Goal: Task Accomplishment & Management: Manage account settings

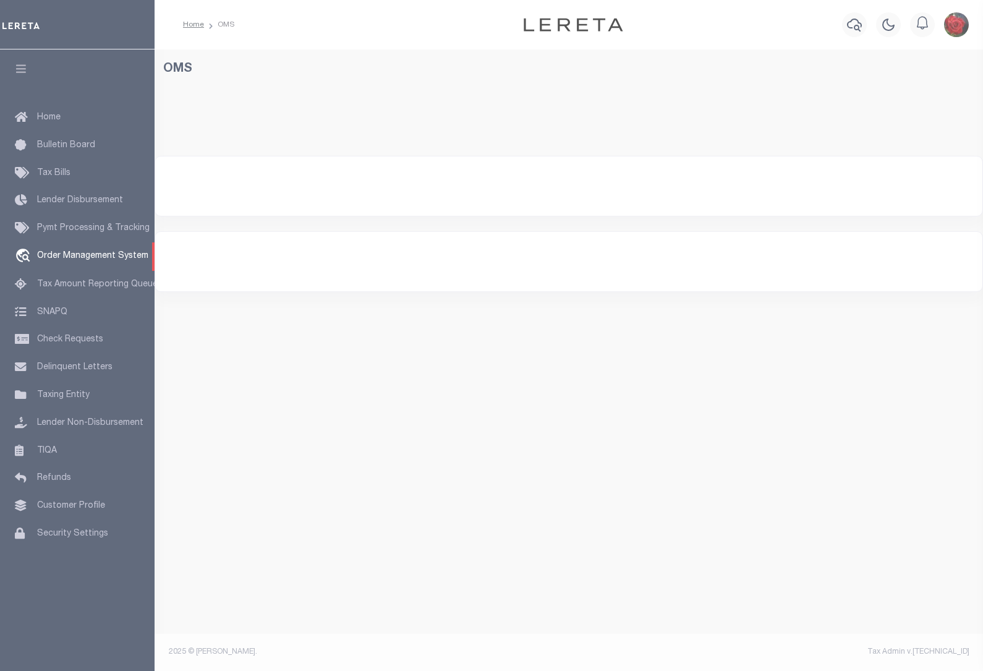
select select "200"
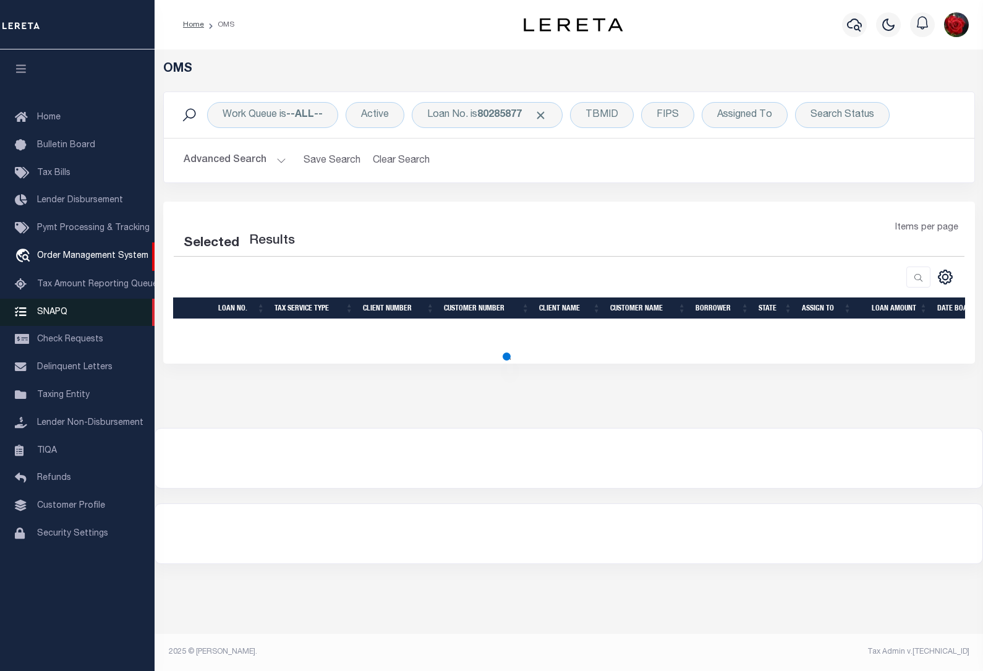
select select "200"
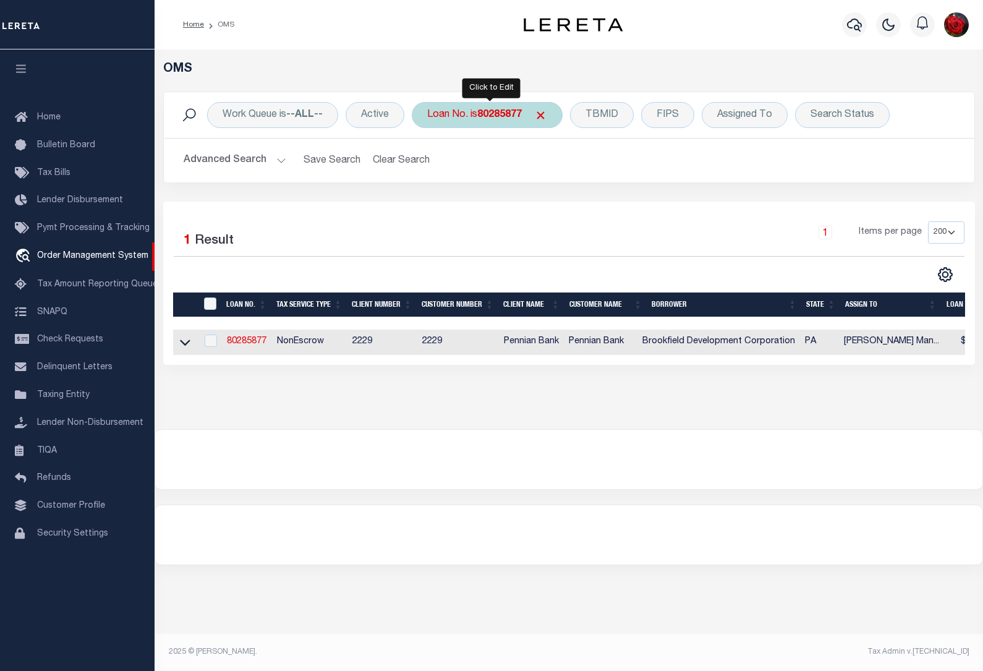
click at [508, 114] on b "80285877" at bounding box center [499, 115] width 45 height 10
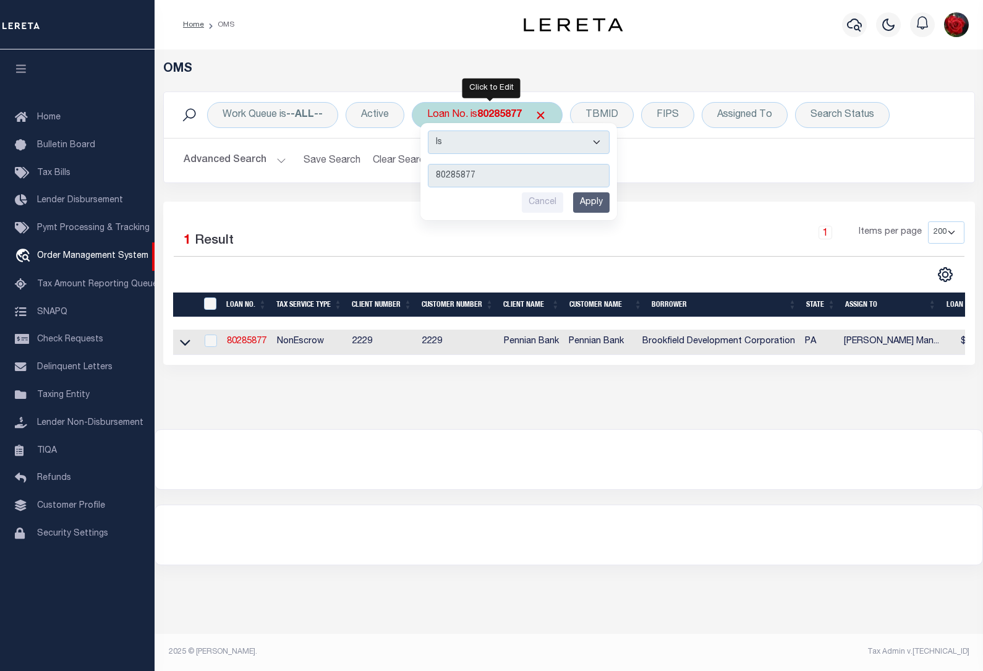
type input "80178460"
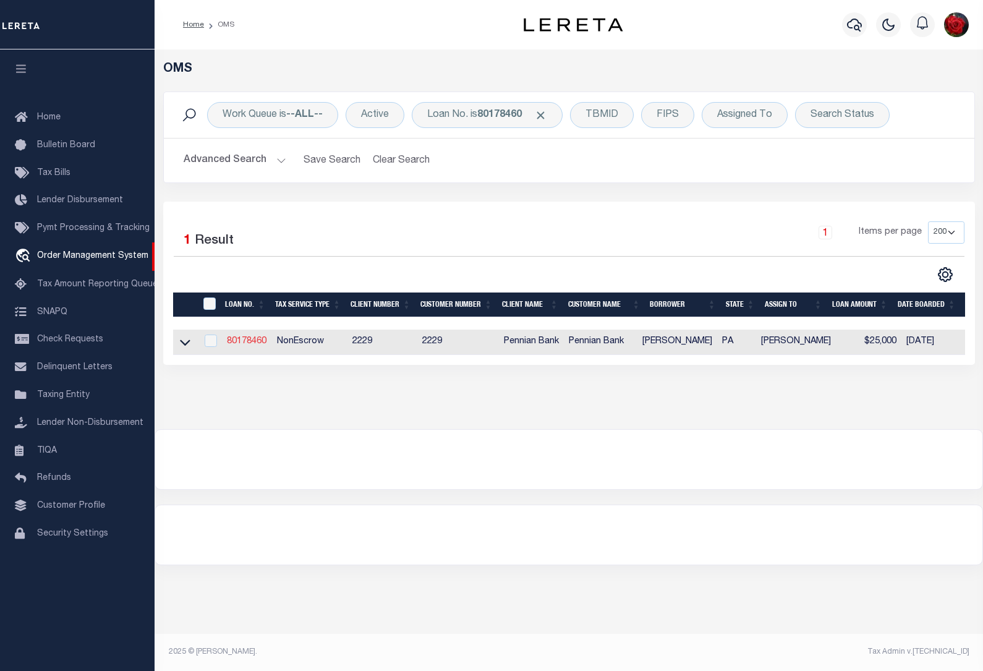
click at [252, 343] on link "80178460" at bounding box center [247, 341] width 40 height 9
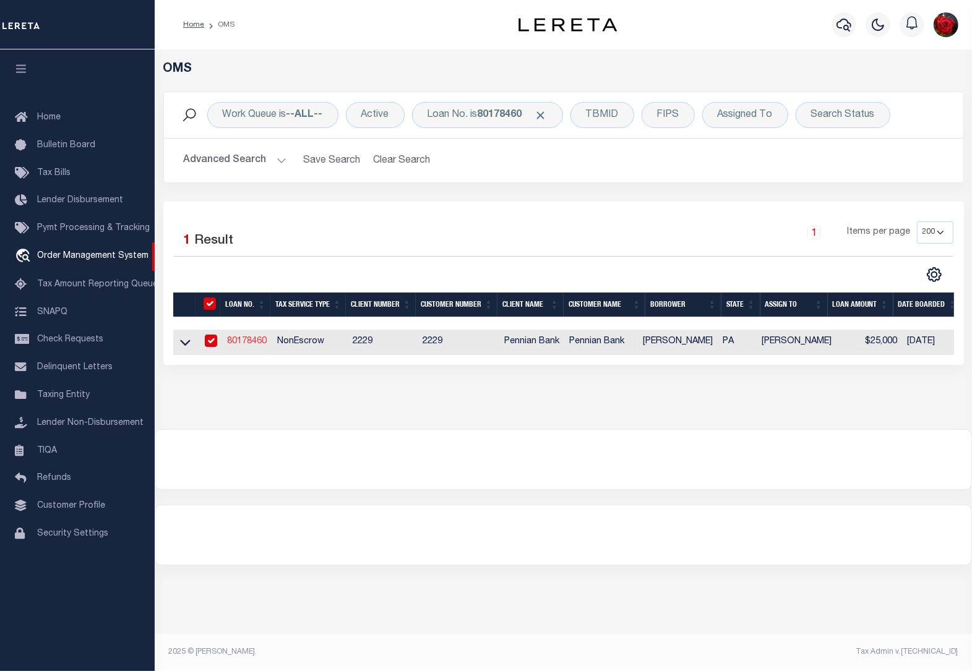
type input "80178460"
type input "[PERSON_NAME]"
select select
select select "NonEscrow"
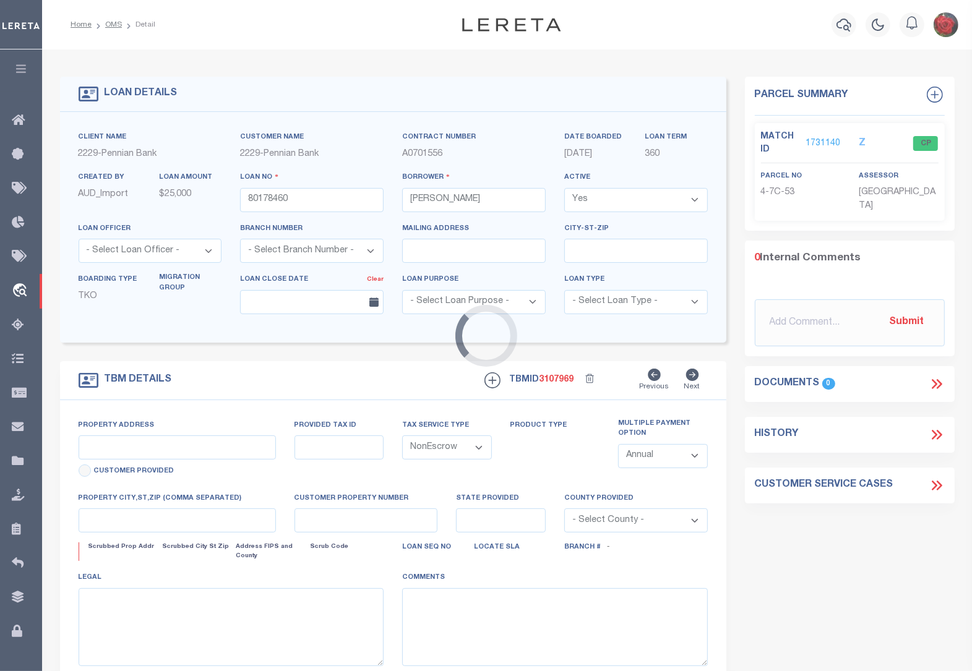
type input "[STREET_ADDRESS]"
select select
type input "[GEOGRAPHIC_DATA] [GEOGRAPHIC_DATA] 17059"
type input "PA"
select select
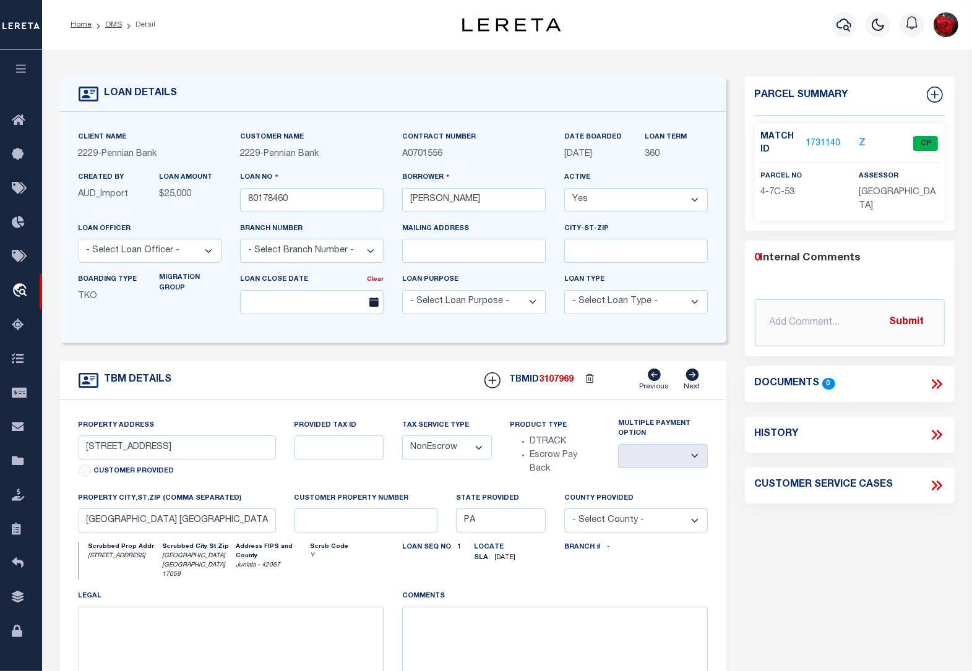
click at [827, 141] on link "1731140" at bounding box center [822, 143] width 35 height 13
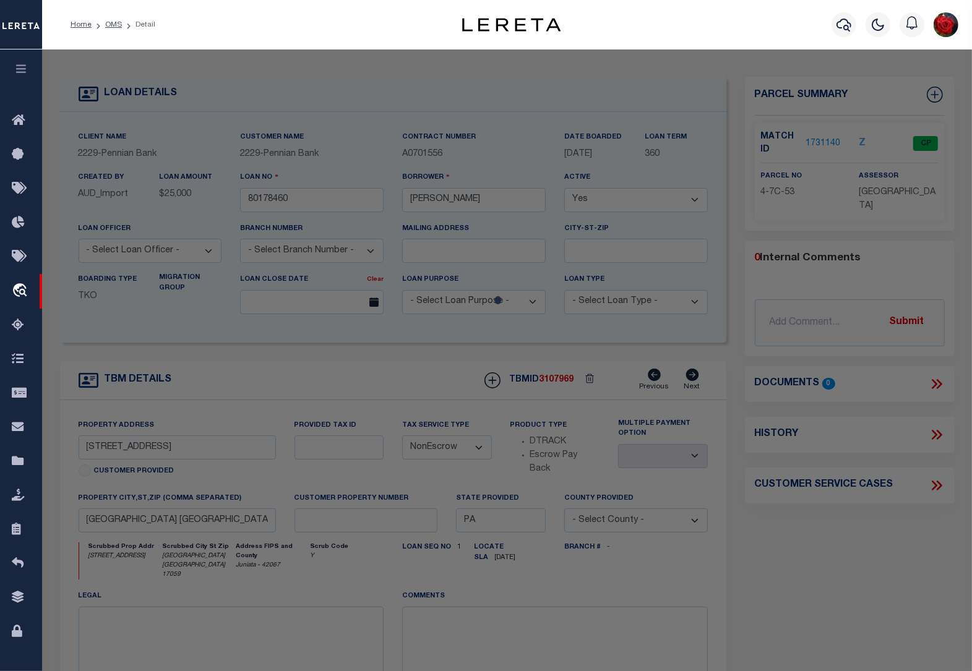
checkbox input "false"
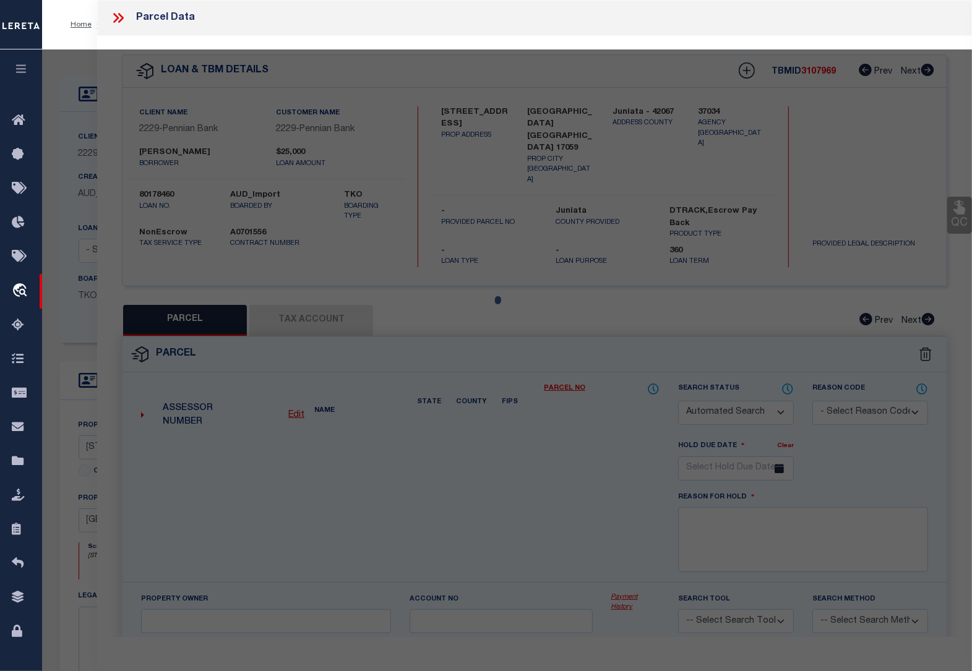
select select "CP"
type input "[PERSON_NAME] &ERMA D"
type input "25 MULBERRY DR"
checkbox input "false"
type input "[GEOGRAPHIC_DATA] , [GEOGRAPHIC_DATA] 17059"
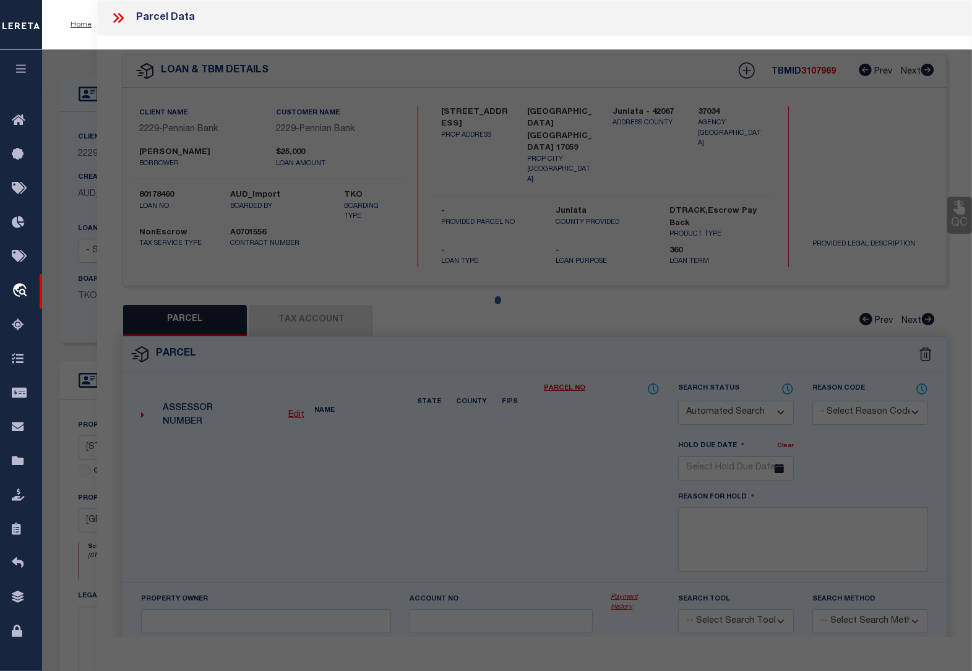
type textarea "2011 50573"
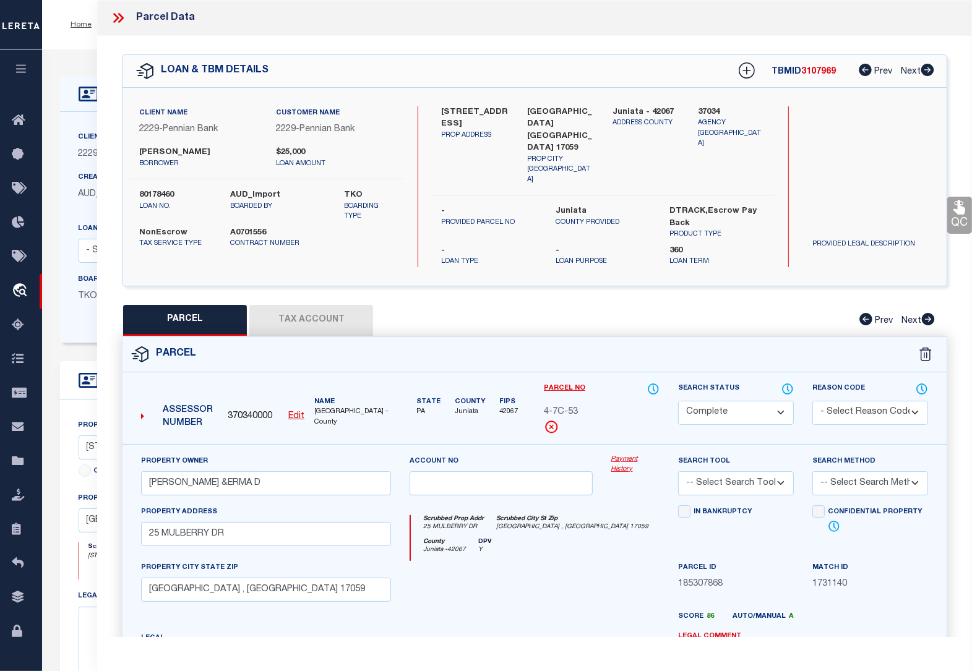
click at [305, 309] on button "Tax Account" at bounding box center [311, 320] width 124 height 31
select select "100"
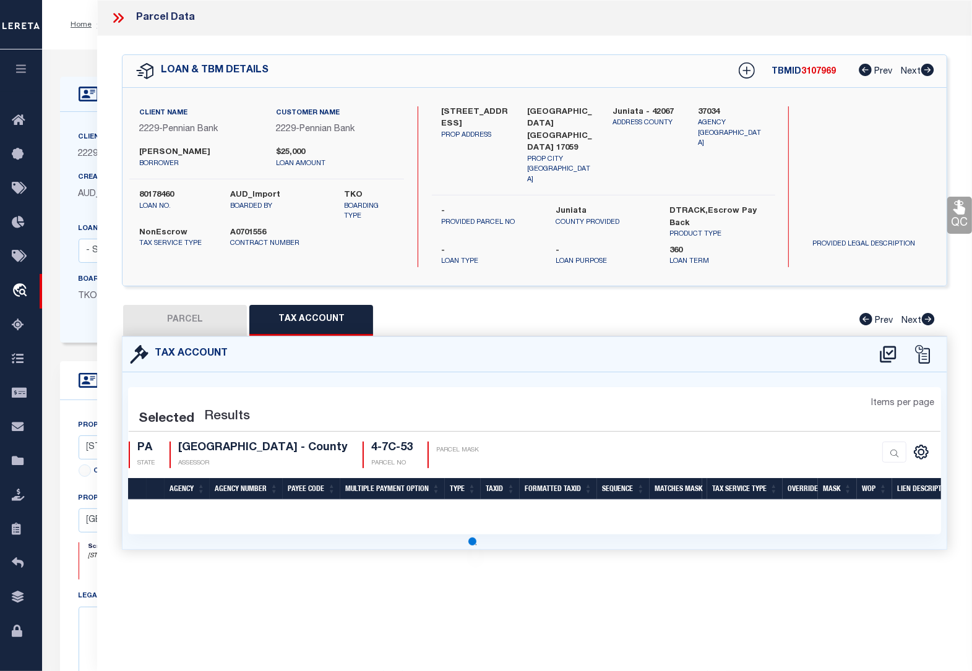
select select "100"
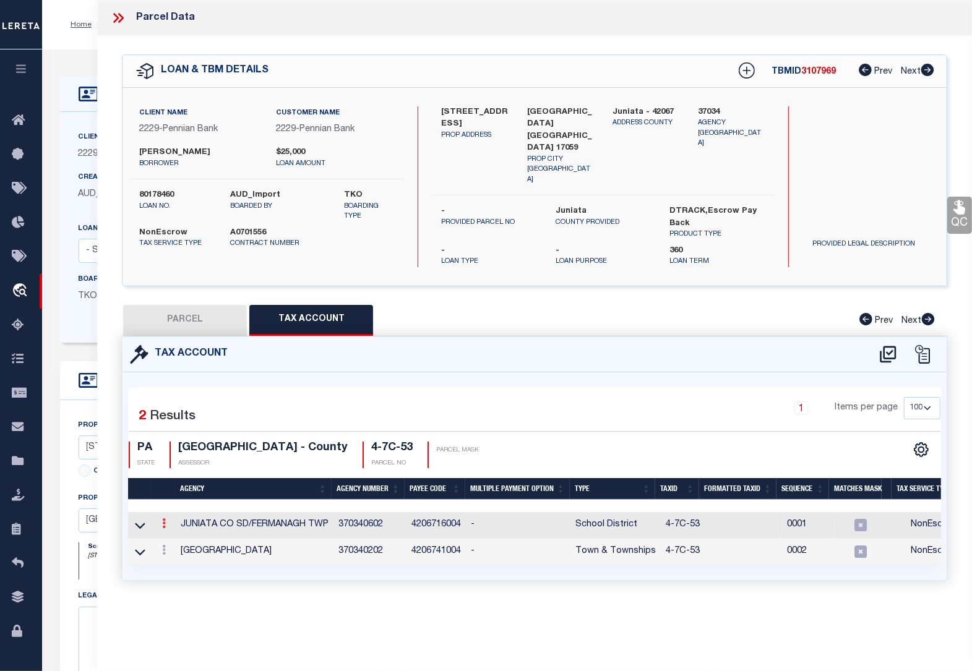
click at [164, 518] on icon at bounding box center [164, 523] width 4 height 10
click at [177, 537] on icon "" at bounding box center [177, 541] width 9 height 9
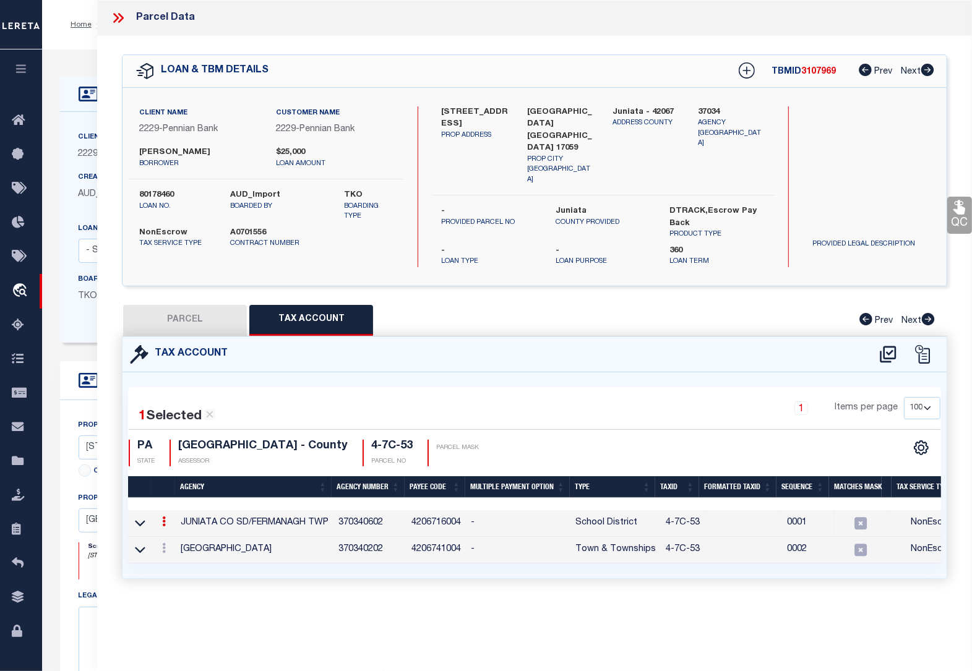
type input "4-7C-53"
type textarea "04$$*$$$+#*"
checkbox input "true"
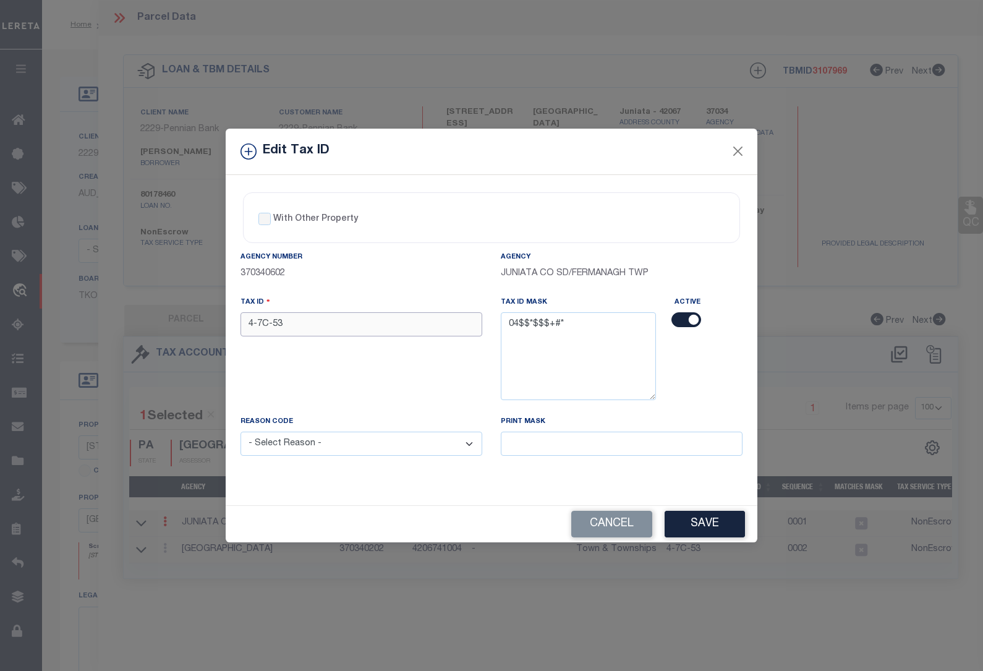
drag, startPoint x: 320, startPoint y: 319, endPoint x: 118, endPoint y: 291, distance: 204.2
click at [118, 291] on div "Edit Tax ID With Other Property With Other Property Type Temporary" at bounding box center [491, 335] width 983 height 671
paste input "0407C0"
type input "0407C053"
click at [298, 443] on select "- Select Reason - 099 - Other (Provide additional detail) ACT - Agency Changed …" at bounding box center [362, 444] width 242 height 24
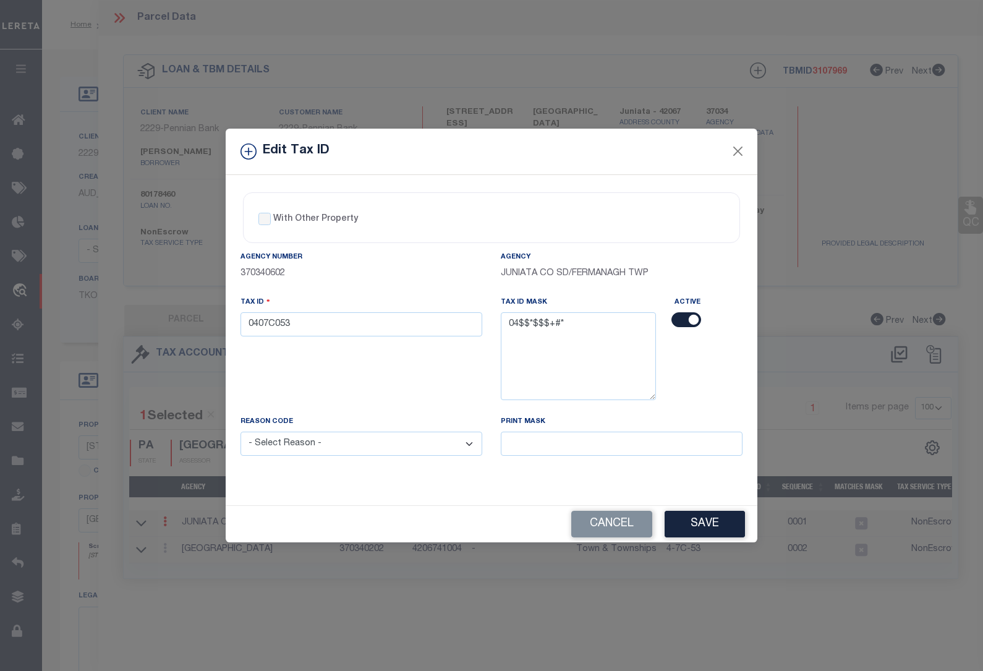
select select "ACT"
click at [241, 433] on select "- Select Reason - 099 - Other (Provide additional detail) ACT - Agency Changed …" at bounding box center [362, 444] width 242 height 24
click at [715, 527] on button "Save" at bounding box center [705, 524] width 80 height 27
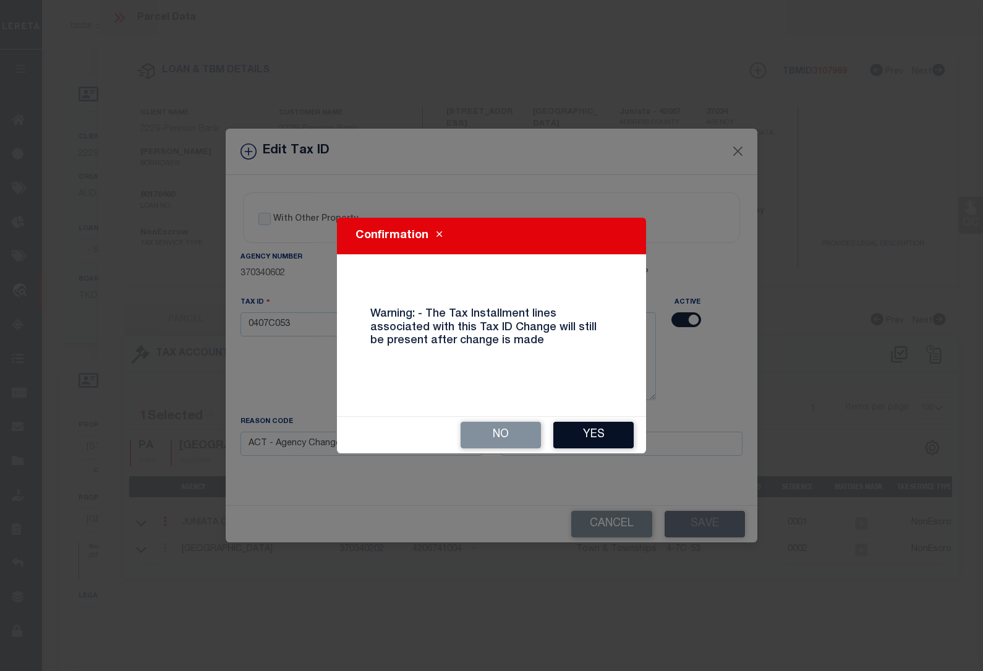
drag, startPoint x: 605, startPoint y: 432, endPoint x: 583, endPoint y: 435, distance: 22.5
click at [604, 432] on button "Yes" at bounding box center [593, 435] width 80 height 27
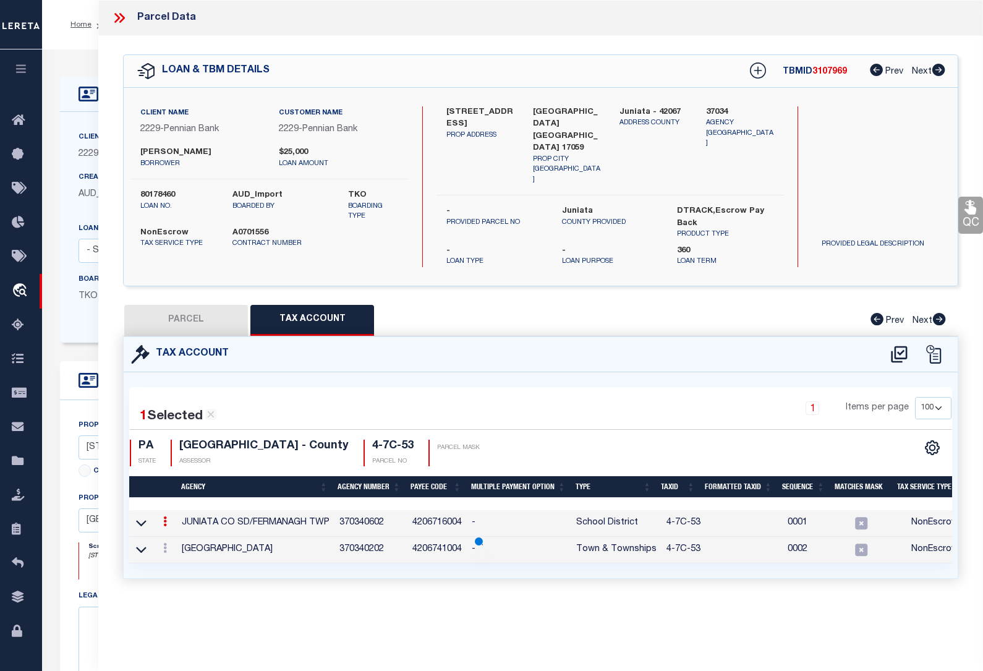
select select
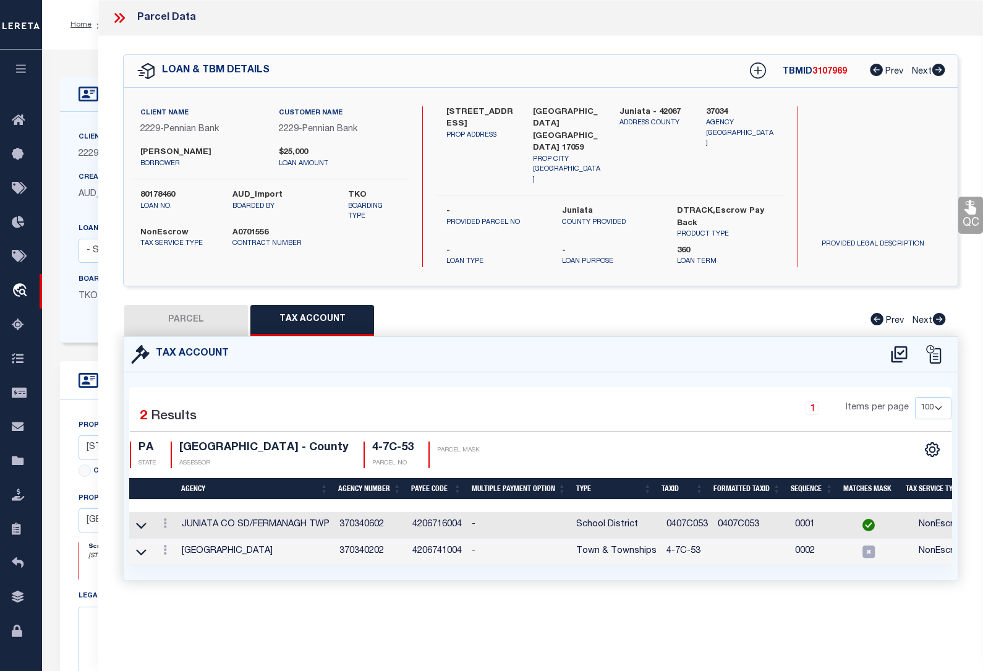
type input "4-7C-53"
select select
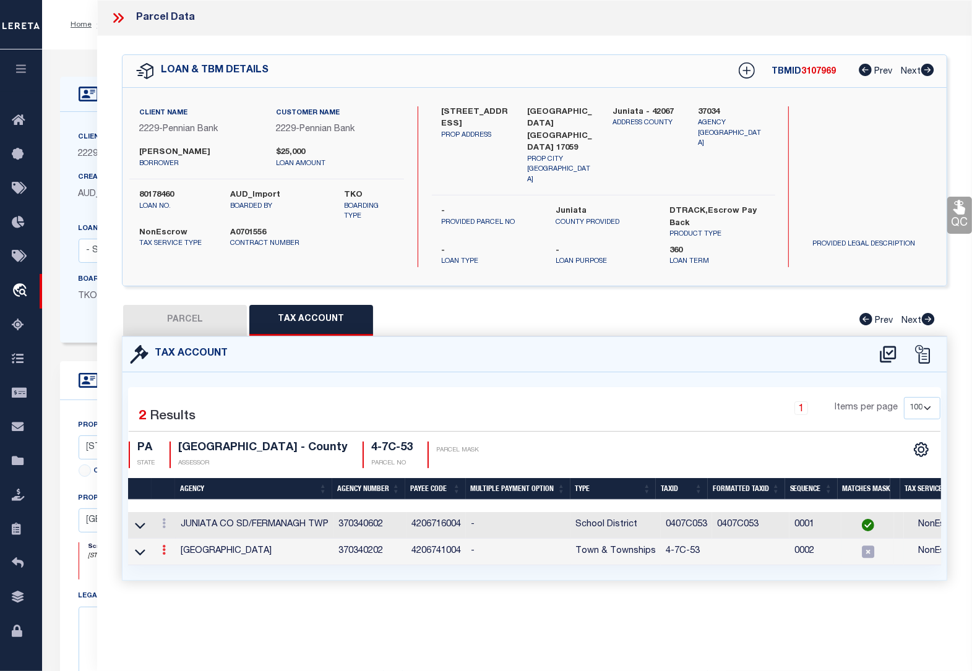
click at [164, 545] on icon at bounding box center [164, 550] width 4 height 10
click at [178, 564] on icon at bounding box center [177, 568] width 9 height 9
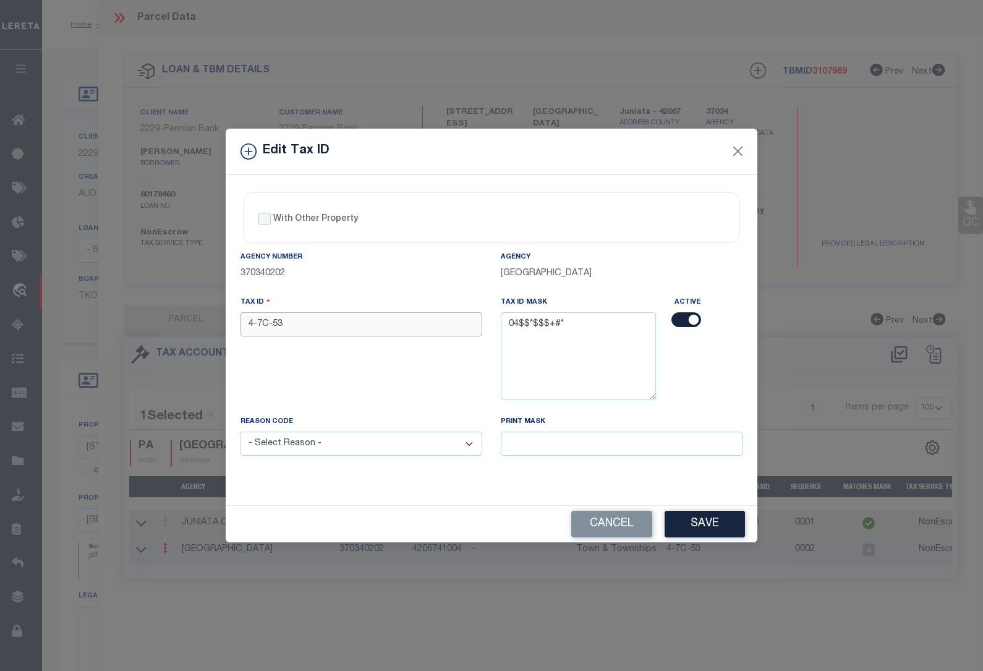
drag, startPoint x: 304, startPoint y: 335, endPoint x: 172, endPoint y: 309, distance: 134.1
click at [172, 309] on div "Edit Tax ID With Other Property With Other Property Type Temporary" at bounding box center [491, 335] width 983 height 671
paste input "0407C0"
type input "0407C053"
click at [304, 447] on select "- Select Reason - 099 - Other (Provide additional detail) ACT - Agency Changed …" at bounding box center [362, 444] width 242 height 24
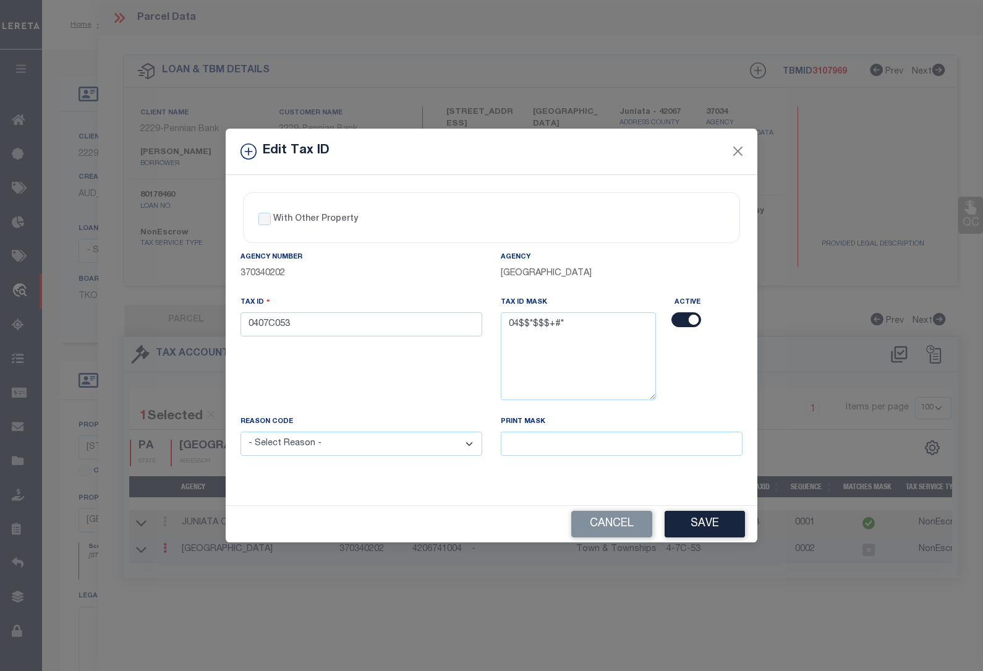
select select "ACT"
click at [241, 433] on select "- Select Reason - 099 - Other (Provide additional detail) ACT - Agency Changed …" at bounding box center [362, 444] width 242 height 24
click at [720, 524] on button "Save" at bounding box center [705, 524] width 80 height 27
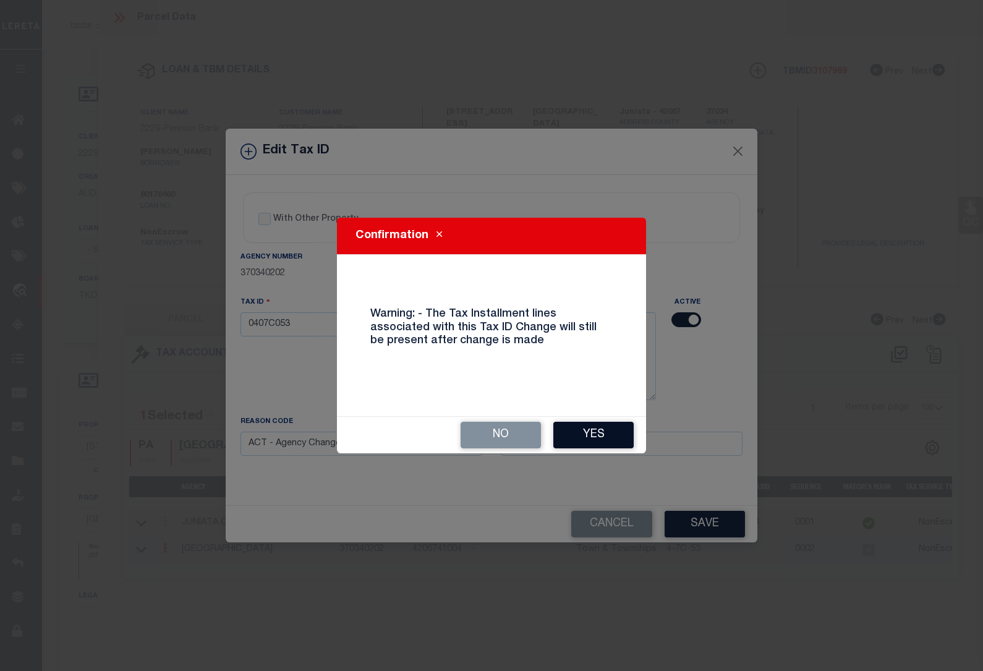
click at [606, 432] on button "Yes" at bounding box center [593, 435] width 80 height 27
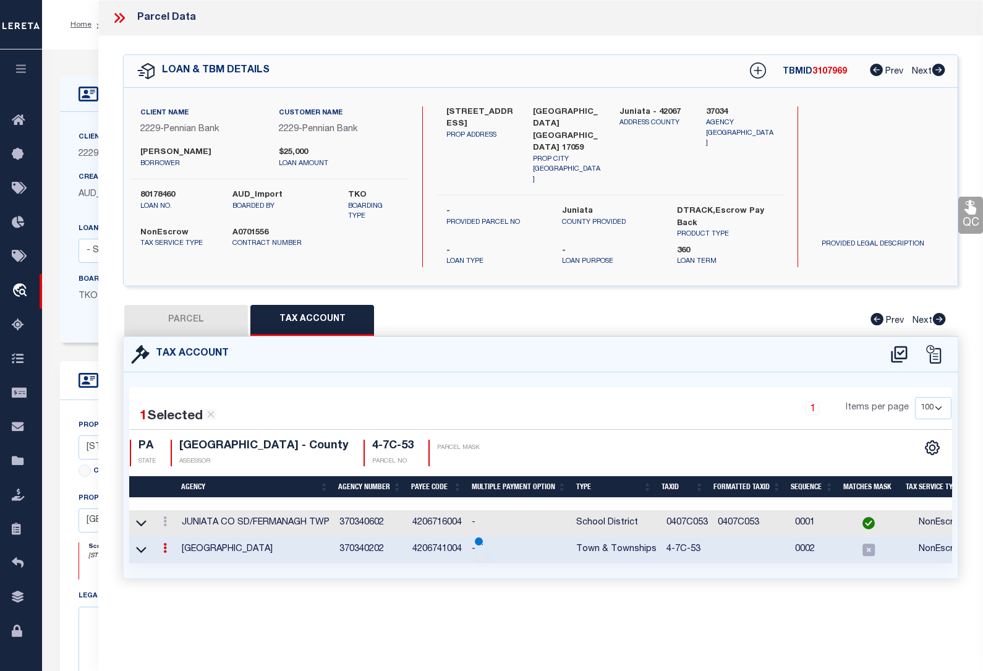
select select
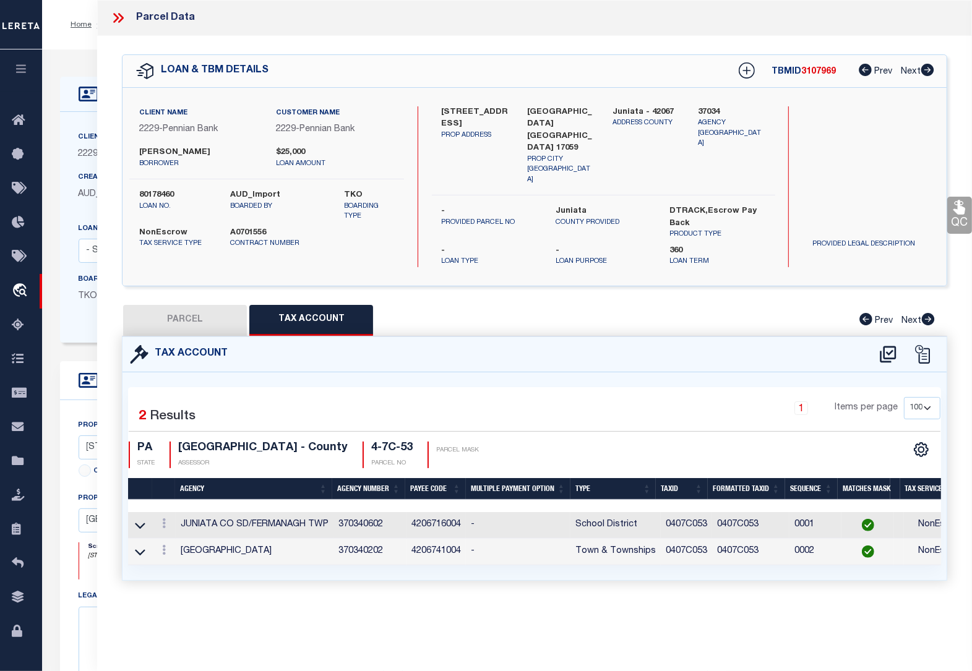
click at [88, 48] on div "Home OMS Detail Profile Sign out" at bounding box center [506, 24] width 929 height 49
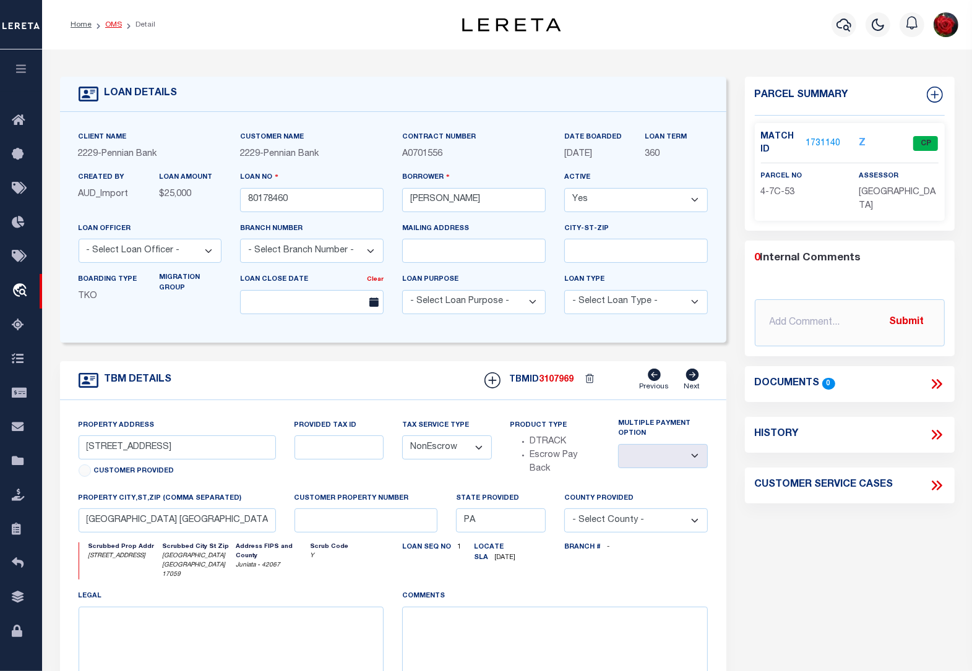
click at [111, 23] on link "OMS" at bounding box center [113, 24] width 17 height 7
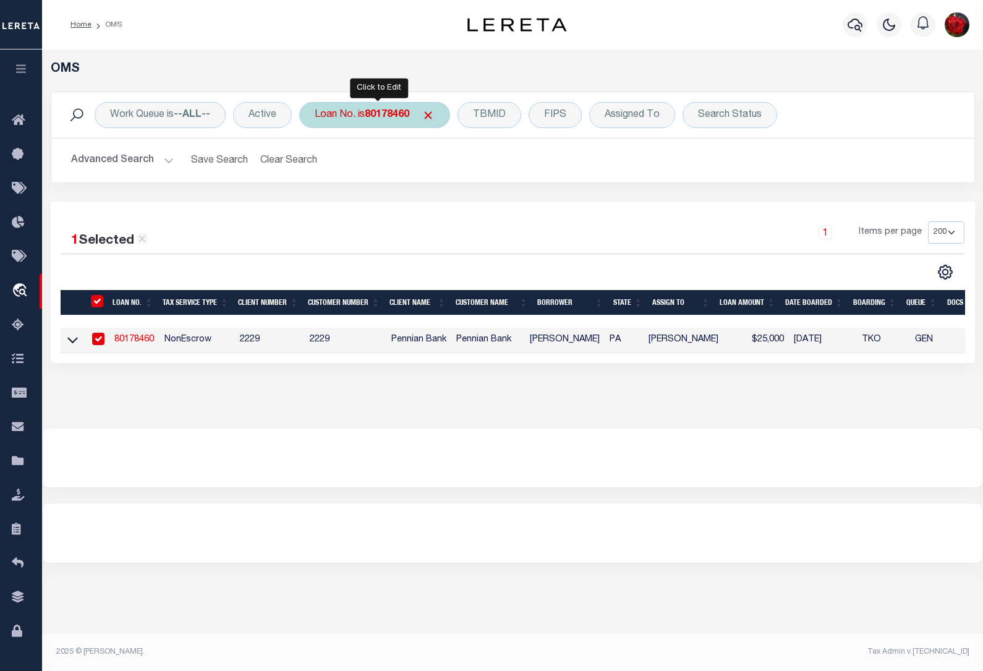
click at [382, 117] on b "80178460" at bounding box center [387, 115] width 45 height 10
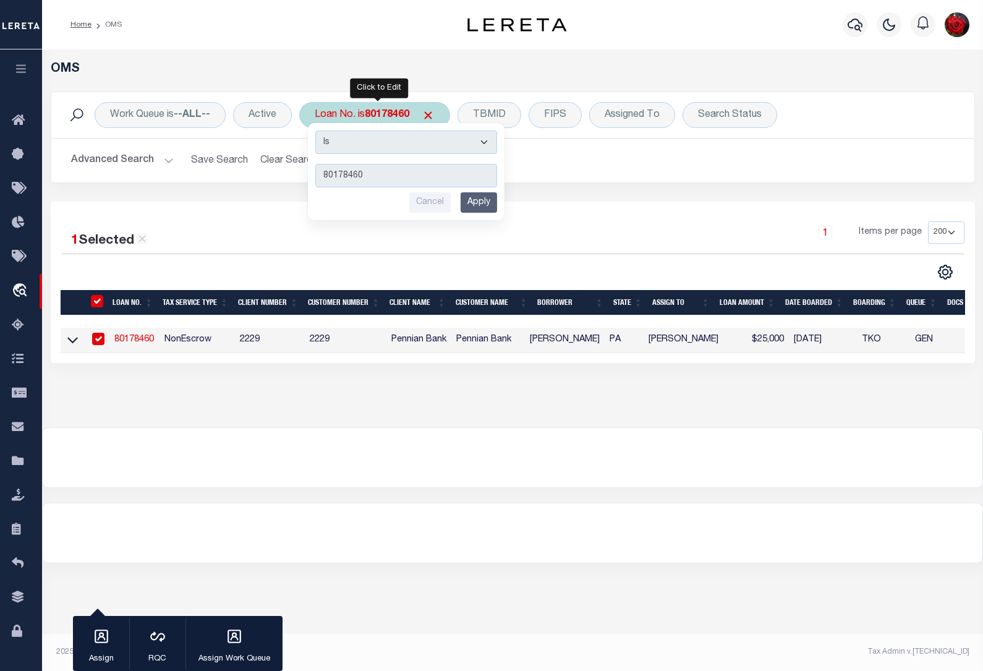
type input "80185333"
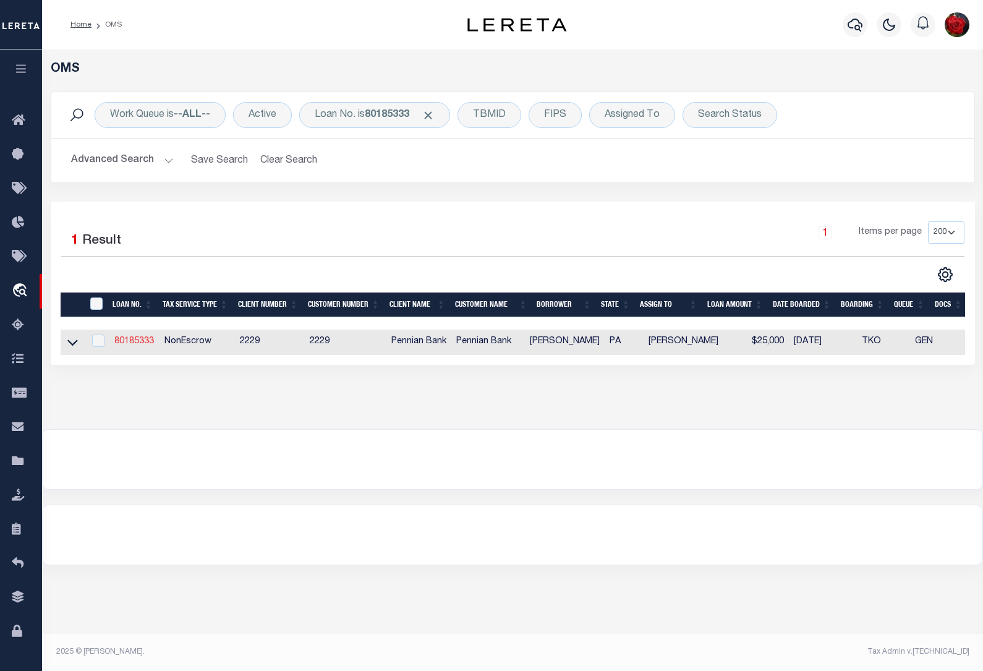
click at [140, 346] on link "80185333" at bounding box center [134, 341] width 40 height 9
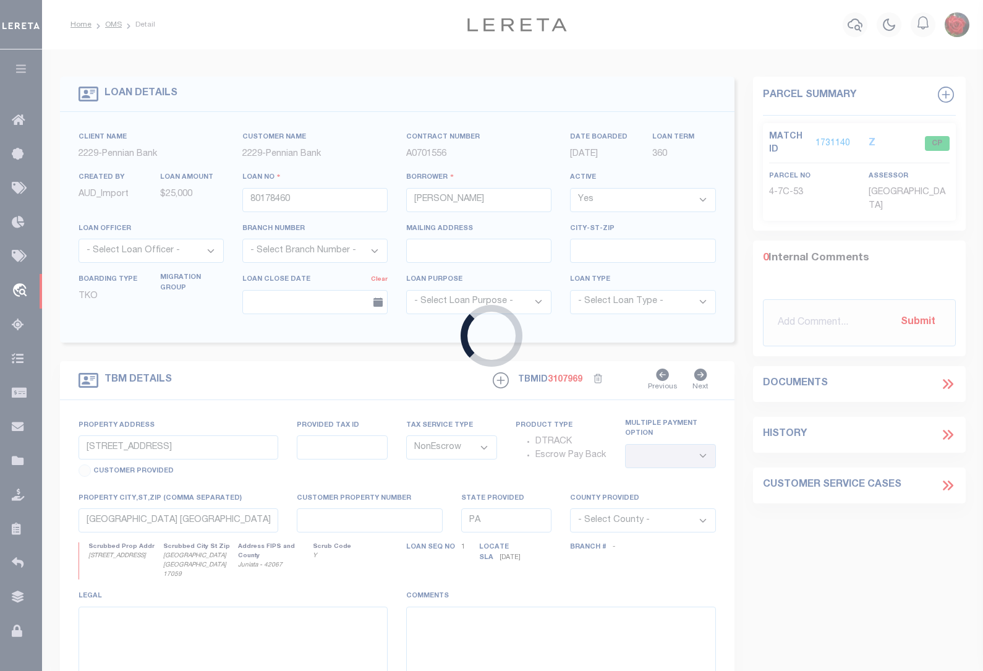
type input "80185333"
type input "[PERSON_NAME]"
select select "False"
type input "[STREET_ADDRESS]"
select select
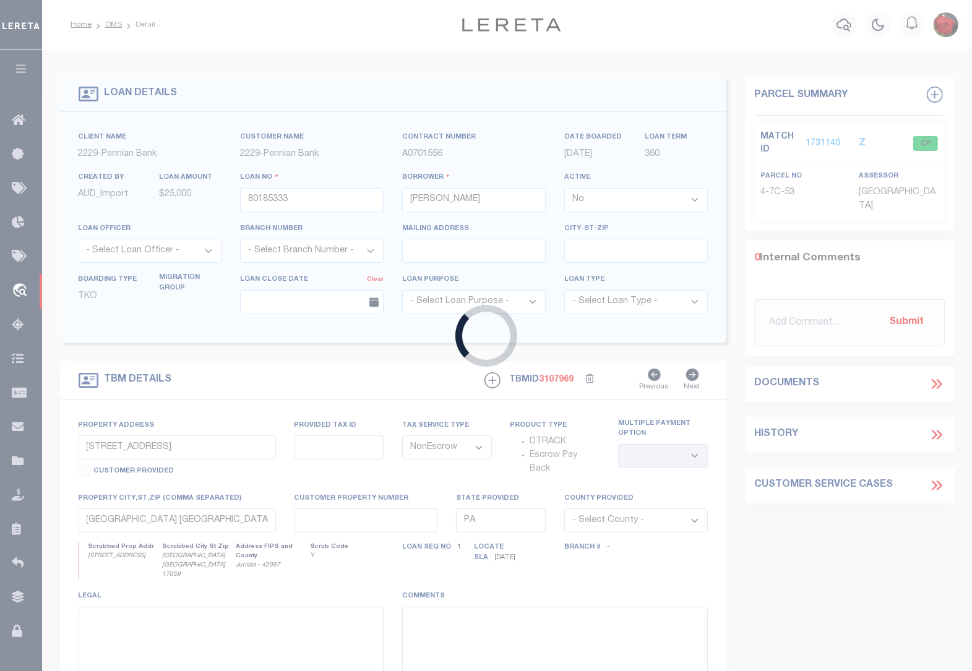
select select
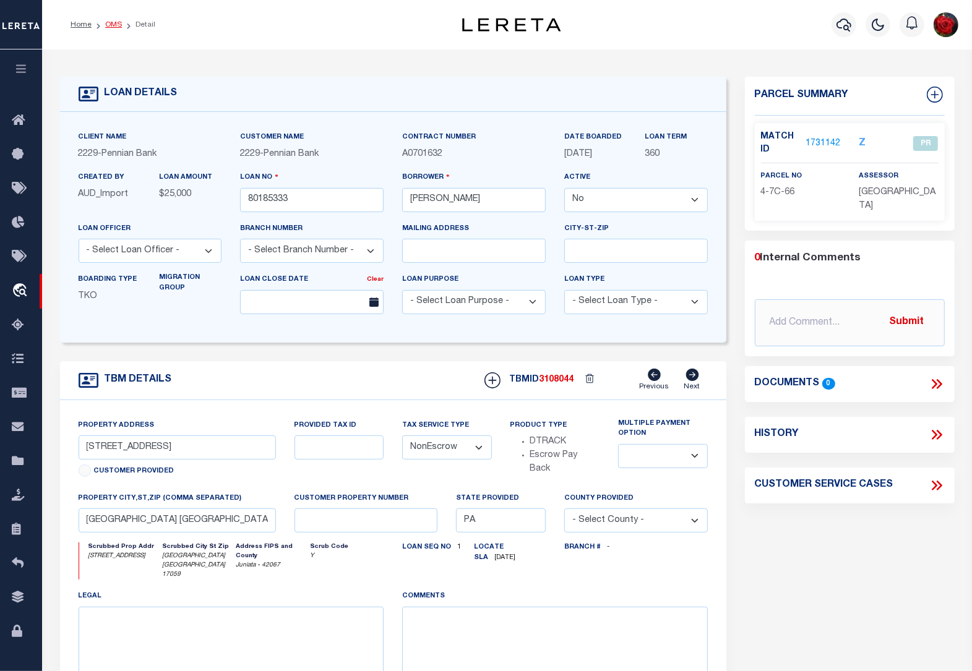
click at [107, 23] on link "OMS" at bounding box center [113, 24] width 17 height 7
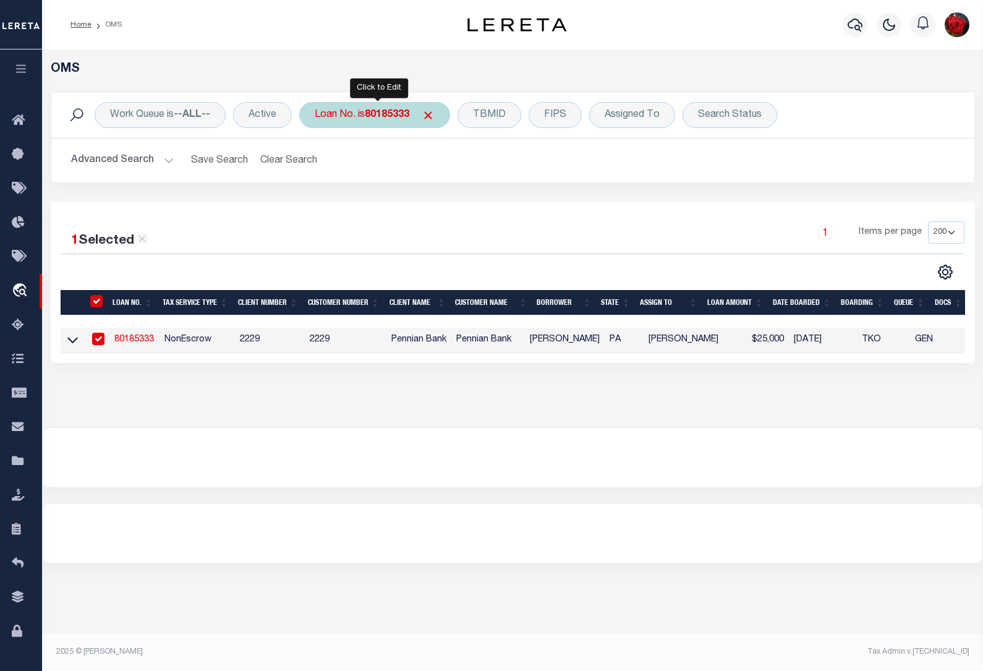
click at [399, 112] on b "80185333" at bounding box center [387, 115] width 45 height 10
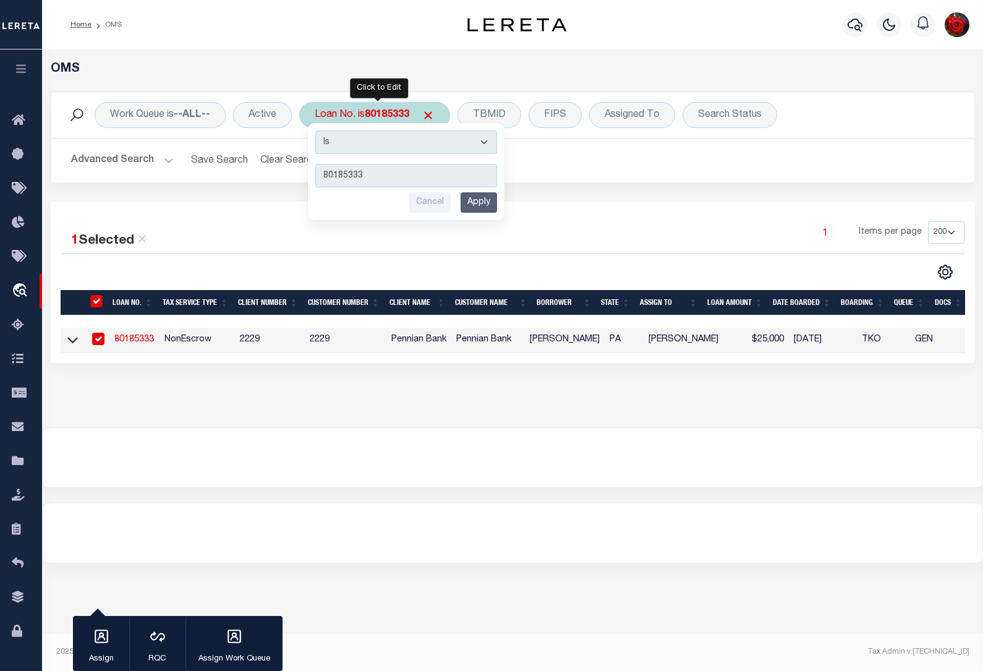
type input "80222375"
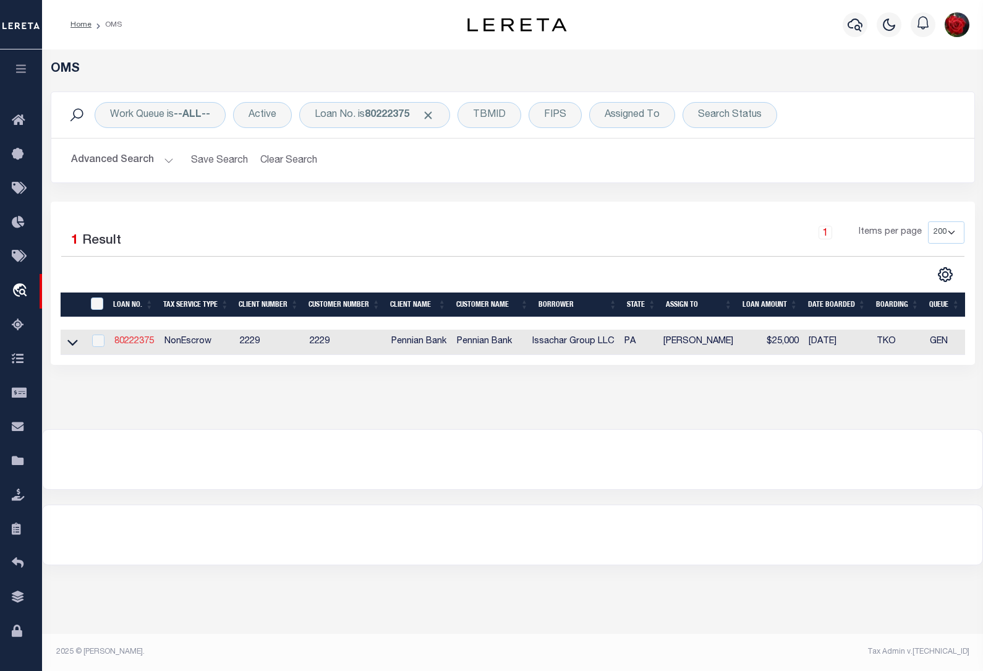
click at [139, 345] on link "80222375" at bounding box center [134, 341] width 40 height 9
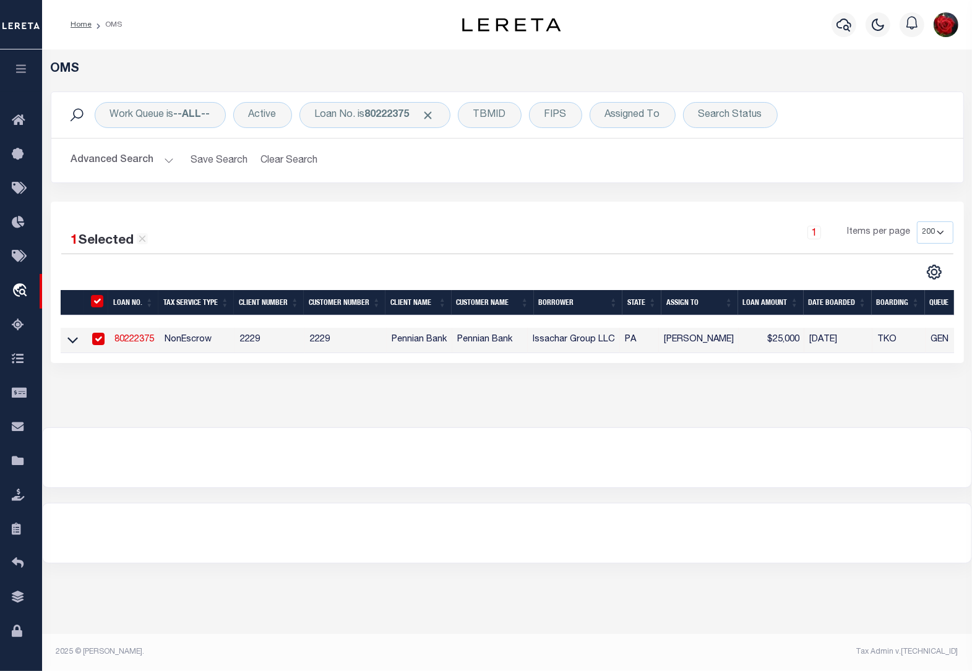
type input "80222375"
type input "Issachar Group LLC"
select select "True"
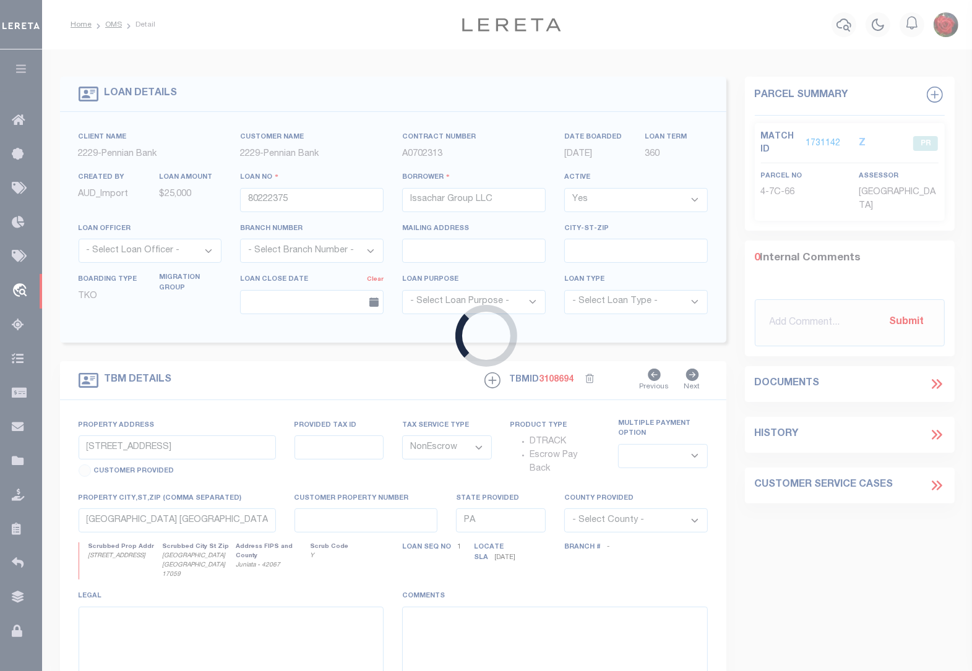
type input "133 INDUSTRIAL CIR"
select select
type input "[GEOGRAPHIC_DATA] [GEOGRAPHIC_DATA] 17059-9523"
select select
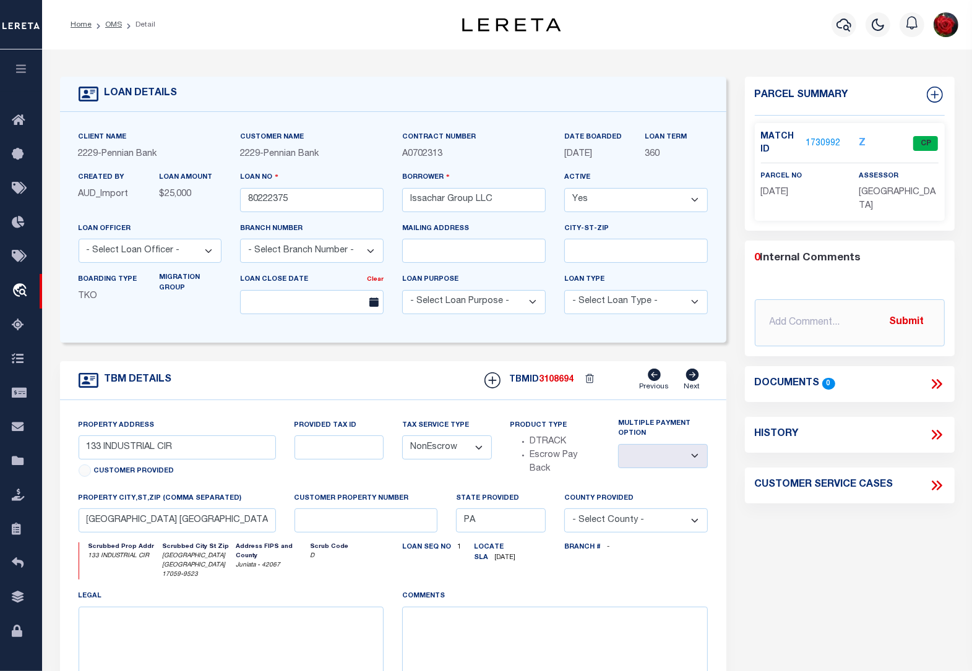
click at [821, 138] on link "1730992" at bounding box center [822, 143] width 35 height 13
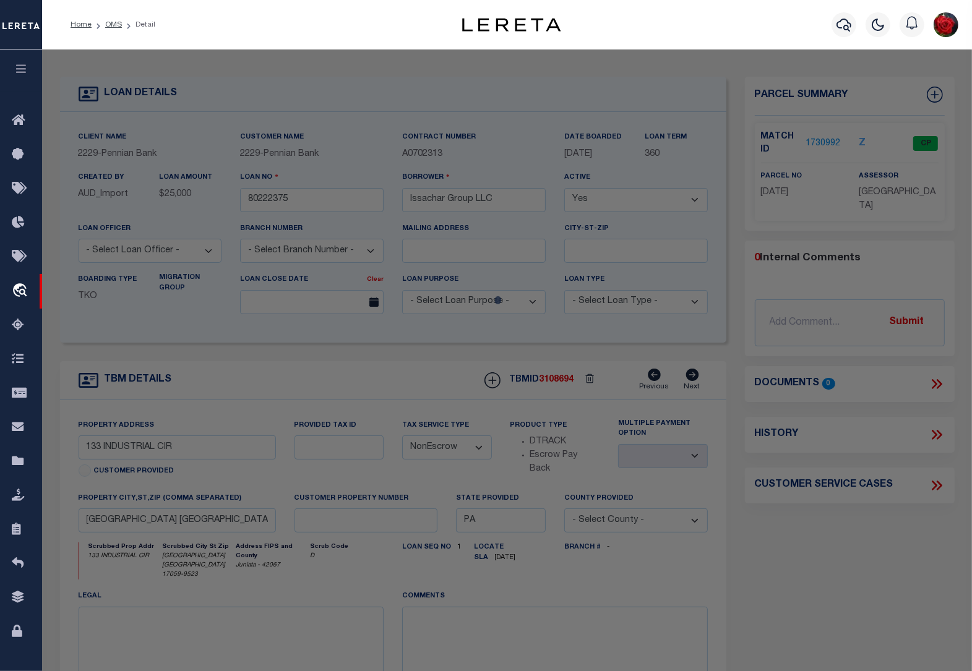
select select "AS"
checkbox input "false"
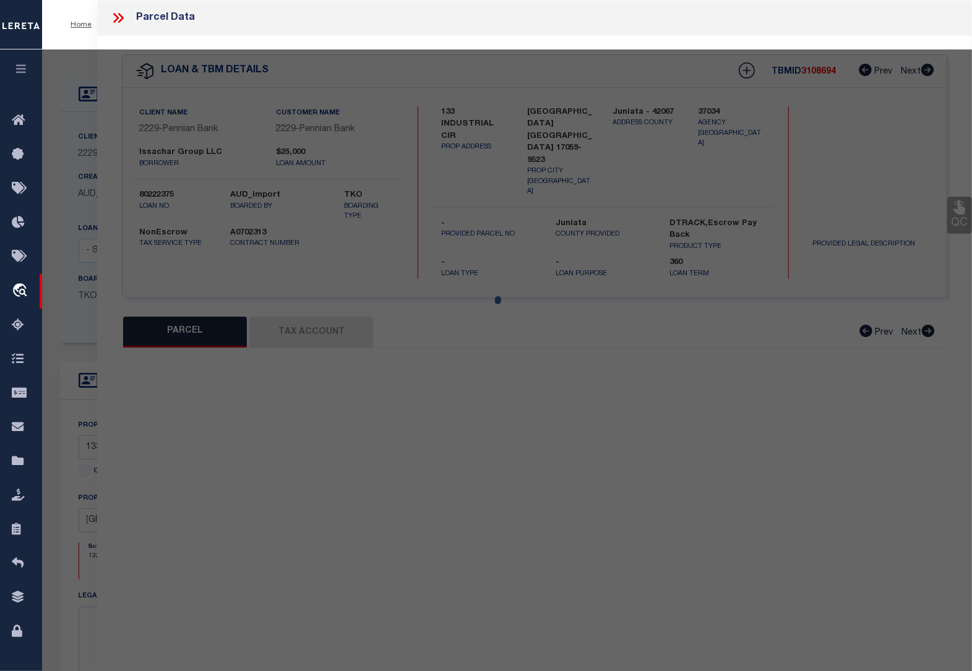
select select "CP"
type input "ISAACHAR GROUP, LLC"
type input "133 INDUSTRIAL CIR"
checkbox input "false"
type input "PA"
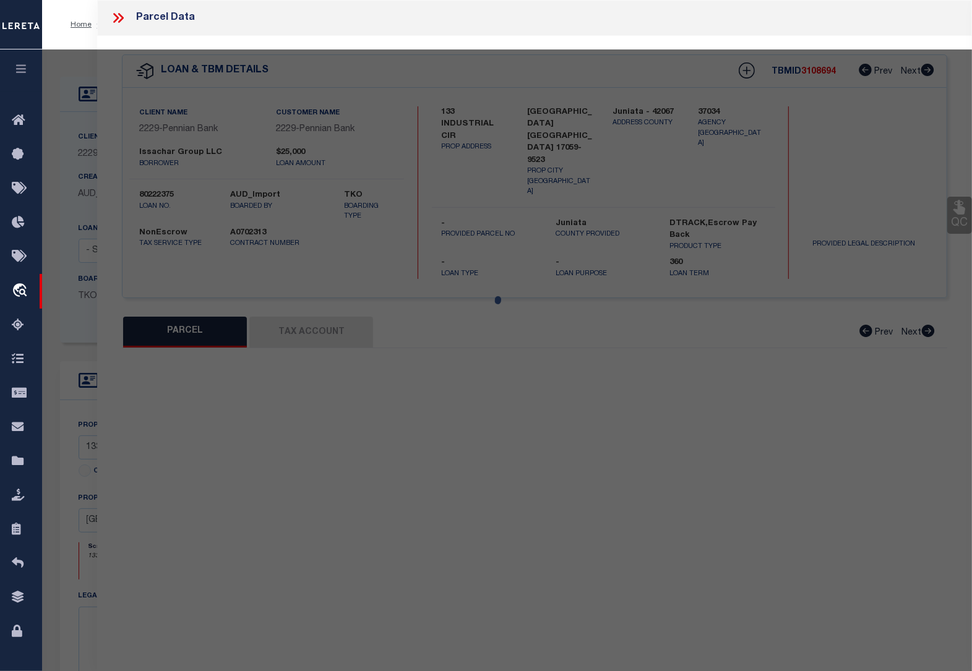
type textarea "2014 2617"
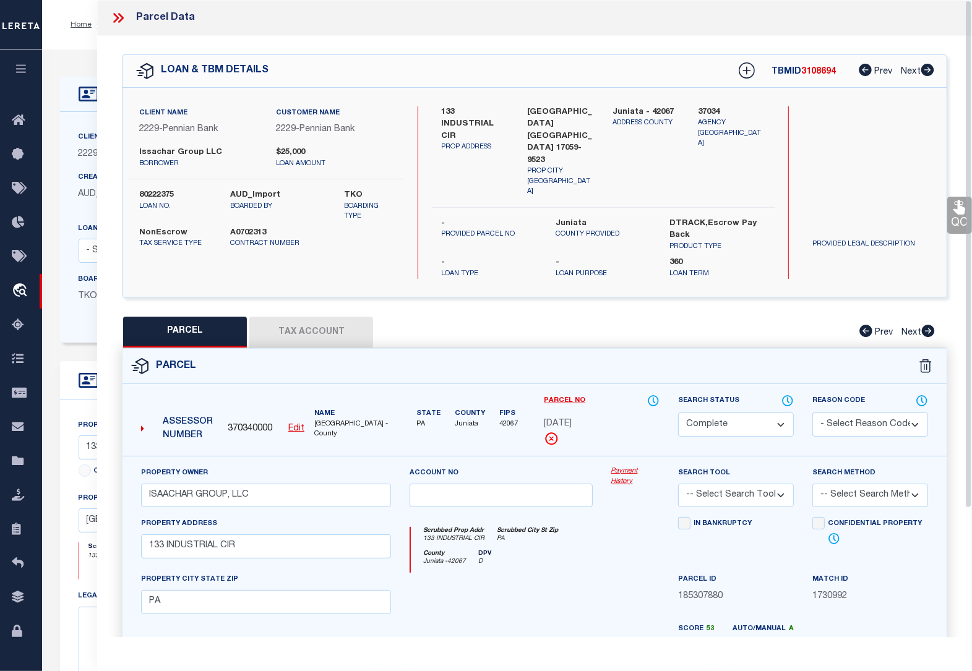
click at [285, 317] on button "Tax Account" at bounding box center [311, 332] width 124 height 31
select select "100"
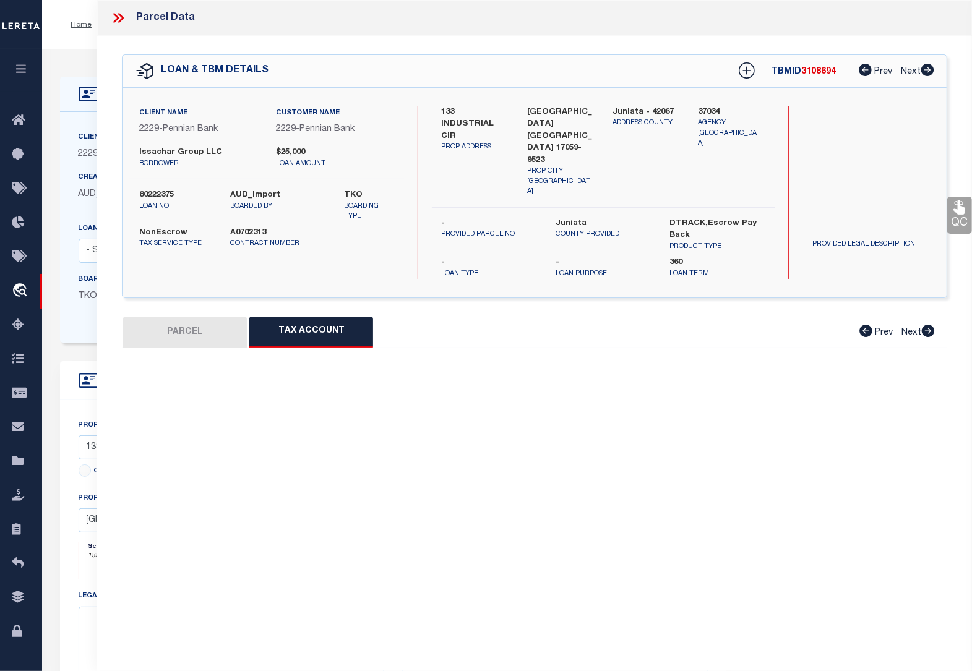
select select "100"
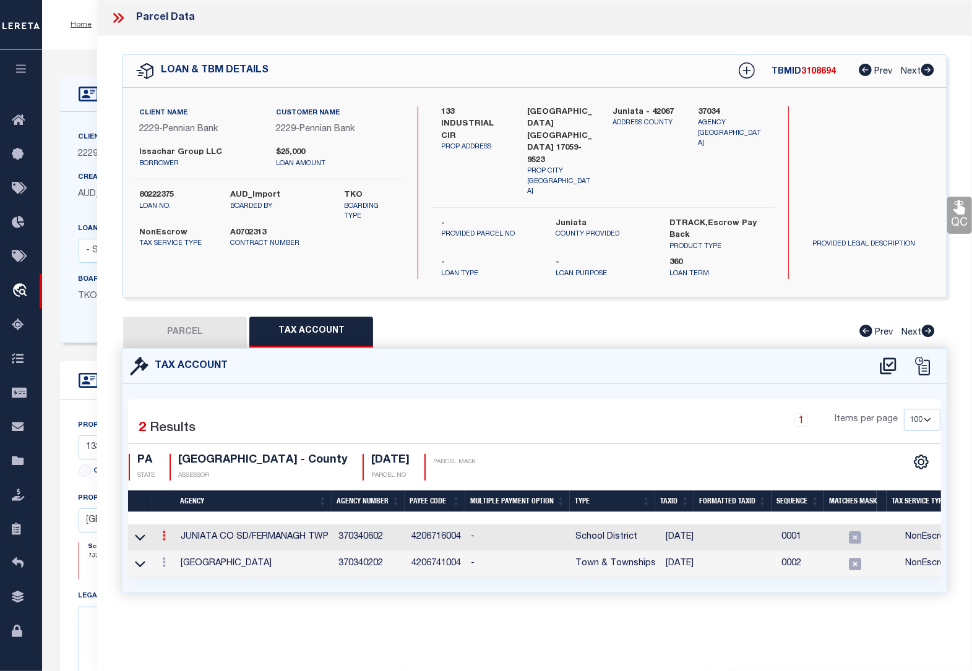
click at [164, 531] on icon at bounding box center [164, 536] width 4 height 10
click at [178, 549] on icon "" at bounding box center [177, 553] width 9 height 9
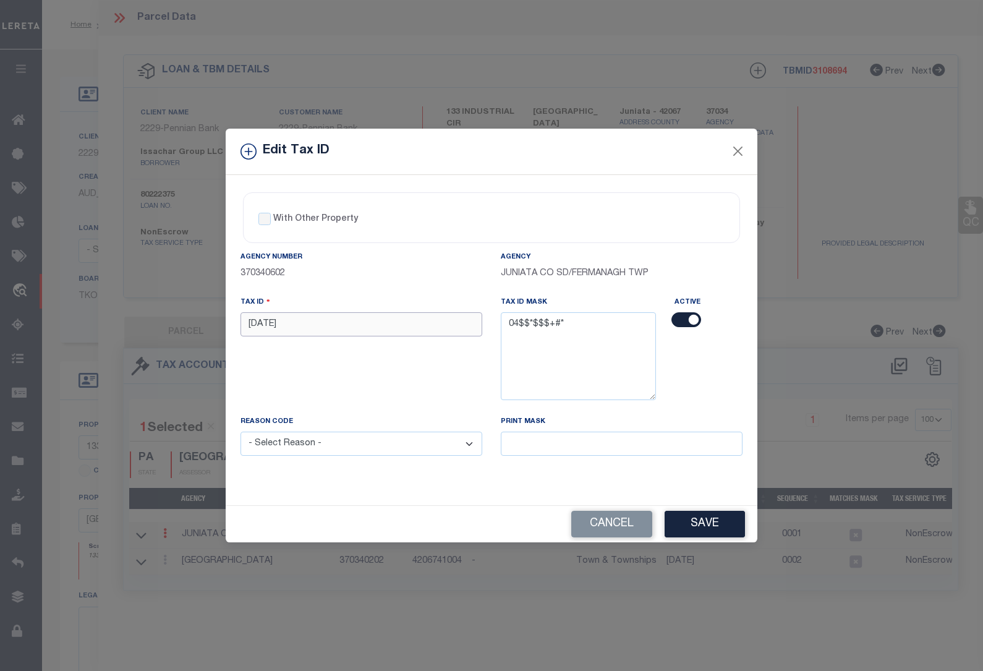
drag, startPoint x: 316, startPoint y: 328, endPoint x: 147, endPoint y: 318, distance: 169.1
click at [147, 318] on div "Edit Tax ID With Other Property With Other Property Type Temporary" at bounding box center [491, 335] width 983 height 671
paste input "0408 0"
type input "0408 058"
click at [326, 453] on select "- Select Reason - 099 - Other (Provide additional detail) ACT - Agency Changed …" at bounding box center [362, 444] width 242 height 24
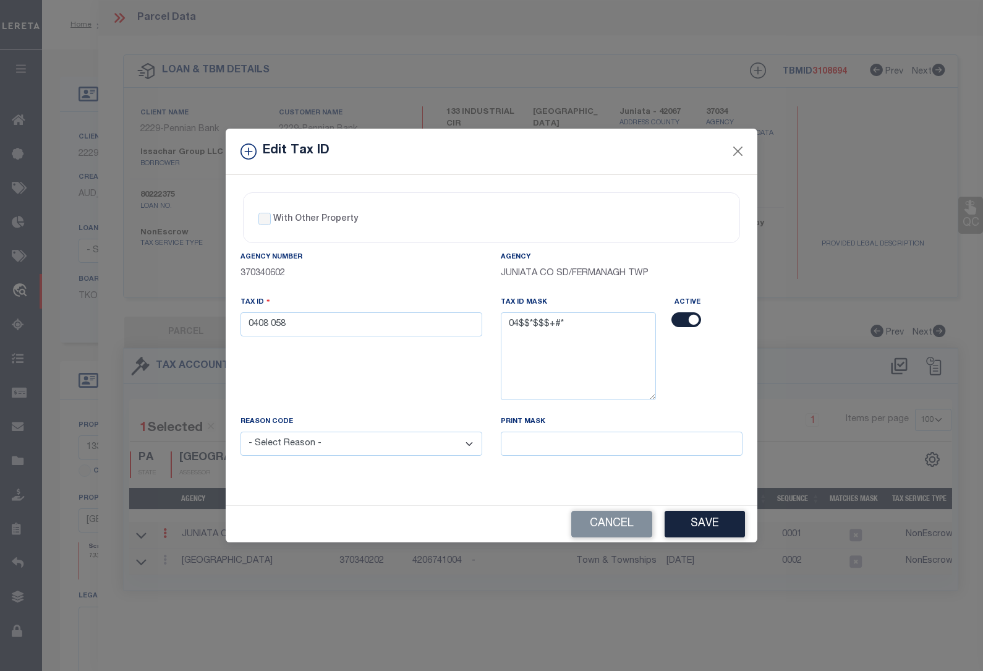
select select "ACT"
click at [241, 433] on select "- Select Reason - 099 - Other (Provide additional detail) ACT - Agency Changed …" at bounding box center [362, 444] width 242 height 24
click at [703, 529] on button "Save" at bounding box center [705, 524] width 80 height 27
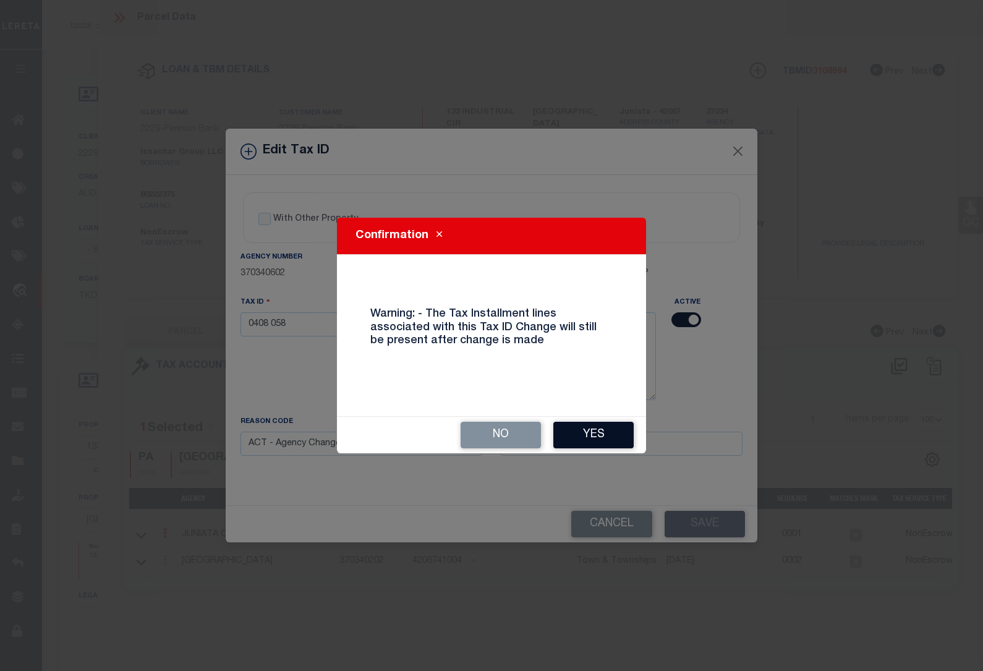
click at [583, 433] on button "Yes" at bounding box center [593, 435] width 80 height 27
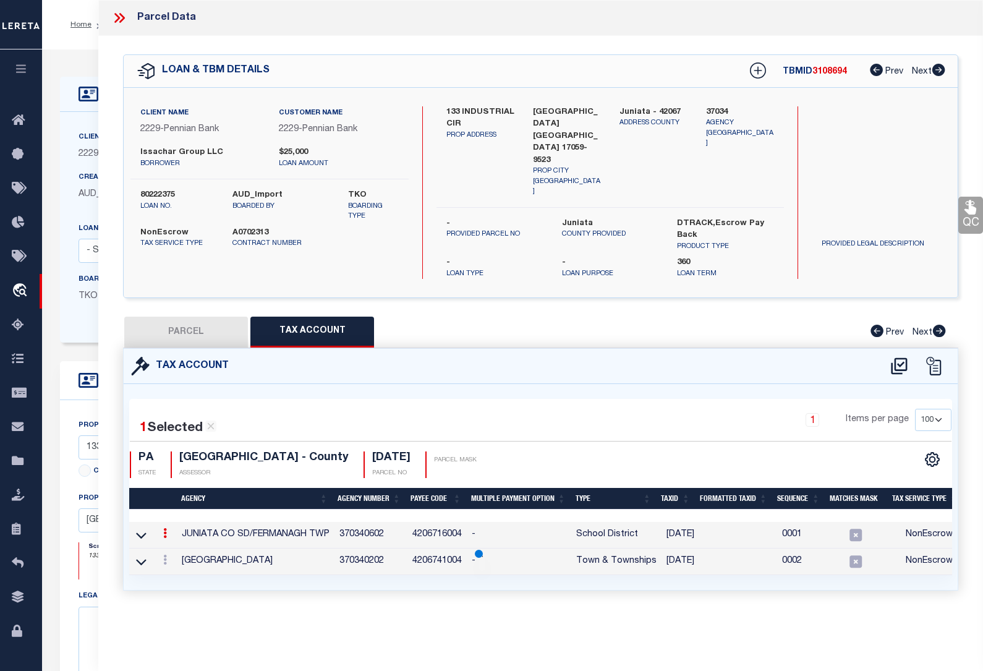
select select
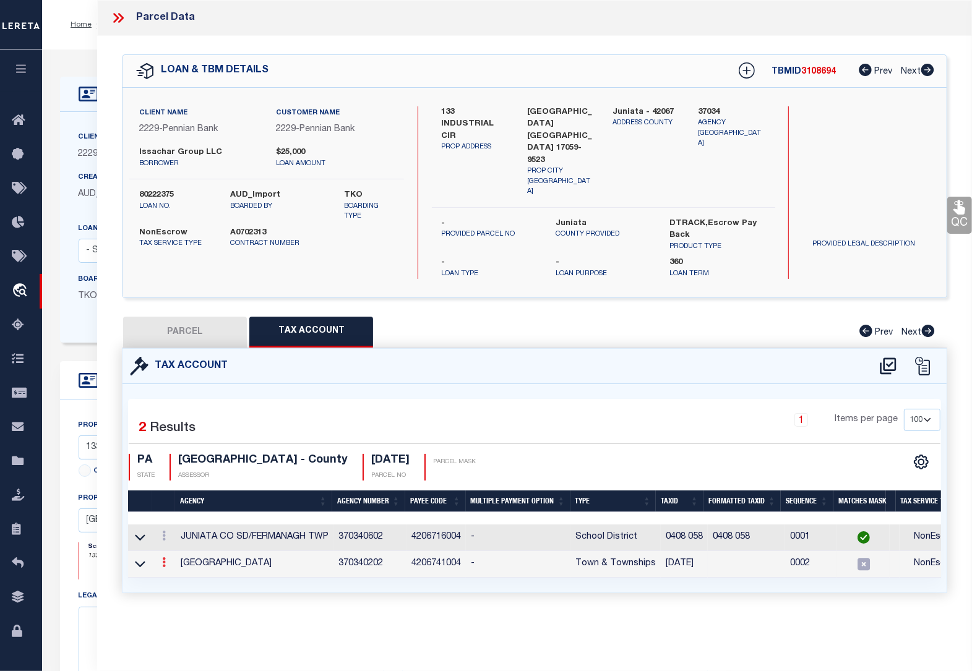
click at [164, 557] on icon at bounding box center [164, 562] width 4 height 10
click at [179, 576] on icon at bounding box center [177, 580] width 9 height 9
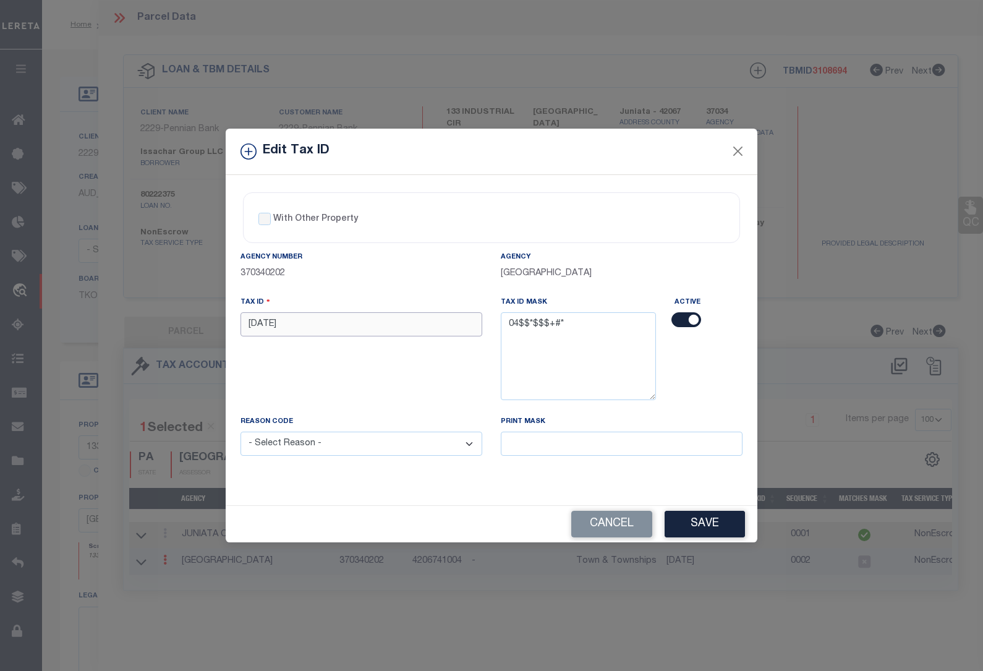
drag, startPoint x: 289, startPoint y: 332, endPoint x: 171, endPoint y: 322, distance: 118.6
click at [171, 322] on div "Edit Tax ID With Other Property With Other Property Type Temporary" at bounding box center [491, 335] width 983 height 671
paste input "0408 0"
type input "0408 058"
click at [315, 446] on select "- Select Reason - 099 - Other (Provide additional detail) ACT - Agency Changed …" at bounding box center [362, 444] width 242 height 24
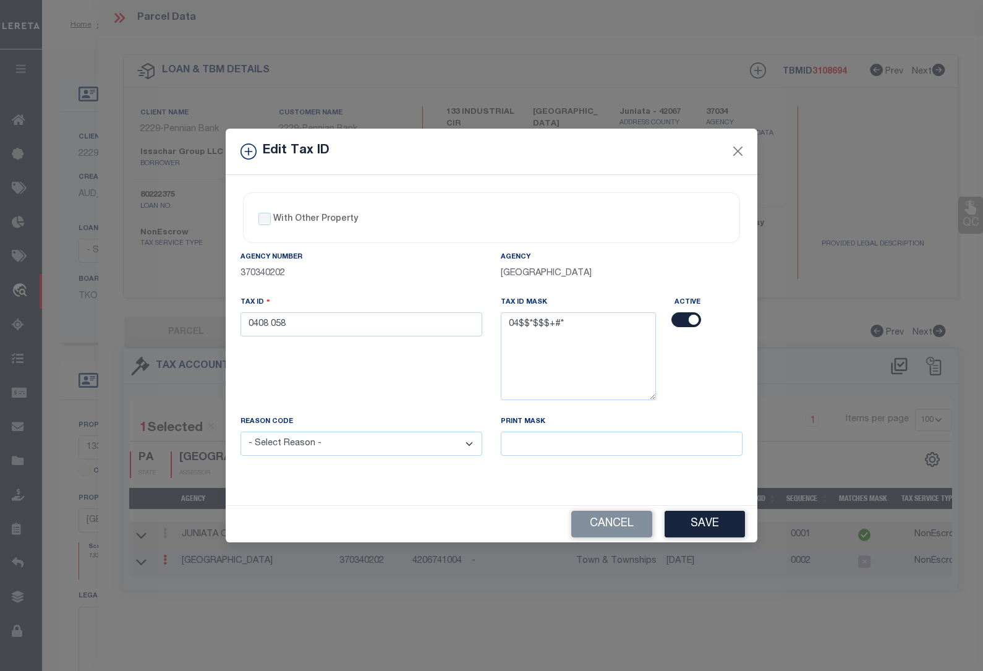
select select "ACT"
click at [241, 433] on select "- Select Reason - 099 - Other (Provide additional detail) ACT - Agency Changed …" at bounding box center [362, 444] width 242 height 24
click at [697, 526] on button "Save" at bounding box center [705, 524] width 80 height 27
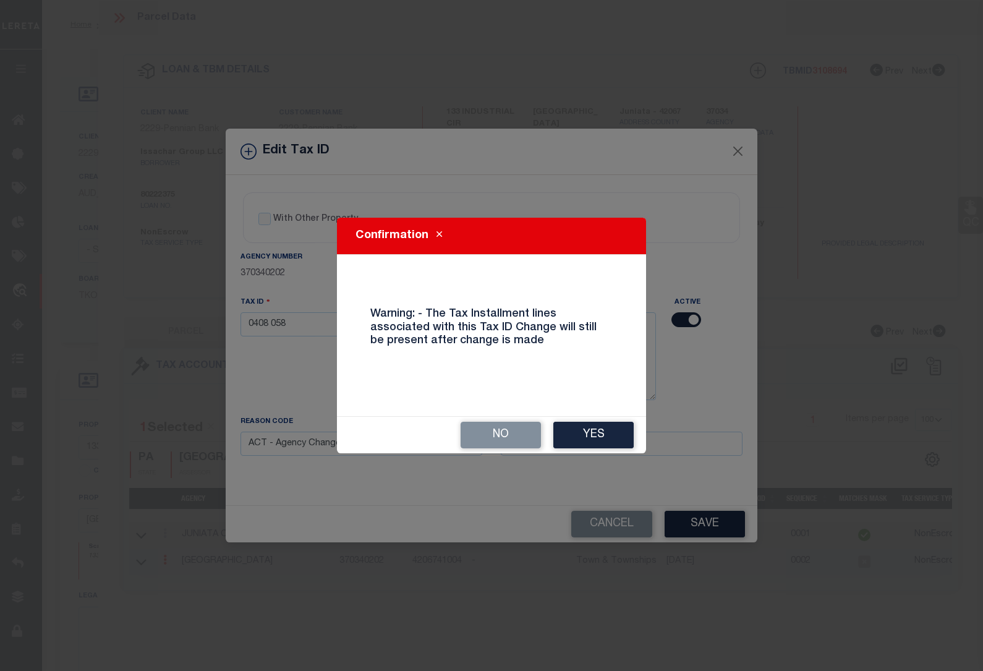
click at [582, 433] on button "Yes" at bounding box center [593, 435] width 80 height 27
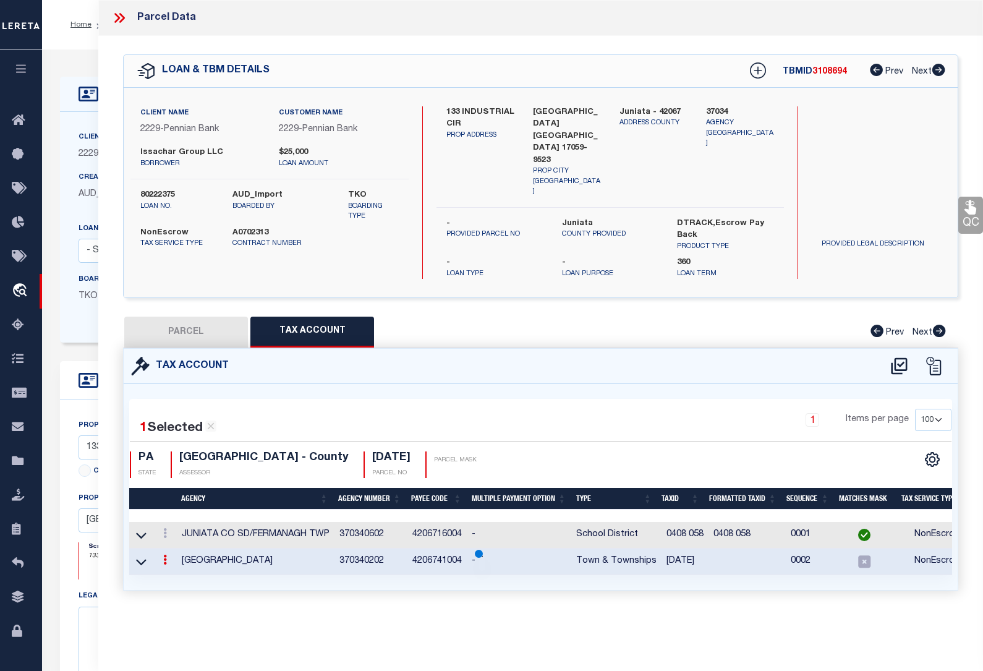
select select
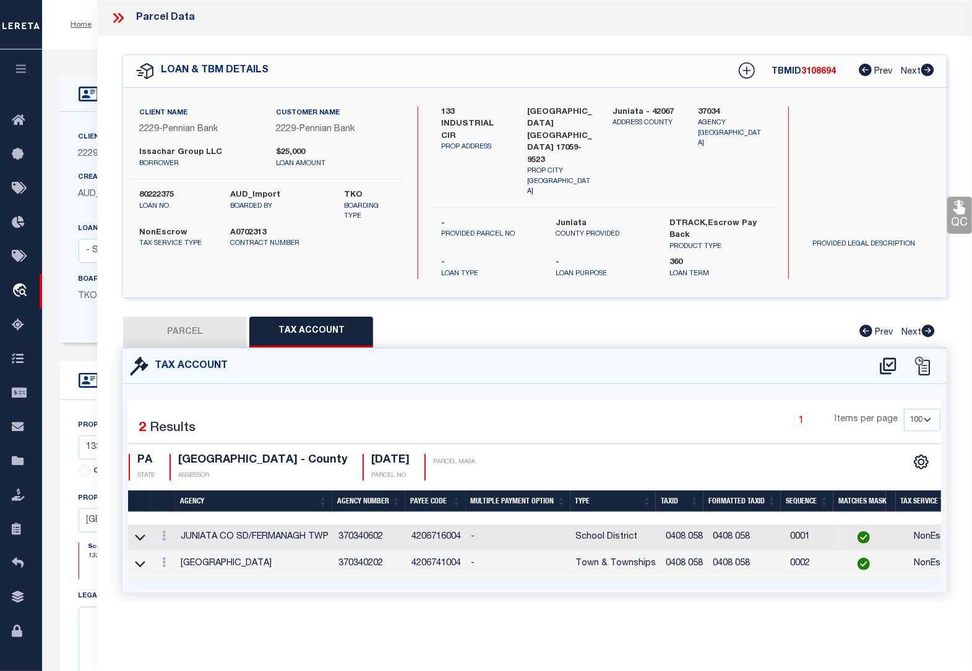
click at [82, 38] on div "Home OMS Detail Profile Sign out" at bounding box center [506, 24] width 929 height 49
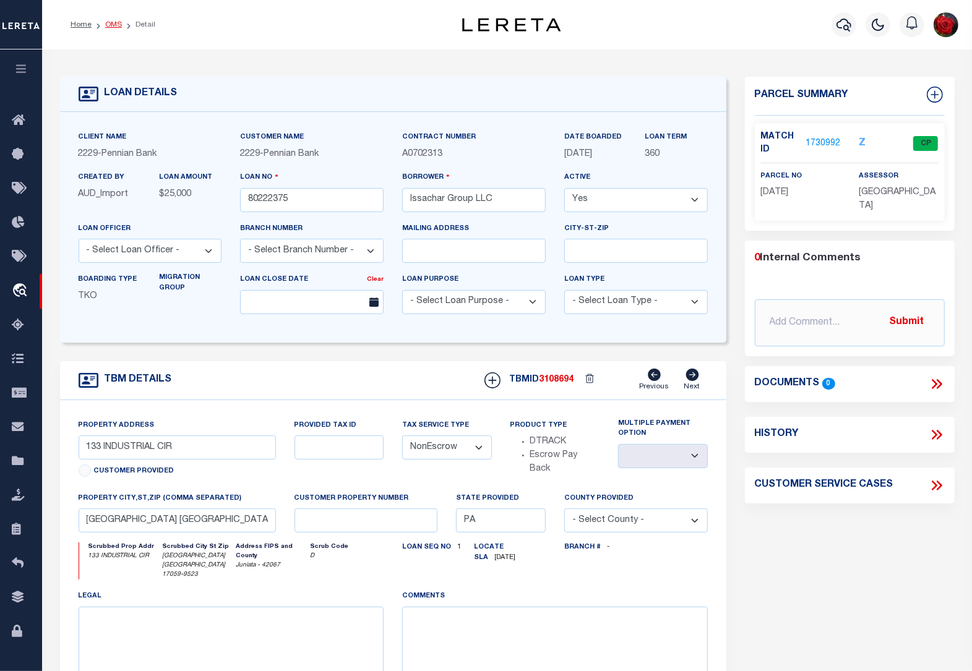
click at [119, 23] on link "OMS" at bounding box center [113, 24] width 17 height 7
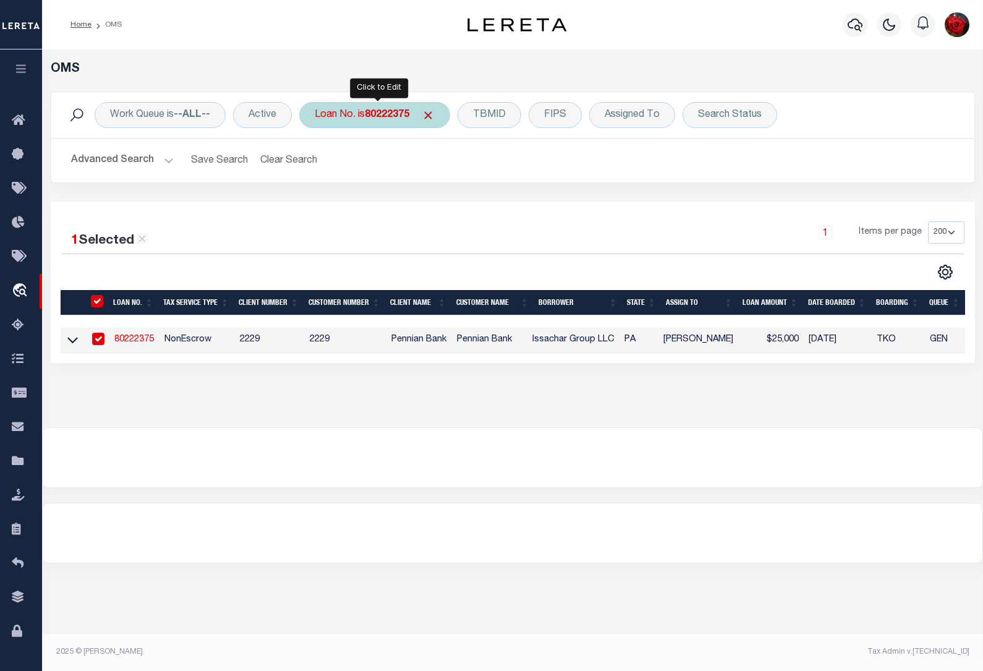
click at [384, 119] on b "80222375" at bounding box center [387, 115] width 45 height 10
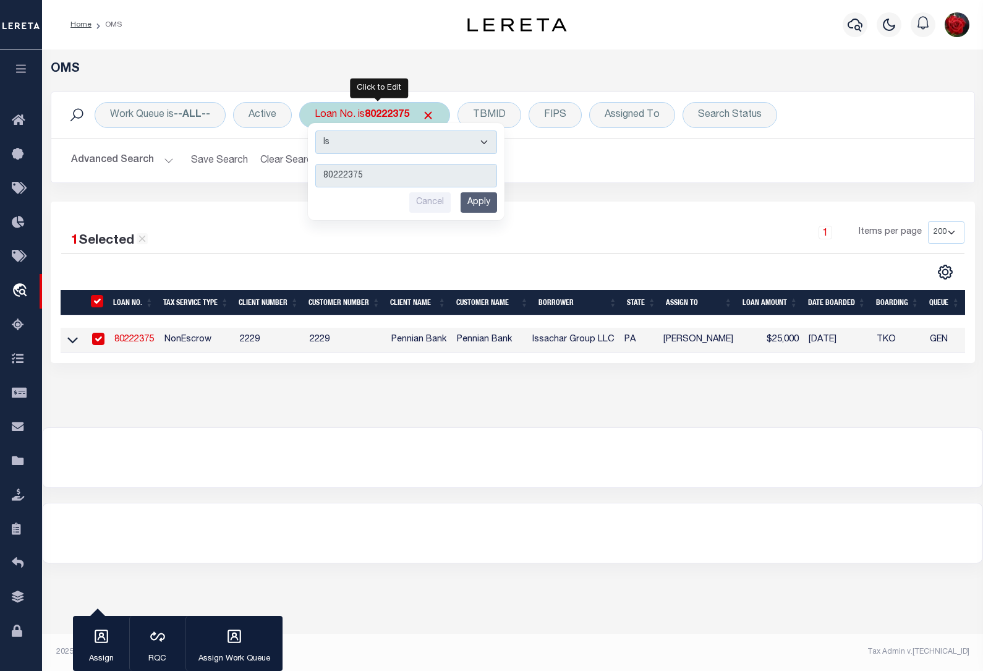
type input "80188261"
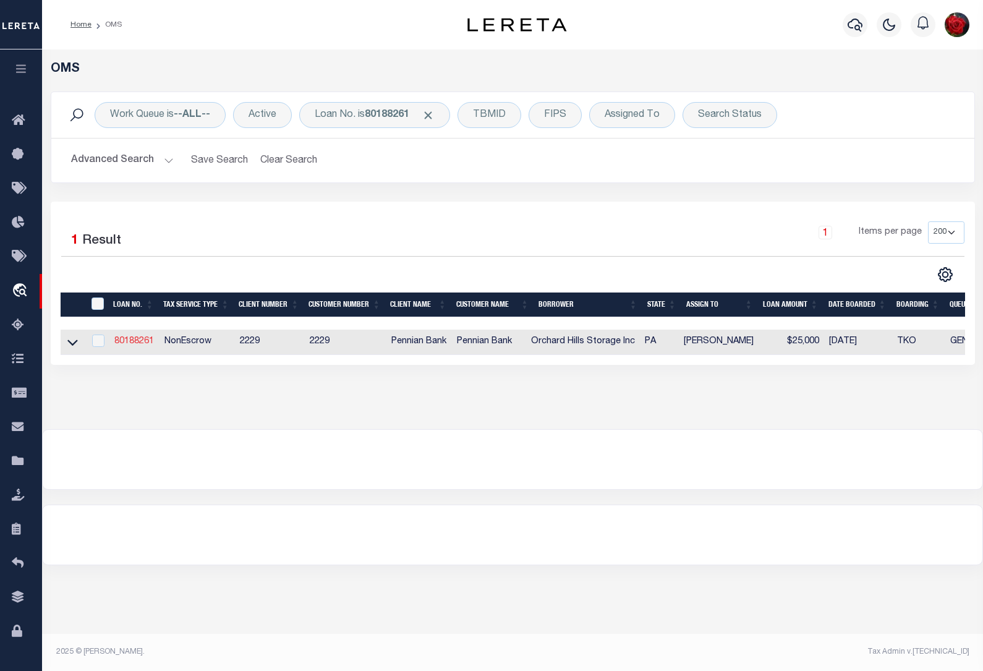
click at [132, 344] on link "80188261" at bounding box center [134, 341] width 40 height 9
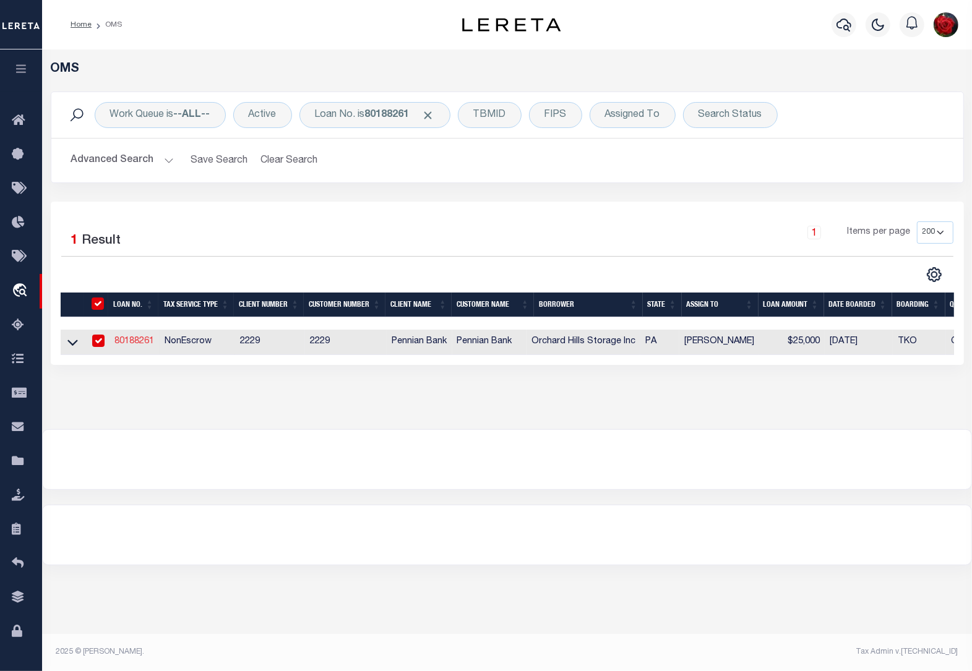
type input "80188261"
type input "Orchard Hills Storage Inc"
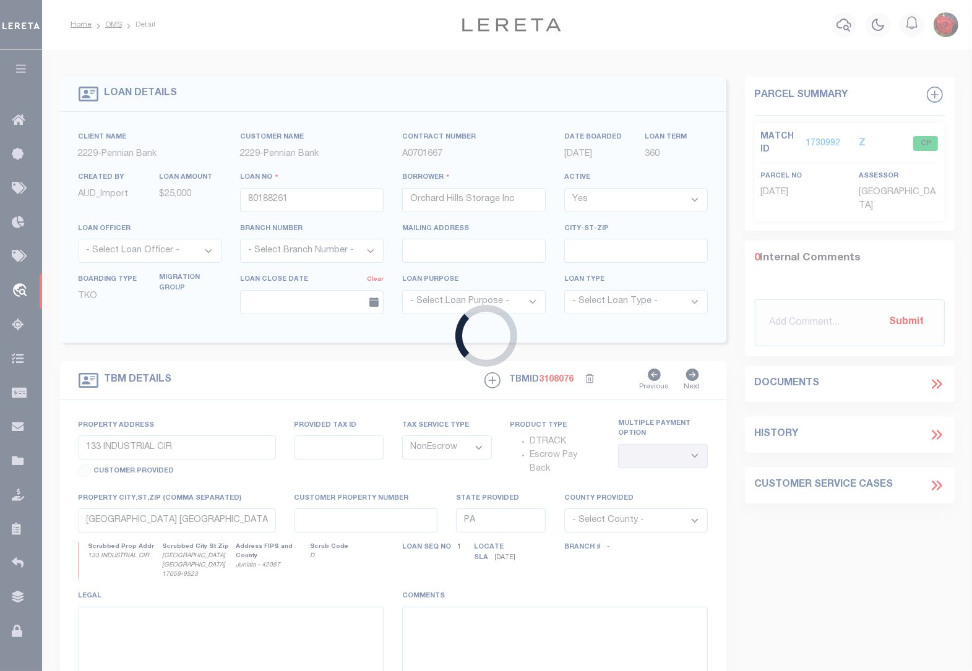
type input "[STREET_ADDRESS]"
select select
type input "[GEOGRAPHIC_DATA] [GEOGRAPHIC_DATA] 17059"
select select
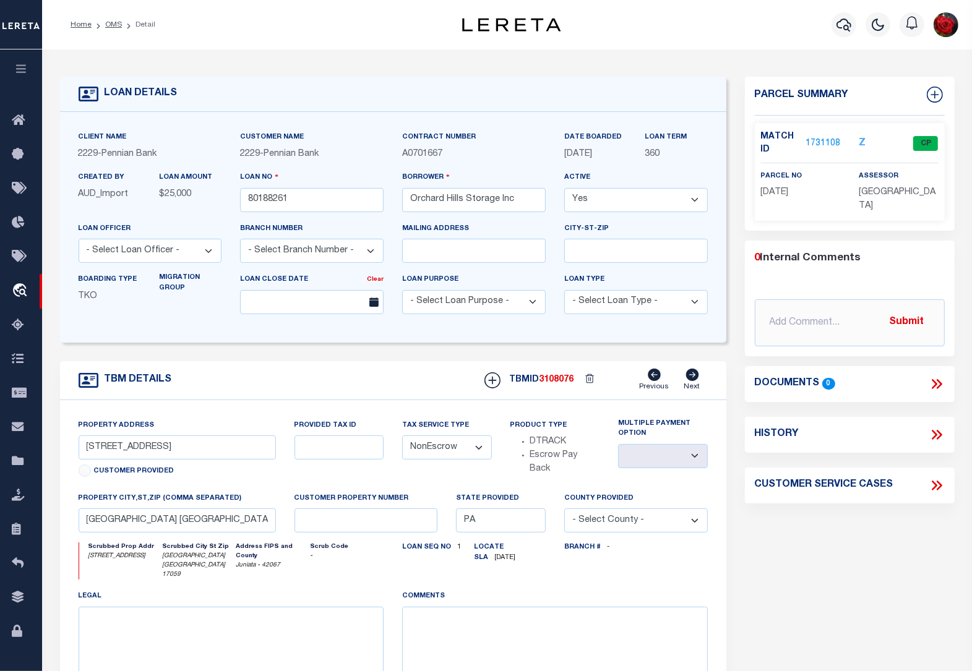
click at [829, 143] on link "1731108" at bounding box center [822, 143] width 35 height 13
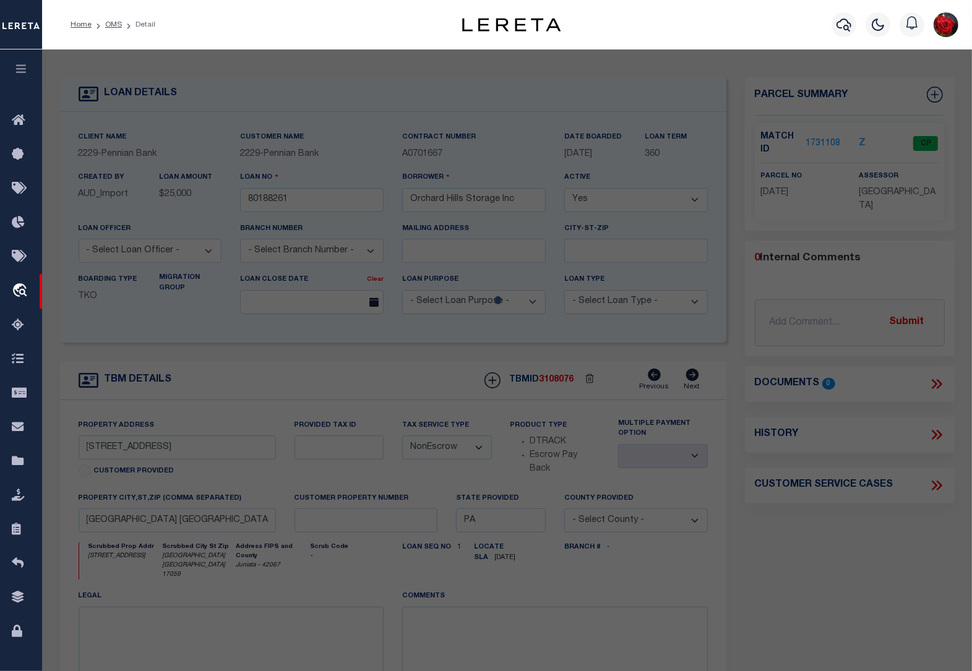
select select "AS"
checkbox input "false"
select select "CP"
type input "ORCHARD HILLSSTORAGE, INC"
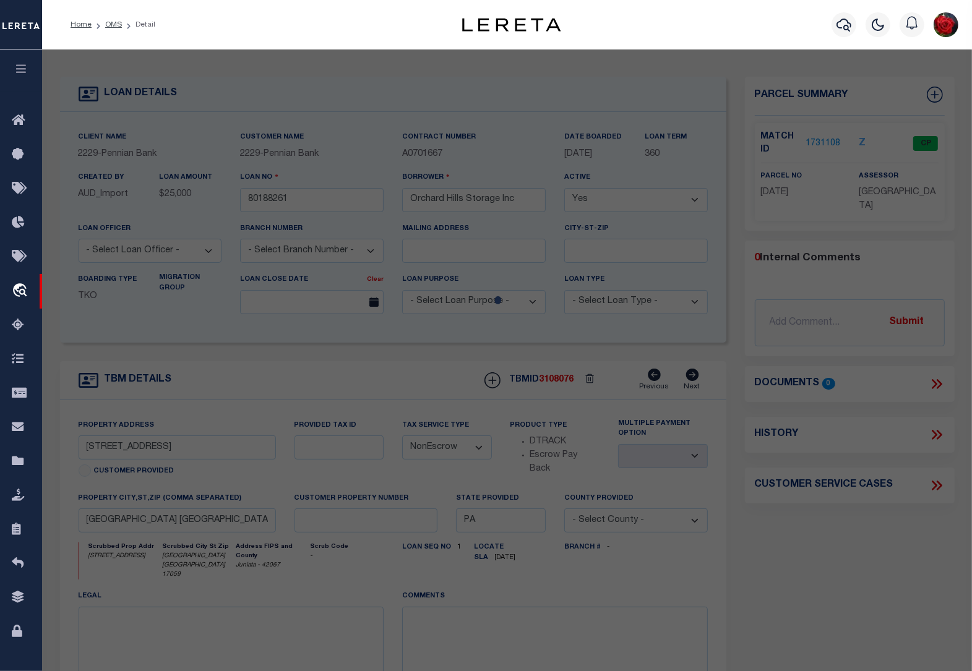
type input "[STREET_ADDRESS]"
checkbox input "false"
type input "PA"
type textarea "304 488"
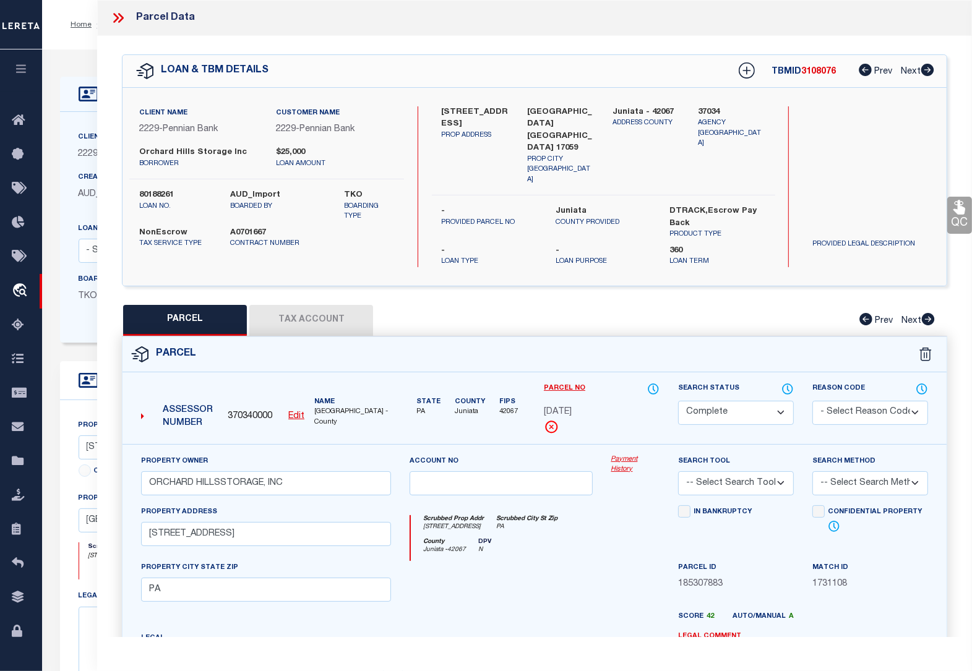
click at [314, 305] on button "Tax Account" at bounding box center [311, 320] width 124 height 31
select select "100"
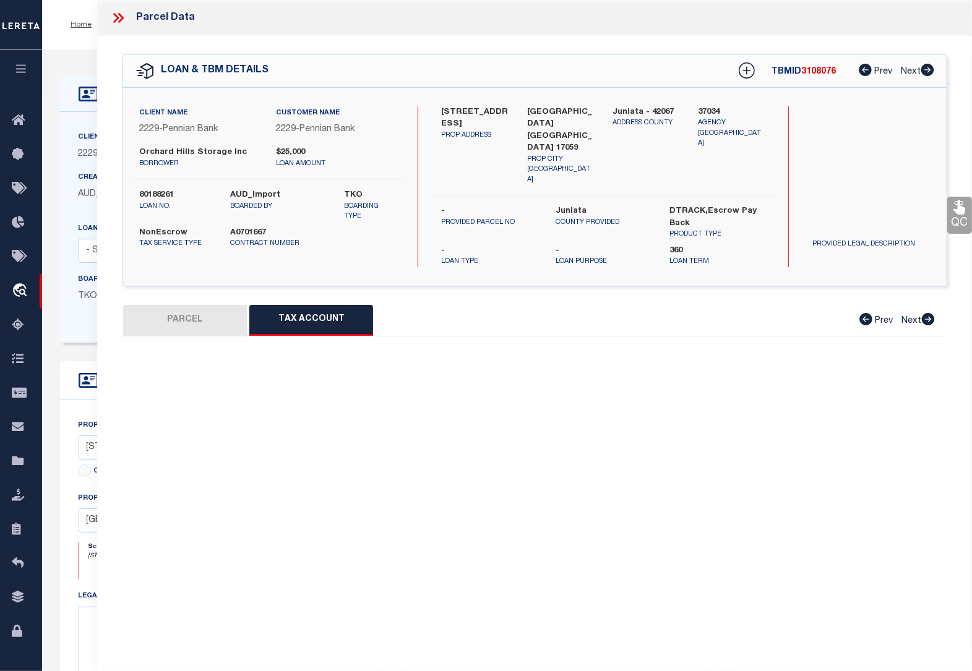
select select "100"
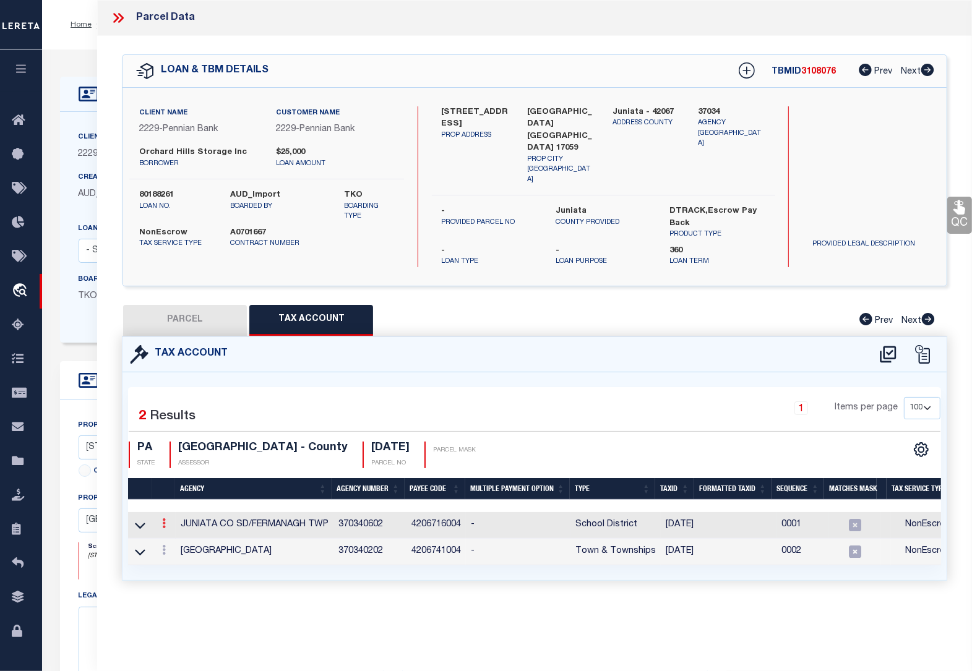
click at [163, 518] on icon at bounding box center [164, 523] width 4 height 10
click at [174, 537] on icon "" at bounding box center [177, 541] width 9 height 9
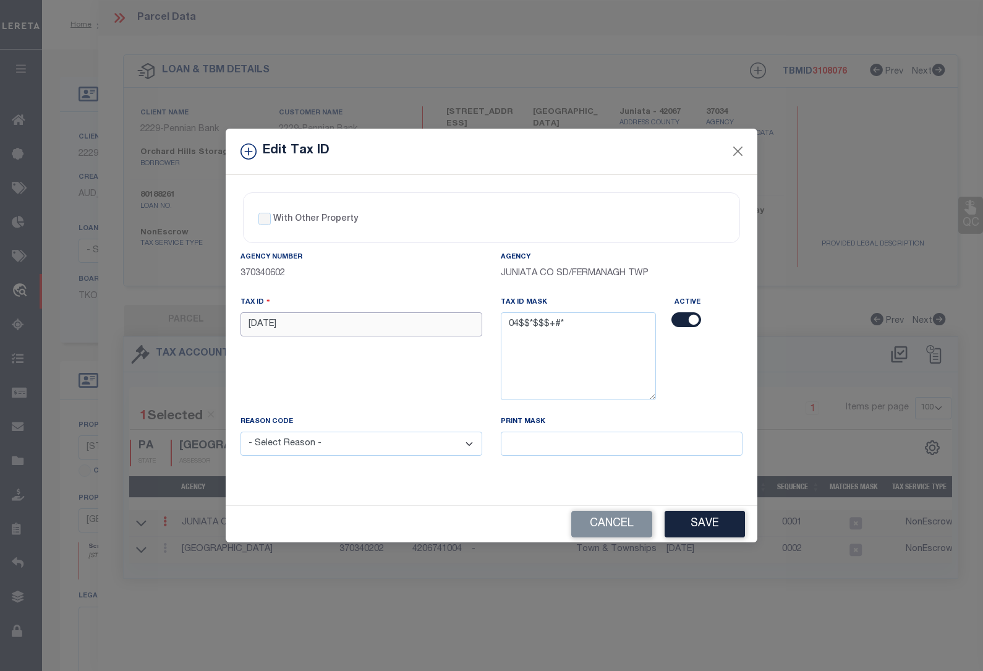
drag, startPoint x: 312, startPoint y: 323, endPoint x: 177, endPoint y: 325, distance: 135.4
click at [177, 325] on div "Edit Tax ID With Other Property With Other Property Type Temporary" at bounding box center [491, 335] width 983 height 671
paste input "0408 0"
type input "0408 080"
click at [356, 448] on select "- Select Reason - 099 - Other (Provide additional detail) ACT - Agency Changed …" at bounding box center [362, 444] width 242 height 24
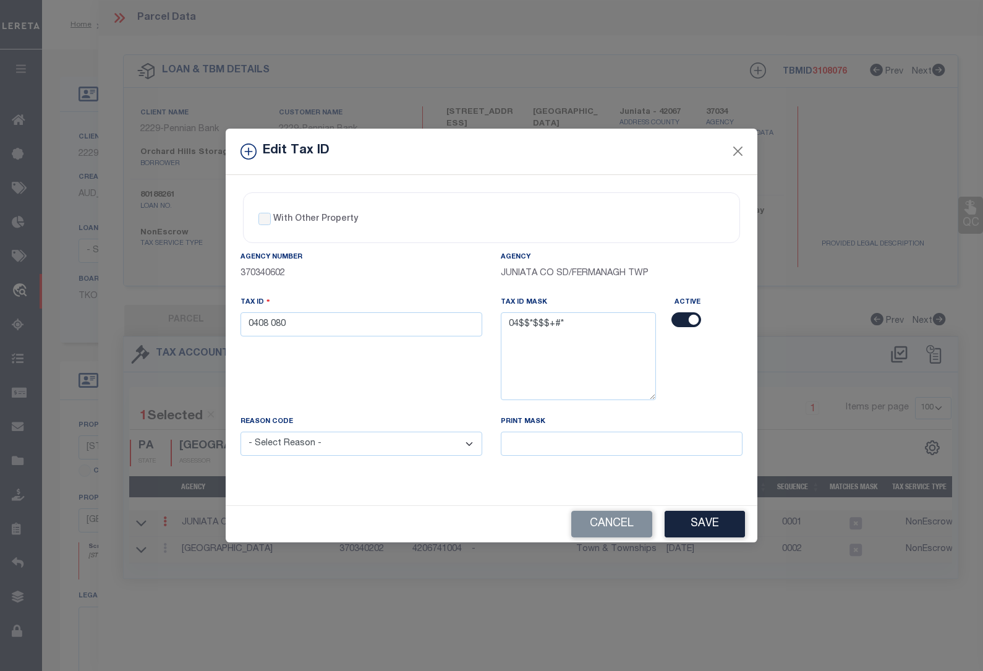
select select "ACT"
click at [241, 433] on select "- Select Reason - 099 - Other (Provide additional detail) ACT - Agency Changed …" at bounding box center [362, 444] width 242 height 24
click at [688, 531] on button "Save" at bounding box center [705, 524] width 80 height 27
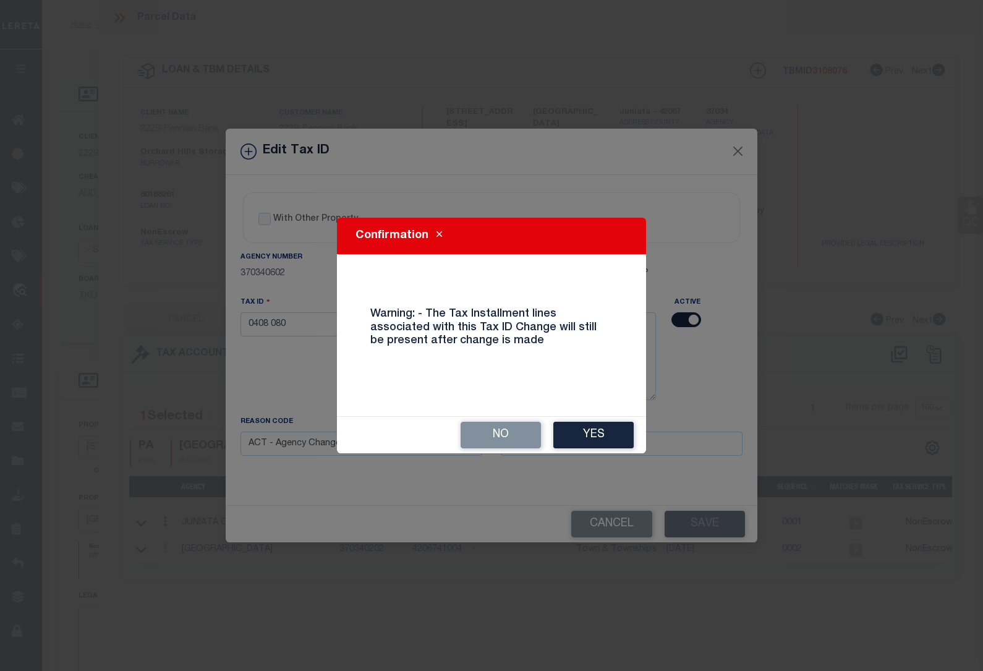
click at [588, 427] on button "Yes" at bounding box center [593, 435] width 80 height 27
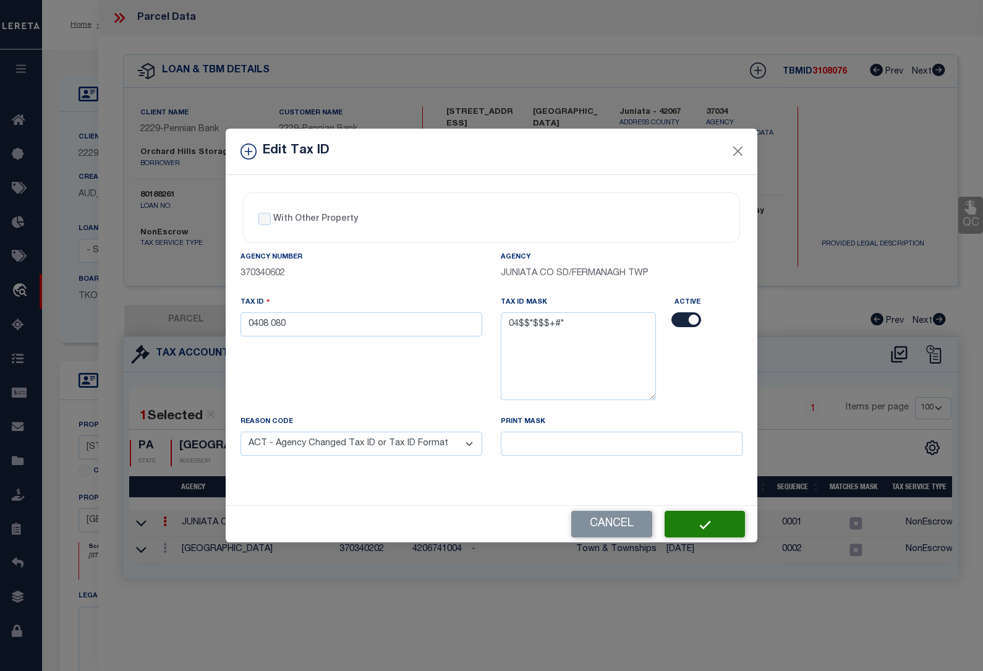
select select
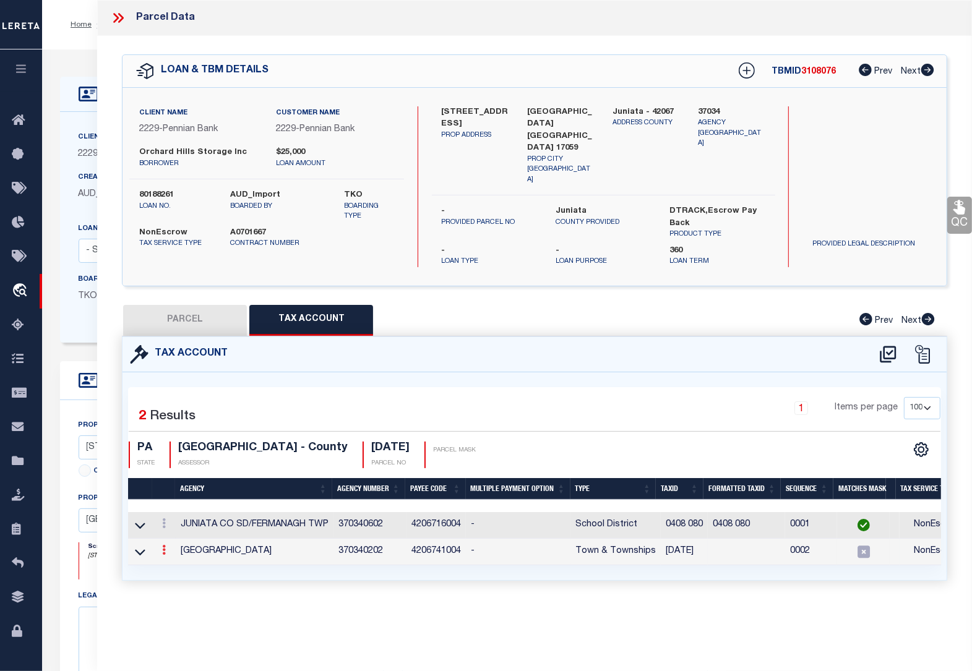
click at [165, 545] on icon at bounding box center [164, 550] width 4 height 10
click at [177, 564] on icon at bounding box center [177, 568] width 9 height 9
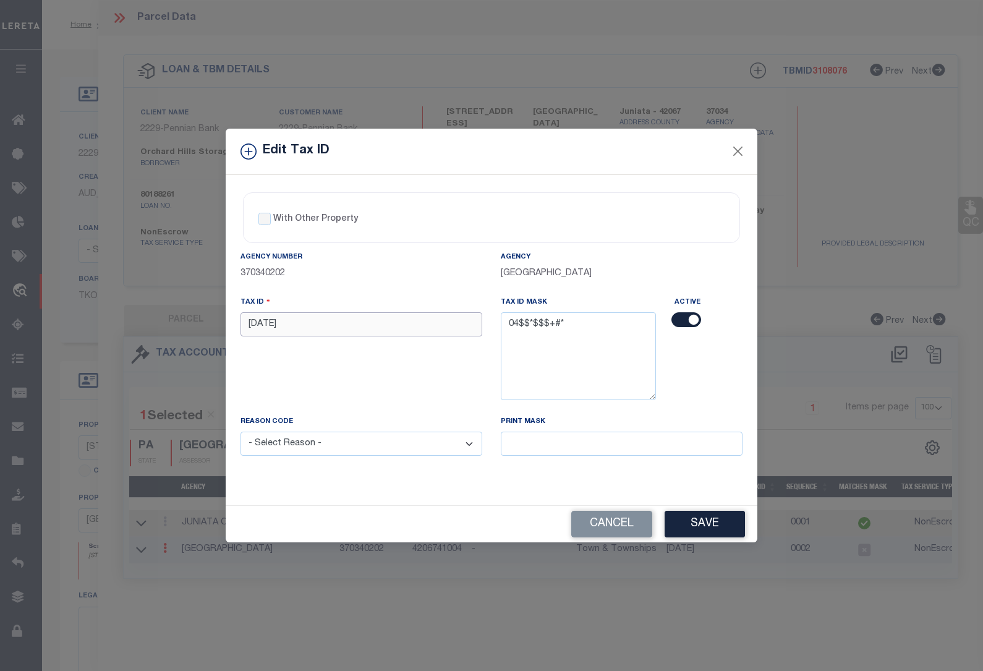
drag, startPoint x: 301, startPoint y: 330, endPoint x: 162, endPoint y: 323, distance: 138.7
click at [162, 323] on div "Edit Tax ID With Other Property With Other Property Type Temporary" at bounding box center [491, 335] width 983 height 671
paste input "0408 0"
type input "0408 080"
click at [285, 448] on select "- Select Reason - 099 - Other (Provide additional detail) ACT - Agency Changed …" at bounding box center [362, 444] width 242 height 24
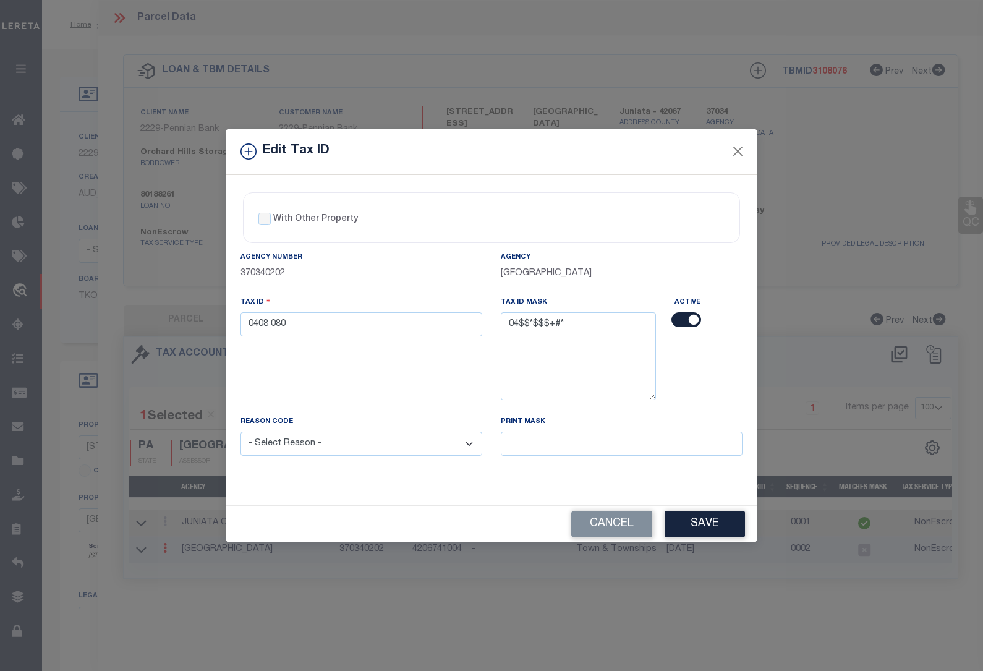
select select "ACT"
click at [241, 433] on select "- Select Reason - 099 - Other (Provide additional detail) ACT - Agency Changed …" at bounding box center [362, 444] width 242 height 24
click at [693, 529] on button "Save" at bounding box center [705, 524] width 80 height 27
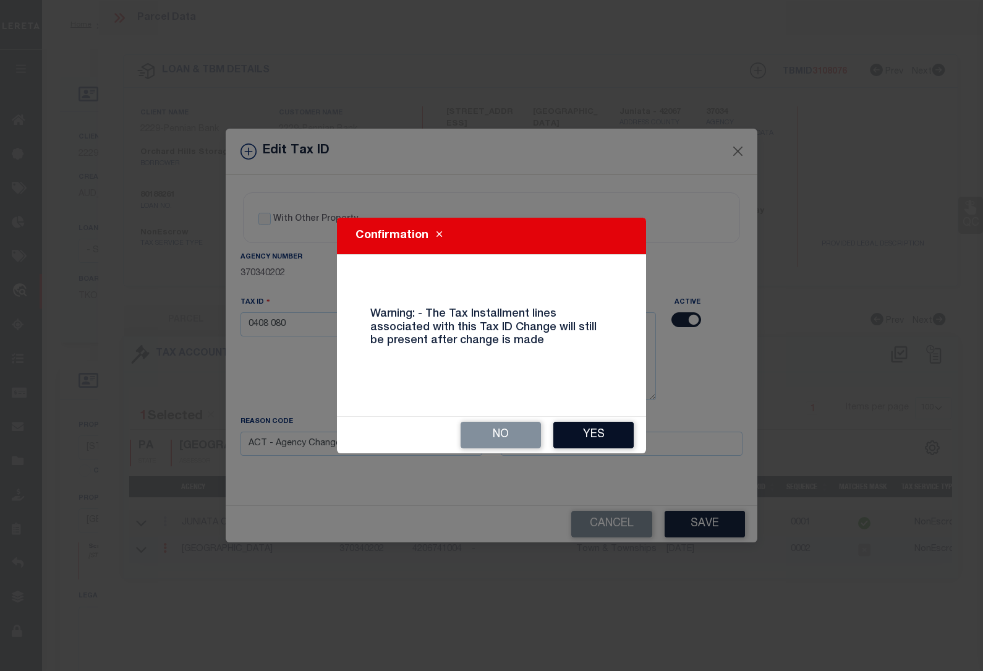
click at [571, 432] on button "Yes" at bounding box center [593, 435] width 80 height 27
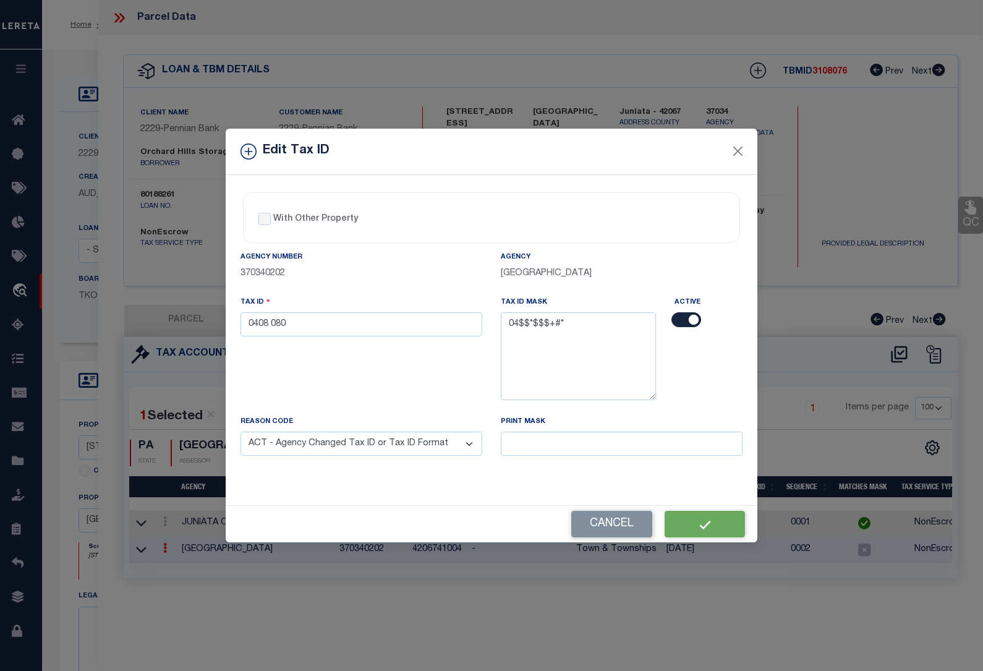
select select
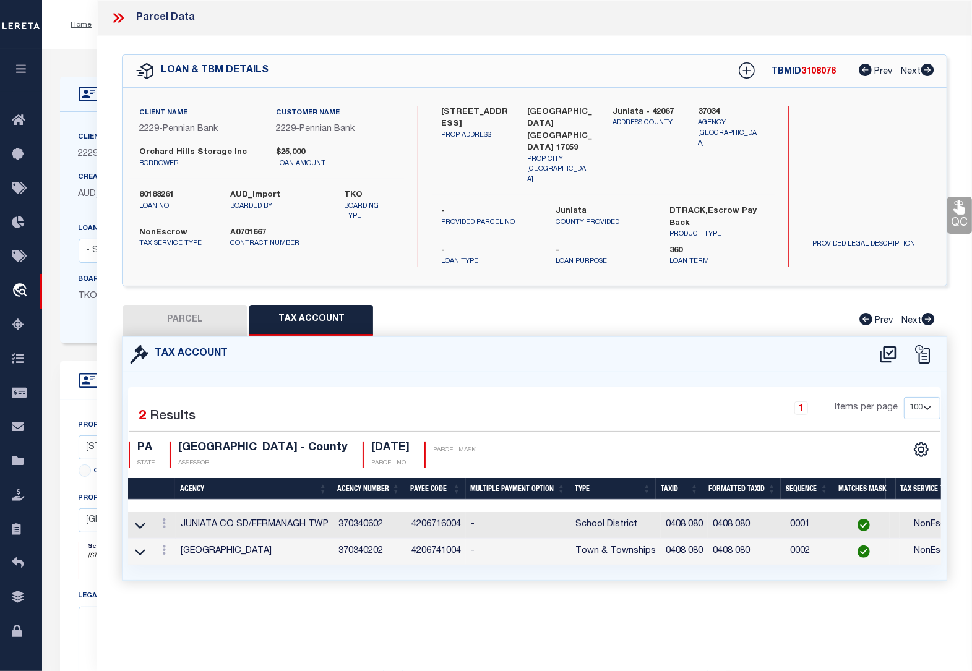
click at [114, 19] on icon at bounding box center [118, 18] width 16 height 16
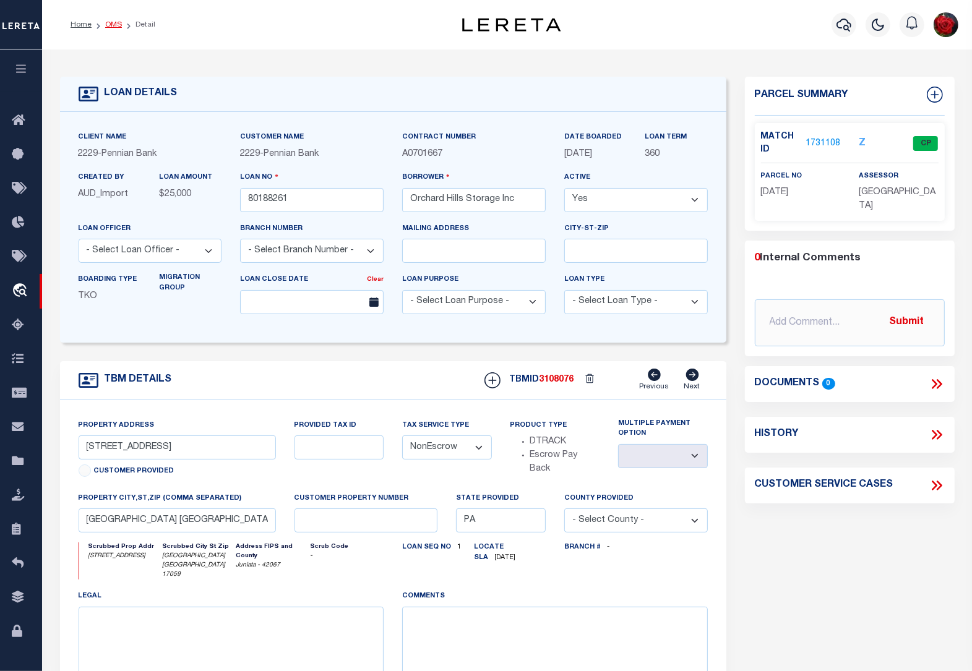
click at [113, 21] on link "OMS" at bounding box center [113, 24] width 17 height 7
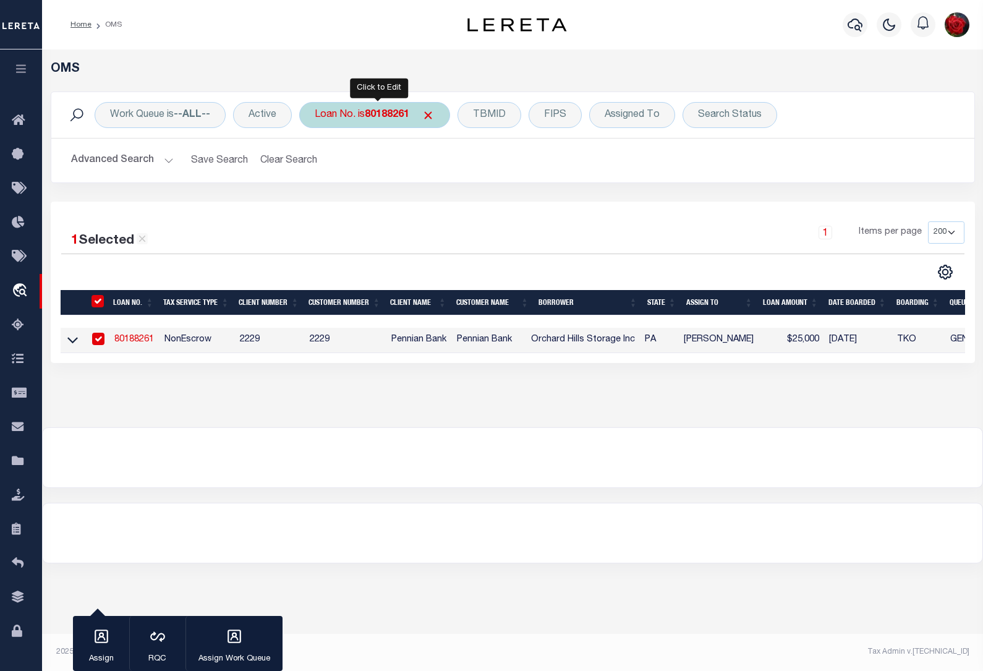
click at [390, 114] on b "80188261" at bounding box center [387, 115] width 45 height 10
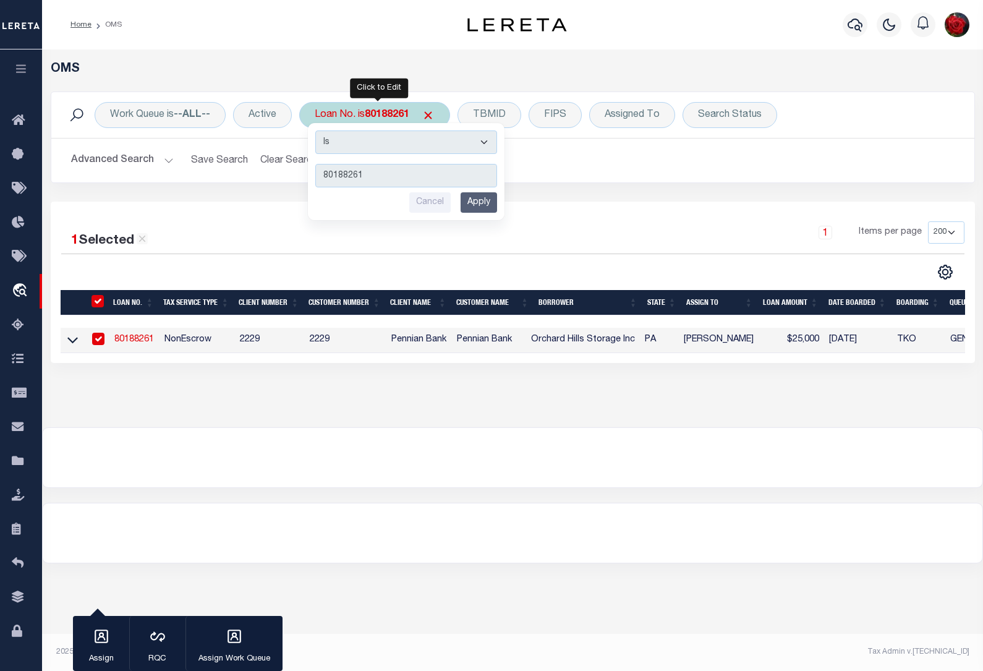
type input "80223654"
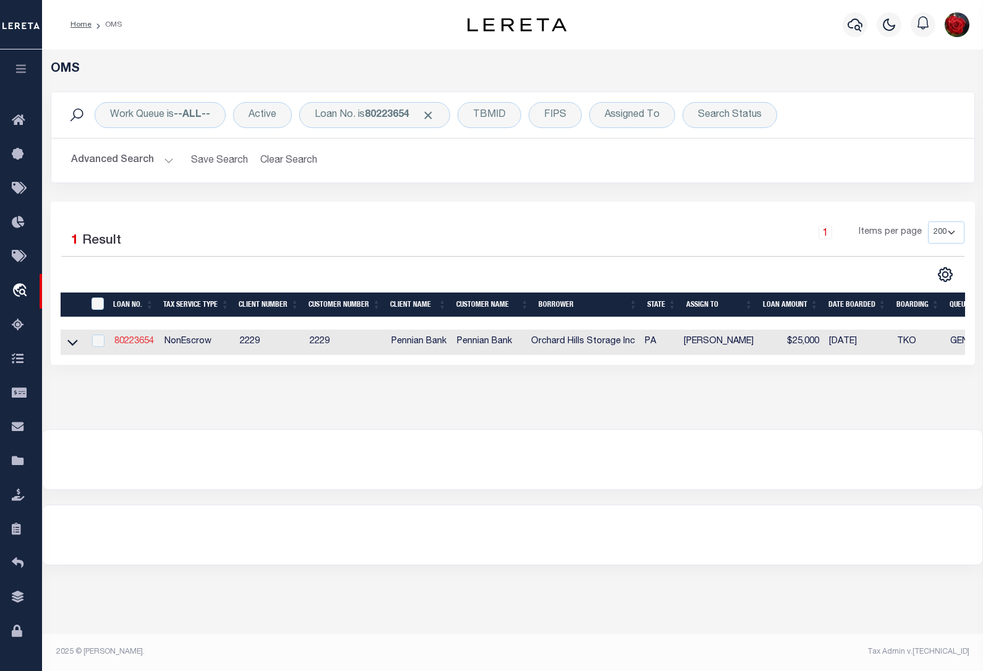
click at [141, 346] on link "80223654" at bounding box center [134, 341] width 40 height 9
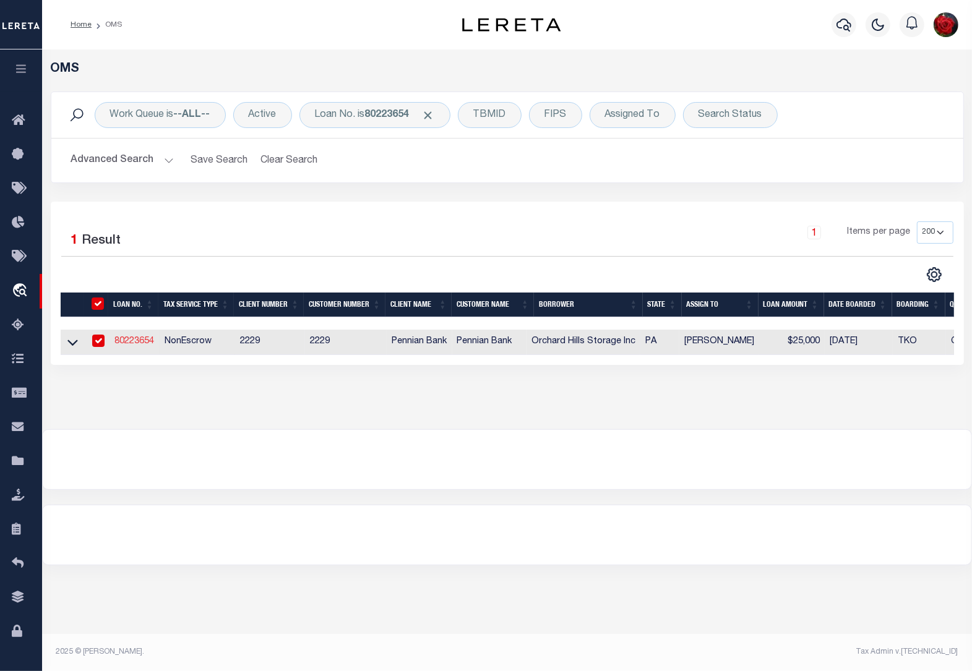
type input "80223654"
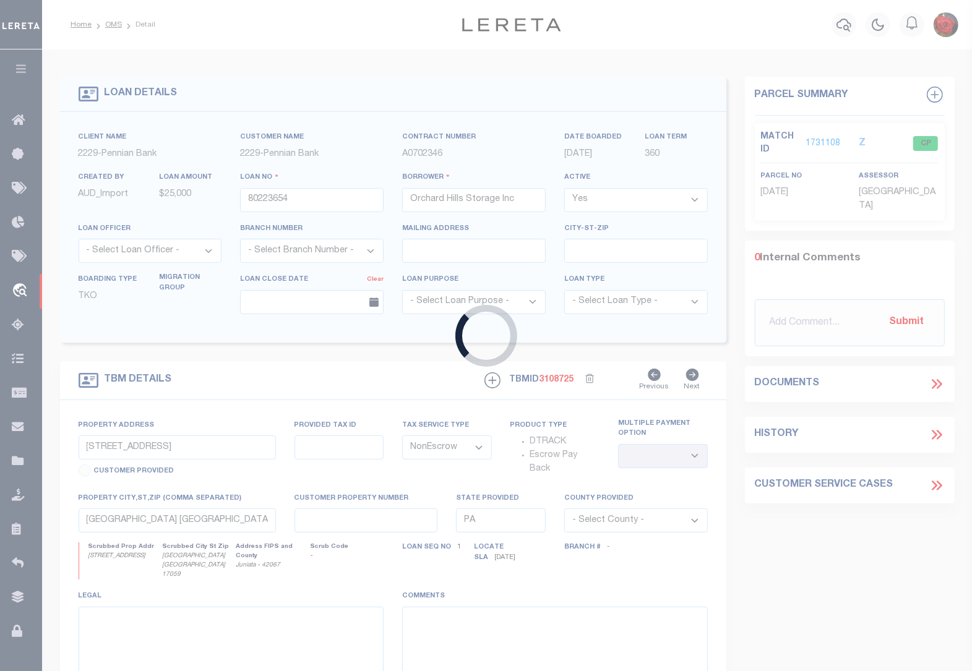
select select
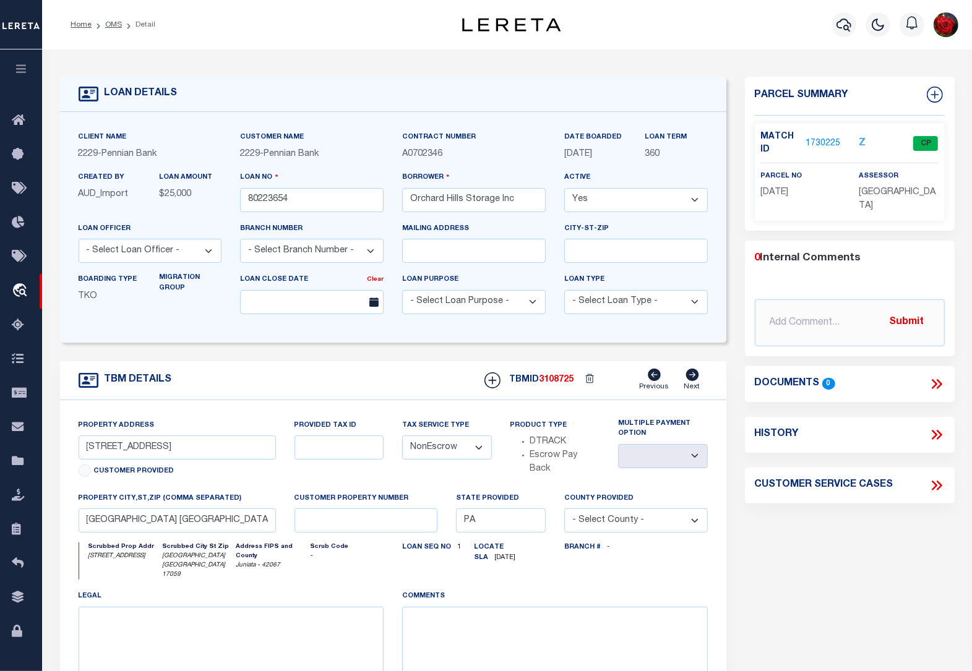
click at [824, 144] on link "1730225" at bounding box center [822, 143] width 35 height 13
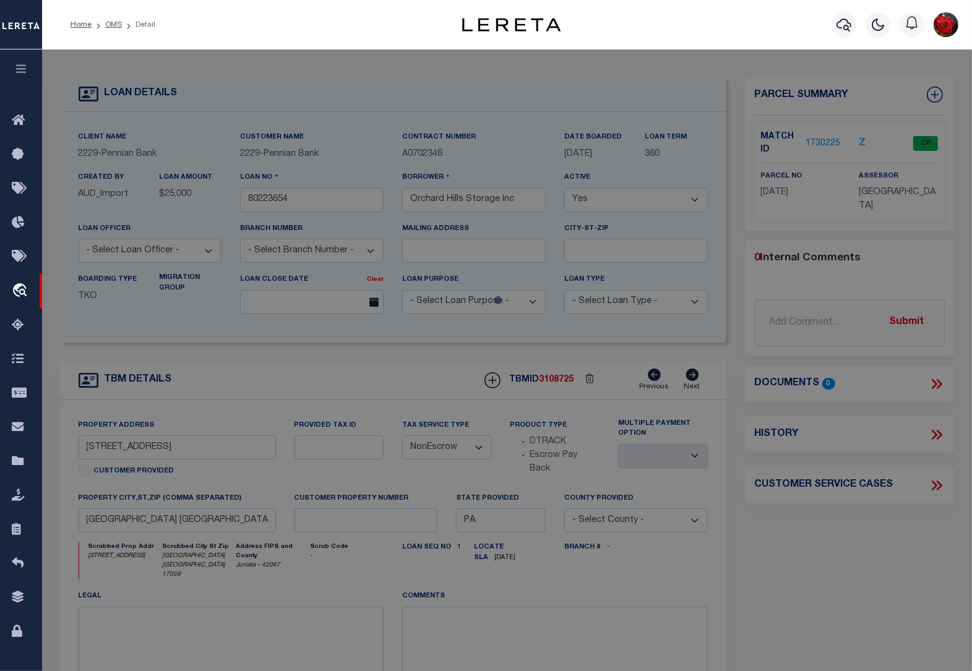
select select "AS"
checkbox input "false"
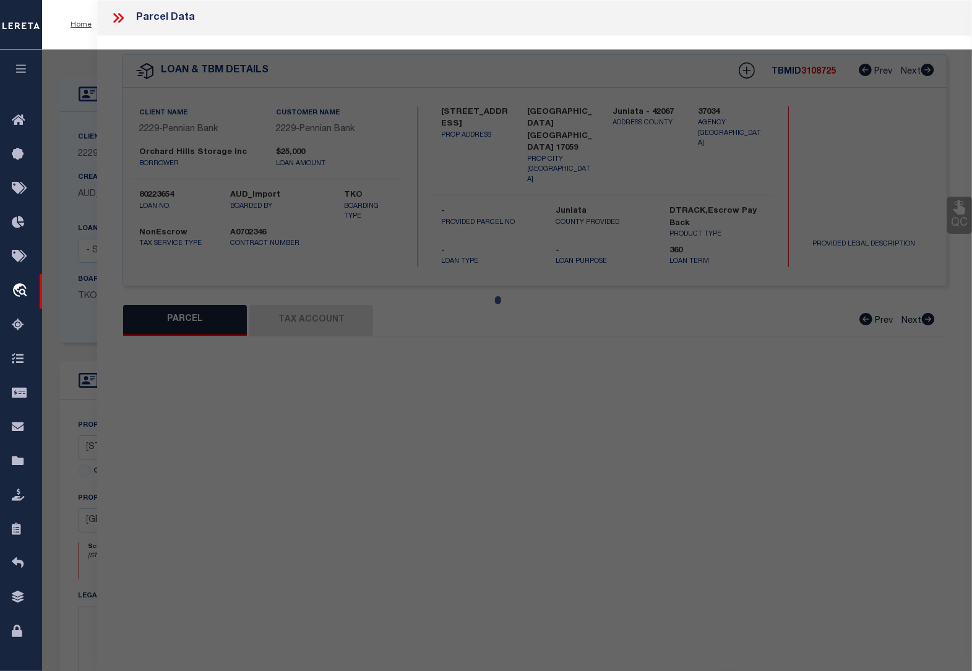
select select "CP"
type input "ORCHARD HILLSSTORAGE, INC"
type input "[STREET_ADDRESS]"
checkbox input "false"
type input "PA"
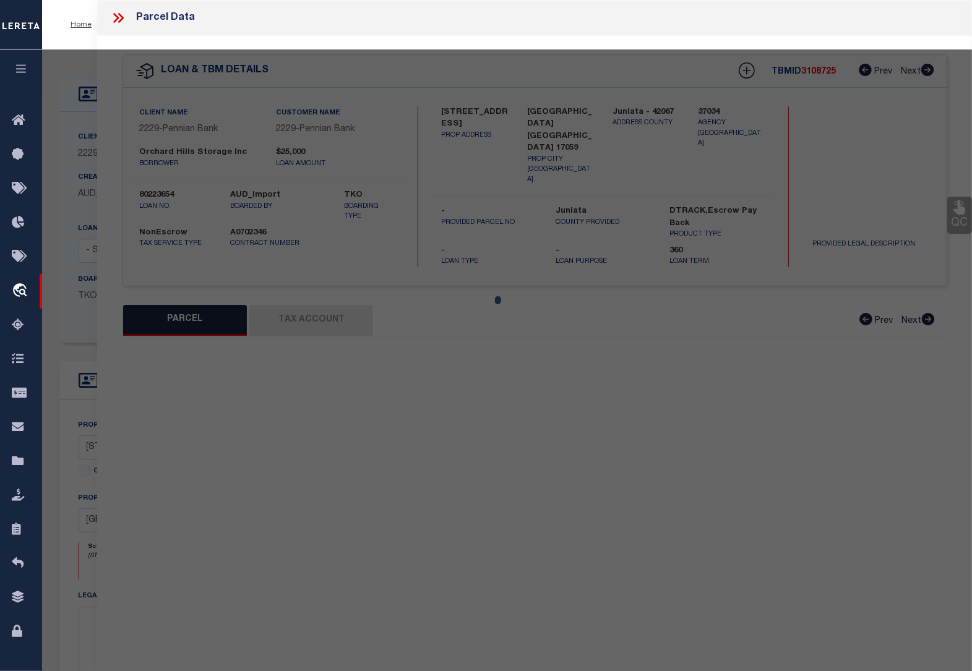
type textarea "304 488"
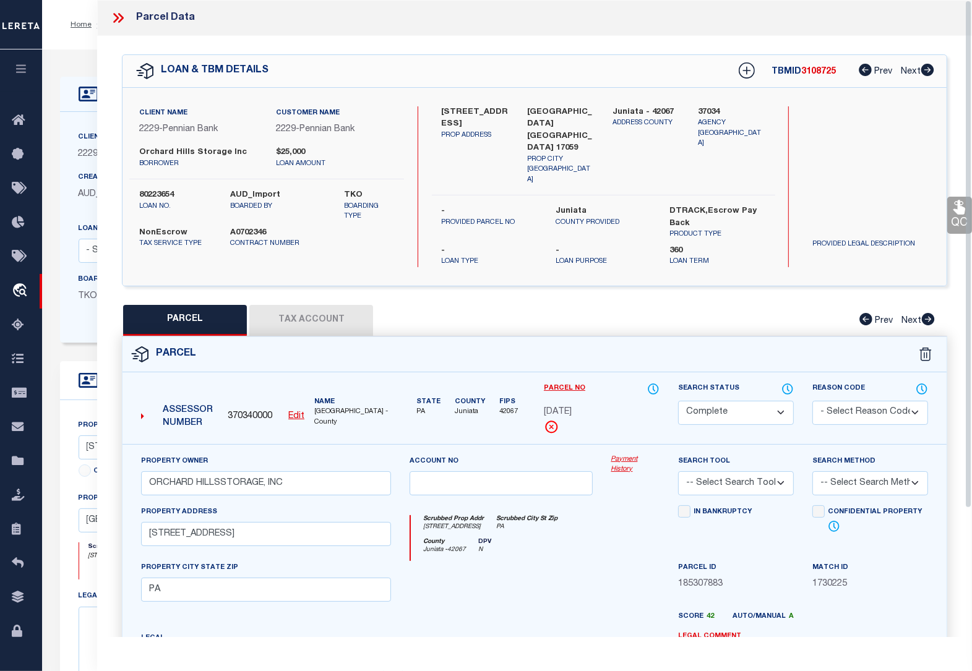
click at [331, 305] on button "Tax Account" at bounding box center [311, 320] width 124 height 31
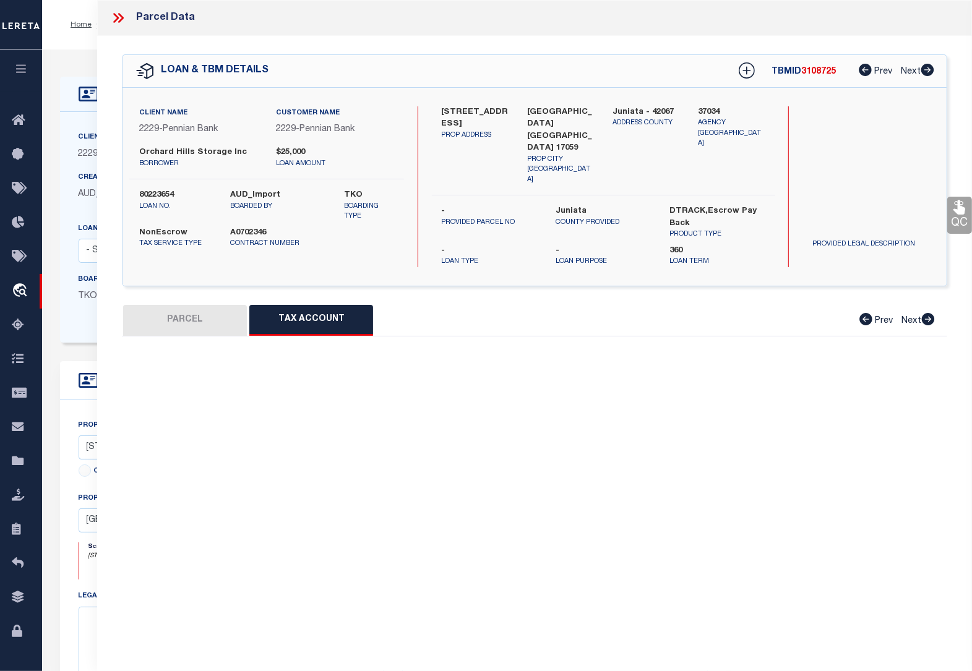
select select "100"
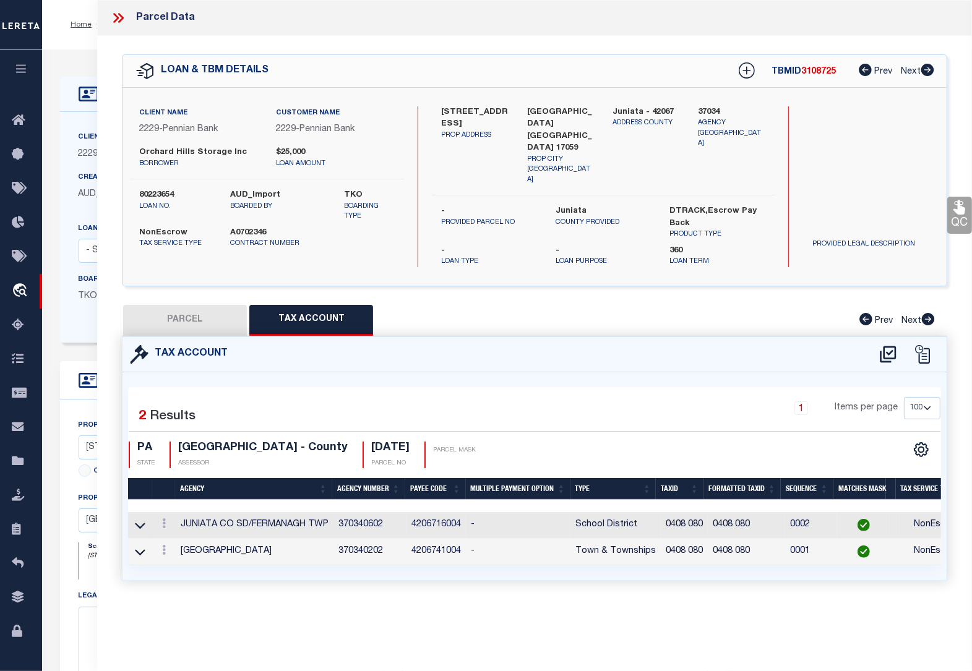
click at [121, 14] on icon at bounding box center [118, 18] width 16 height 16
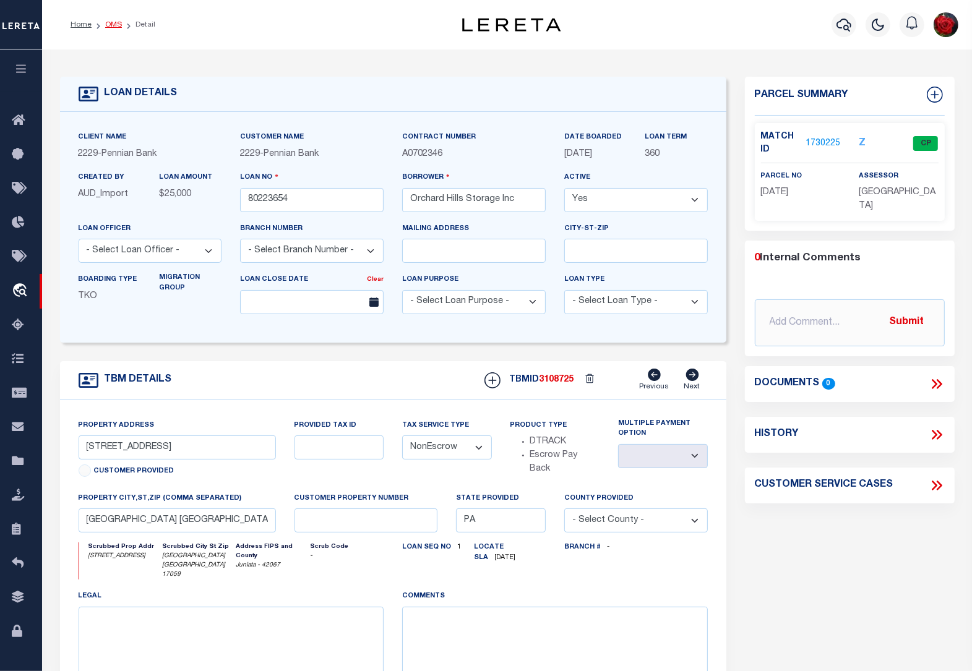
click at [119, 23] on link "OMS" at bounding box center [113, 24] width 17 height 7
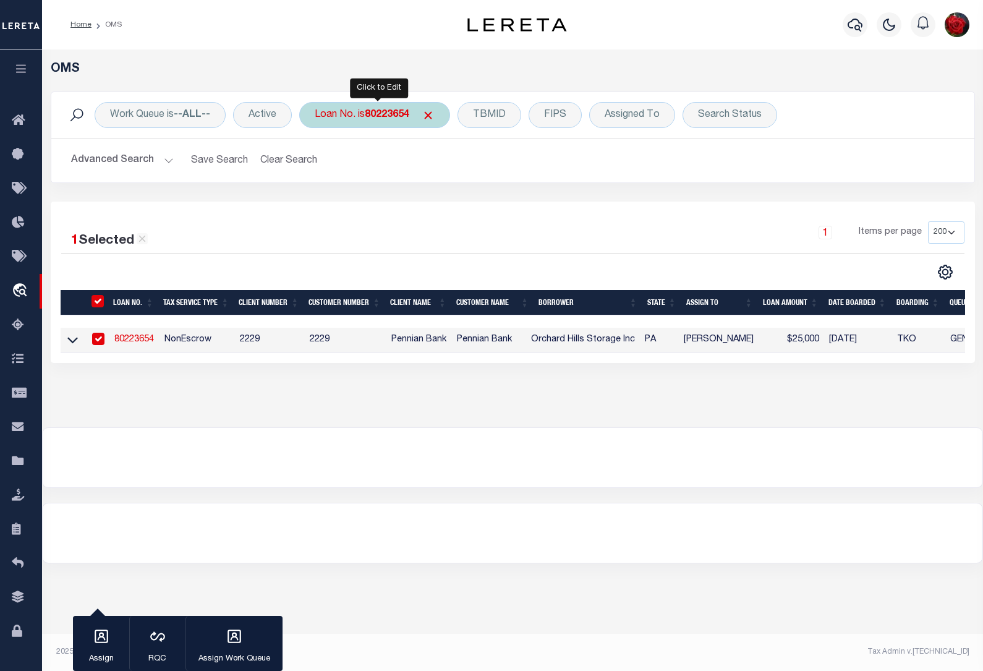
click at [379, 113] on b "80223654" at bounding box center [387, 115] width 45 height 10
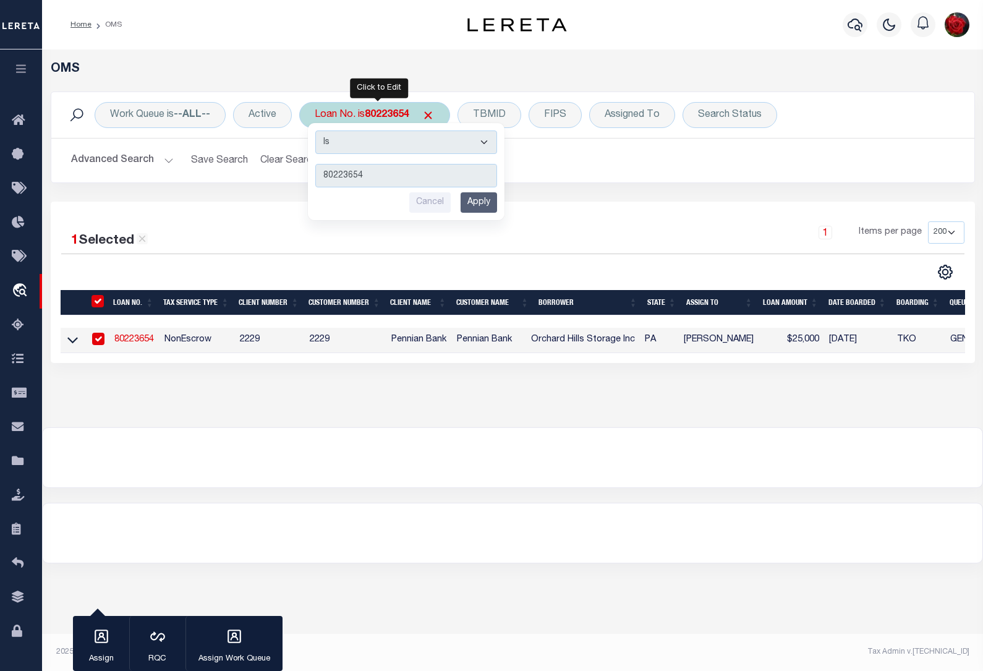
type input "80271331"
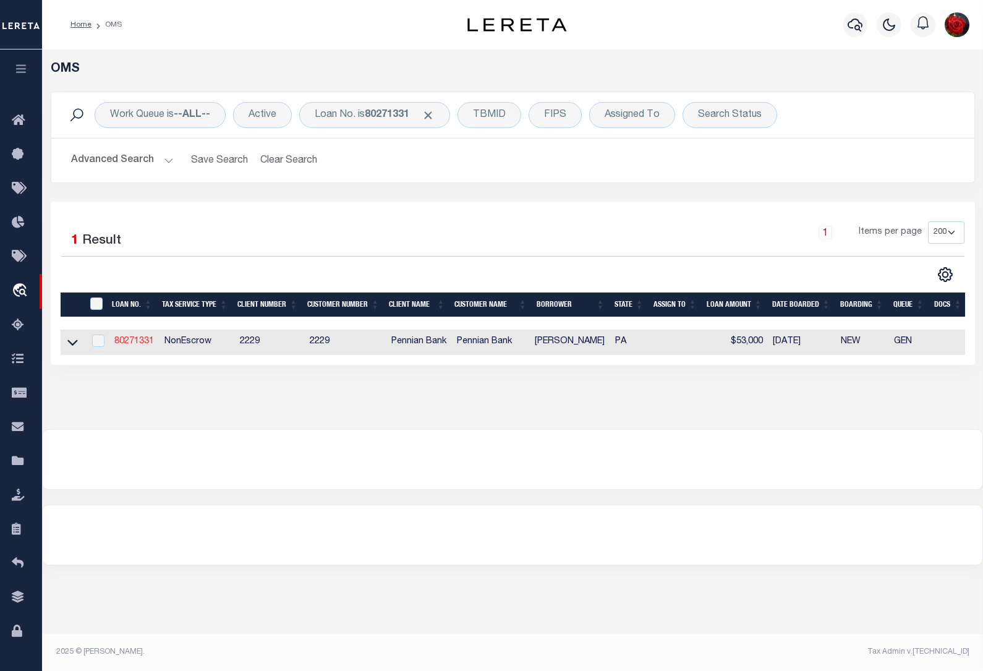
click at [143, 343] on link "80271331" at bounding box center [134, 341] width 40 height 9
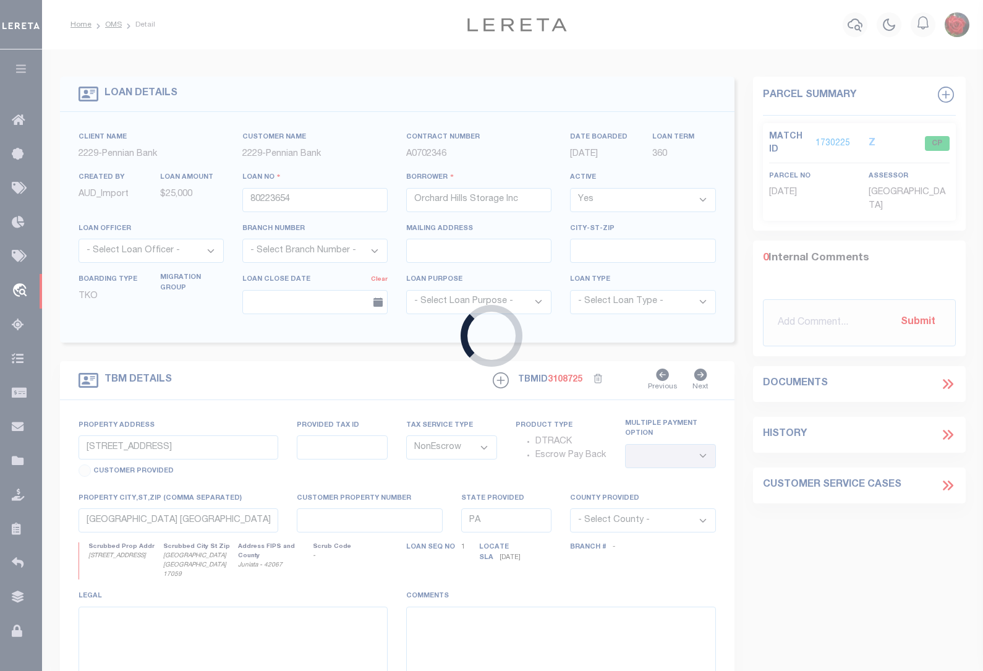
type input "80271331"
type input "[PERSON_NAME]"
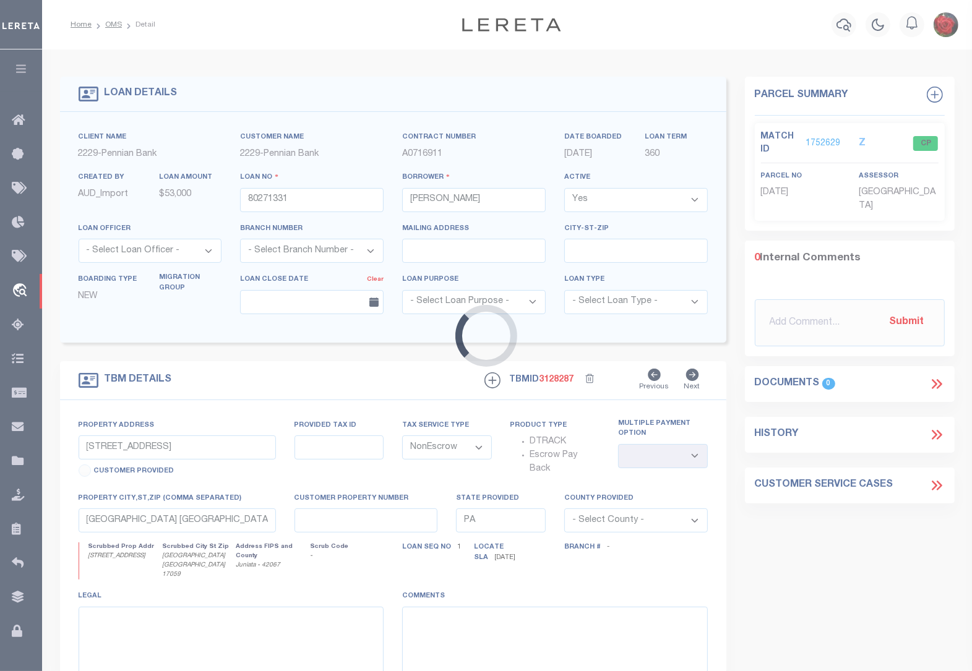
type input "39 Winchester Dr"
type input "[PHONE_NUMBER]"
select select
type input "[GEOGRAPHIC_DATA], [GEOGRAPHIC_DATA] 17059"
select select
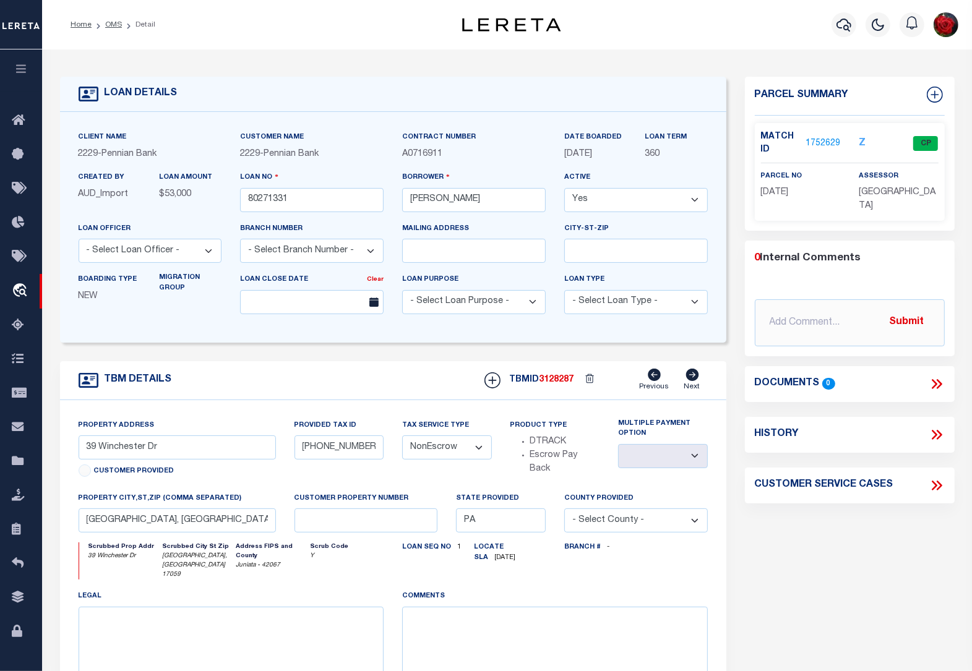
click at [829, 139] on link "1752629" at bounding box center [822, 143] width 35 height 13
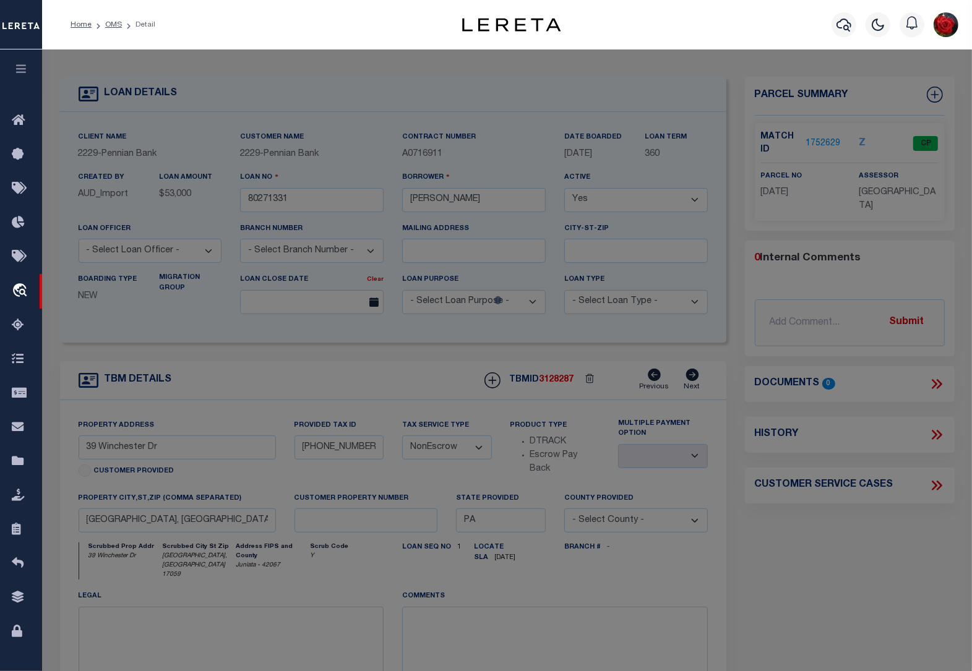
select select "AS"
checkbox input "false"
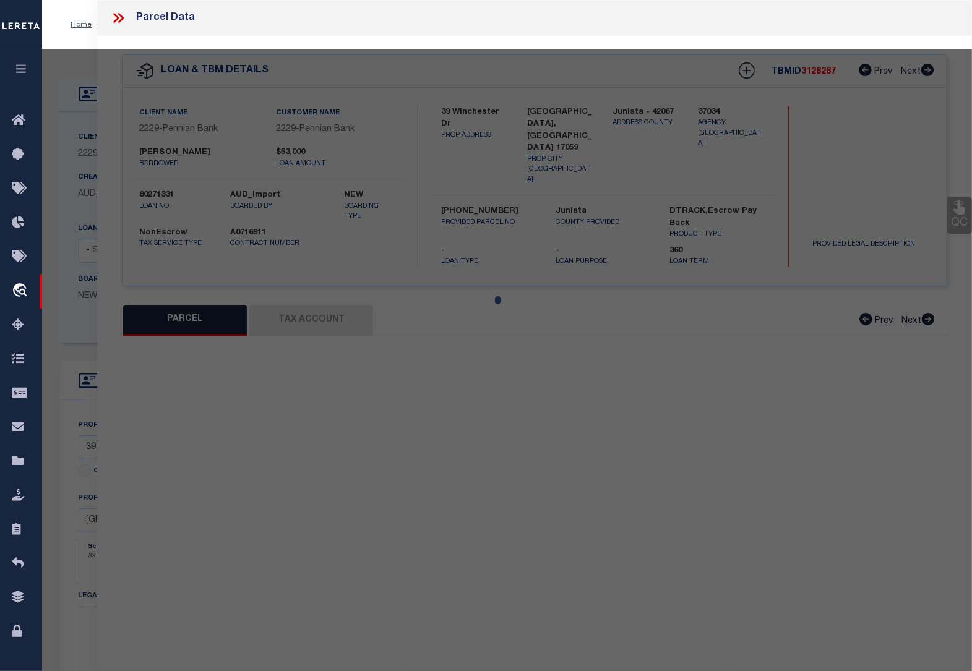
select select "CP"
type input "[PERSON_NAME] R &KARA S"
type input "[STREET_ADDRESS]"
checkbox input "false"
type input "[GEOGRAPHIC_DATA] , [GEOGRAPHIC_DATA] 17059"
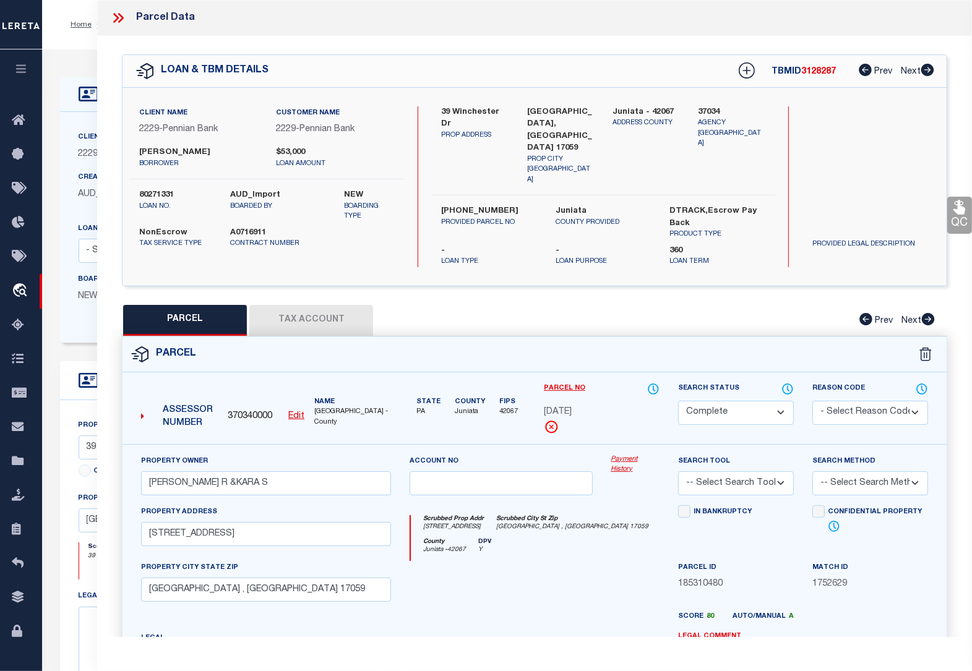
click at [328, 305] on button "Tax Account" at bounding box center [311, 320] width 124 height 31
select select "100"
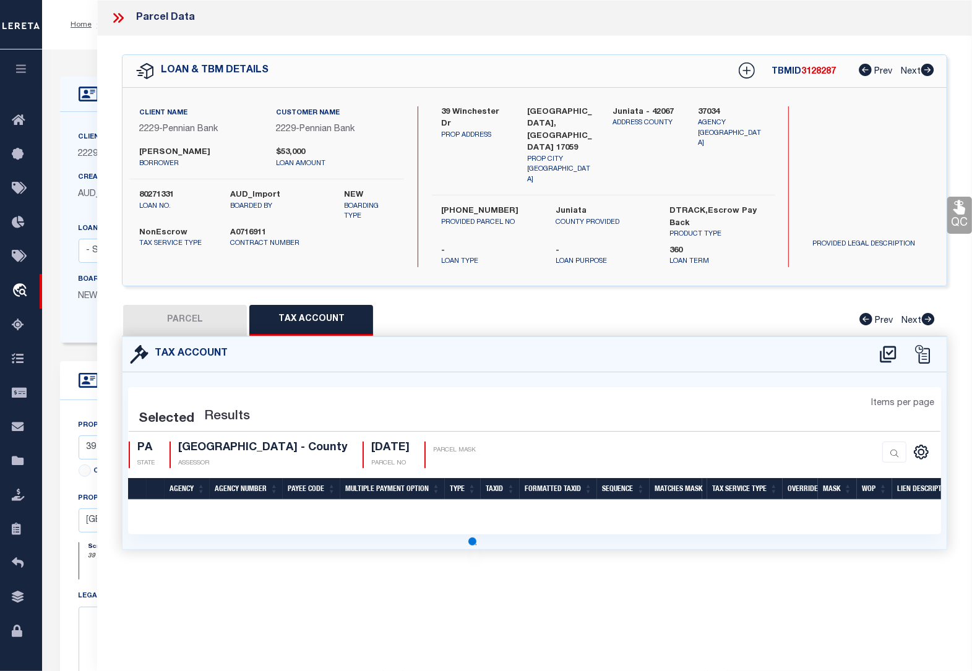
select select "100"
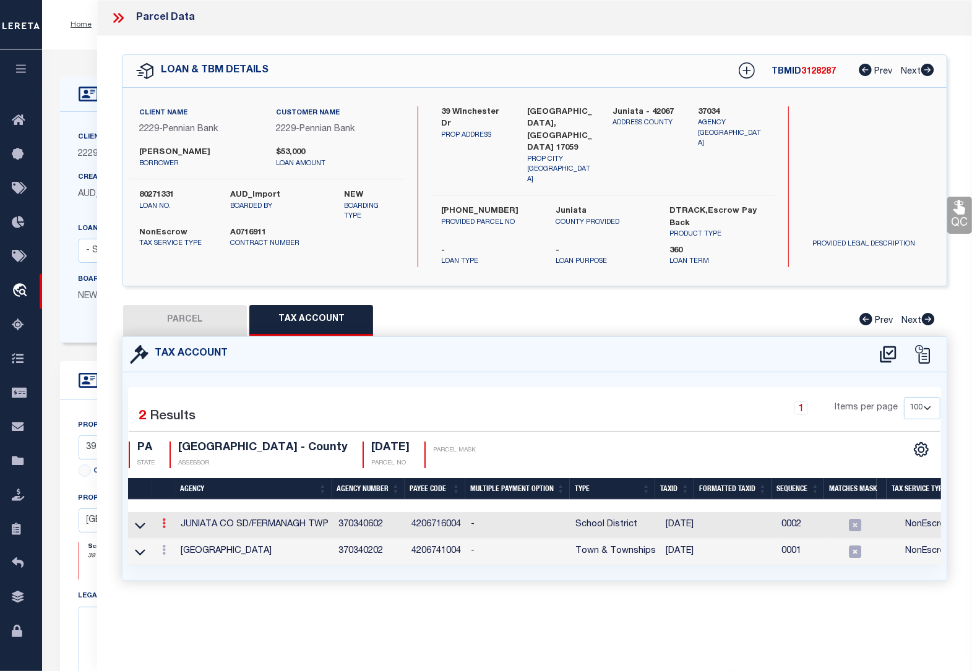
click at [164, 518] on icon at bounding box center [164, 523] width 4 height 10
click at [178, 537] on icon "" at bounding box center [177, 541] width 9 height 9
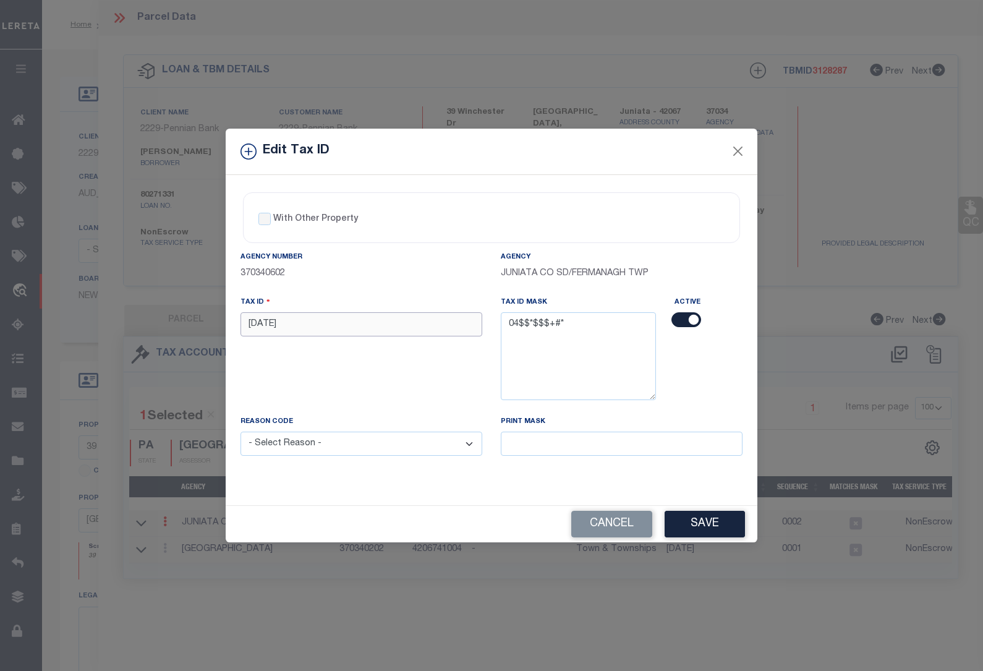
drag, startPoint x: 296, startPoint y: 319, endPoint x: 199, endPoint y: 314, distance: 97.2
click at [199, 314] on div "Edit Tax ID With Other Property With Other Property Type Temporary" at bounding box center [491, 335] width 983 height 671
paste input "0408 0"
type input "0408 091"
click at [316, 450] on select "- Select Reason - 099 - Other (Provide additional detail) ACT - Agency Changed …" at bounding box center [362, 444] width 242 height 24
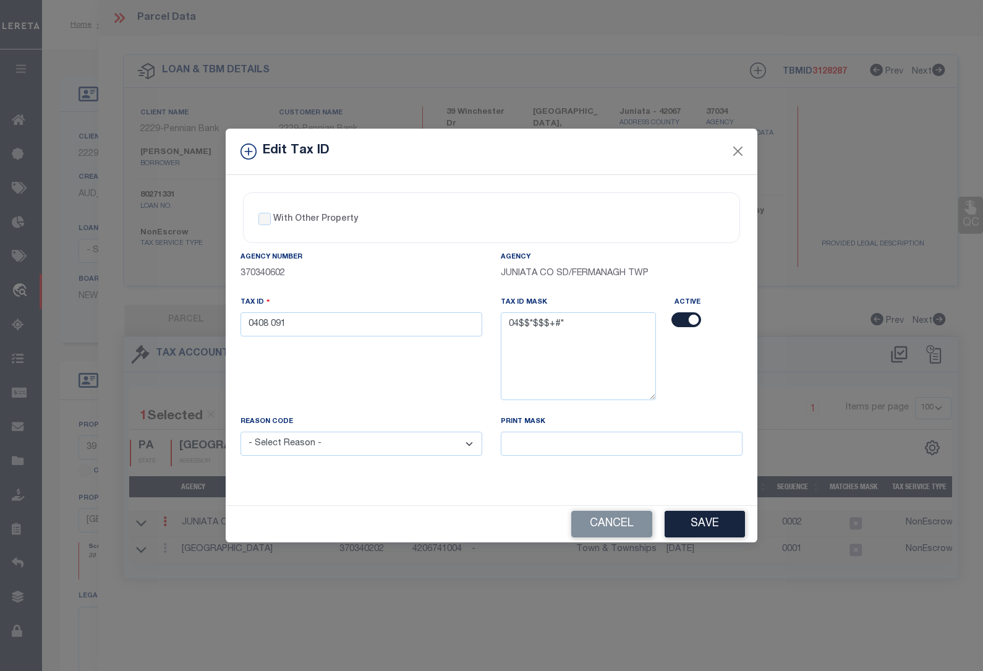
select select "ACT"
click at [241, 433] on select "- Select Reason - 099 - Other (Provide additional detail) ACT - Agency Changed …" at bounding box center [362, 444] width 242 height 24
click at [720, 530] on button "Save" at bounding box center [705, 524] width 80 height 27
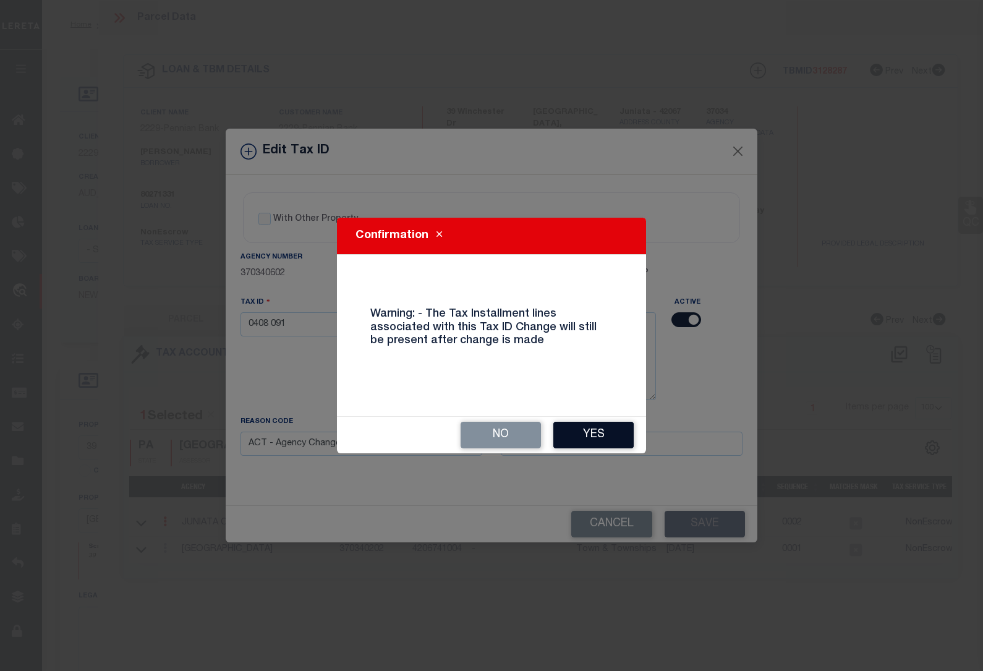
click at [592, 438] on button "Yes" at bounding box center [593, 435] width 80 height 27
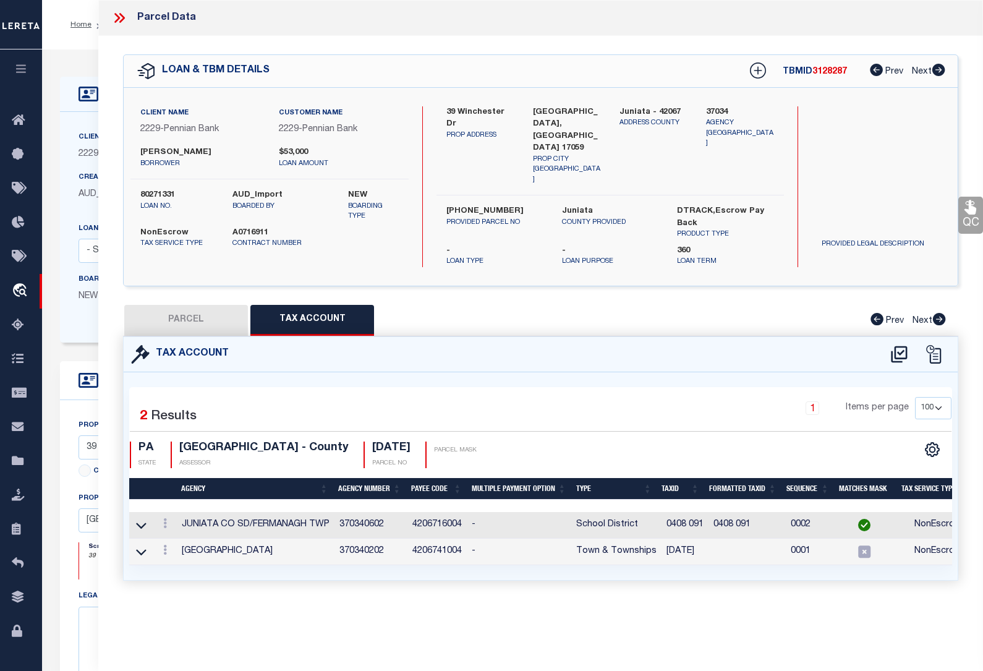
select select
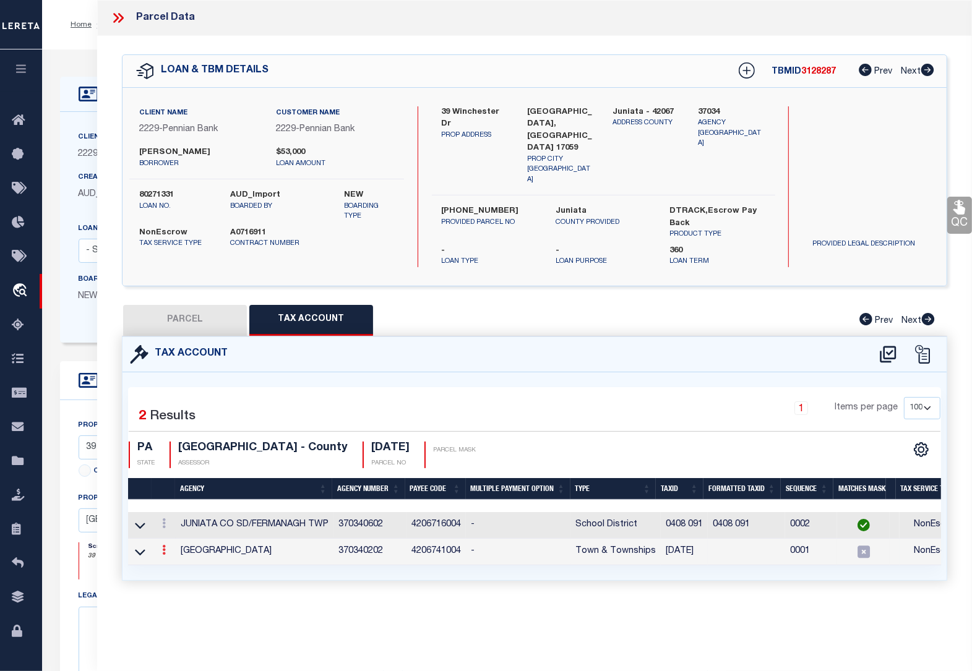
click at [163, 545] on icon at bounding box center [164, 550] width 4 height 10
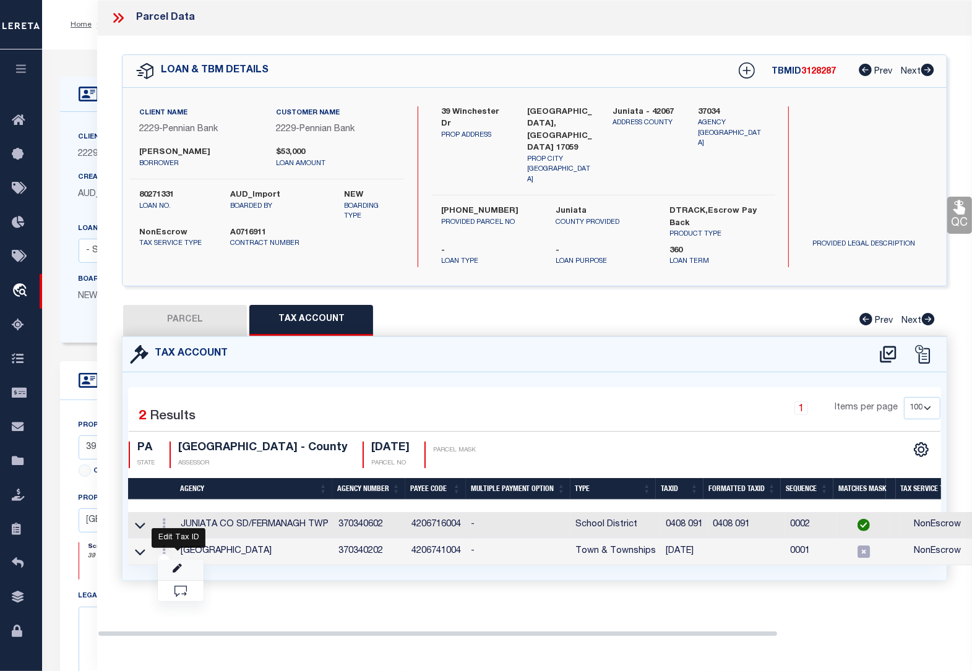
click at [179, 564] on icon at bounding box center [177, 568] width 9 height 9
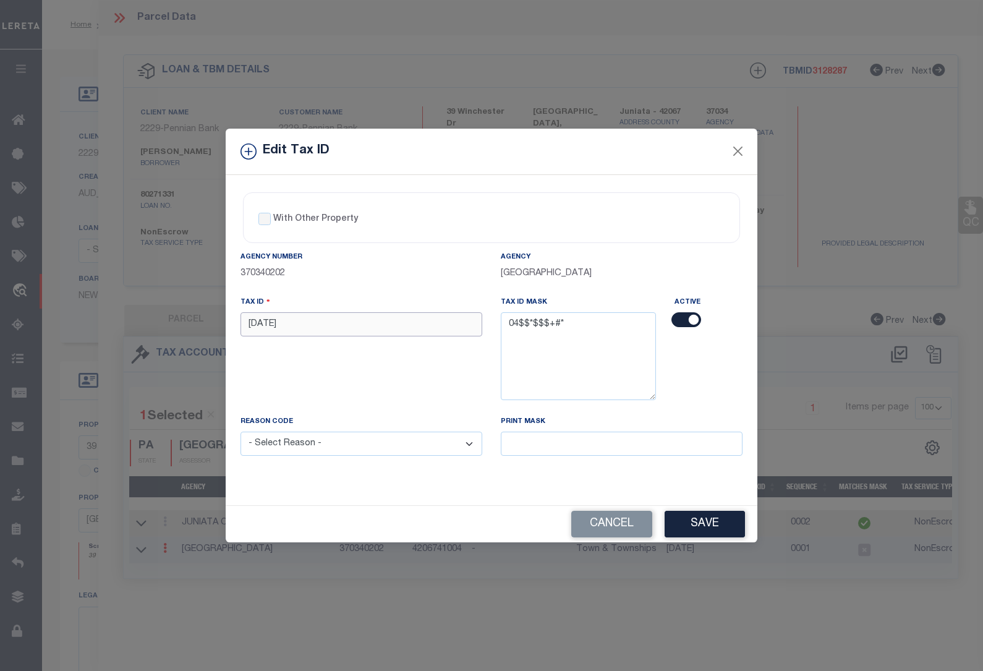
drag, startPoint x: 286, startPoint y: 328, endPoint x: 190, endPoint y: 323, distance: 95.4
click at [192, 322] on div "Edit Tax ID With Other Property With Other Property Type Temporary" at bounding box center [491, 335] width 983 height 671
paste input "0408 0"
type input "0408 091"
click at [338, 446] on select "- Select Reason - 099 - Other (Provide additional detail) ACT - Agency Changed …" at bounding box center [362, 444] width 242 height 24
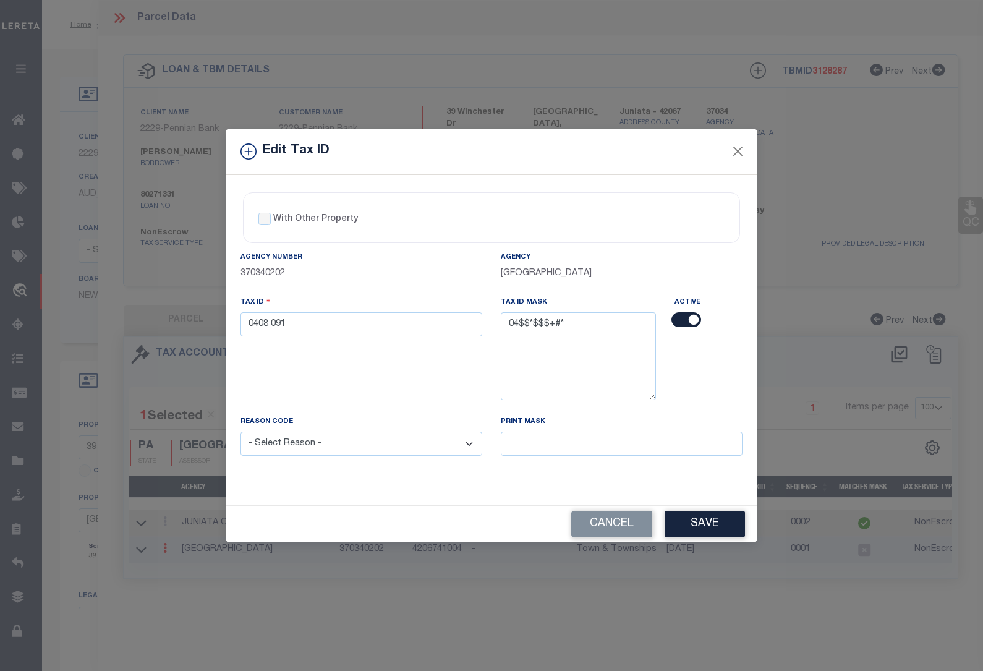
select select "ACT"
click at [241, 433] on select "- Select Reason - 099 - Other (Provide additional detail) ACT - Agency Changed …" at bounding box center [362, 444] width 242 height 24
click at [715, 526] on button "Save" at bounding box center [705, 524] width 80 height 27
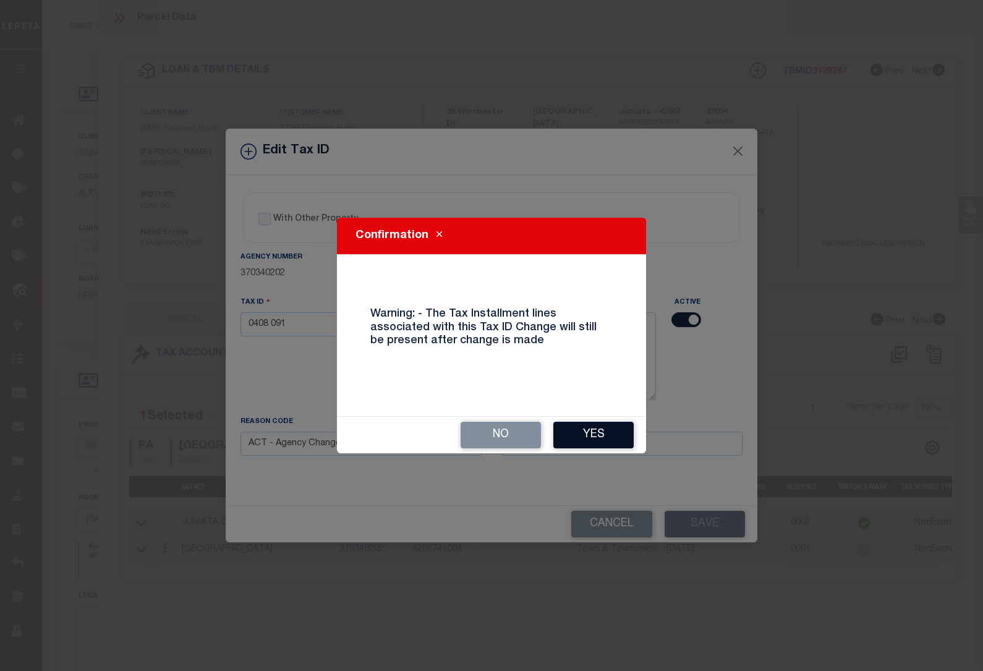
click at [591, 439] on button "Yes" at bounding box center [593, 435] width 80 height 27
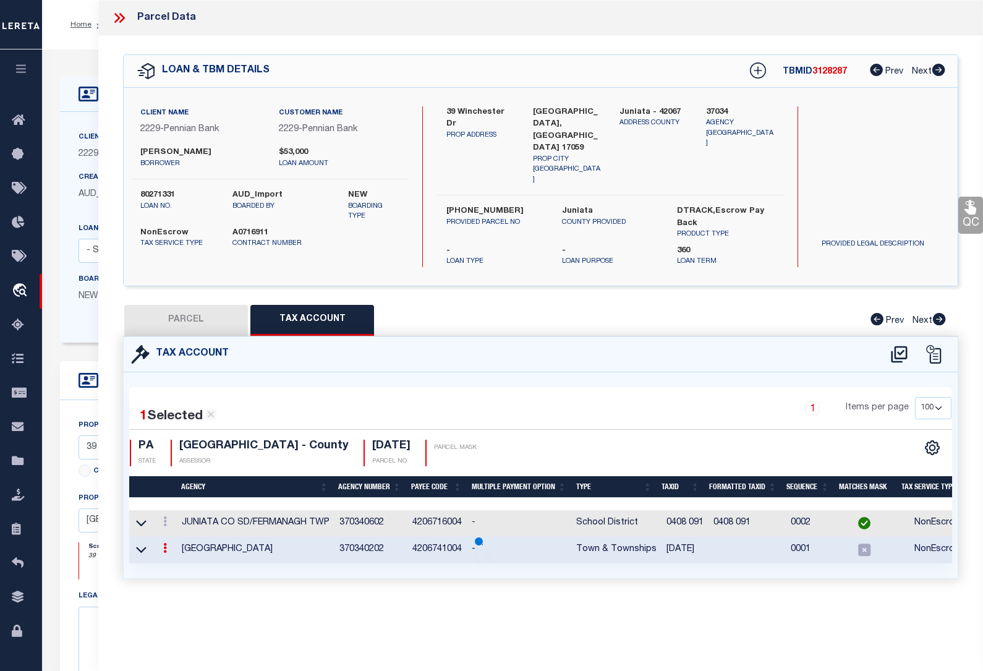
select select
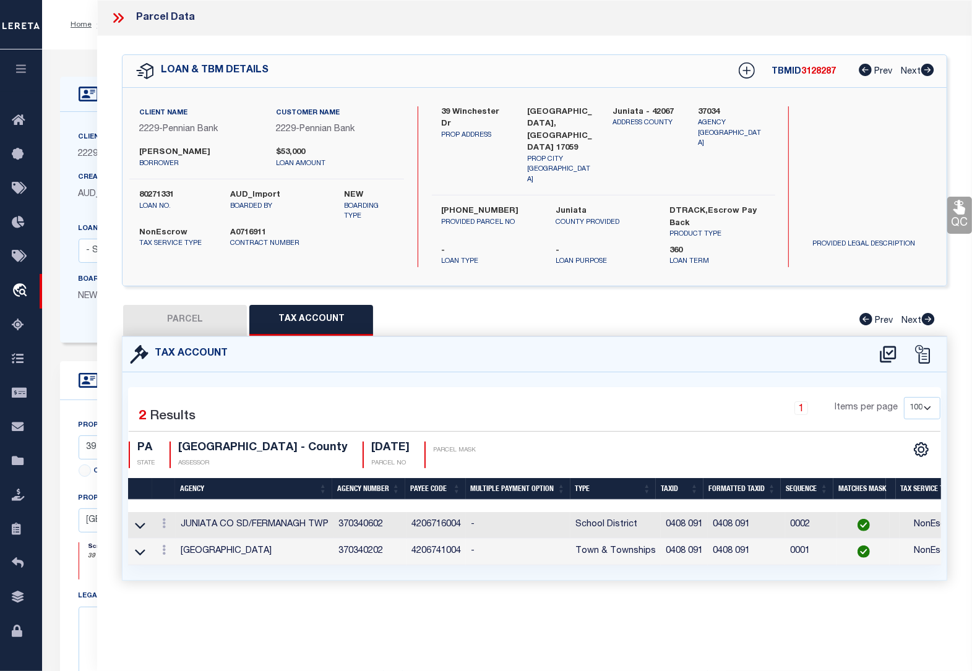
click at [79, 45] on div "Home OMS Detail Profile Sign out" at bounding box center [506, 24] width 929 height 49
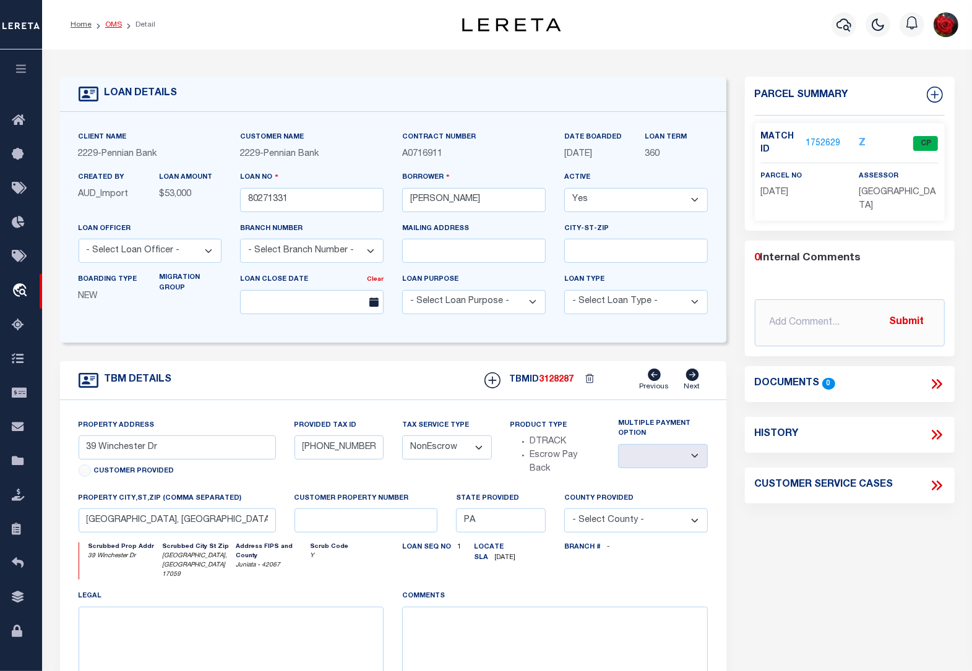
click at [109, 26] on link "OMS" at bounding box center [113, 24] width 17 height 7
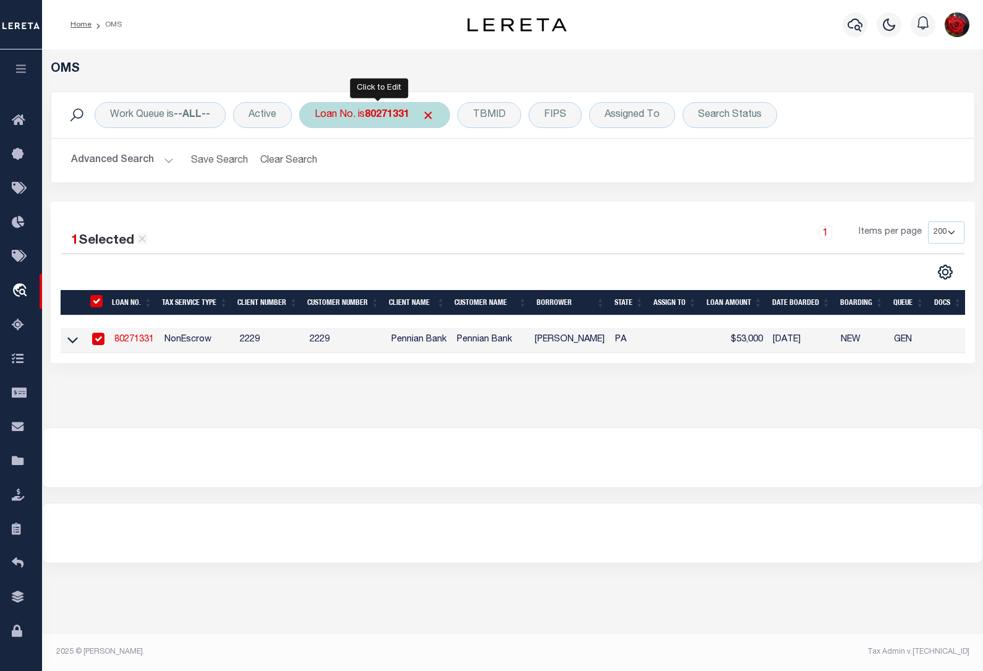
click at [384, 119] on b "80271331" at bounding box center [387, 115] width 45 height 10
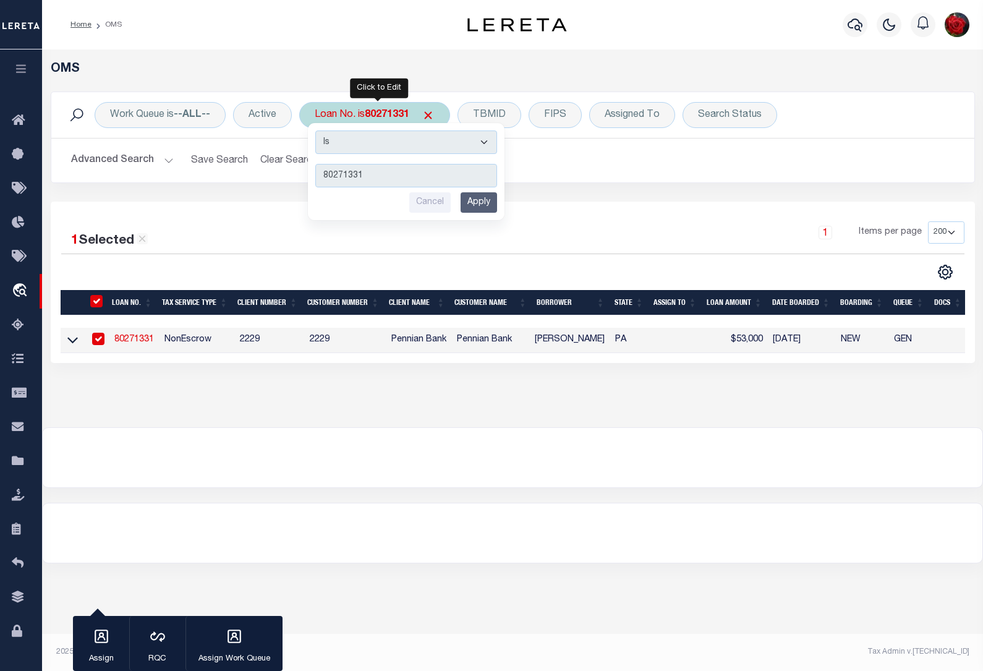
type input "80292584"
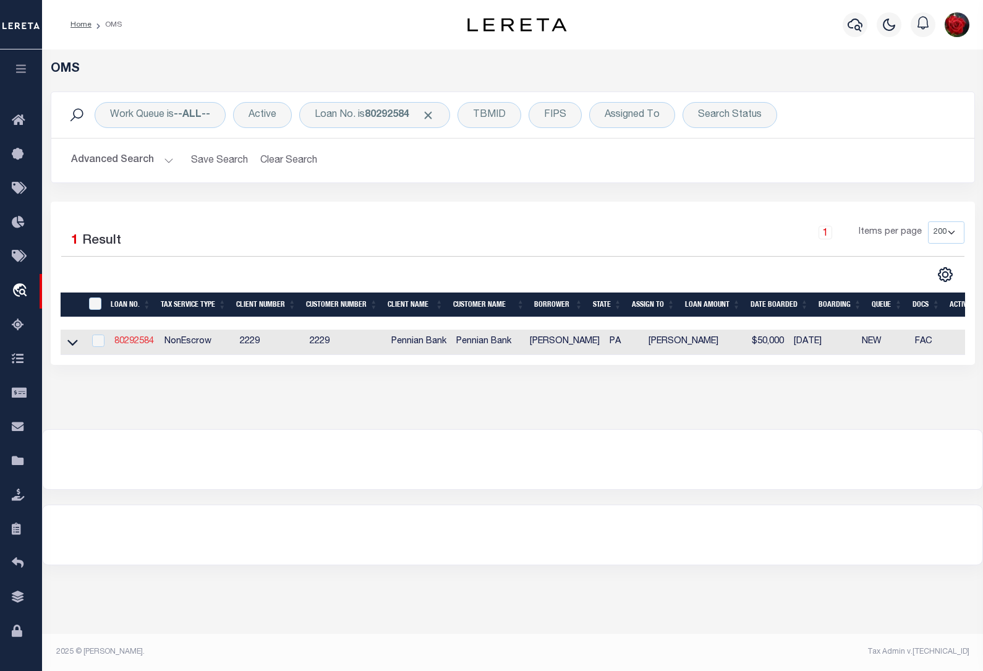
click at [137, 345] on link "80292584" at bounding box center [134, 341] width 40 height 9
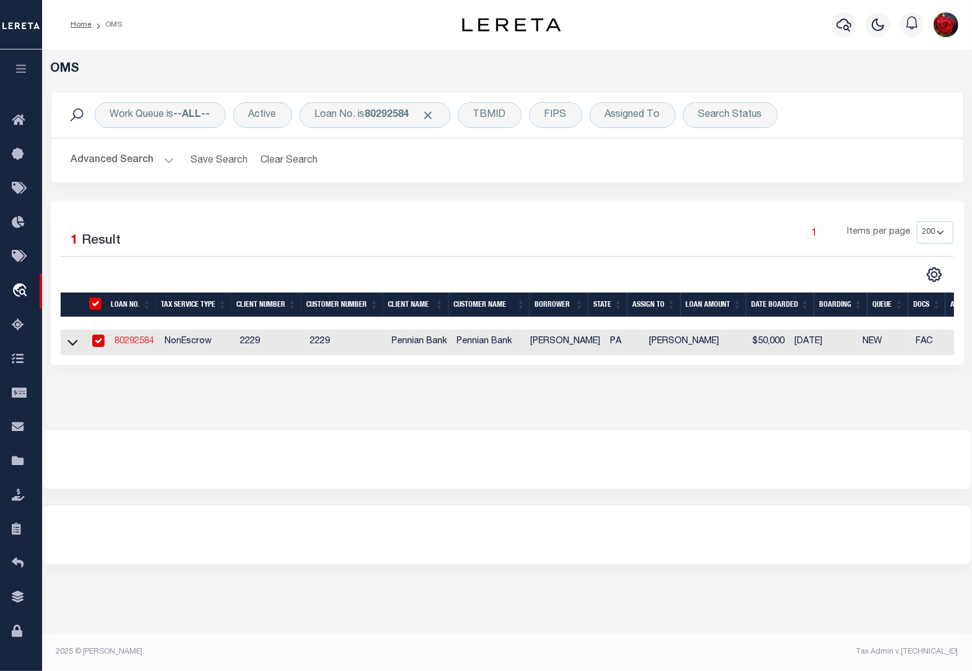
type input "80292584"
type input "[PERSON_NAME]"
select select "10"
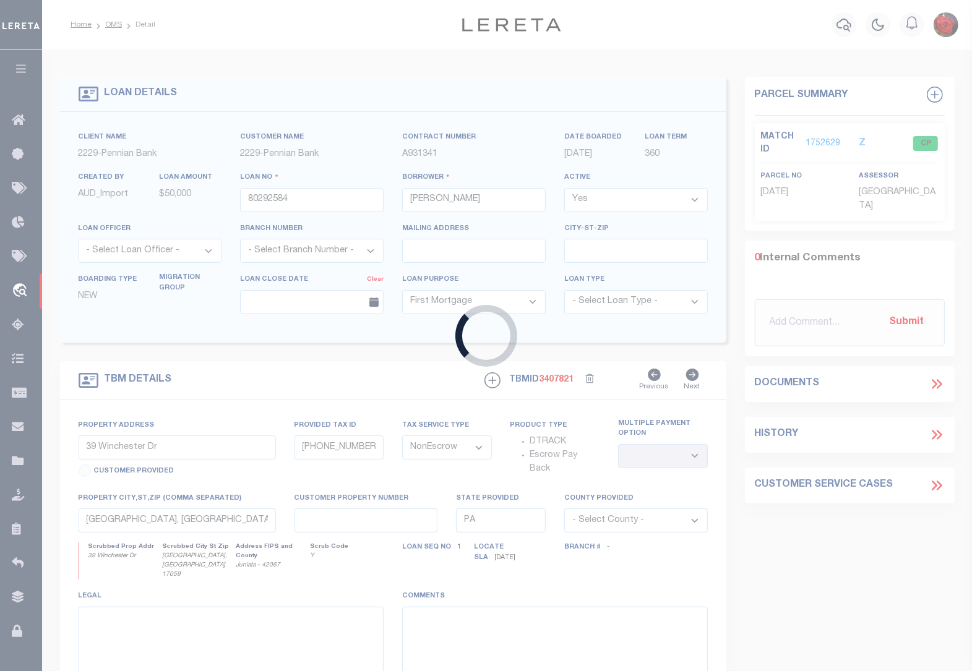
type input "[STREET_ADDRESS]"
type input "04.08 .097.000"
select select
type input "[GEOGRAPHIC_DATA], [GEOGRAPHIC_DATA] 17059-7838"
select select
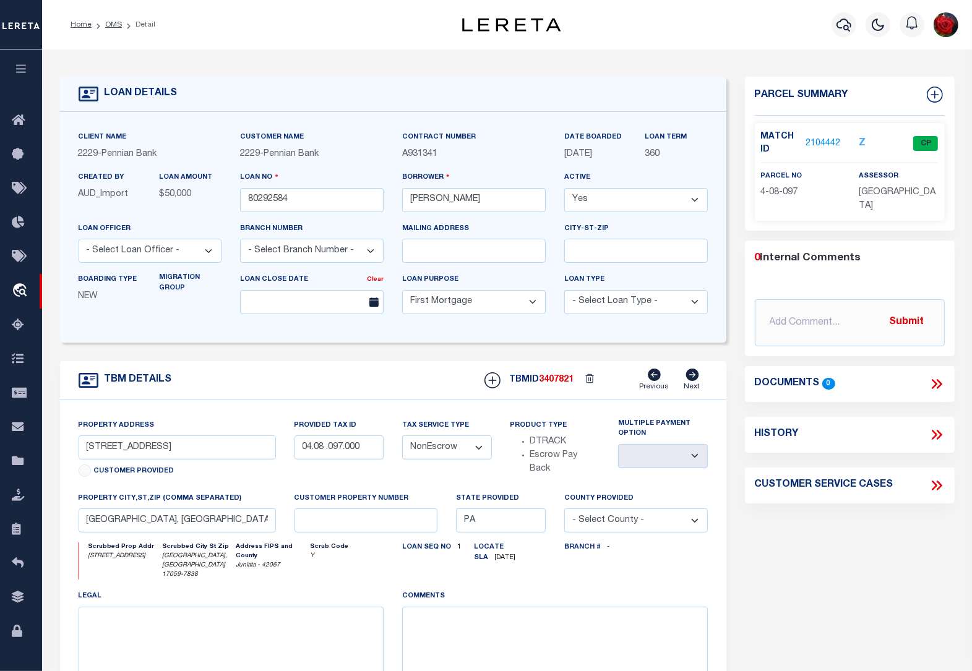
click at [821, 140] on link "2104442" at bounding box center [822, 143] width 35 height 13
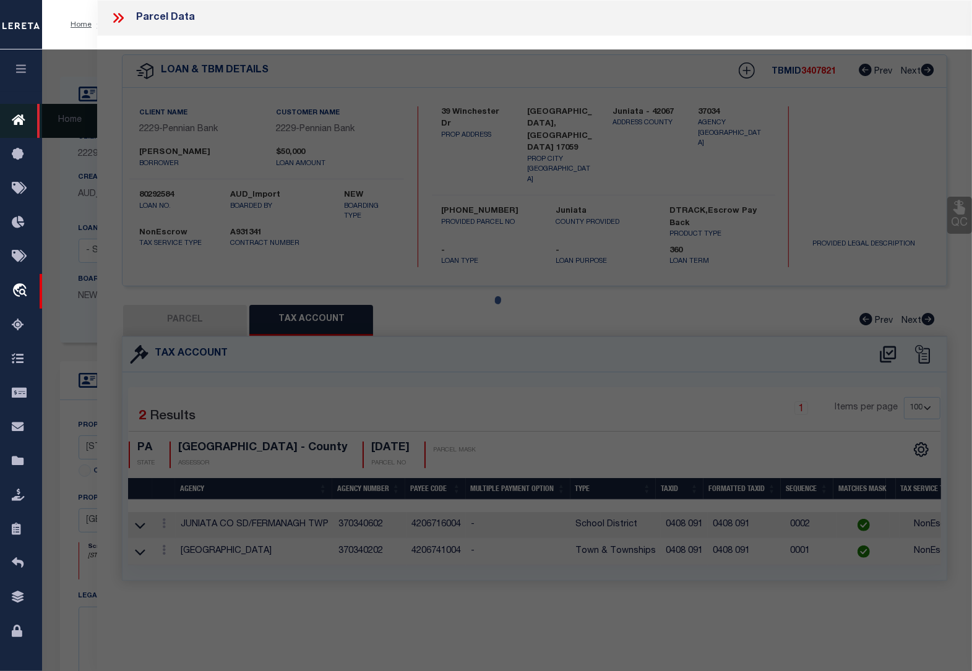
select select "AS"
checkbox input "false"
select select "CP"
type input "[PERSON_NAME]"
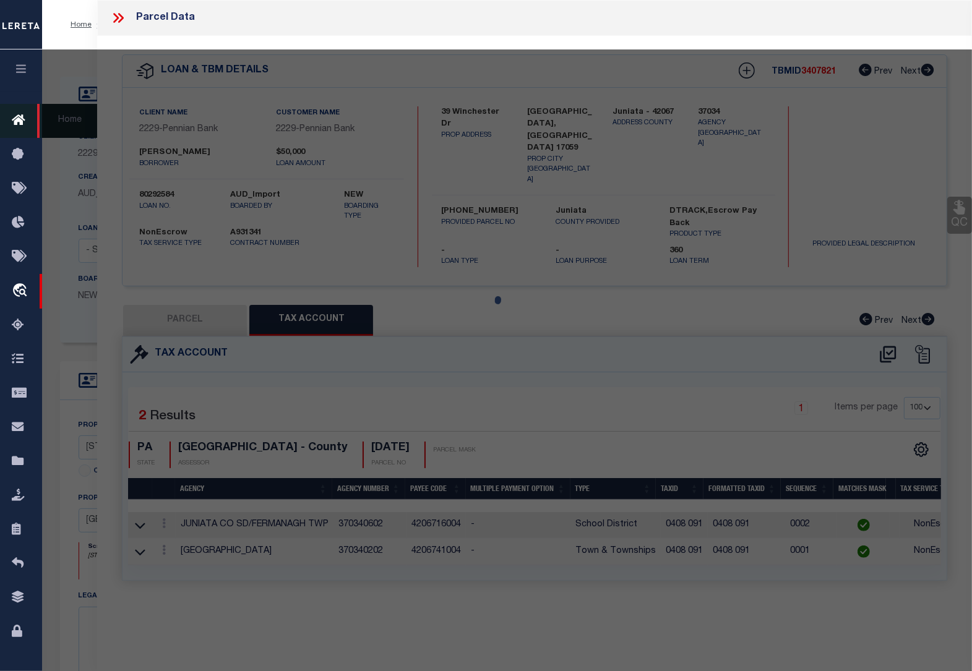
select select
type input "[STREET_ADDRESS]"
type input "[GEOGRAPHIC_DATA], [GEOGRAPHIC_DATA] 17059-7838"
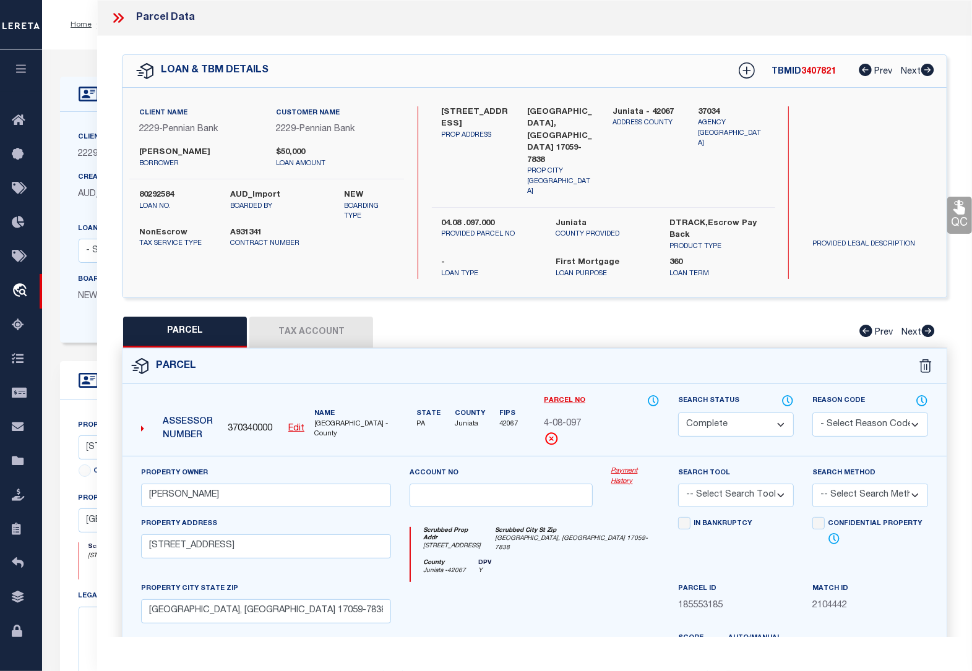
click at [306, 317] on button "Tax Account" at bounding box center [311, 332] width 124 height 31
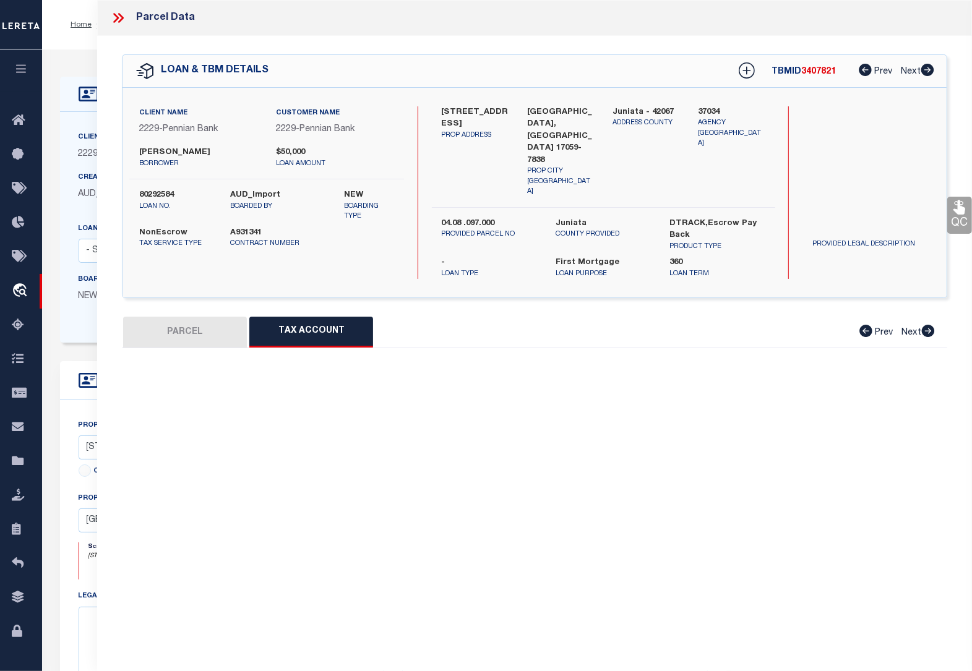
select select "100"
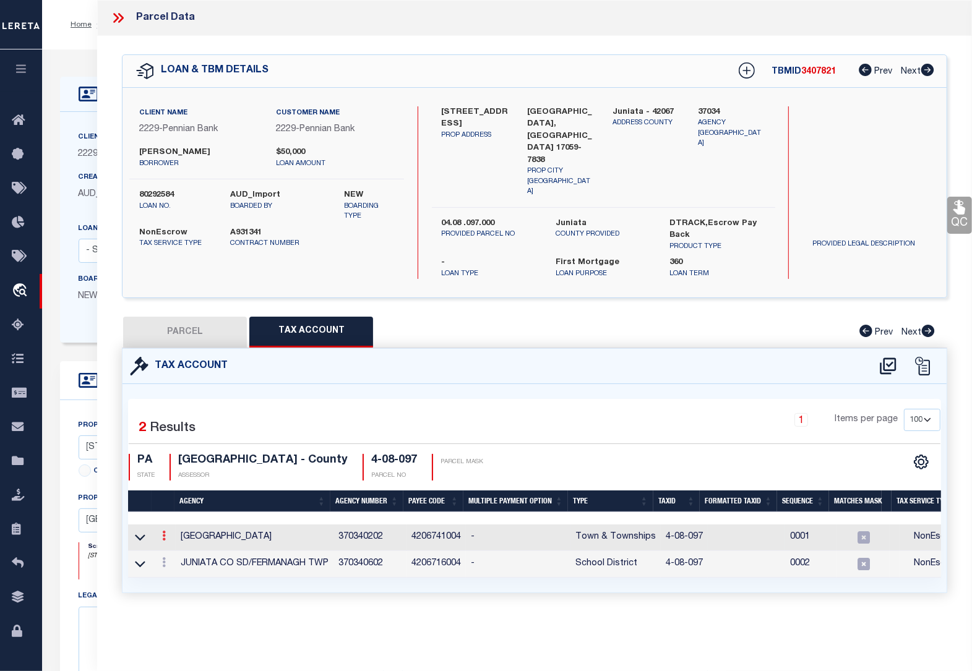
click at [162, 531] on icon at bounding box center [164, 536] width 4 height 10
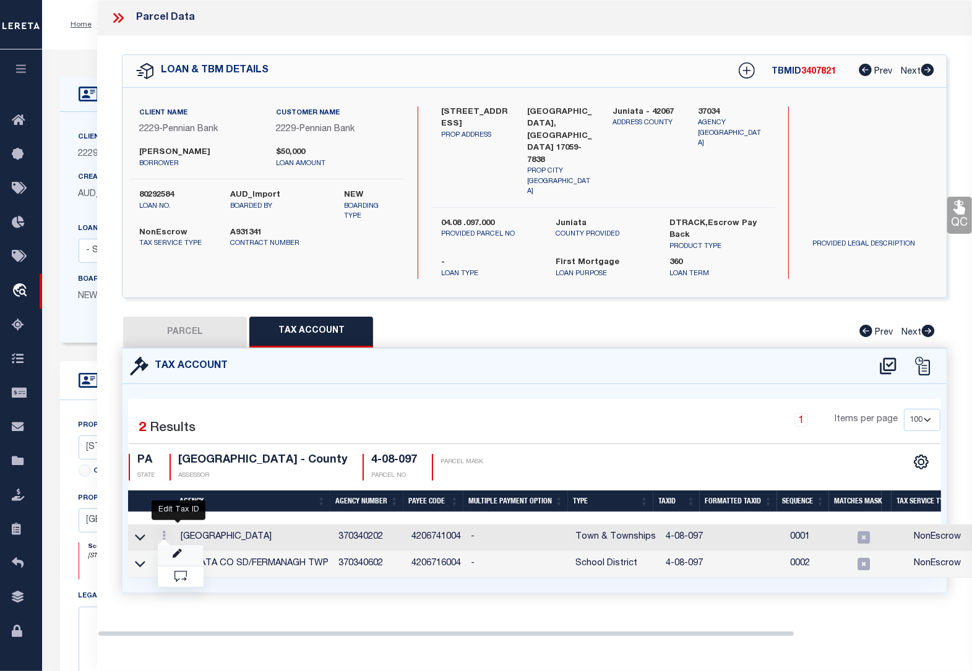
click at [177, 549] on icon "" at bounding box center [177, 553] width 9 height 9
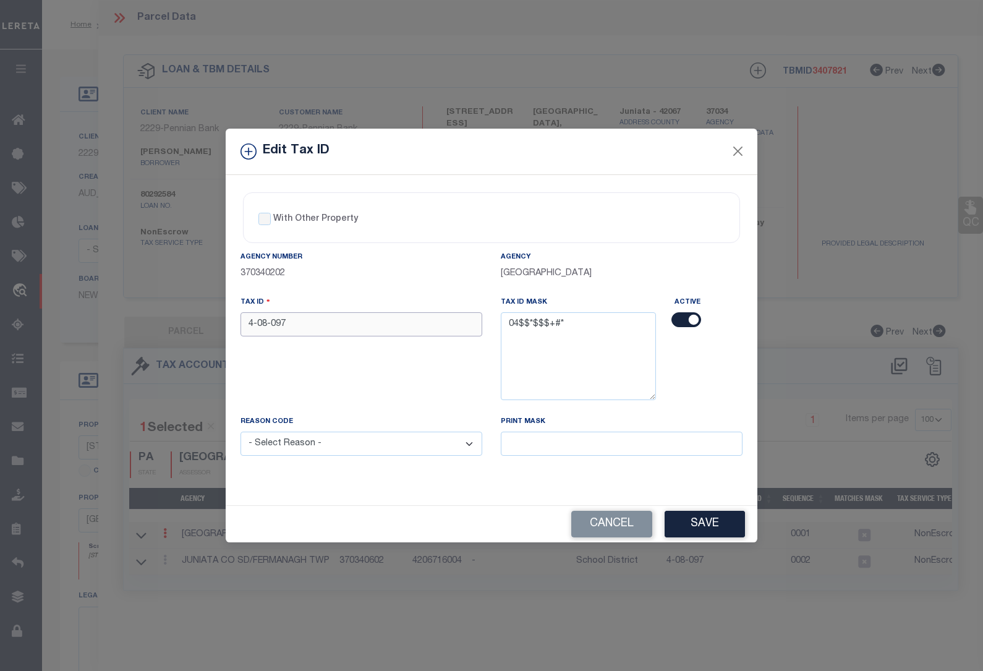
drag, startPoint x: 327, startPoint y: 325, endPoint x: 211, endPoint y: 328, distance: 115.7
click at [211, 328] on div "Edit Tax ID With Other Property With Other Property Type Temporary" at bounding box center [491, 335] width 983 height 671
paste input "0408"
type input "0408 097"
click at [316, 447] on select "- Select Reason - 099 - Other (Provide additional detail) ACT - Agency Changed …" at bounding box center [362, 444] width 242 height 24
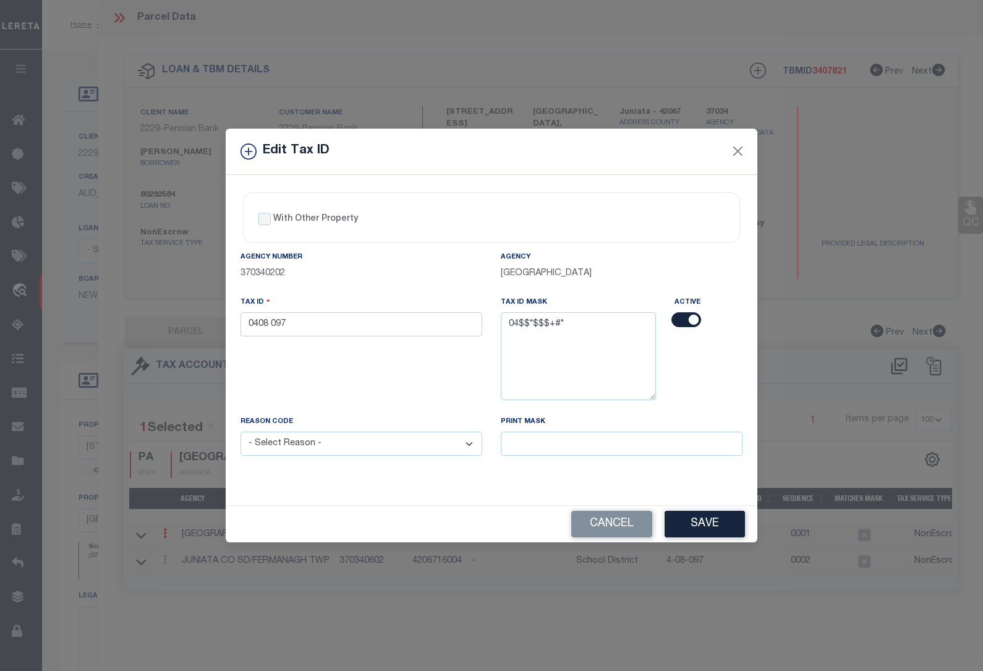
select select "ACT"
click at [241, 433] on select "- Select Reason - 099 - Other (Provide additional detail) ACT - Agency Changed …" at bounding box center [362, 444] width 242 height 24
click at [721, 523] on button "Save" at bounding box center [705, 524] width 80 height 27
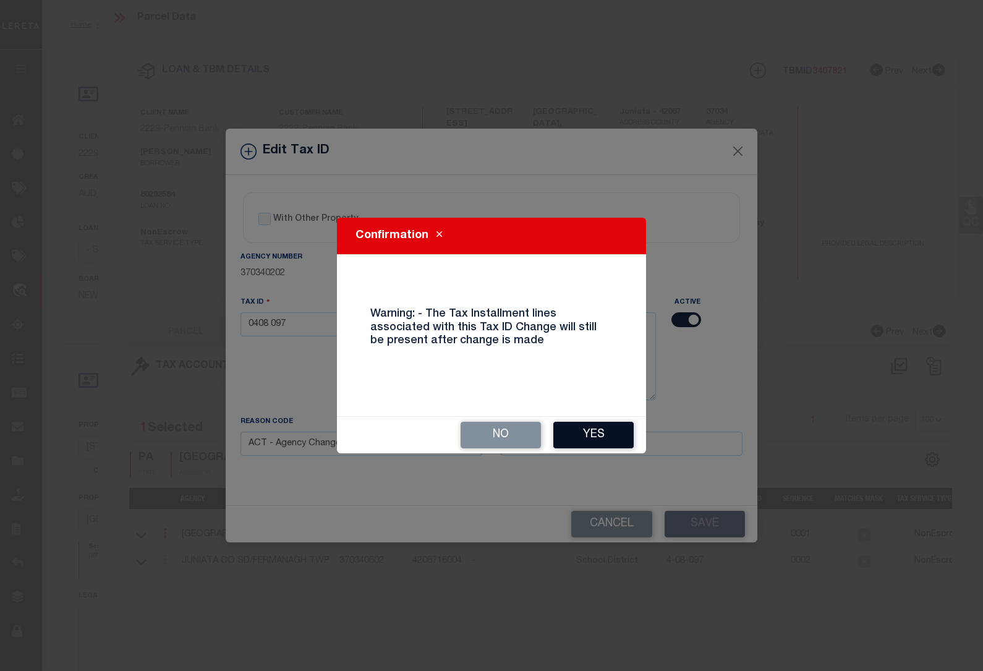
click at [605, 433] on button "Yes" at bounding box center [593, 435] width 80 height 27
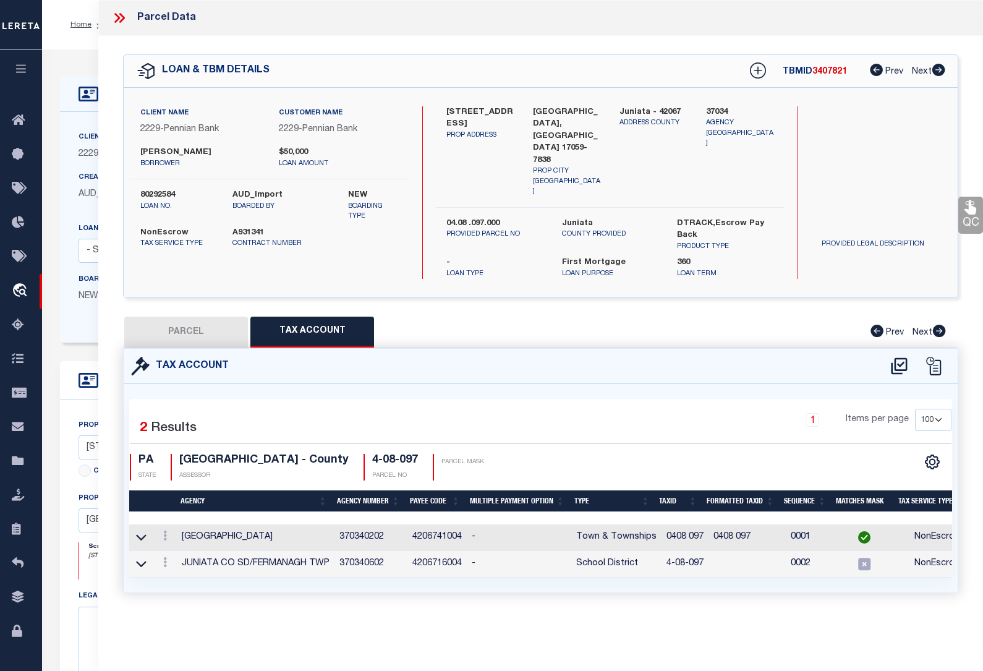
select select
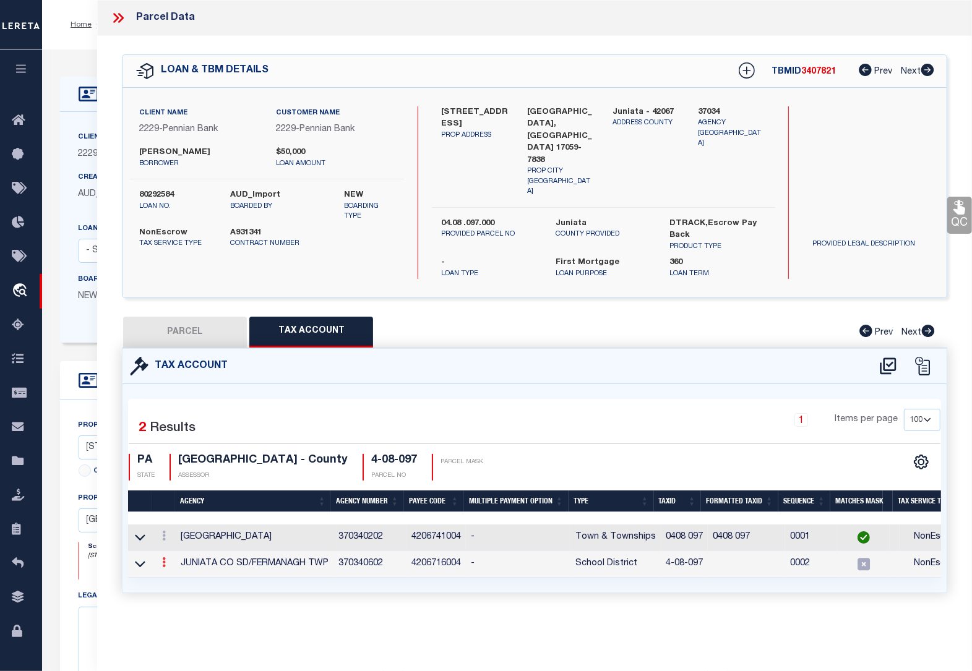
click at [163, 557] on icon at bounding box center [164, 562] width 4 height 10
click at [175, 576] on icon at bounding box center [177, 580] width 9 height 9
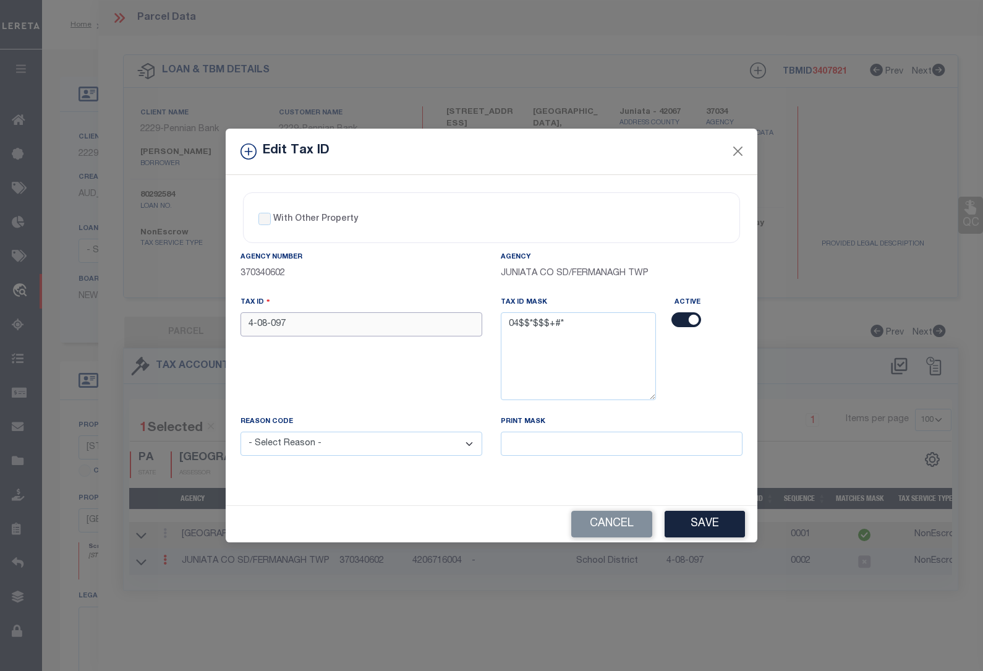
drag, startPoint x: 297, startPoint y: 326, endPoint x: 192, endPoint y: 325, distance: 104.5
click at [192, 325] on div "Edit Tax ID With Other Property With Other Property Type Temporary" at bounding box center [491, 335] width 983 height 671
paste input "0408"
type input "0408 097"
click at [323, 449] on select "- Select Reason - 099 - Other (Provide additional detail) ACT - Agency Changed …" at bounding box center [362, 444] width 242 height 24
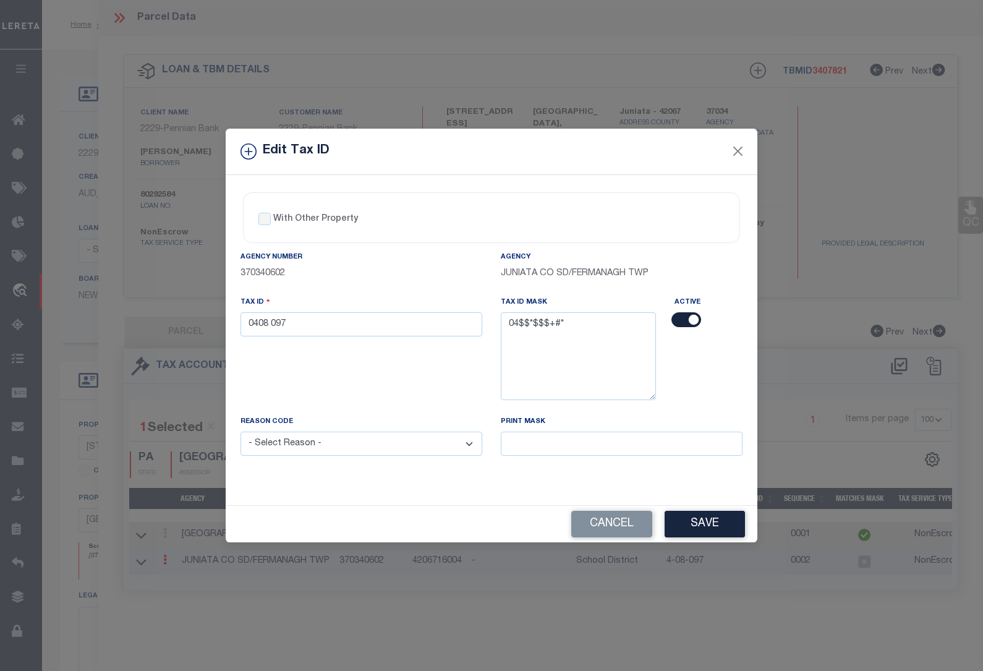
select select "ACT"
click at [241, 433] on select "- Select Reason - 099 - Other (Provide additional detail) ACT - Agency Changed …" at bounding box center [362, 444] width 242 height 24
click at [702, 524] on button "Save" at bounding box center [705, 524] width 80 height 27
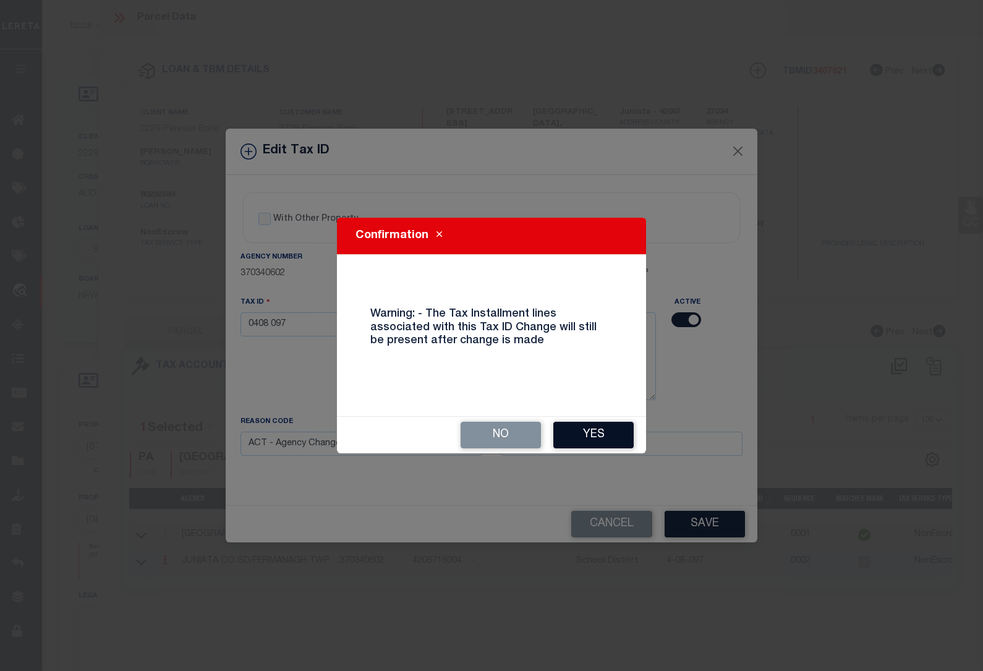
click at [602, 430] on button "Yes" at bounding box center [593, 435] width 80 height 27
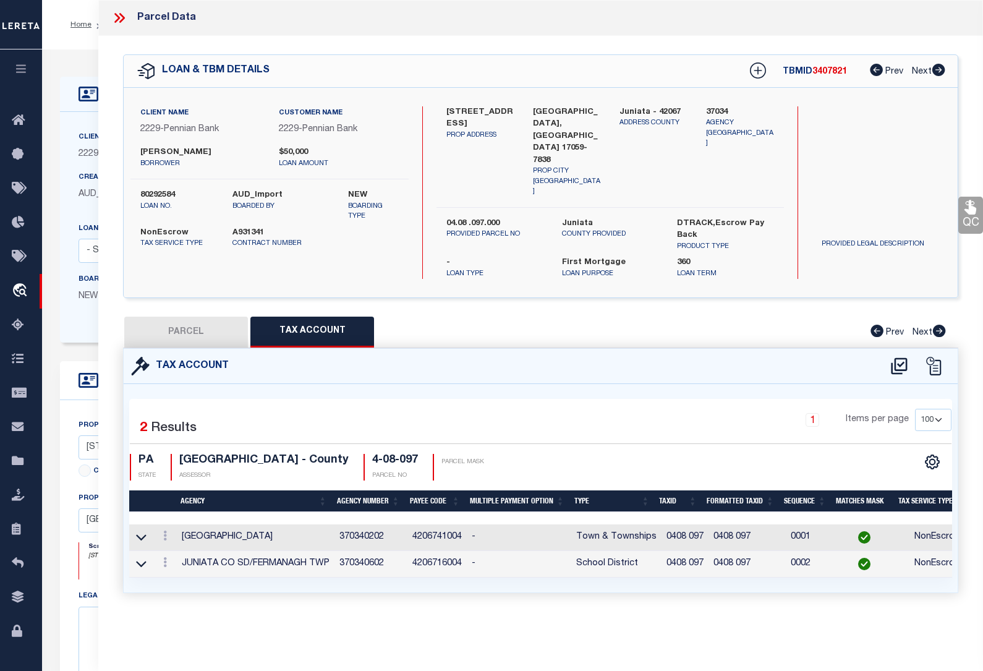
select select
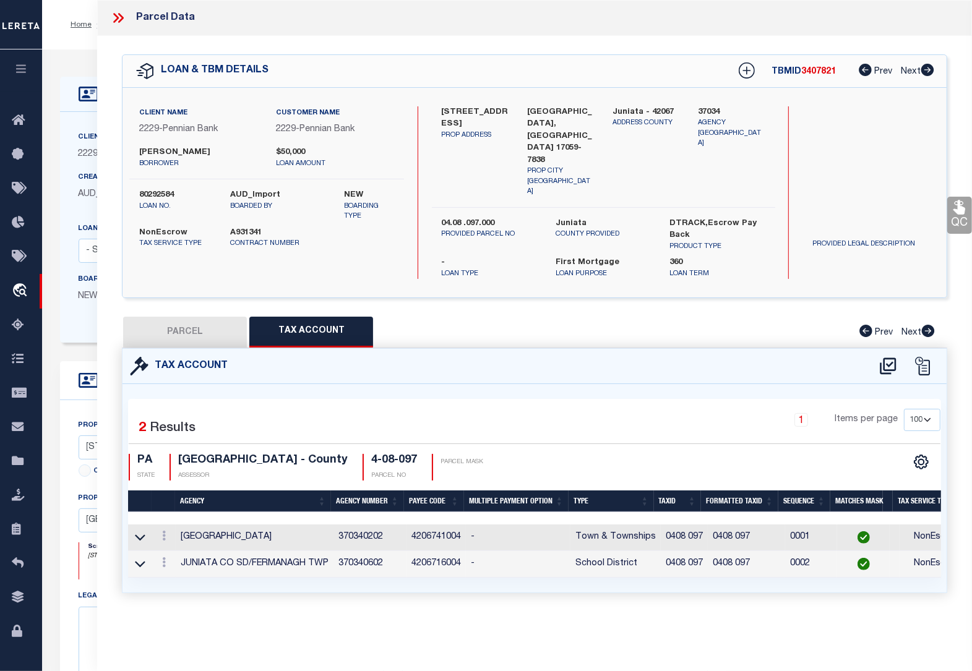
click at [79, 40] on div "Home OMS Detail Profile Sign out" at bounding box center [506, 24] width 929 height 49
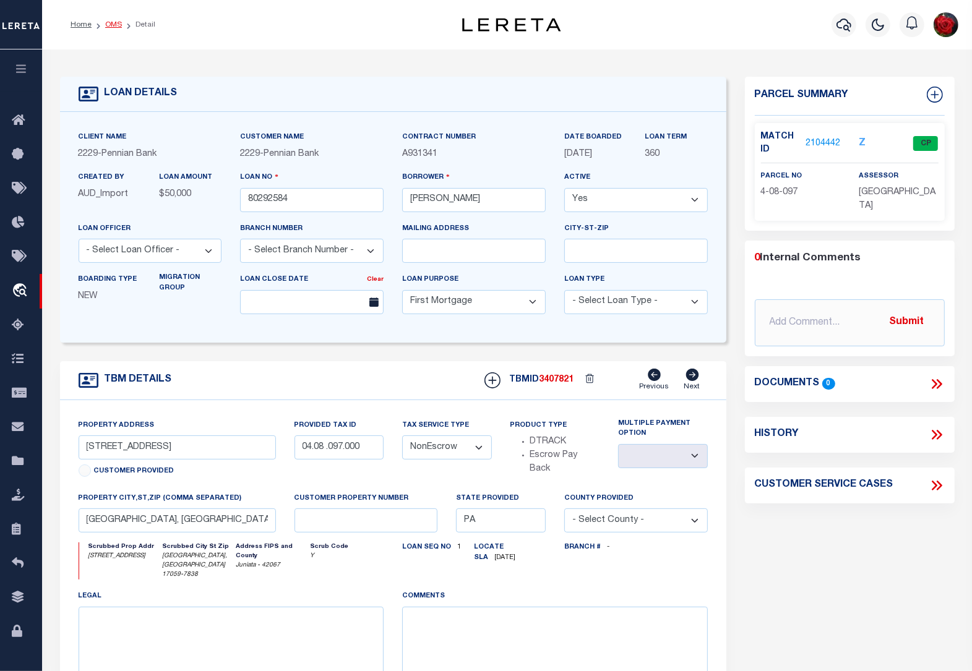
click at [113, 25] on link "OMS" at bounding box center [113, 24] width 17 height 7
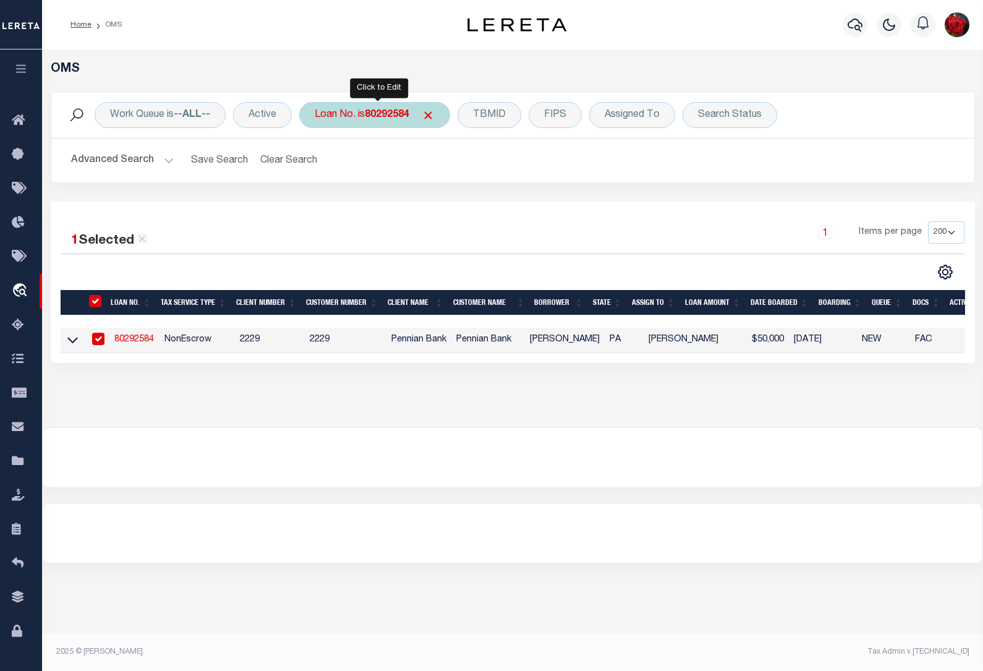
click at [378, 114] on b "80292584" at bounding box center [387, 115] width 45 height 10
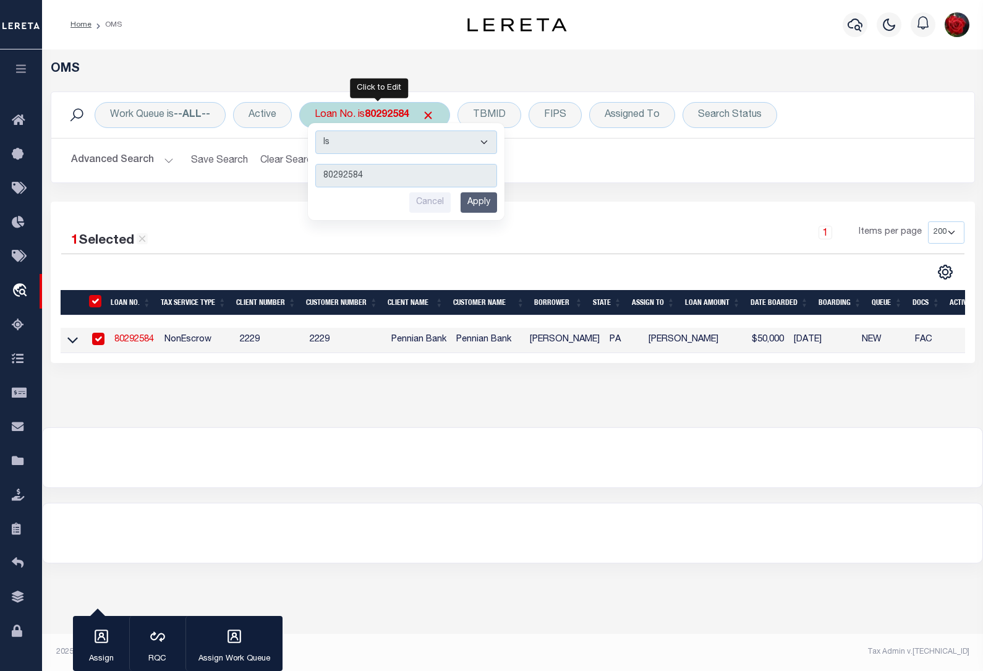
type input "80194467"
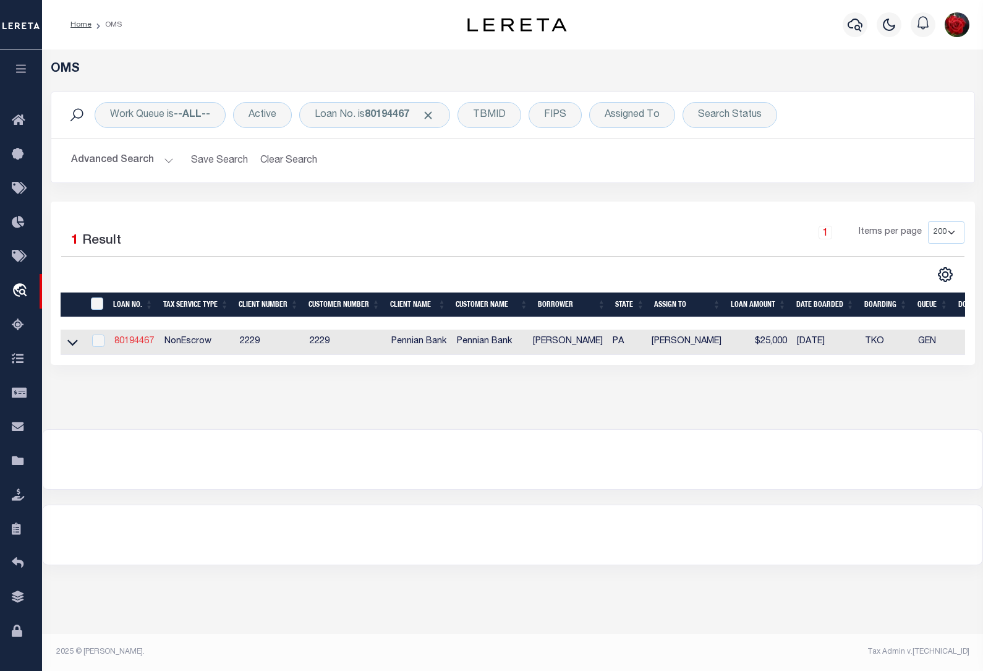
click at [140, 341] on link "80194467" at bounding box center [134, 341] width 40 height 9
type input "80194467"
type input "[PERSON_NAME]"
select select
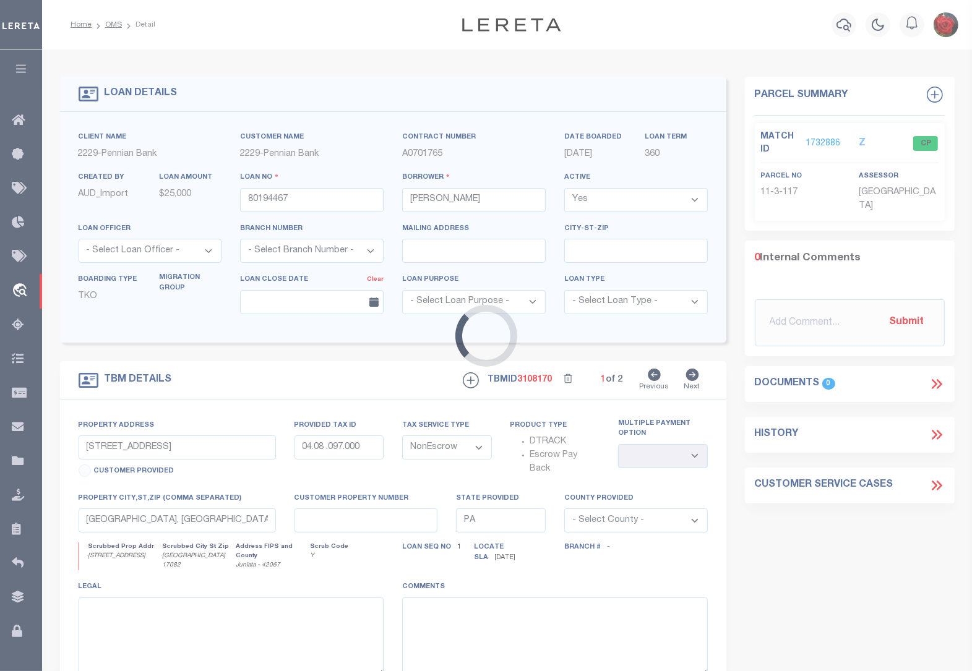
type input "[STREET_ADDRESS]"
select select
type input "[GEOGRAPHIC_DATA] 17082"
select select
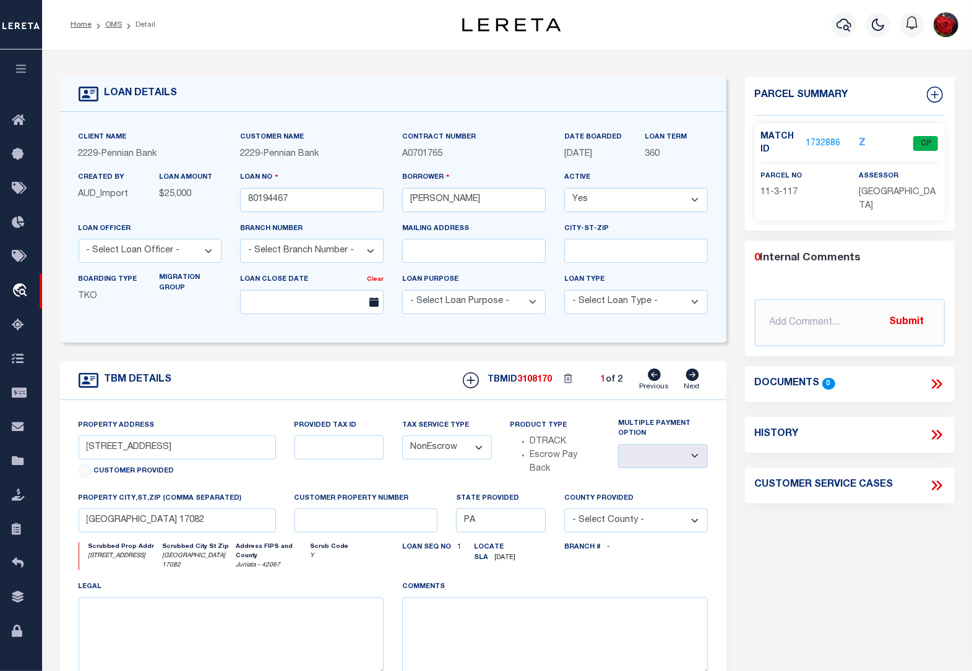
click at [814, 149] on div "Match ID 1732886" at bounding box center [801, 143] width 80 height 26
click at [821, 137] on link "1732886" at bounding box center [822, 143] width 35 height 13
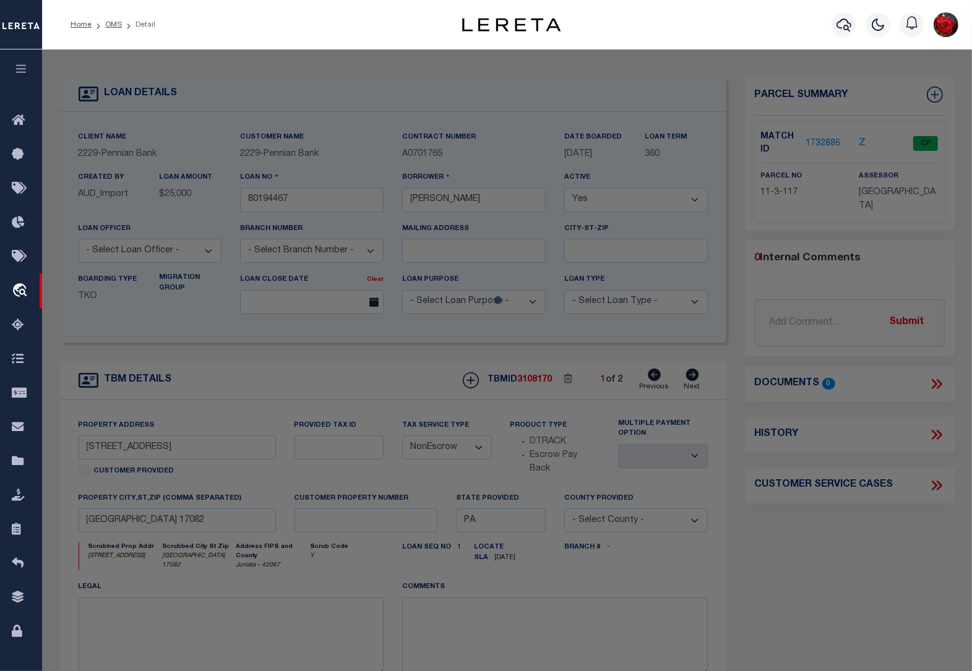
select select "AS"
checkbox input "false"
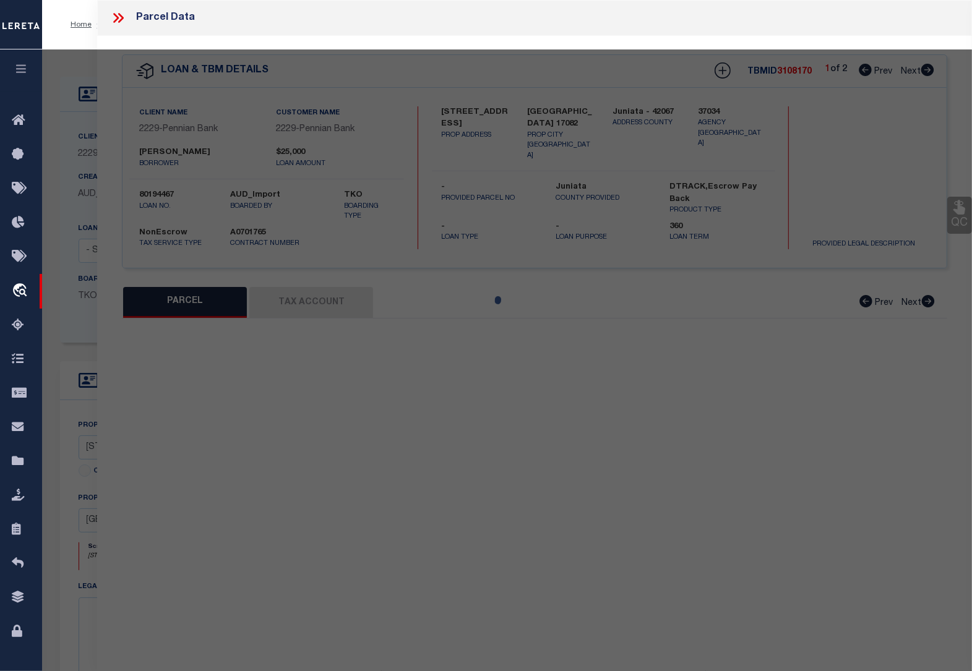
select select "CP"
type input "[PERSON_NAME] &GAYLE L"
type input "[STREET_ADDRESS]"
checkbox input "false"
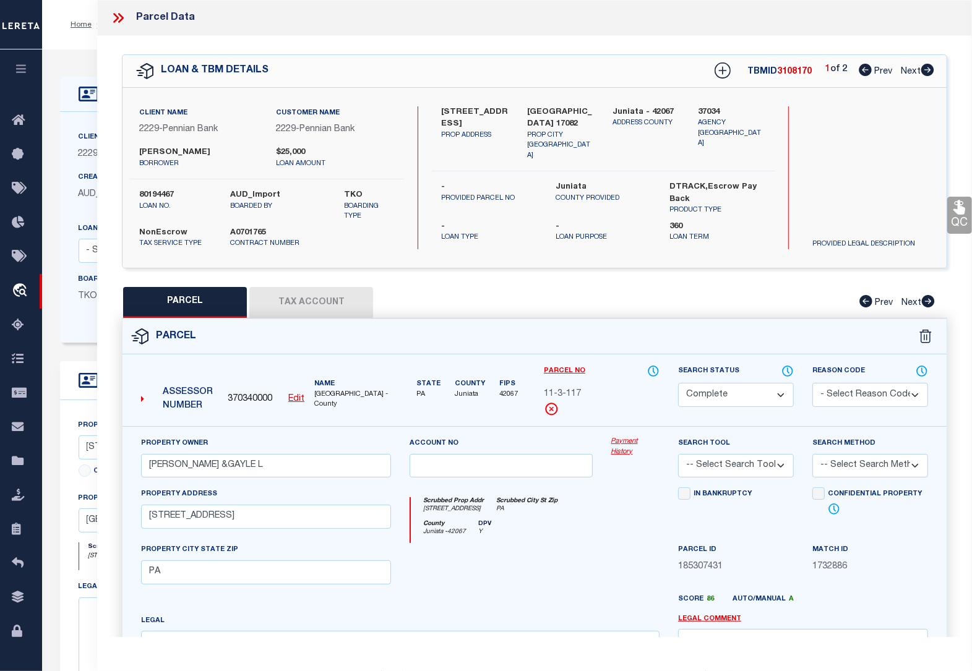
click at [929, 73] on icon at bounding box center [927, 70] width 13 height 12
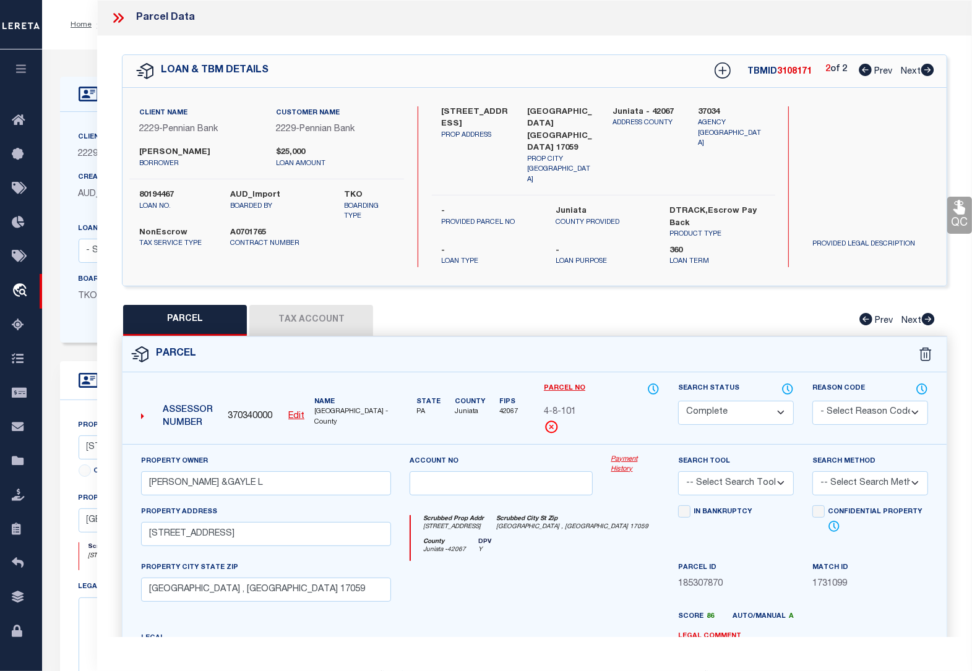
click at [331, 305] on button "Tax Account" at bounding box center [311, 320] width 124 height 31
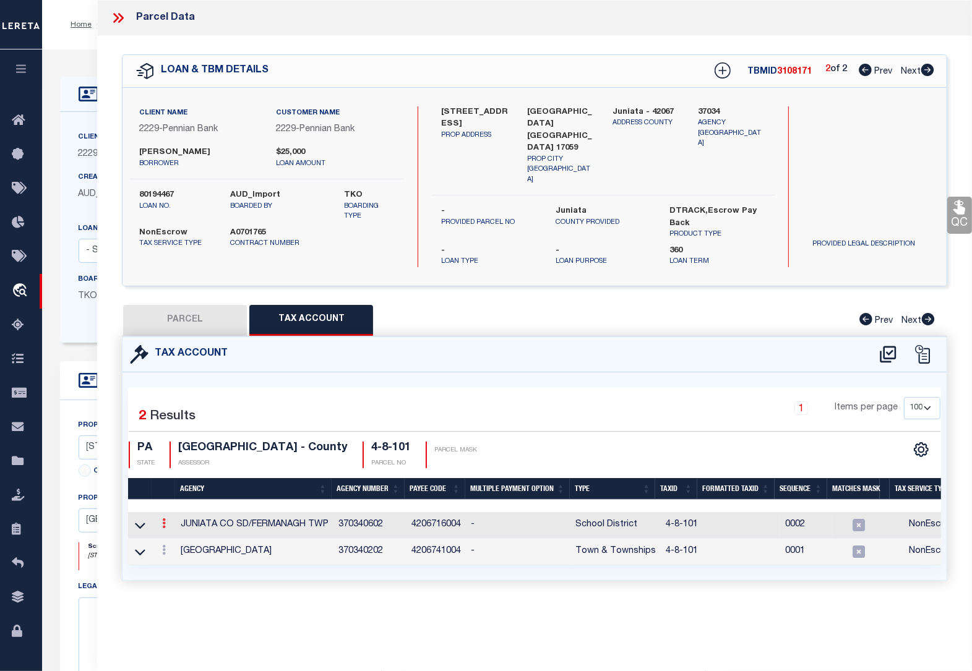
click at [164, 518] on icon at bounding box center [164, 523] width 4 height 10
click at [174, 537] on icon "" at bounding box center [177, 541] width 9 height 9
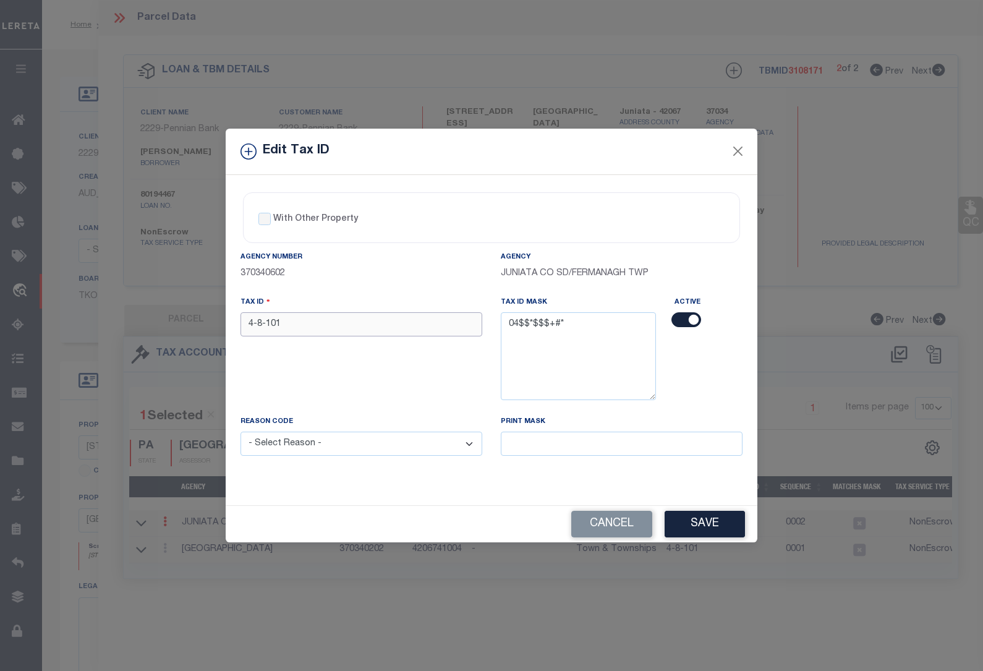
drag, startPoint x: 318, startPoint y: 329, endPoint x: 182, endPoint y: 323, distance: 136.2
click at [182, 323] on div "Edit Tax ID With Other Property With Other Property Type Temporary" at bounding box center [491, 335] width 983 height 671
paste input "0408"
click at [292, 446] on select "- Select Reason - 099 - Other (Provide additional detail) ACT - Agency Changed …" at bounding box center [362, 444] width 242 height 24
click at [241, 433] on select "- Select Reason - 099 - Other (Provide additional detail) ACT - Agency Changed …" at bounding box center [362, 444] width 242 height 24
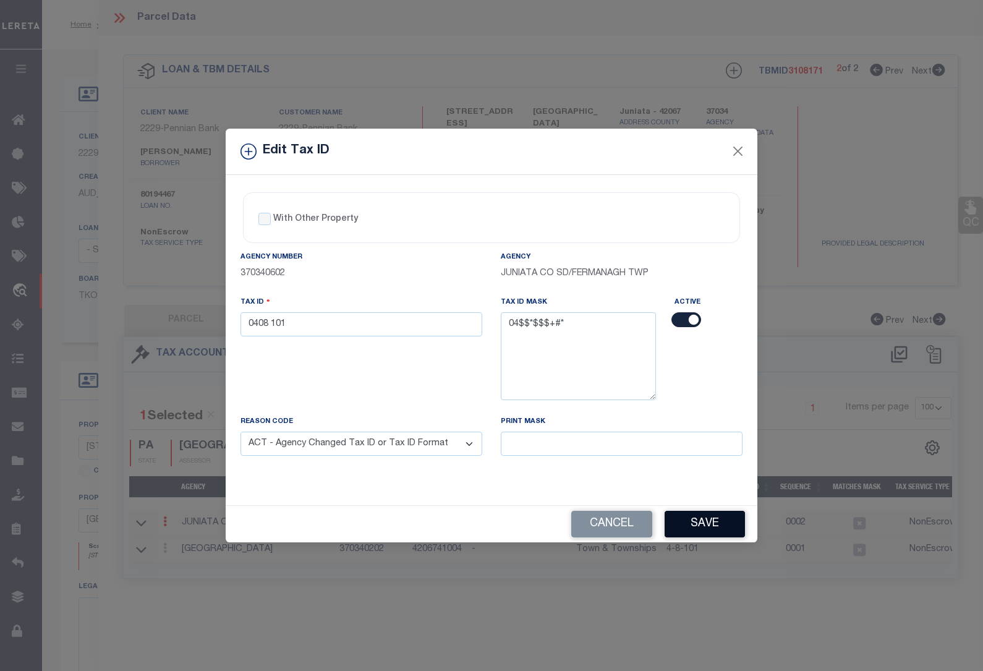
click at [693, 527] on button "Save" at bounding box center [705, 524] width 80 height 27
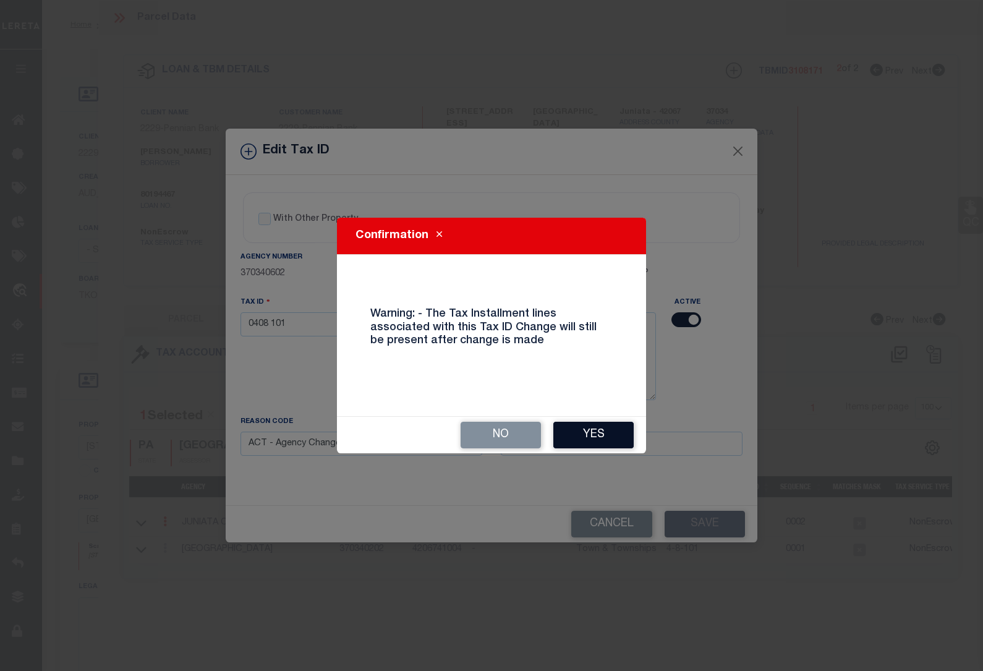
click at [597, 433] on button "Yes" at bounding box center [593, 435] width 80 height 27
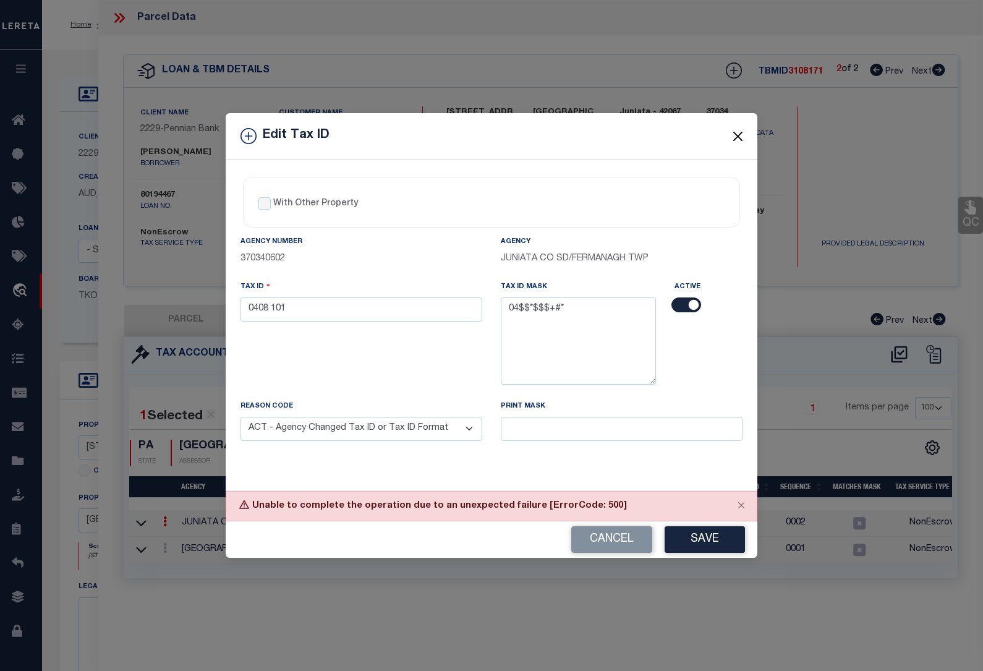
click at [739, 134] on button "Close" at bounding box center [738, 136] width 16 height 16
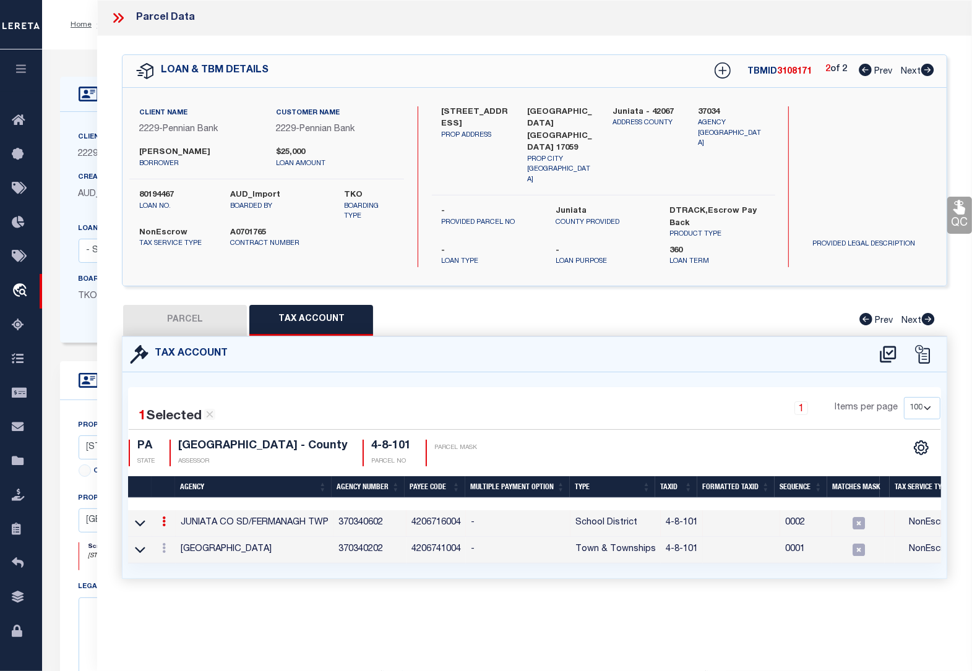
click at [199, 305] on button "PARCEL" at bounding box center [185, 320] width 124 height 31
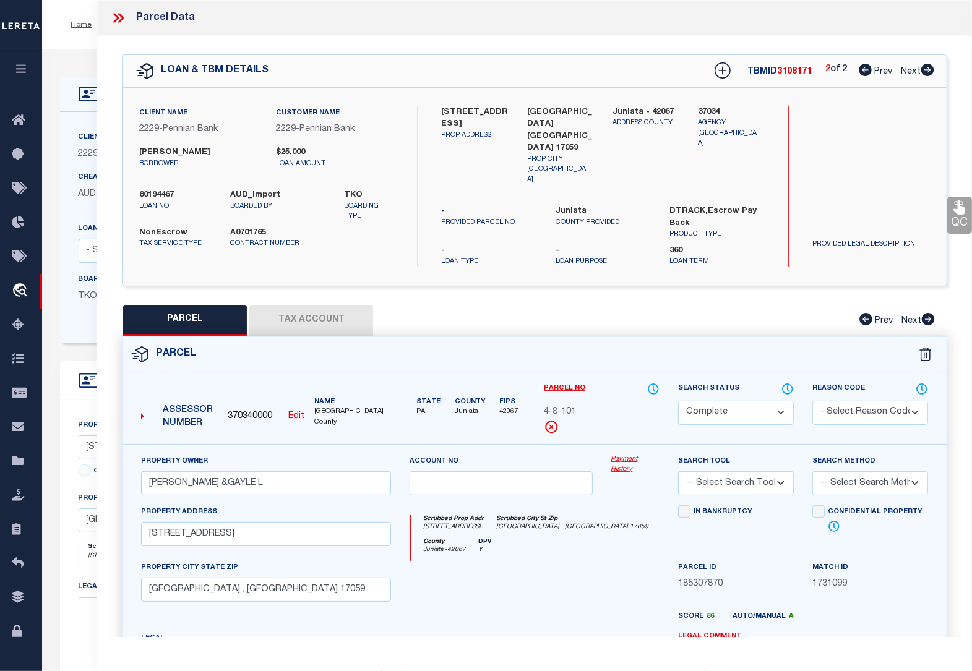
click at [296, 412] on u "Edit" at bounding box center [296, 416] width 16 height 9
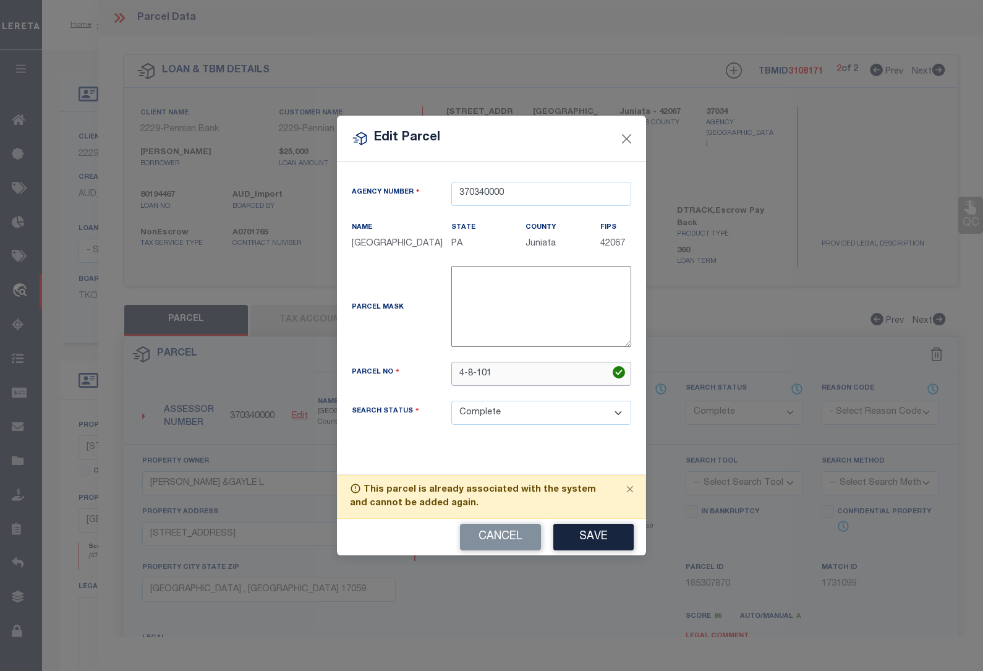
drag, startPoint x: 503, startPoint y: 375, endPoint x: 390, endPoint y: 375, distance: 113.2
click at [390, 375] on div "Parcel No 4-8-101" at bounding box center [492, 374] width 298 height 24
paste input "0408"
click at [560, 449] on div "Agency Number 370340000 Name [GEOGRAPHIC_DATA] State" at bounding box center [491, 318] width 309 height 313
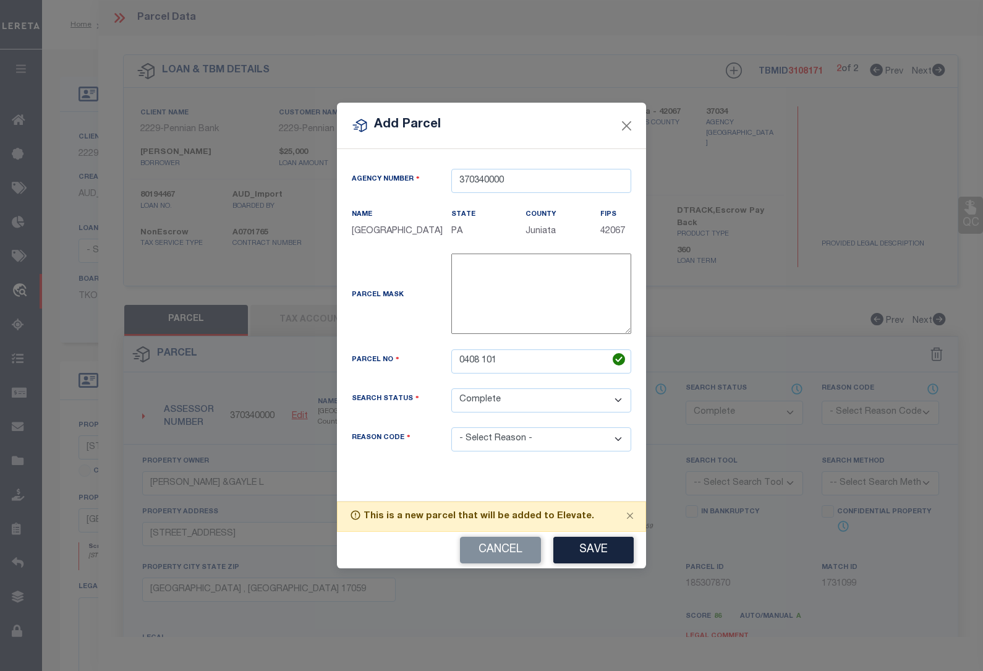
click at [538, 437] on select "- Select Reason - 099 - Other (Provide additional detail) ACT - Agency Changed …" at bounding box center [541, 439] width 180 height 24
click at [451, 428] on select "- Select Reason - 099 - Other (Provide additional detail) ACT - Agency Changed …" at bounding box center [541, 439] width 180 height 24
click at [597, 555] on button "Save" at bounding box center [593, 550] width 80 height 27
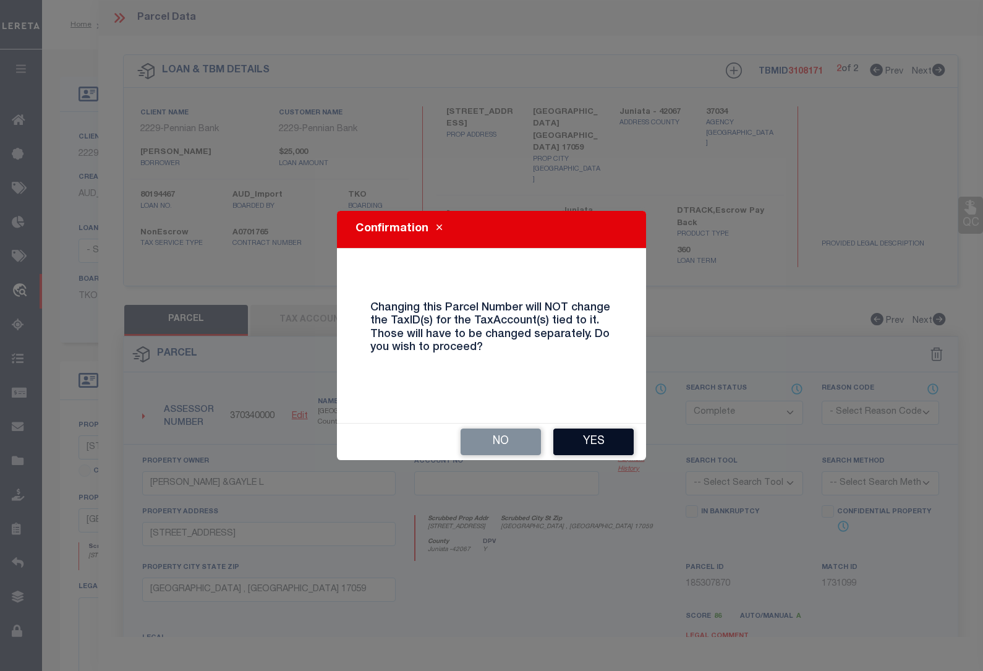
click at [600, 442] on button "Yes" at bounding box center [593, 442] width 80 height 27
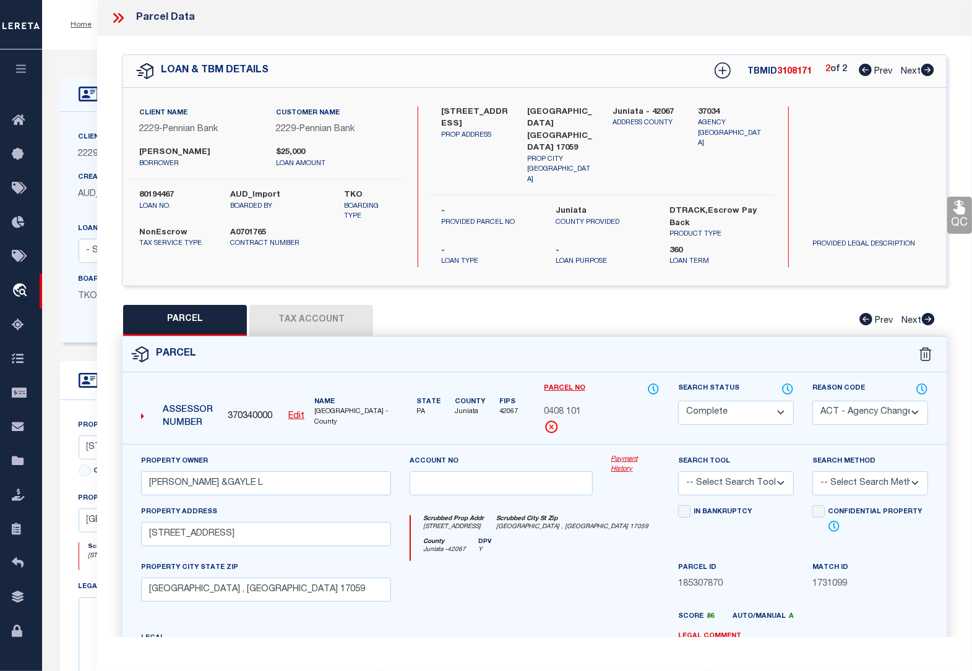
click at [320, 305] on button "Tax Account" at bounding box center [311, 320] width 124 height 31
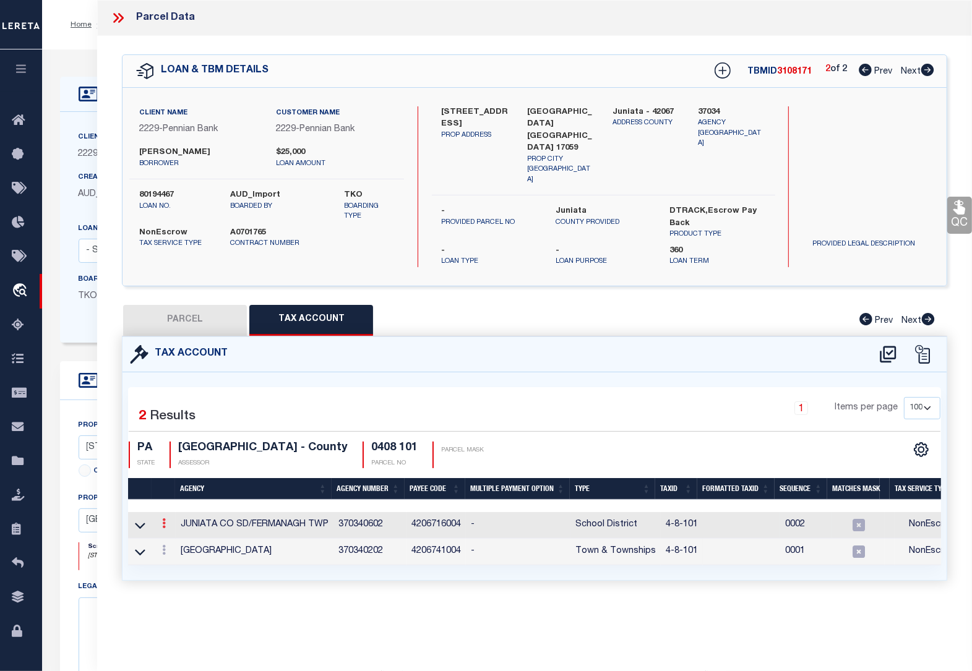
click at [164, 518] on icon at bounding box center [164, 523] width 4 height 10
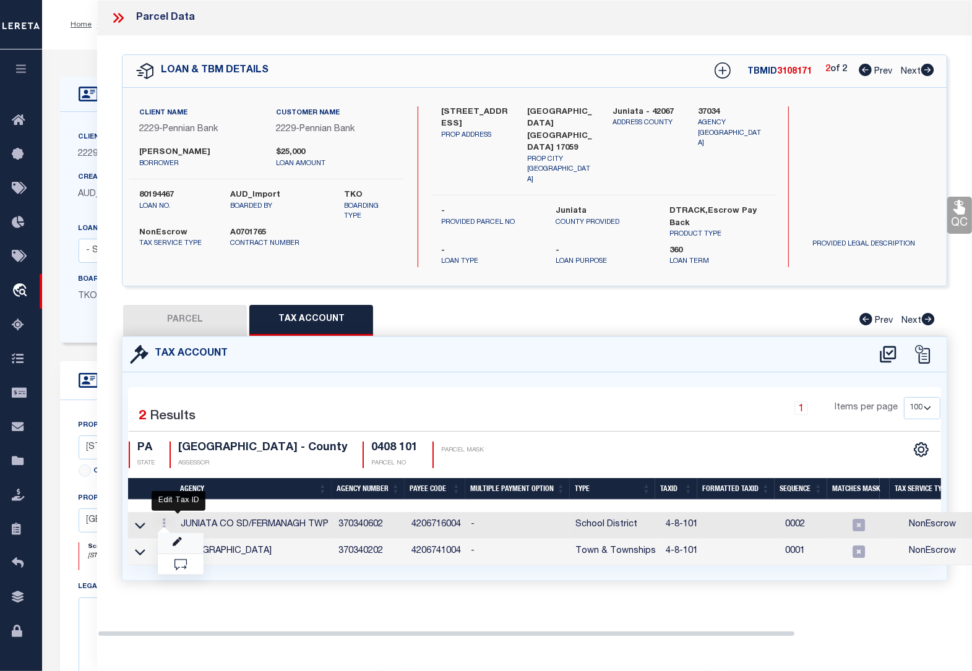
click at [180, 537] on icon "" at bounding box center [177, 541] width 9 height 9
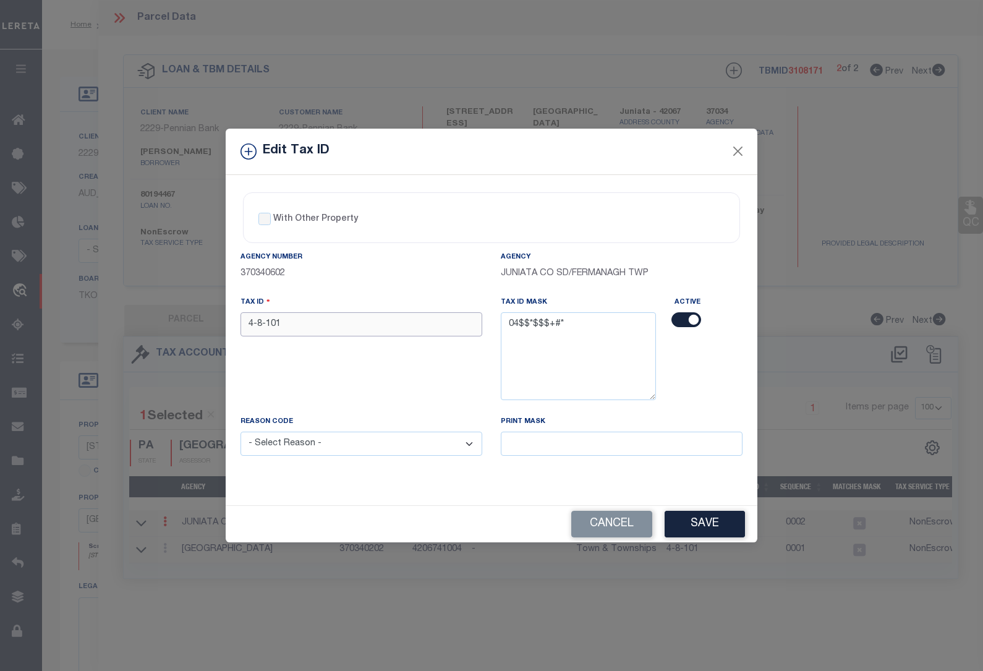
drag, startPoint x: 294, startPoint y: 325, endPoint x: 23, endPoint y: 357, distance: 272.1
click at [23, 357] on div "Edit Tax ID With Other Property With Other Property Type Temporary" at bounding box center [491, 335] width 983 height 671
paste input "0408"
click at [308, 446] on select "- Select Reason - 099 - Other (Provide additional detail) ACT - Agency Changed …" at bounding box center [362, 444] width 242 height 24
click at [241, 433] on select "- Select Reason - 099 - Other (Provide additional detail) ACT - Agency Changed …" at bounding box center [362, 444] width 242 height 24
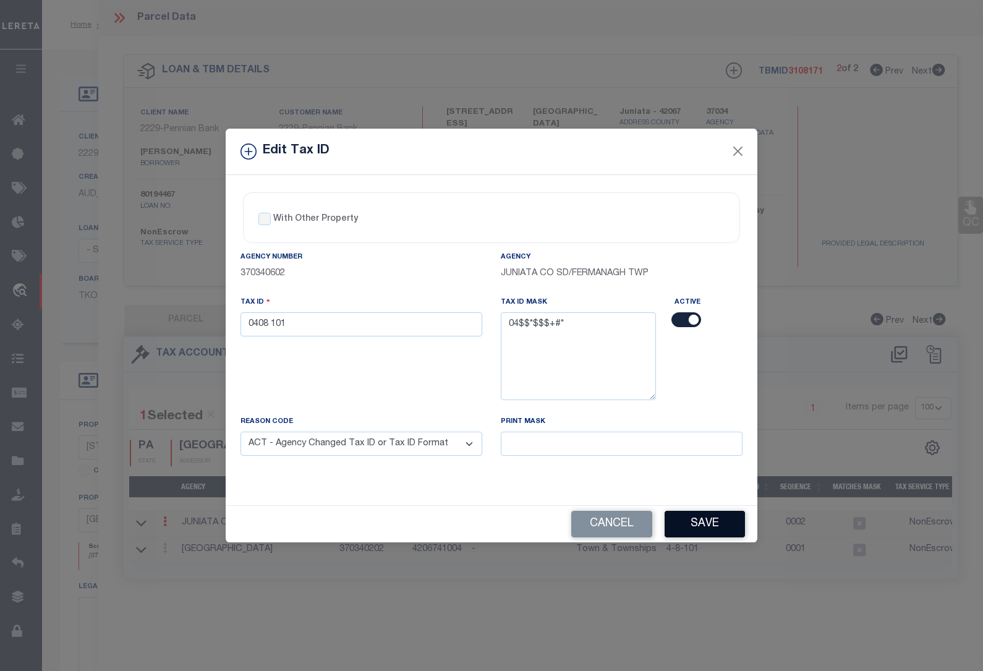
click at [696, 530] on button "Save" at bounding box center [705, 524] width 80 height 27
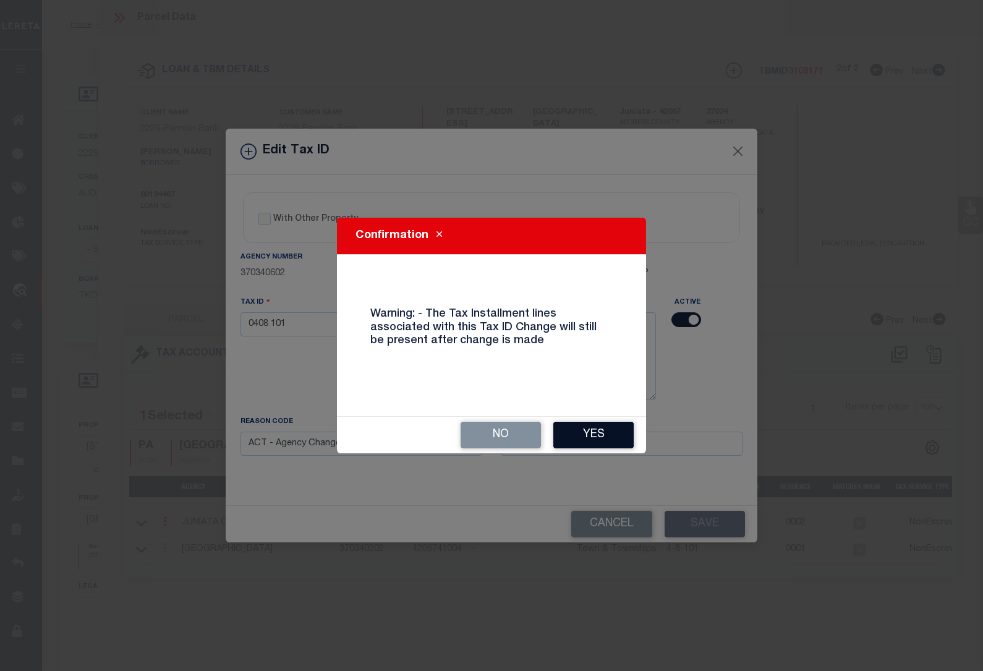
click at [583, 427] on button "Yes" at bounding box center [593, 435] width 80 height 27
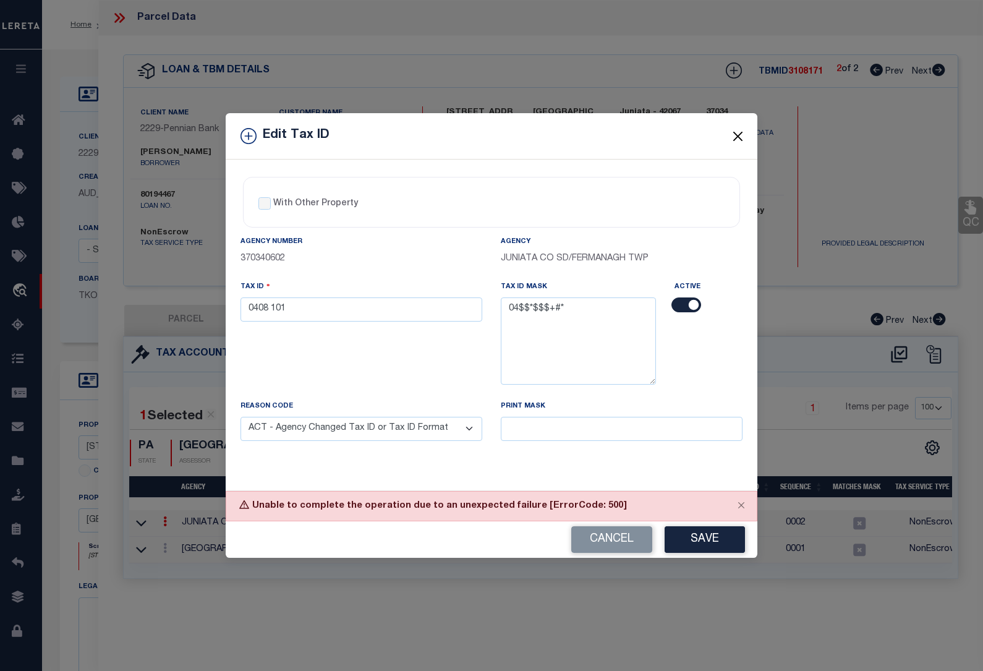
click at [738, 131] on button "Close" at bounding box center [738, 136] width 16 height 16
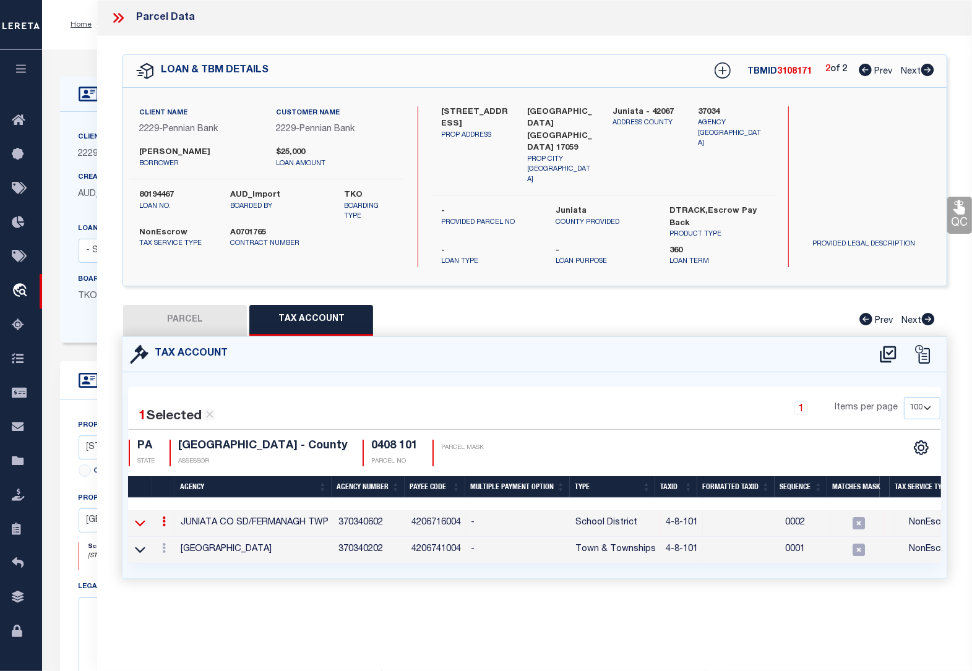
click at [143, 521] on icon at bounding box center [140, 524] width 11 height 6
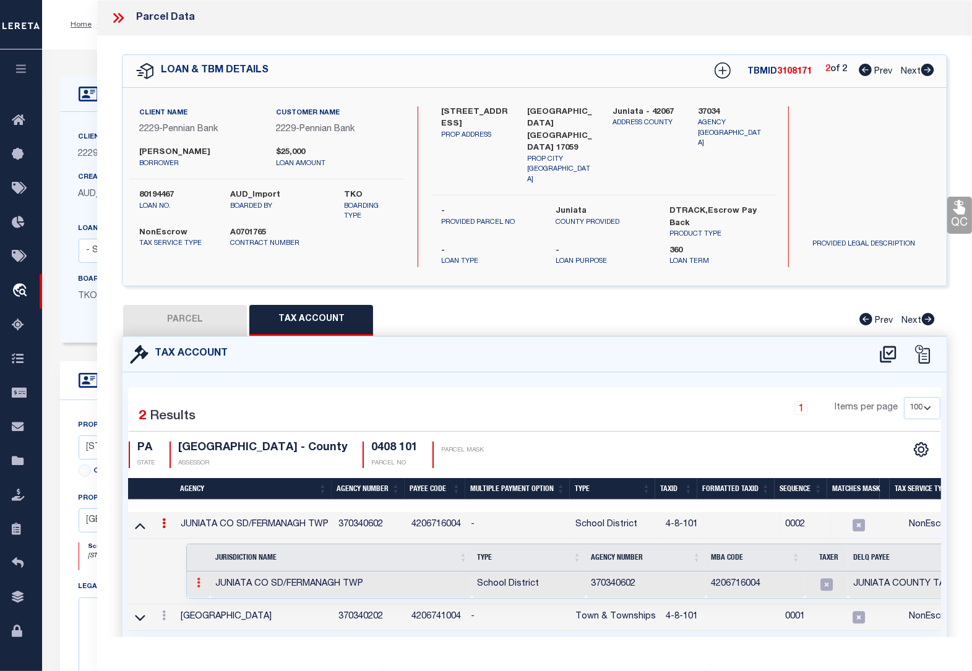
click at [197, 578] on icon at bounding box center [199, 583] width 4 height 10
click at [212, 597] on img at bounding box center [213, 603] width 12 height 12
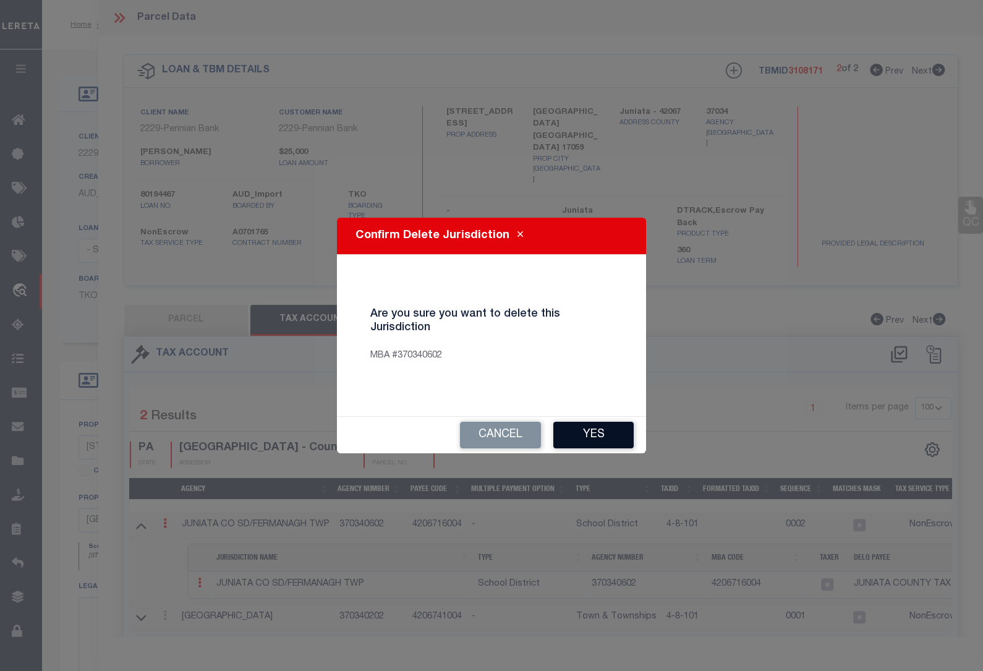
click at [573, 437] on button "Yes" at bounding box center [593, 435] width 80 height 27
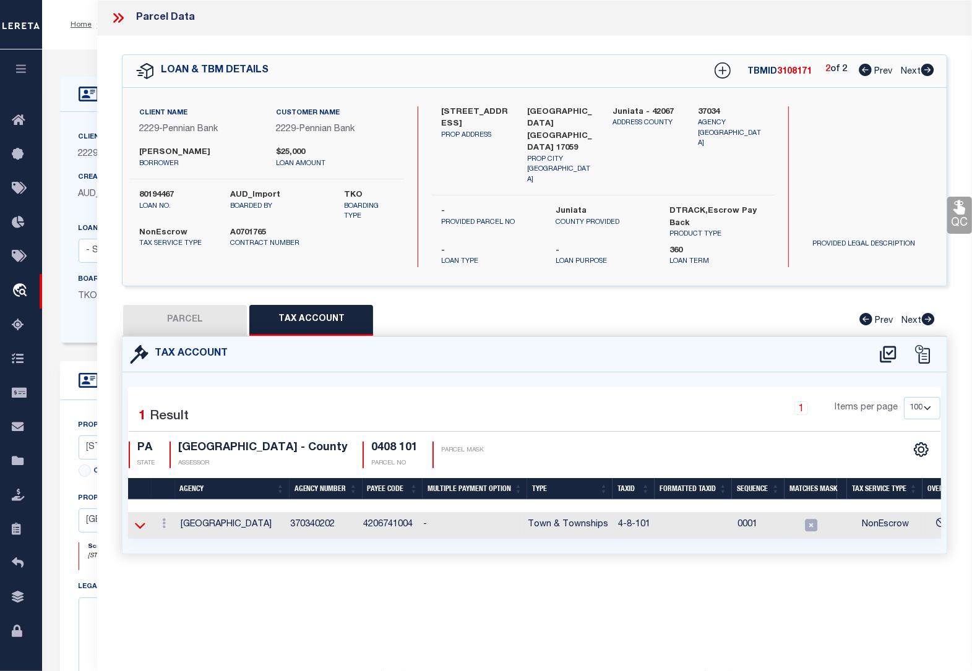
click at [142, 523] on icon at bounding box center [140, 526] width 11 height 6
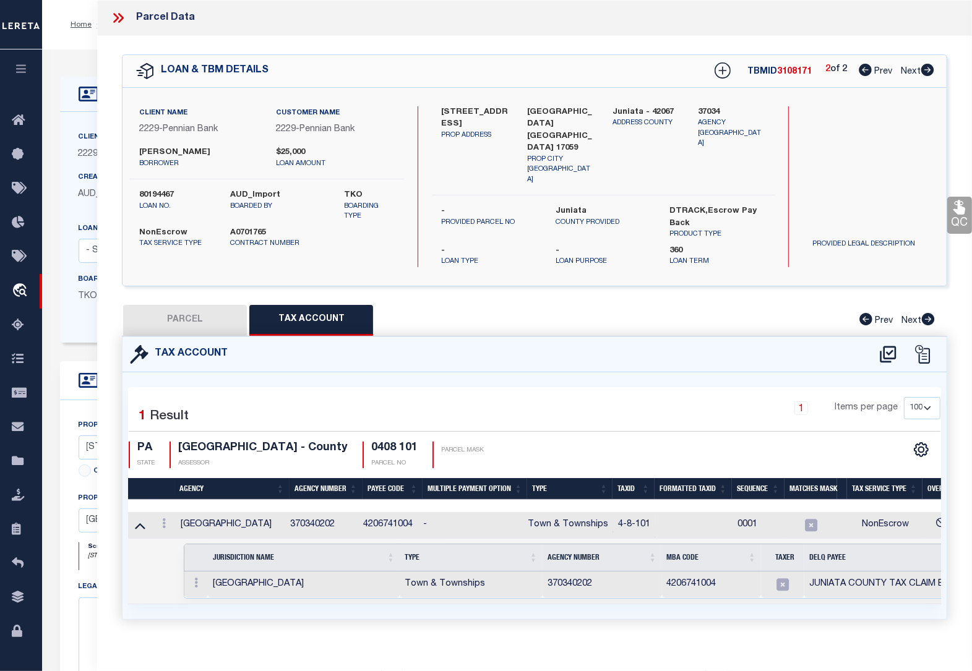
click at [196, 577] on div at bounding box center [196, 584] width 14 height 15
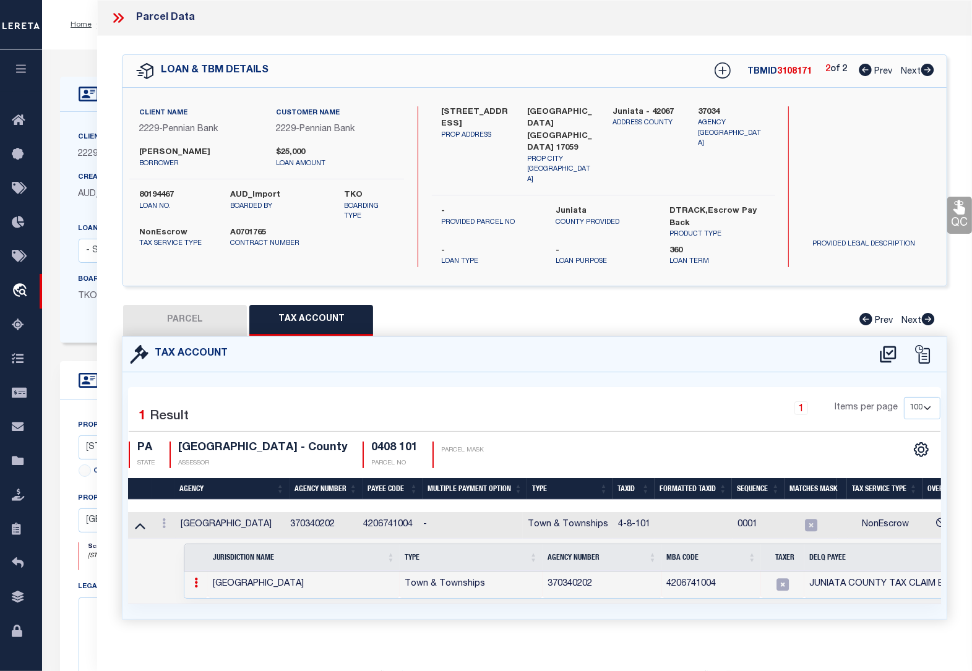
click at [196, 578] on icon at bounding box center [196, 583] width 4 height 10
click at [211, 597] on img at bounding box center [211, 603] width 12 height 12
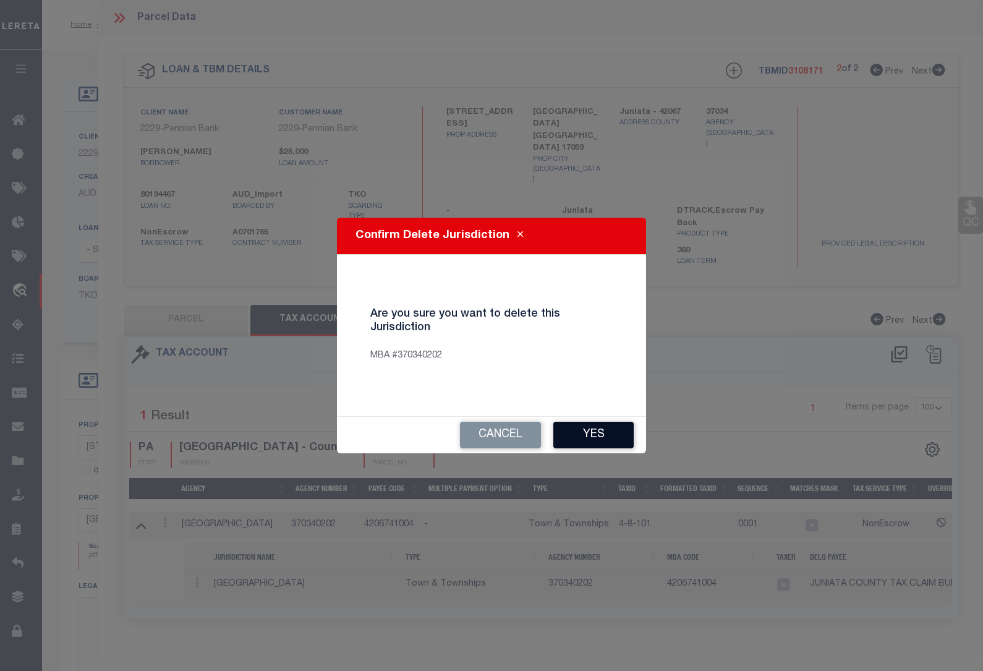
click at [597, 429] on button "Yes" at bounding box center [593, 435] width 80 height 27
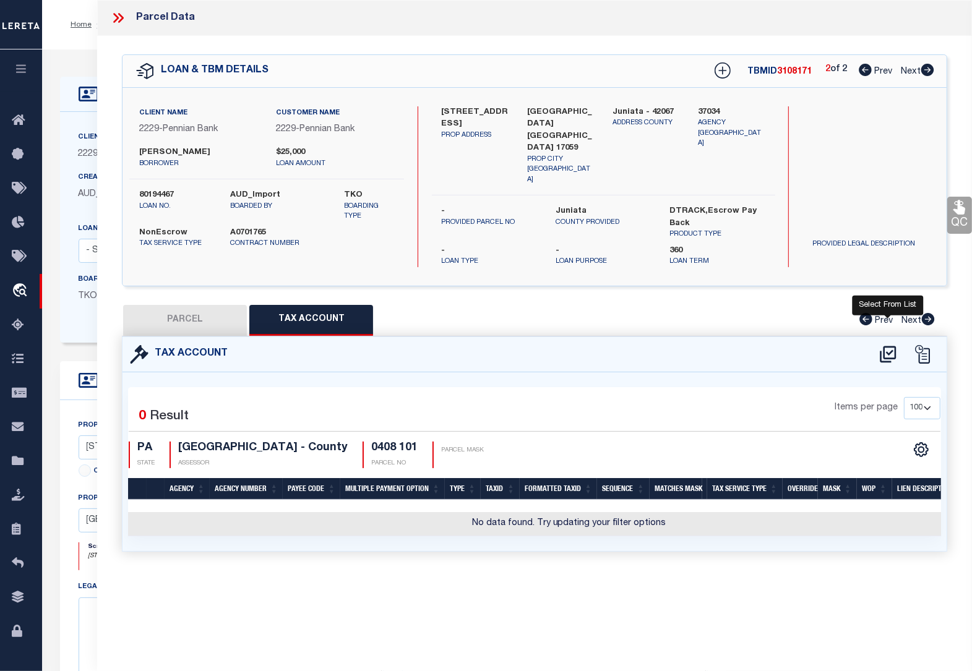
click at [888, 344] on icon at bounding box center [888, 354] width 20 height 20
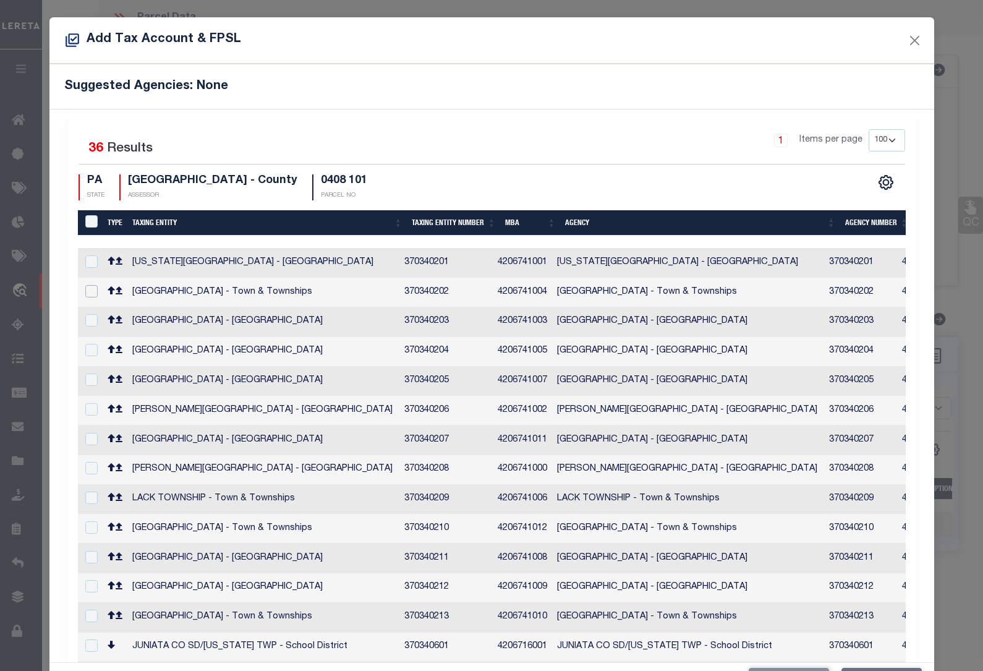
click at [90, 291] on input "checkbox" at bounding box center [91, 291] width 12 height 12
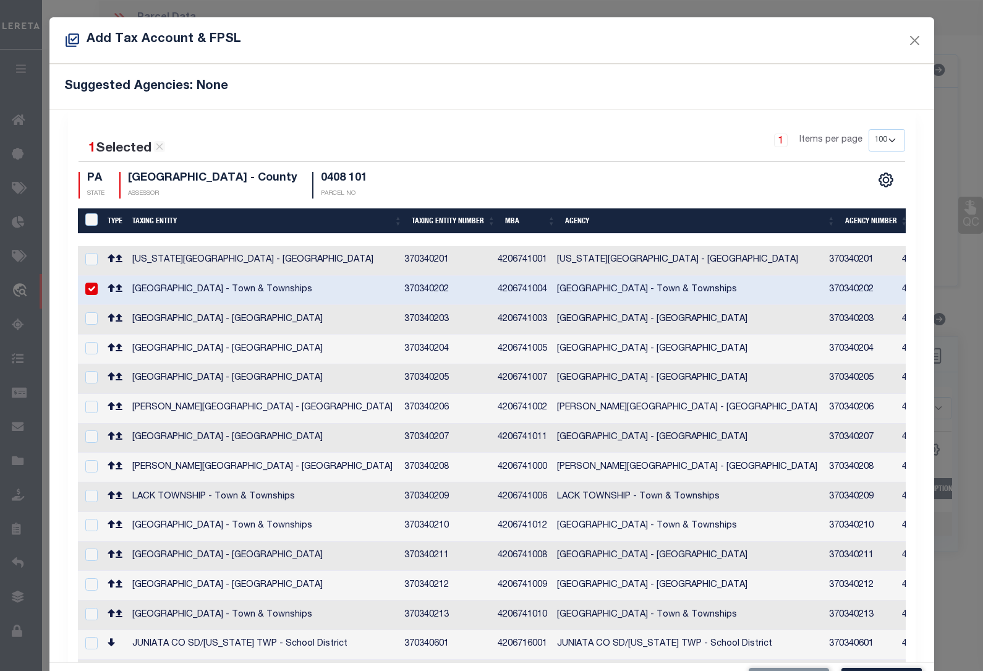
click at [95, 667] on input "checkbox" at bounding box center [91, 673] width 12 height 12
drag, startPoint x: 374, startPoint y: 236, endPoint x: 573, endPoint y: 243, distance: 198.6
click at [573, 243] on div at bounding box center [482, 240] width 809 height 12
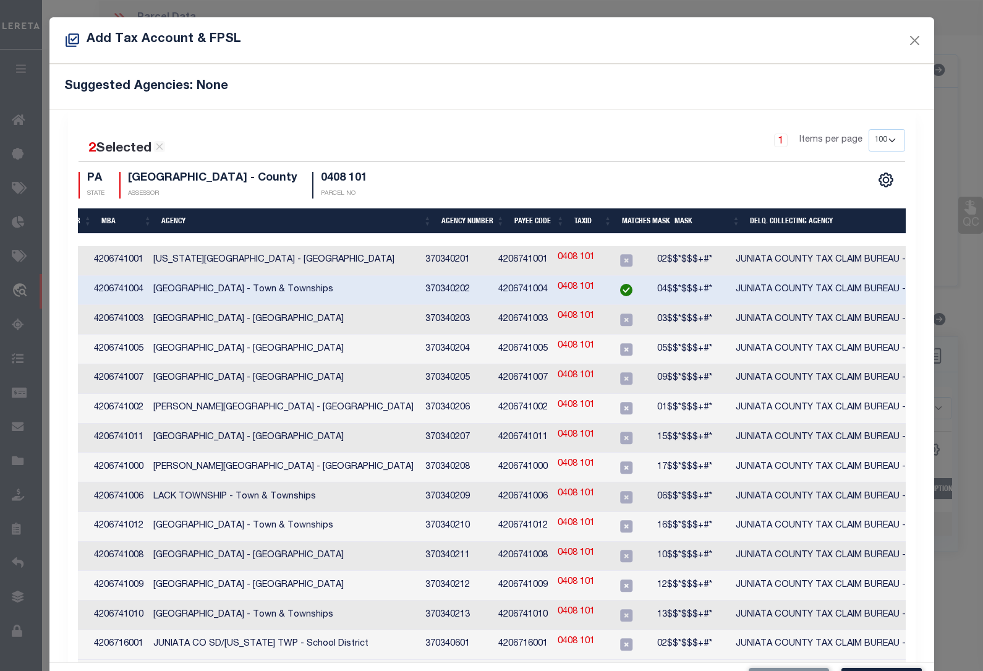
scroll to position [46, 0]
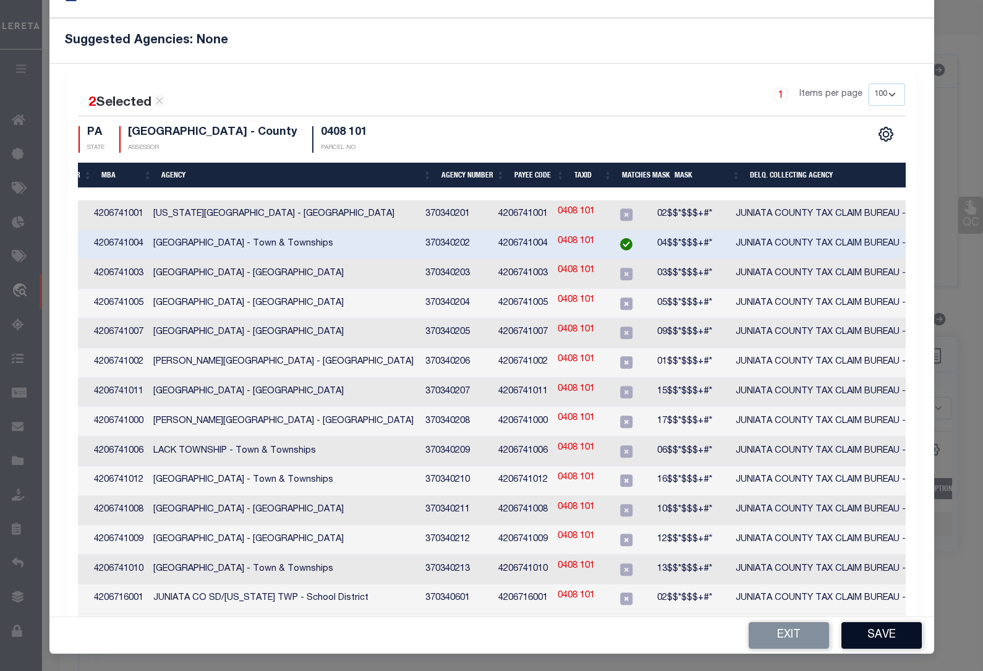
click at [882, 631] on button "Save" at bounding box center [882, 635] width 80 height 27
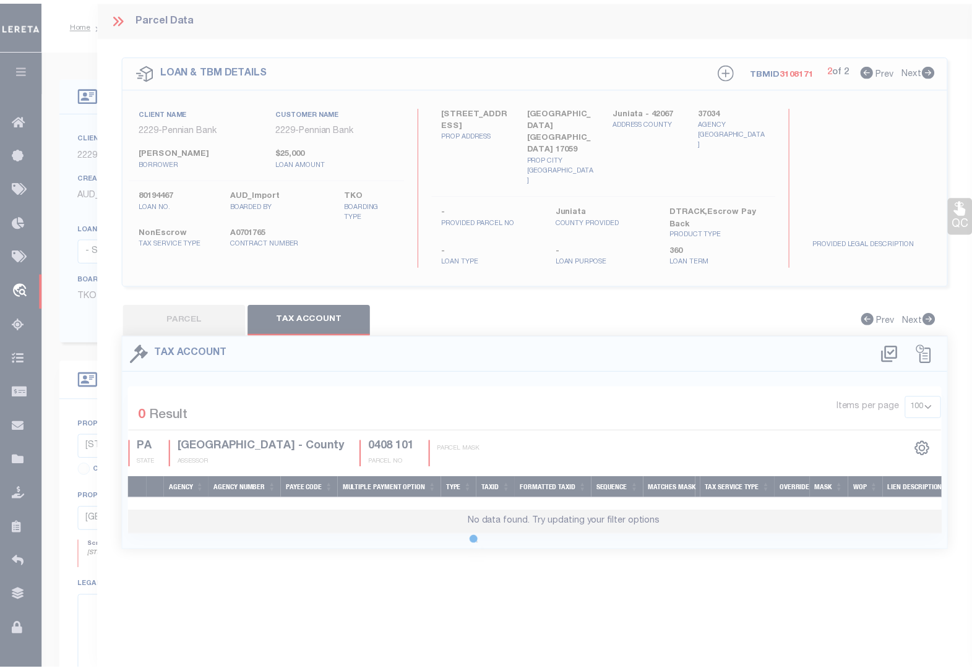
scroll to position [0, 0]
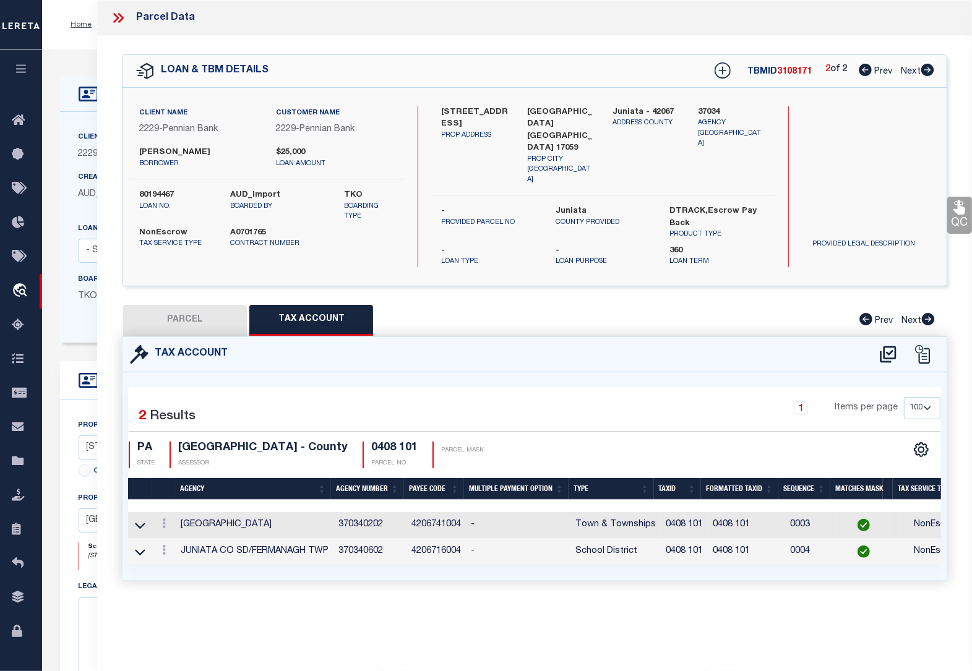
click at [182, 305] on button "PARCEL" at bounding box center [185, 320] width 124 height 31
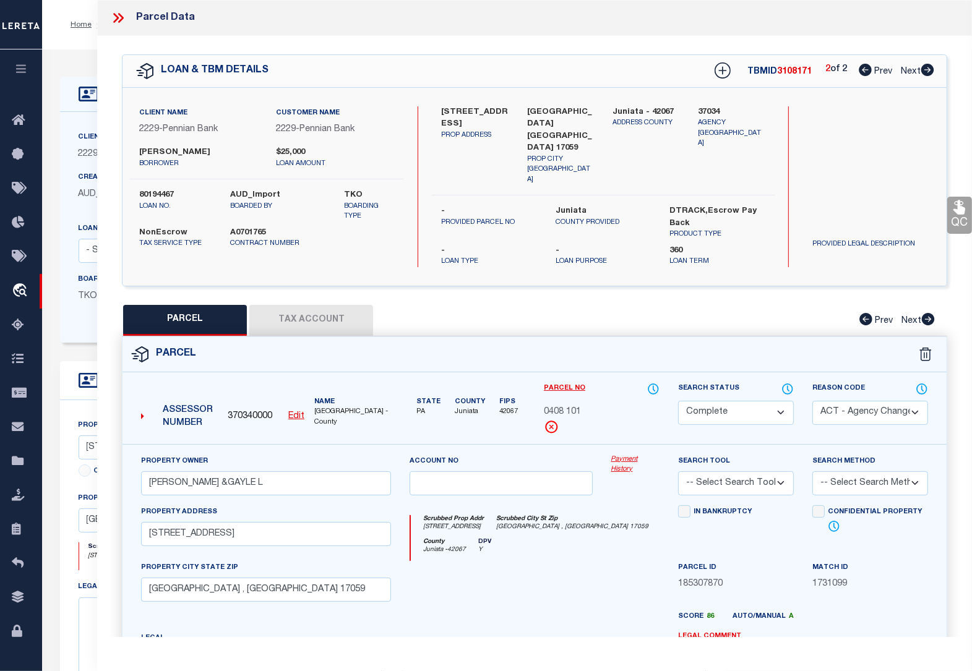
click at [78, 38] on div "Home OMS Detail Profile Sign out" at bounding box center [506, 24] width 929 height 49
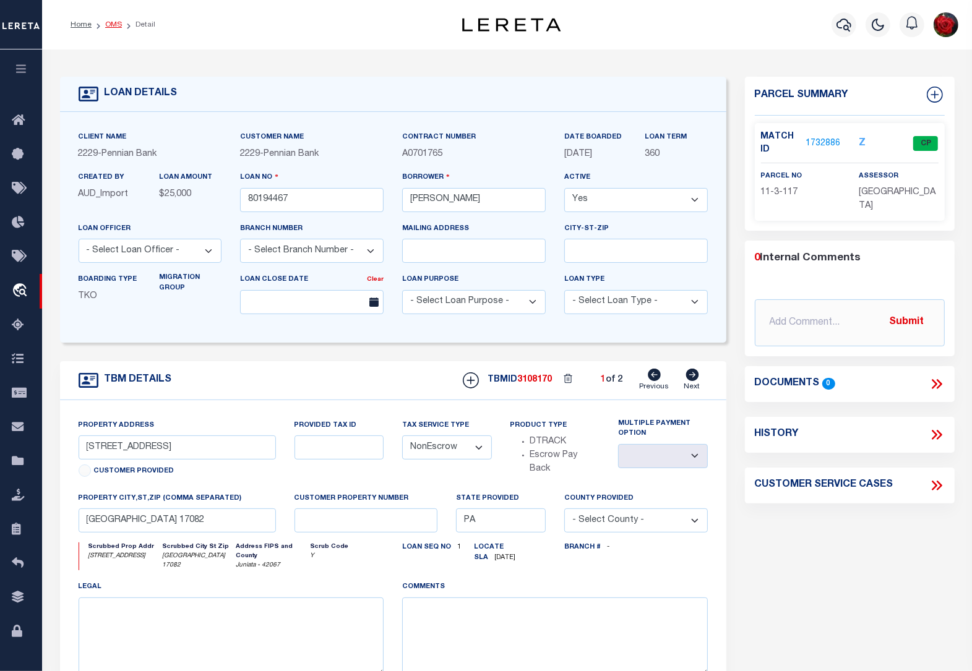
click at [113, 25] on link "OMS" at bounding box center [113, 24] width 17 height 7
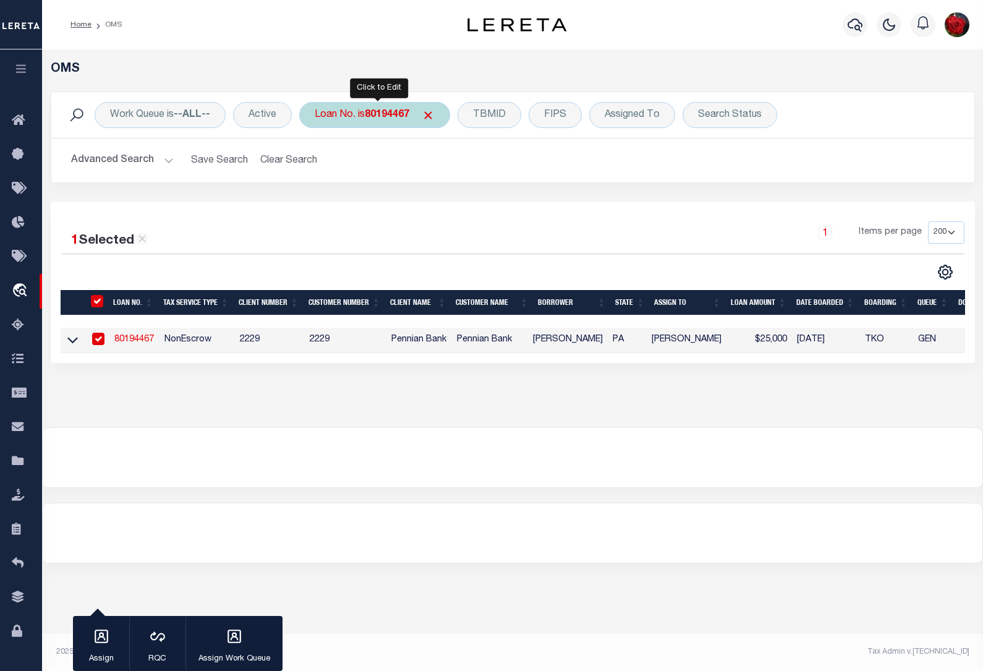
click at [393, 113] on b "80194467" at bounding box center [387, 115] width 45 height 10
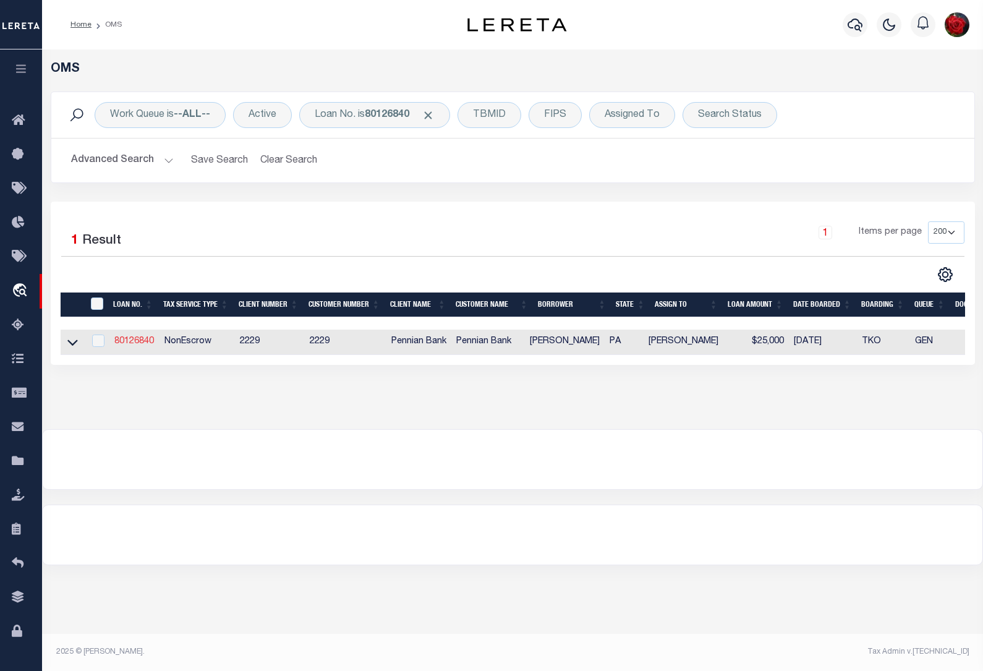
click at [127, 342] on link "80126840" at bounding box center [134, 341] width 40 height 9
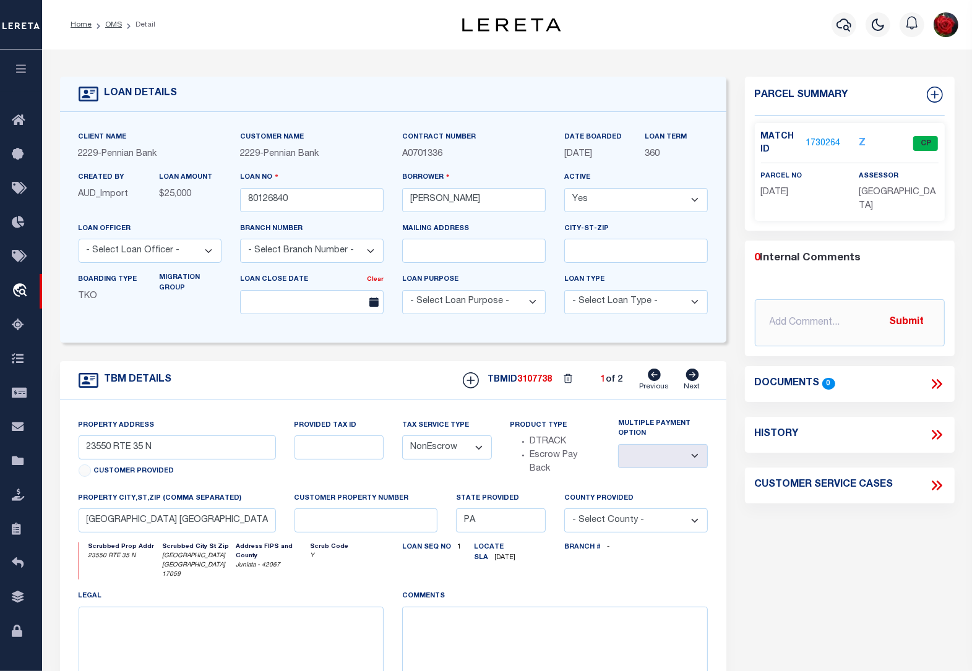
click at [817, 142] on link "1730264" at bounding box center [822, 143] width 35 height 13
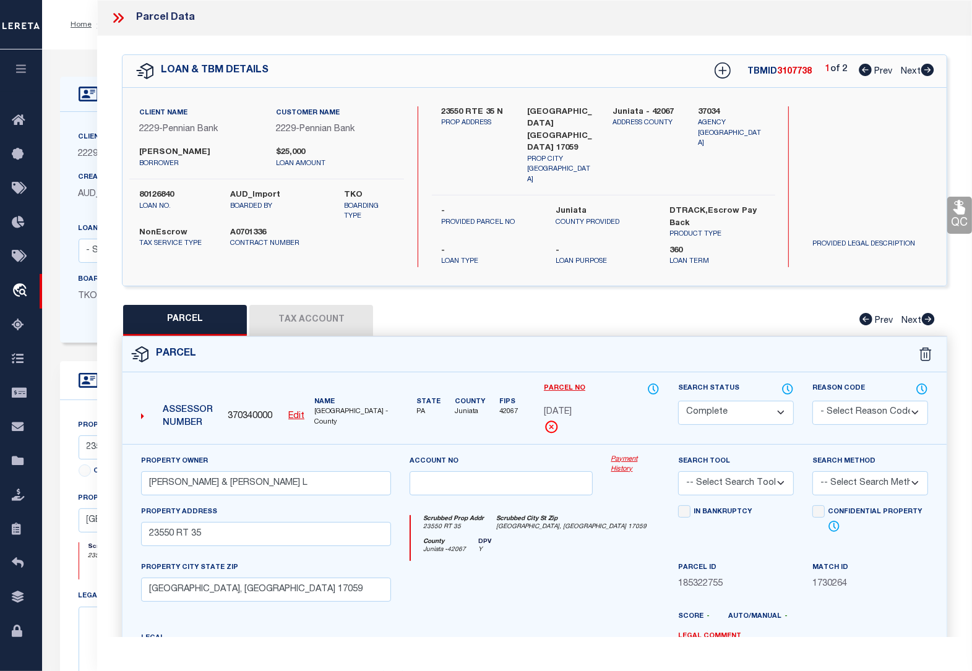
click at [926, 67] on icon at bounding box center [927, 70] width 13 height 12
click at [348, 309] on button "Tax Account" at bounding box center [311, 320] width 124 height 31
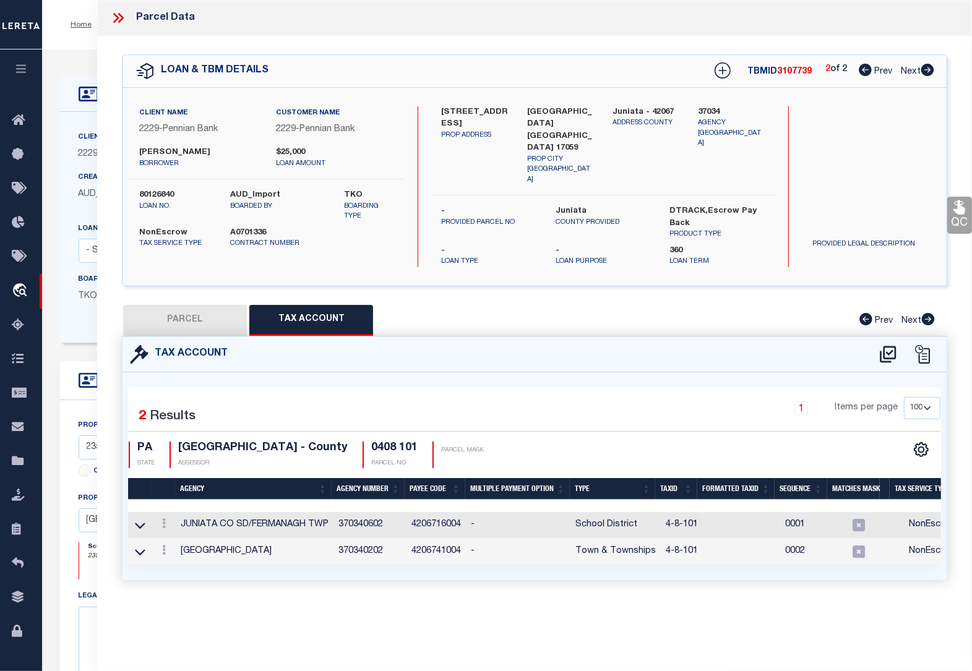
click at [203, 309] on button "PARCEL" at bounding box center [185, 320] width 124 height 31
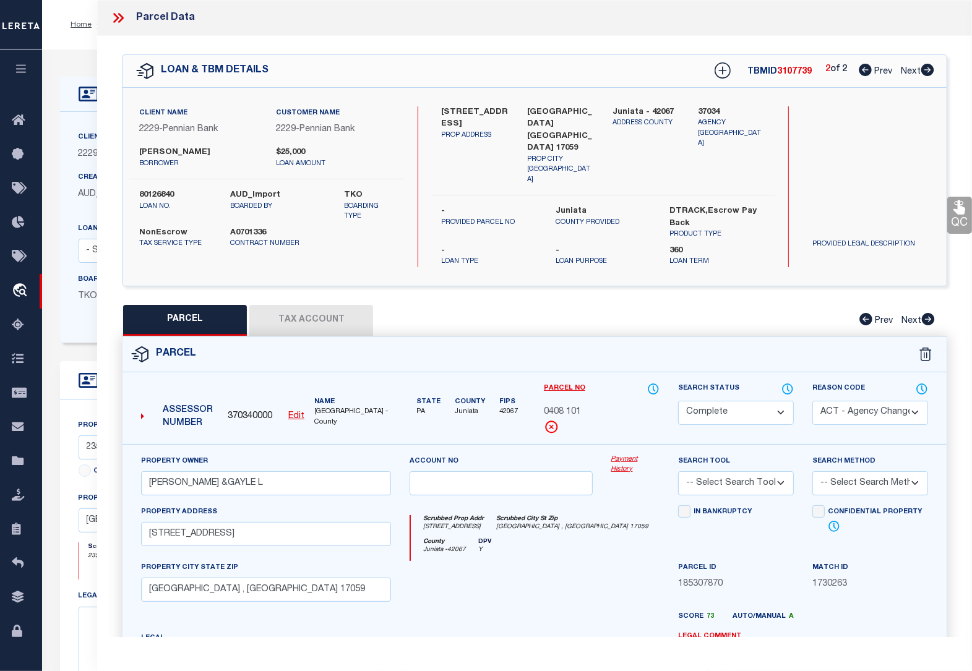
click at [341, 305] on button "Tax Account" at bounding box center [311, 320] width 124 height 31
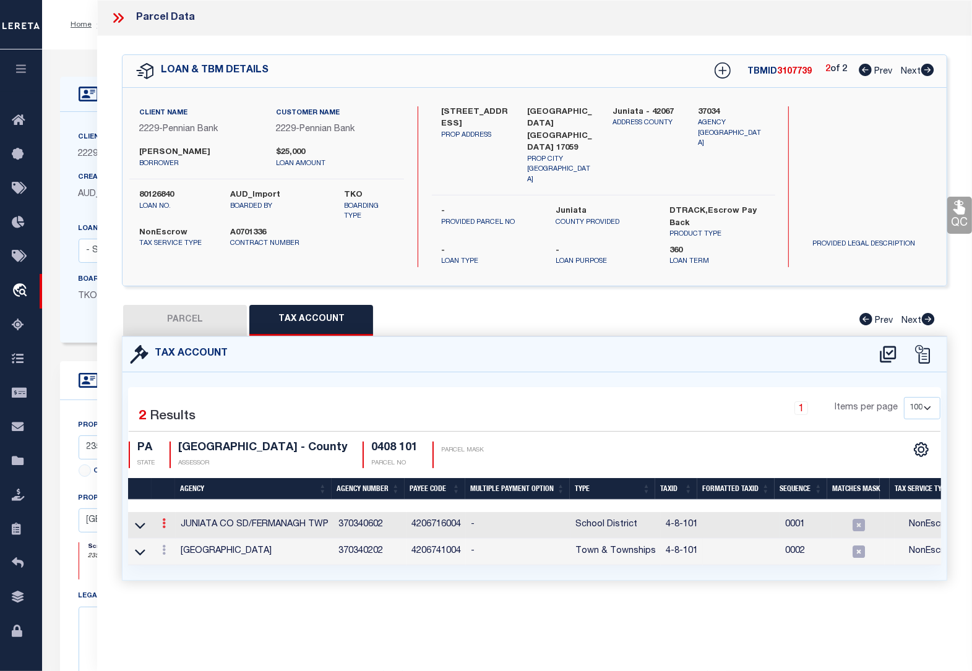
click at [160, 520] on link at bounding box center [164, 525] width 14 height 10
click at [139, 523] on icon at bounding box center [140, 526] width 11 height 6
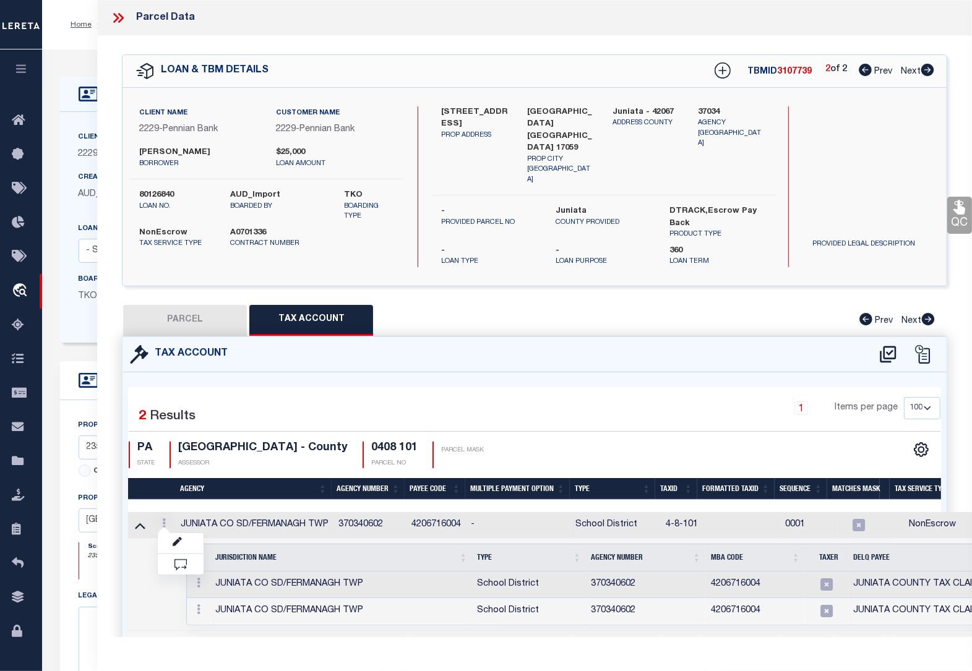
click at [625, 310] on div "PARCEL Tax Account Prev Next" at bounding box center [534, 320] width 825 height 31
click at [137, 638] on icon at bounding box center [140, 644] width 11 height 13
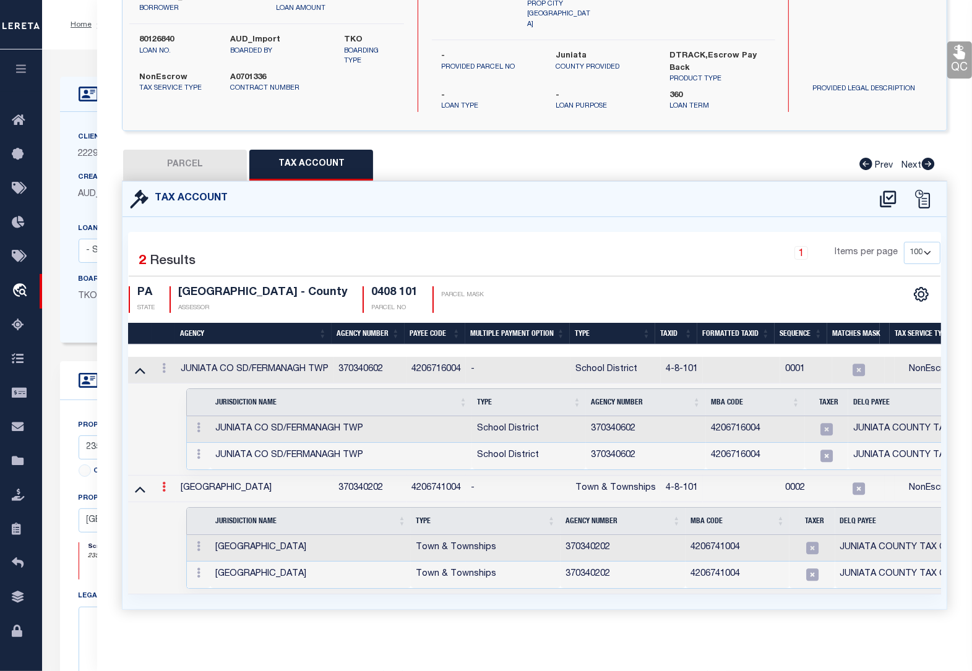
click at [163, 482] on icon at bounding box center [164, 487] width 4 height 10
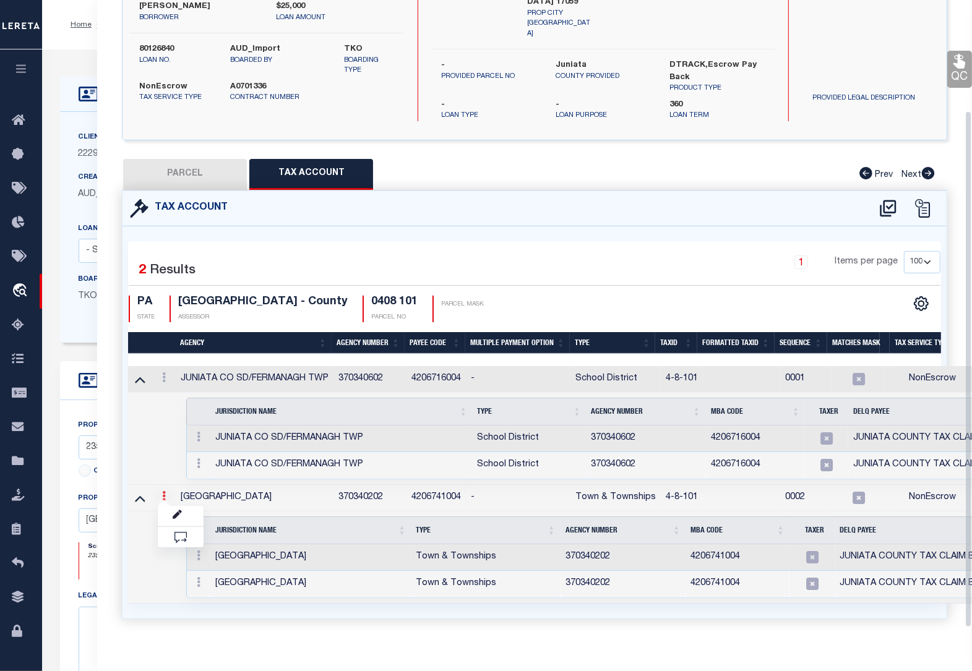
scroll to position [136, 0]
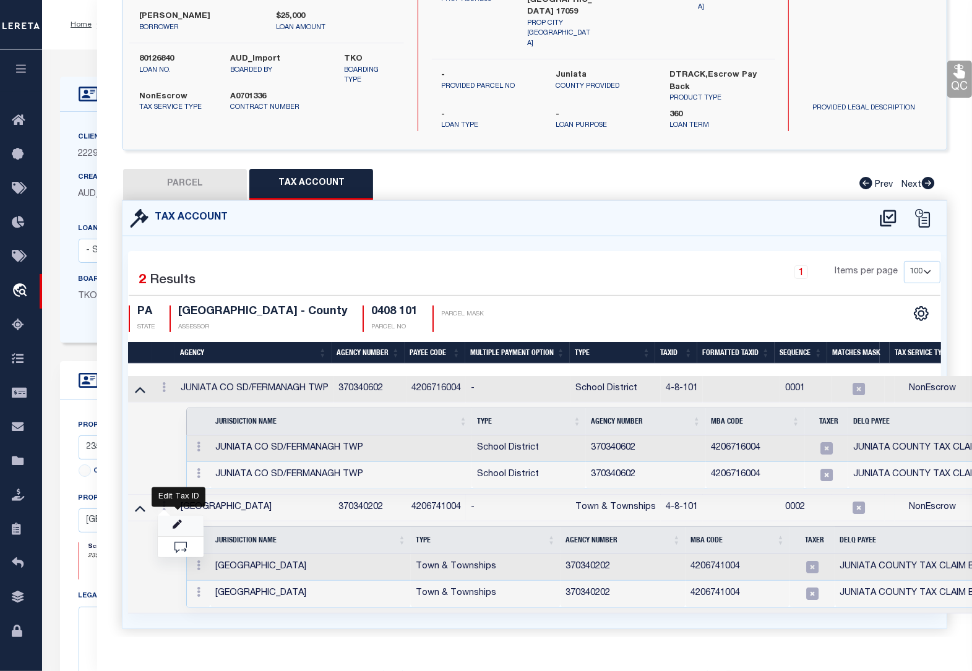
click at [174, 520] on icon "" at bounding box center [177, 524] width 9 height 9
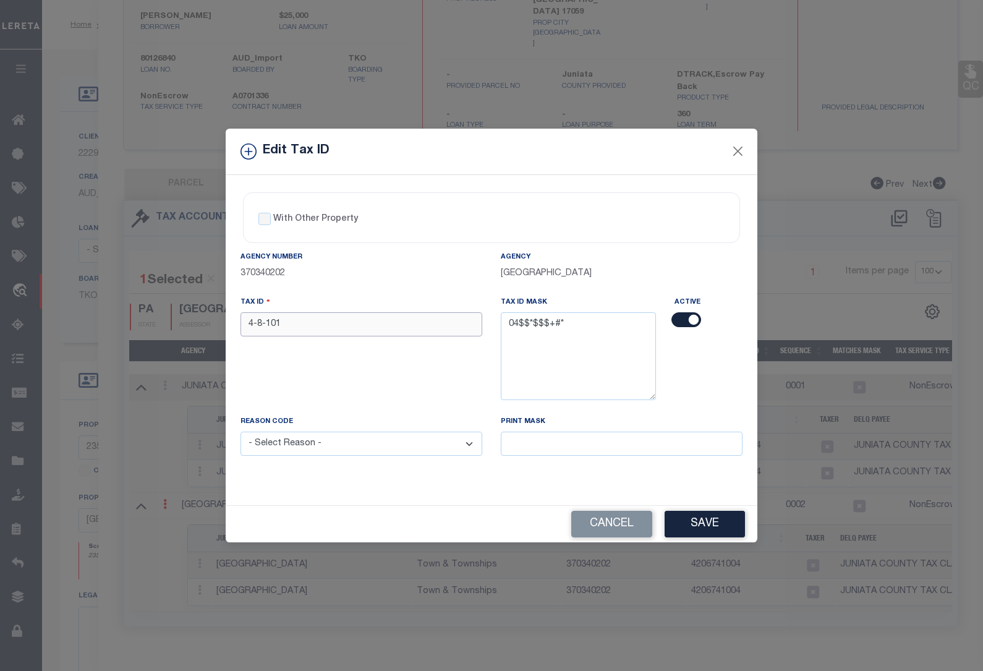
drag, startPoint x: 304, startPoint y: 320, endPoint x: 180, endPoint y: 317, distance: 123.7
click at [180, 317] on div "Edit Tax ID With Other Property With Other Property Type Temporary" at bounding box center [491, 335] width 983 height 671
paste input "80126840"
drag, startPoint x: 295, startPoint y: 323, endPoint x: 158, endPoint y: 332, distance: 136.9
click at [158, 332] on div "Edit Tax ID With Other Property With Other Property Type Temporary" at bounding box center [491, 335] width 983 height 671
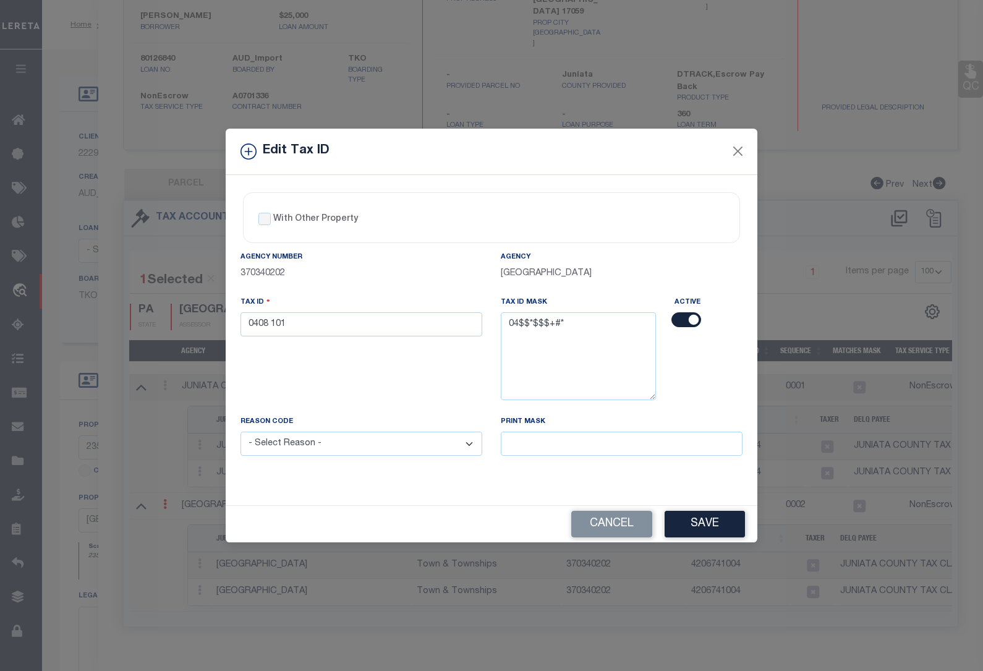
click at [312, 450] on select "- Select Reason - 099 - Other (Provide additional detail) ACT - Agency Changed …" at bounding box center [362, 444] width 242 height 24
click at [241, 433] on select "- Select Reason - 099 - Other (Provide additional detail) ACT - Agency Changed …" at bounding box center [362, 444] width 242 height 24
click at [713, 518] on button "Save" at bounding box center [705, 524] width 80 height 27
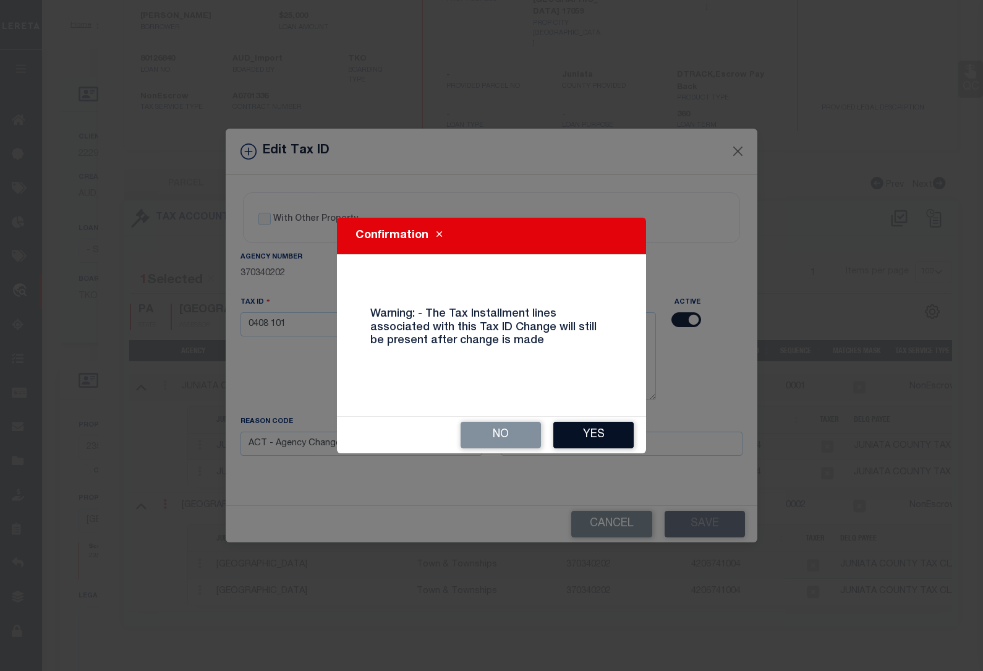
click at [608, 431] on button "Yes" at bounding box center [593, 435] width 80 height 27
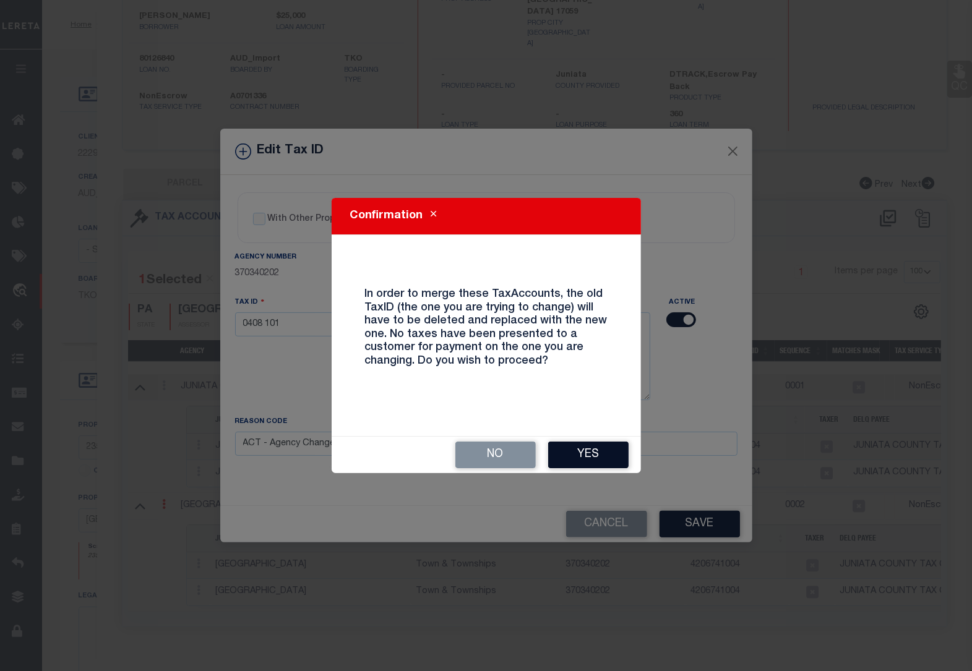
click at [591, 451] on button "Yes" at bounding box center [588, 455] width 80 height 27
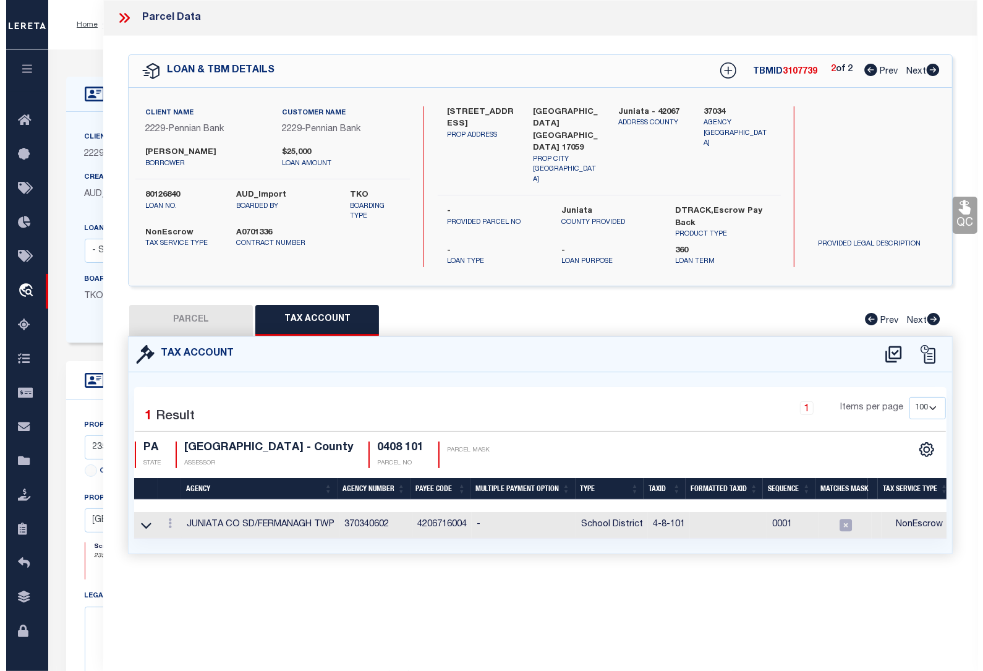
scroll to position [0, 0]
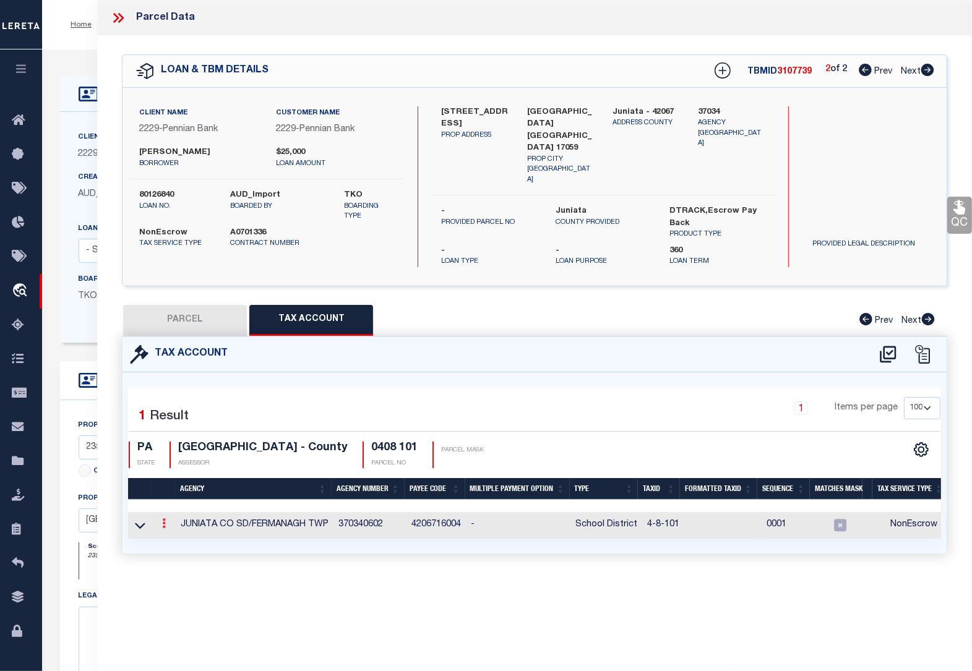
click at [160, 520] on link at bounding box center [164, 525] width 14 height 10
click at [143, 519] on icon at bounding box center [140, 525] width 11 height 13
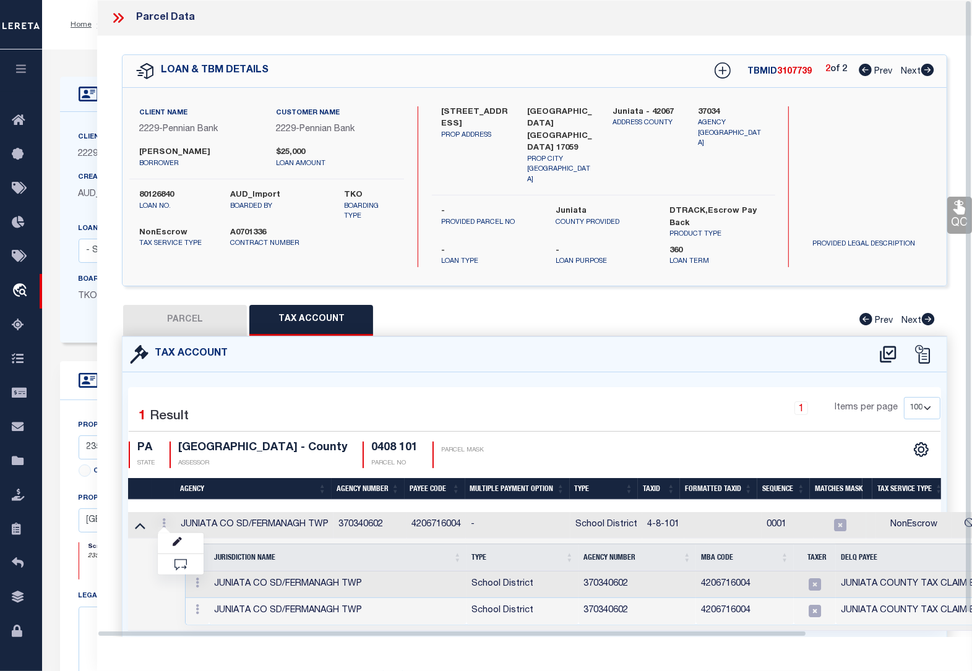
click at [633, 337] on div "Tax Account" at bounding box center [534, 354] width 824 height 35
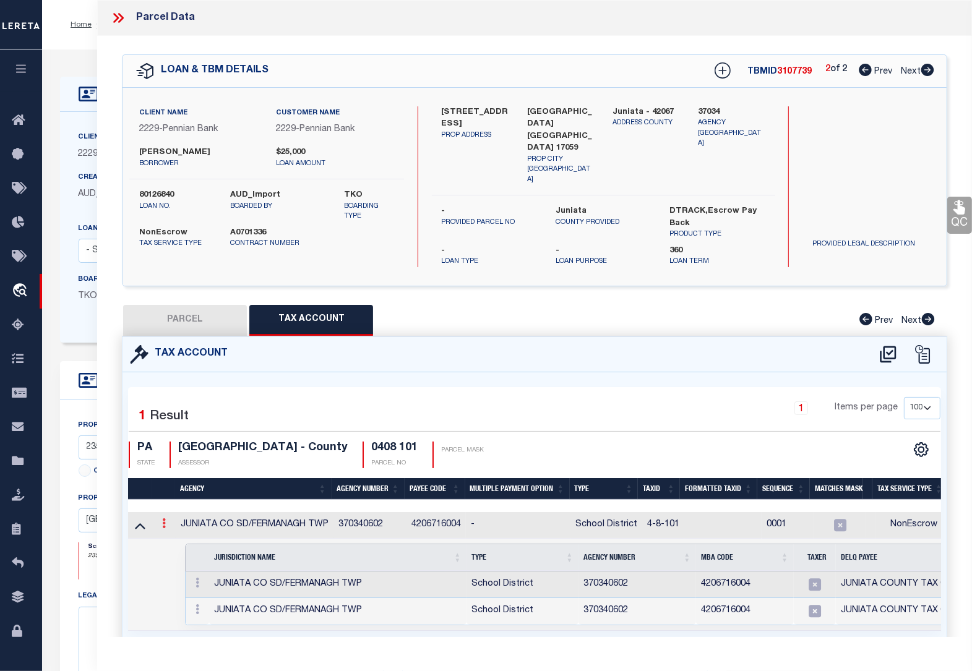
click at [165, 518] on icon at bounding box center [164, 523] width 4 height 10
click at [181, 537] on icon "" at bounding box center [177, 541] width 9 height 9
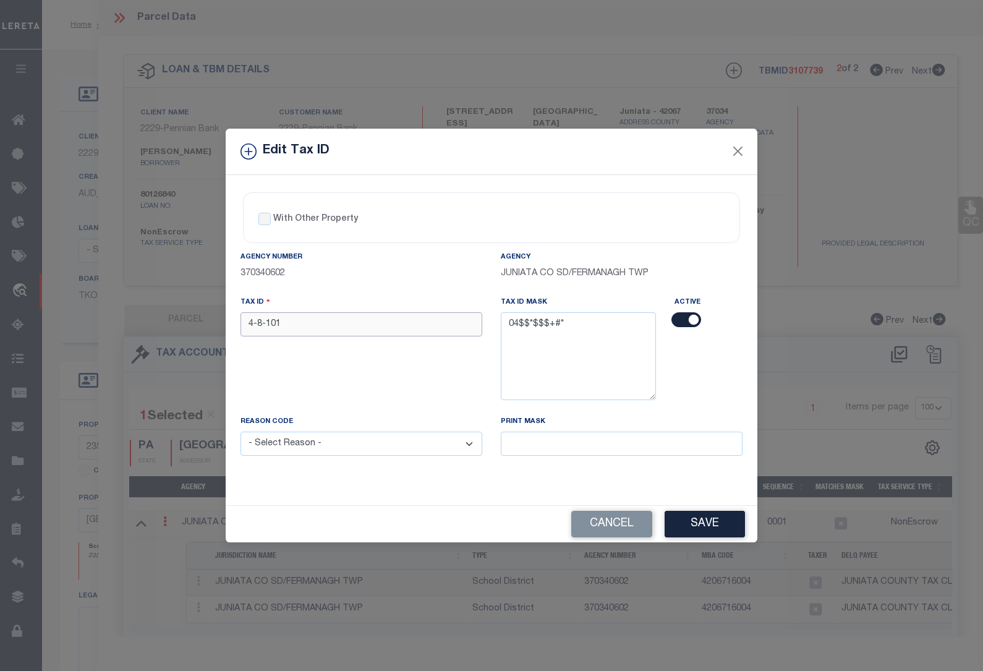
drag, startPoint x: 299, startPoint y: 326, endPoint x: 171, endPoint y: 328, distance: 128.0
click at [171, 328] on div "Edit Tax ID With Other Property With Other Property Type Temporary" at bounding box center [491, 335] width 983 height 671
click at [269, 451] on select "- Select Reason - 099 - Other (Provide additional detail) ACT - Agency Changed …" at bounding box center [362, 444] width 242 height 24
click at [241, 433] on select "- Select Reason - 099 - Other (Provide additional detail) ACT - Agency Changed …" at bounding box center [362, 444] width 242 height 24
click at [698, 527] on button "Save" at bounding box center [705, 524] width 80 height 27
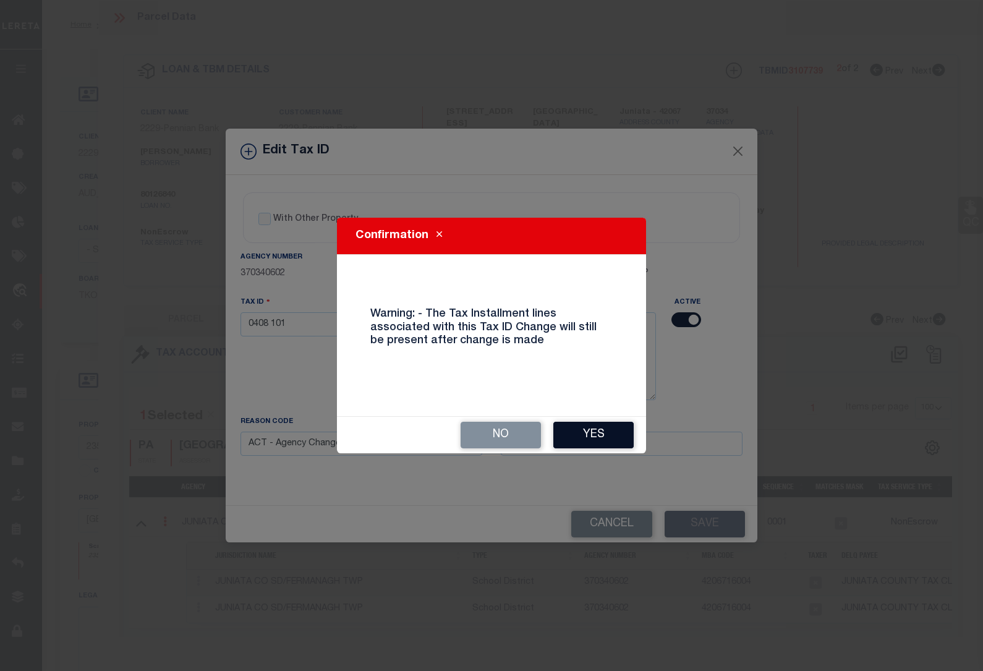
click at [583, 433] on button "Yes" at bounding box center [593, 435] width 80 height 27
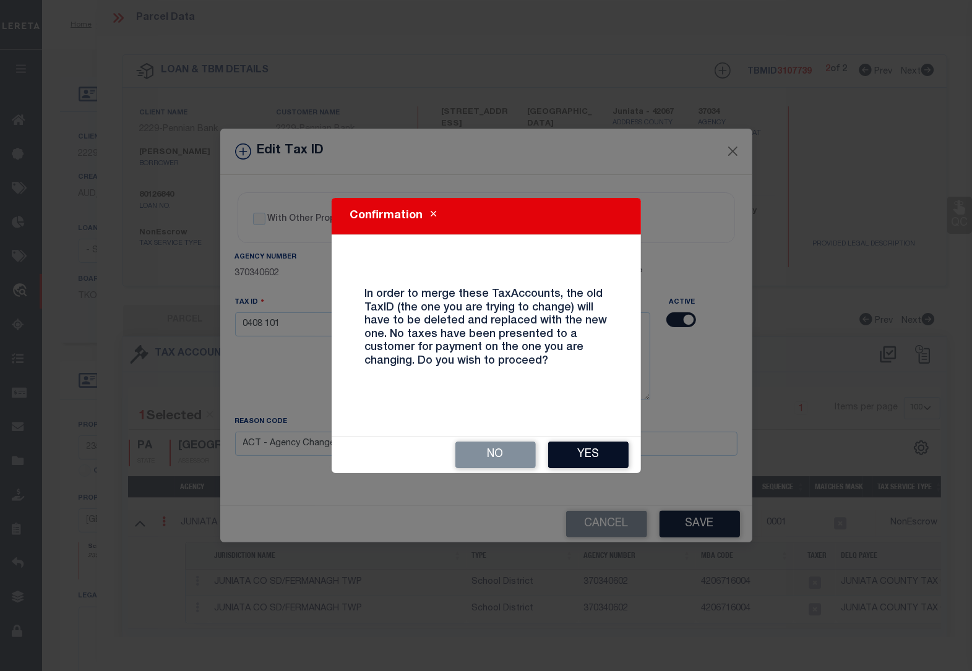
click at [588, 456] on button "Yes" at bounding box center [588, 455] width 80 height 27
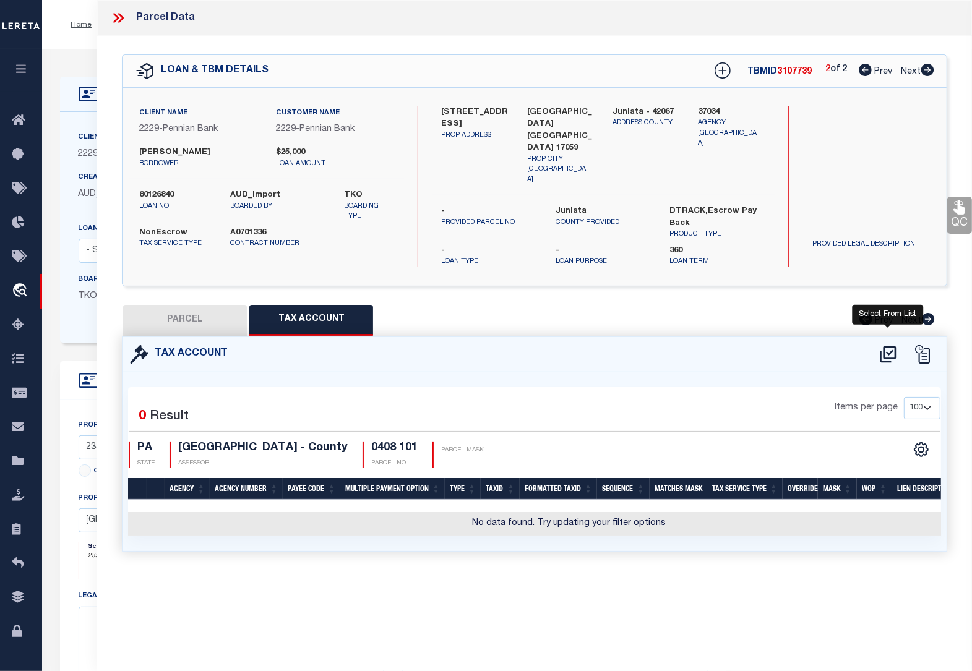
click at [890, 344] on icon at bounding box center [888, 354] width 20 height 20
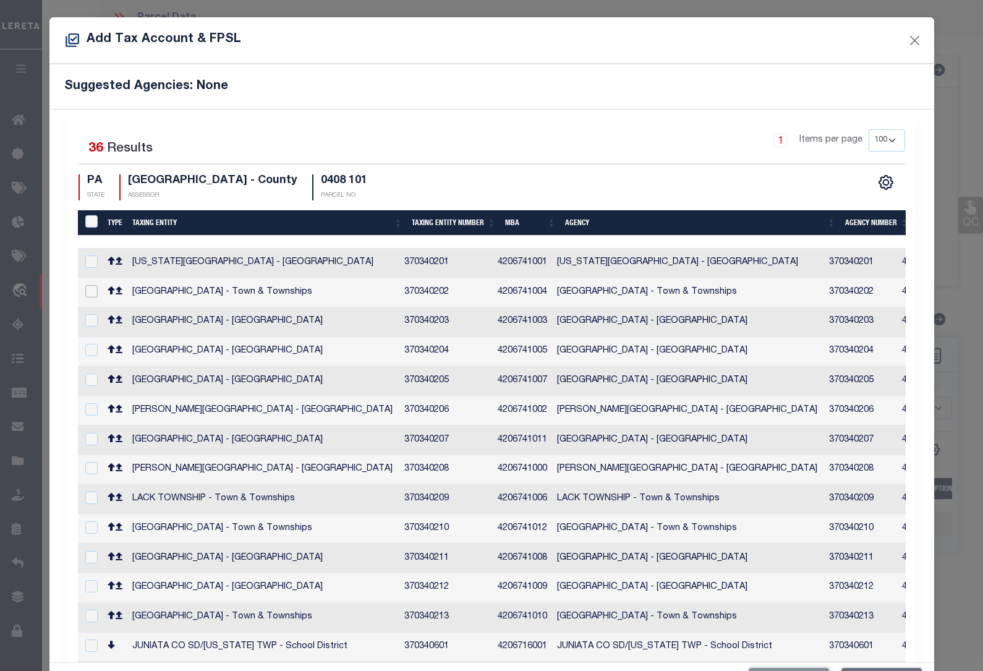
click at [92, 286] on input "checkbox" at bounding box center [91, 291] width 12 height 12
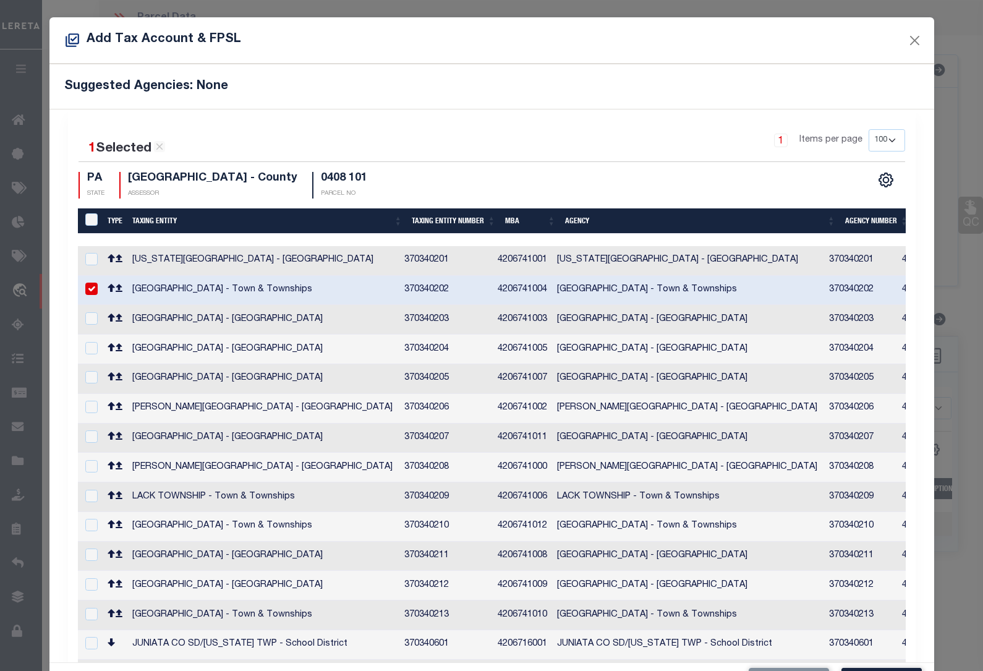
click at [91, 667] on input "checkbox" at bounding box center [91, 673] width 12 height 12
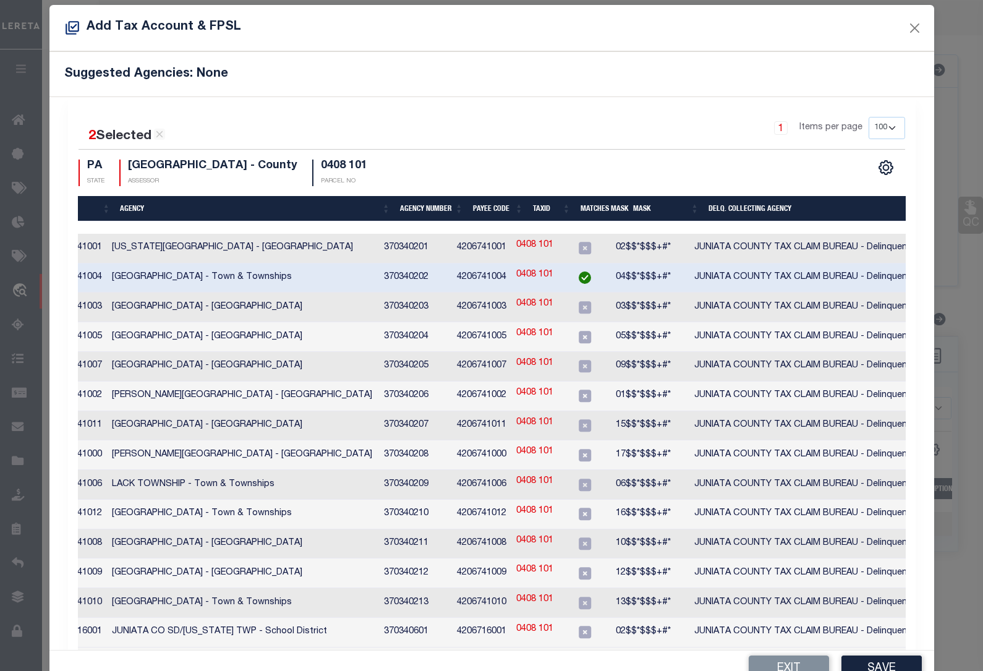
scroll to position [46, 0]
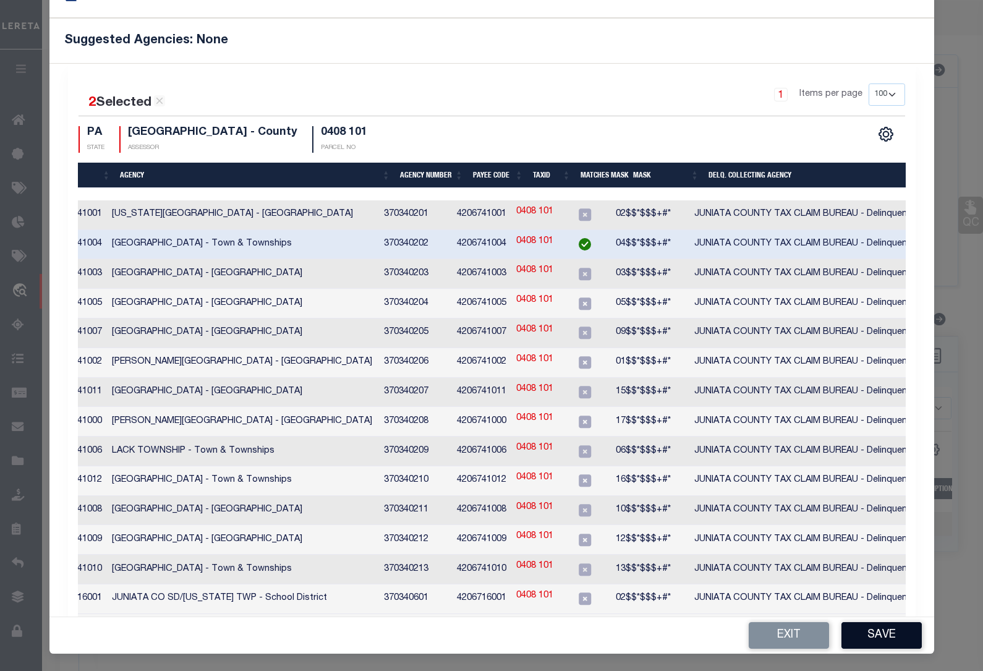
click at [876, 637] on button "Save" at bounding box center [882, 635] width 80 height 27
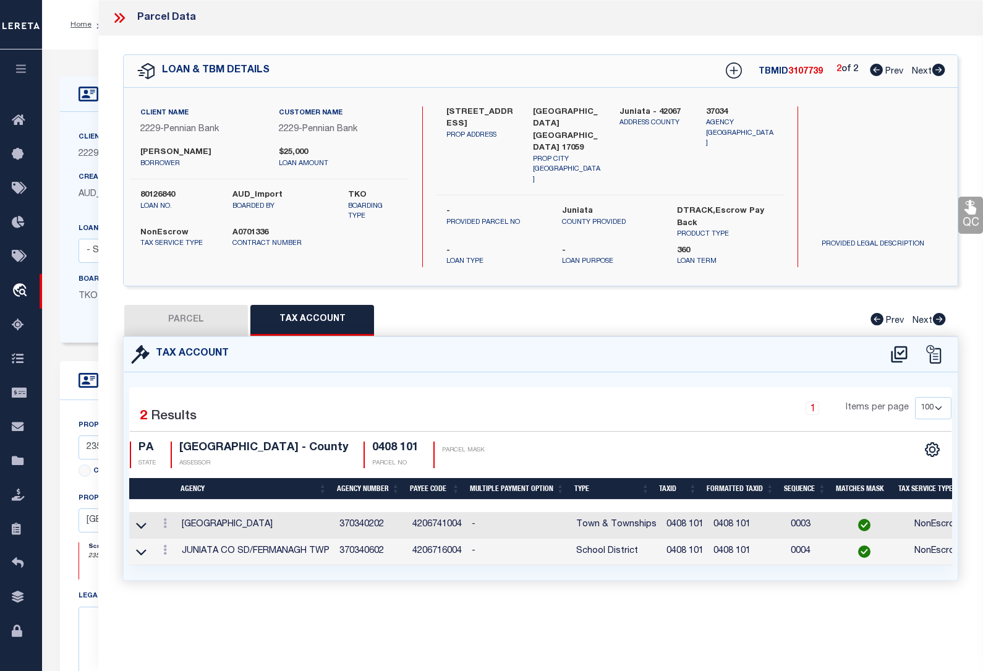
scroll to position [0, 0]
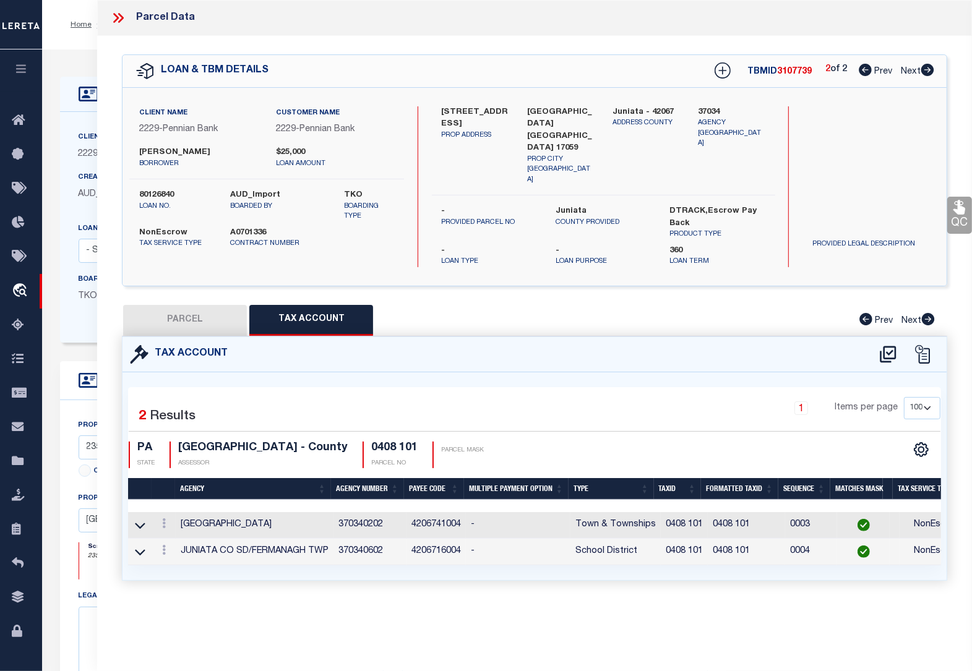
click at [172, 305] on button "PARCEL" at bounding box center [185, 320] width 124 height 31
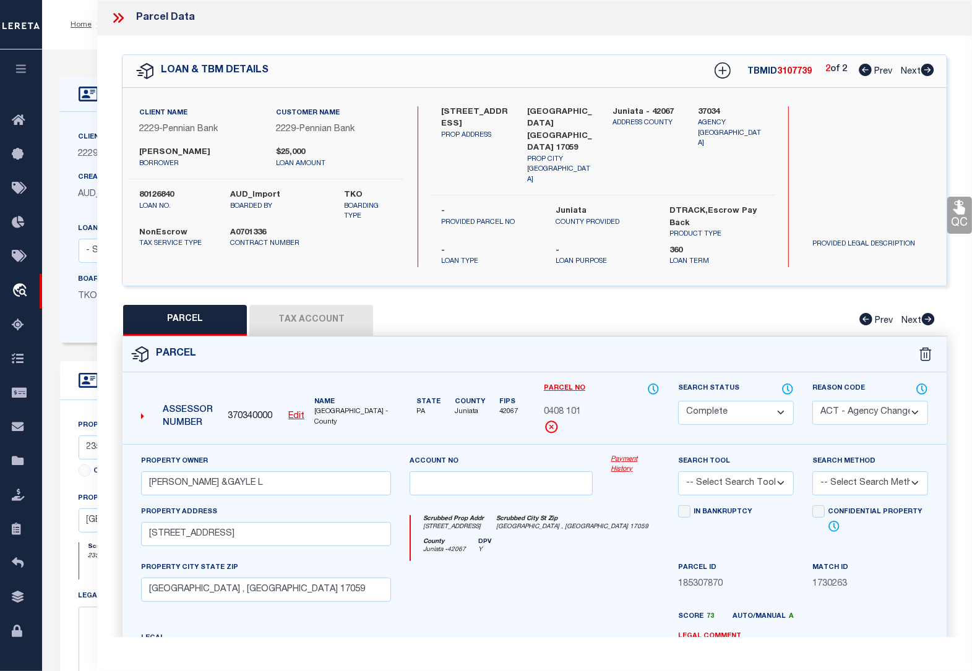
click at [864, 75] on icon at bounding box center [864, 70] width 13 height 12
click at [288, 412] on u "Edit" at bounding box center [296, 416] width 16 height 9
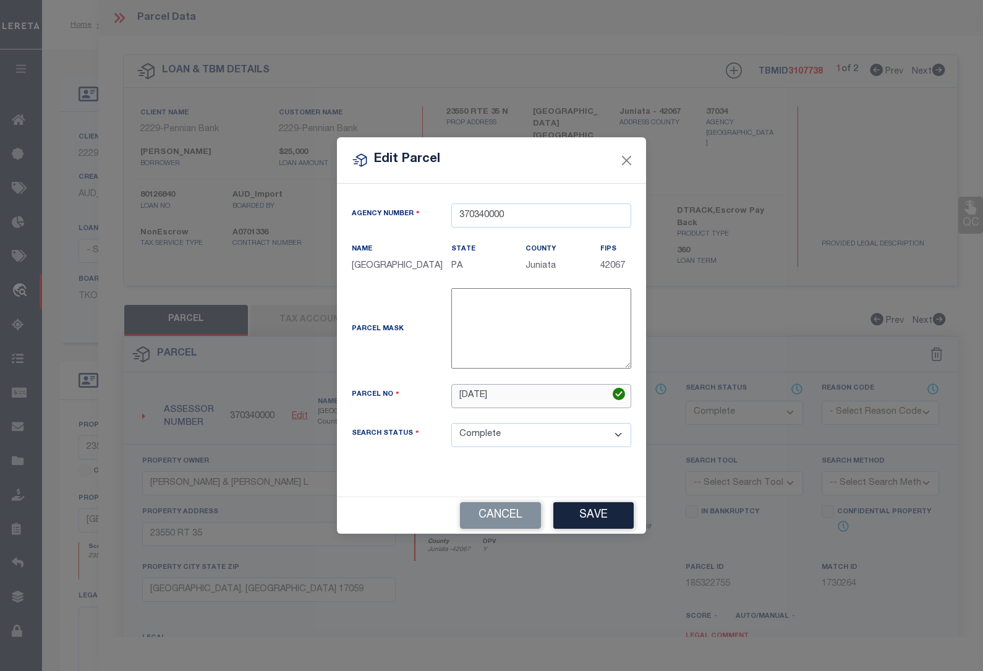
drag, startPoint x: 502, startPoint y: 398, endPoint x: 394, endPoint y: 393, distance: 108.3
click at [394, 393] on div "Parcel No [DATE]" at bounding box center [492, 396] width 298 height 24
click at [532, 464] on div "Agency Number 370340000 Name [GEOGRAPHIC_DATA] State PA County FIPS 42067" at bounding box center [492, 334] width 298 height 263
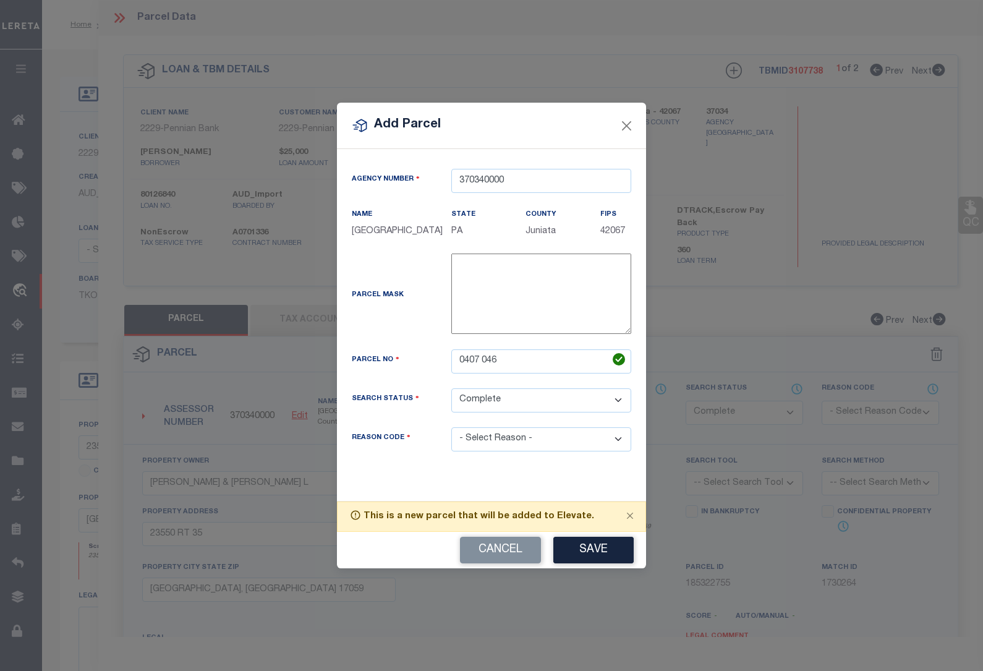
click at [552, 440] on select "- Select Reason - 099 - Other (Provide additional detail) ACT - Agency Changed …" at bounding box center [541, 439] width 180 height 24
click at [451, 428] on select "- Select Reason - 099 - Other (Provide additional detail) ACT - Agency Changed …" at bounding box center [541, 439] width 180 height 24
click at [588, 554] on button "Save" at bounding box center [593, 550] width 80 height 27
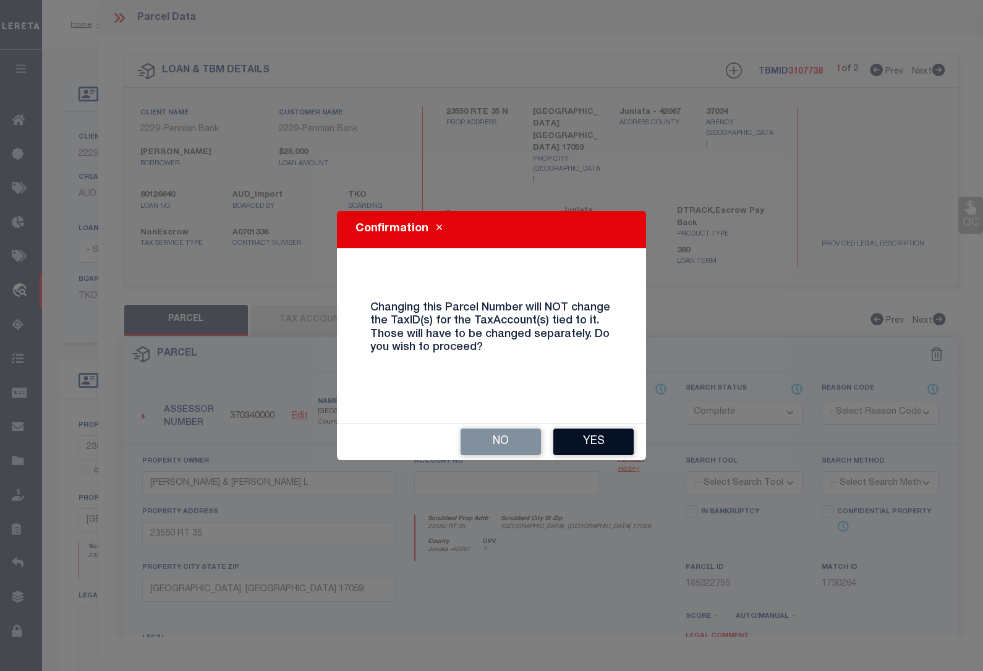
click at [579, 446] on button "Yes" at bounding box center [593, 442] width 80 height 27
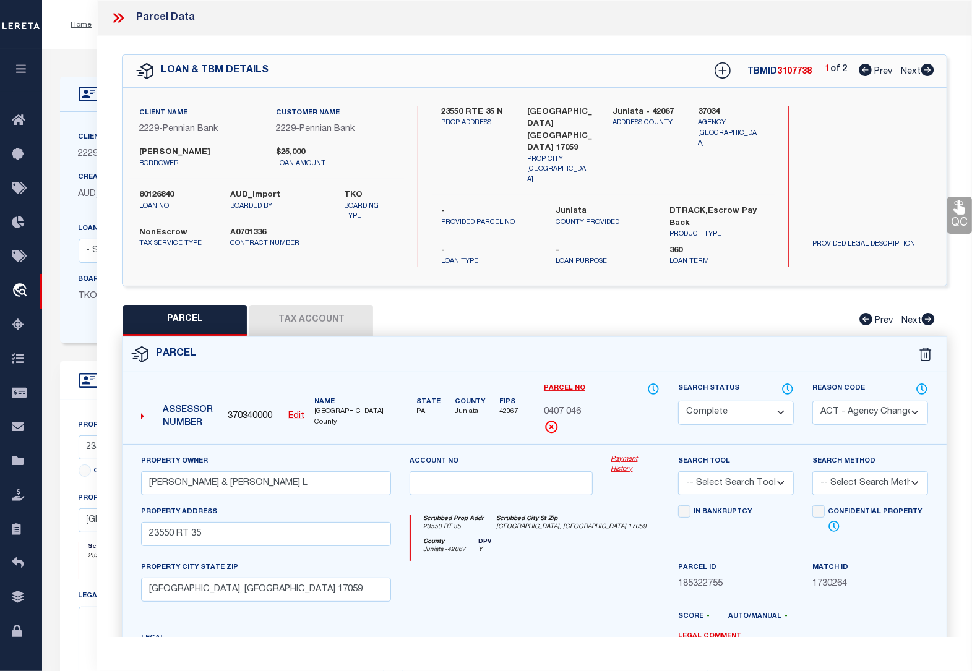
click at [305, 306] on button "Tax Account" at bounding box center [311, 320] width 124 height 31
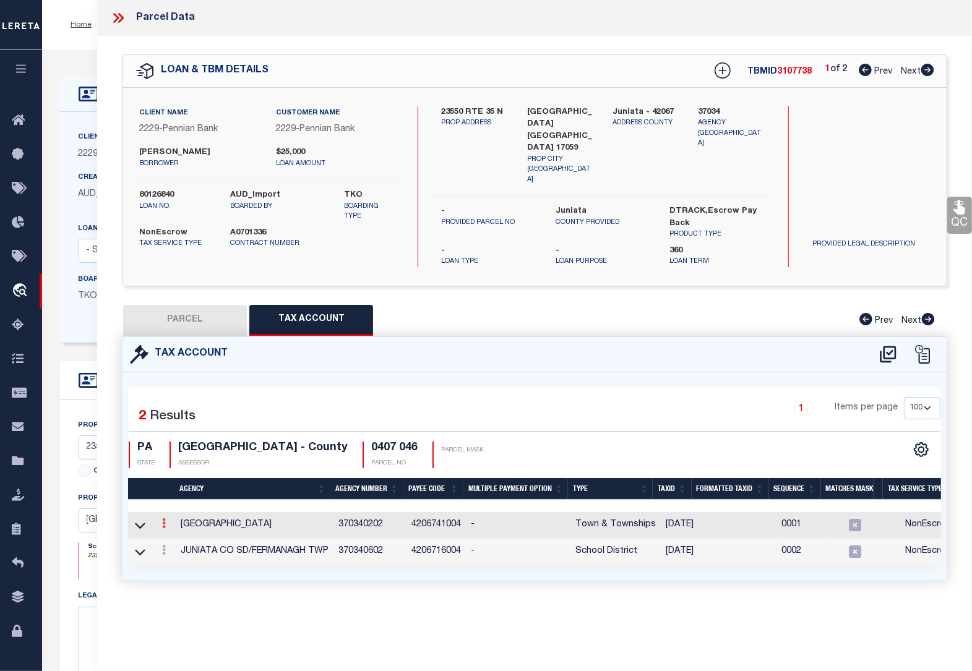
click at [162, 518] on icon at bounding box center [164, 523] width 4 height 10
click at [178, 537] on icon "" at bounding box center [177, 541] width 9 height 9
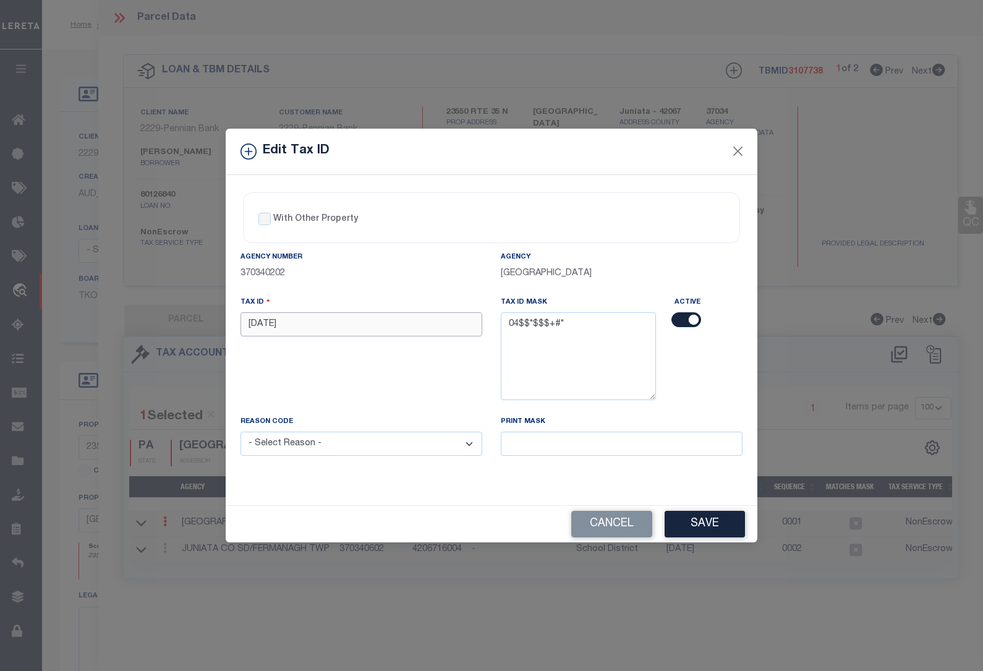
drag, startPoint x: 283, startPoint y: 331, endPoint x: 179, endPoint y: 331, distance: 103.9
click at [179, 331] on div "Edit Tax ID With Other Property With Other Property Type Temporary" at bounding box center [491, 335] width 983 height 671
click at [273, 452] on select "- Select Reason - 099 - Other (Provide additional detail) ACT - Agency Changed …" at bounding box center [362, 444] width 242 height 24
click at [241, 433] on select "- Select Reason - 099 - Other (Provide additional detail) ACT - Agency Changed …" at bounding box center [362, 444] width 242 height 24
click at [693, 529] on button "Save" at bounding box center [705, 524] width 80 height 27
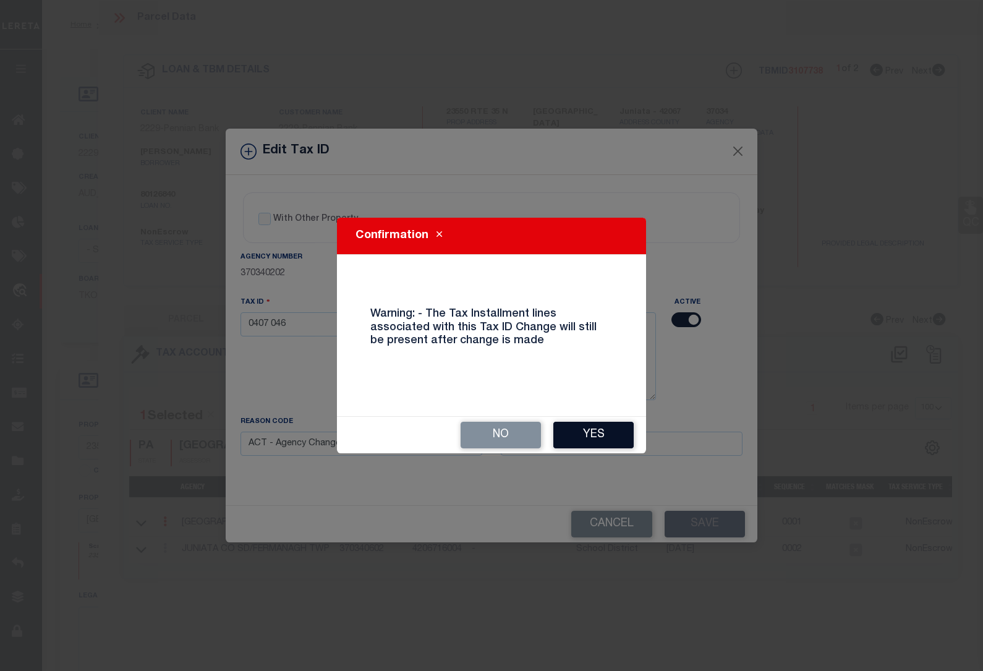
click at [602, 440] on button "Yes" at bounding box center [593, 435] width 80 height 27
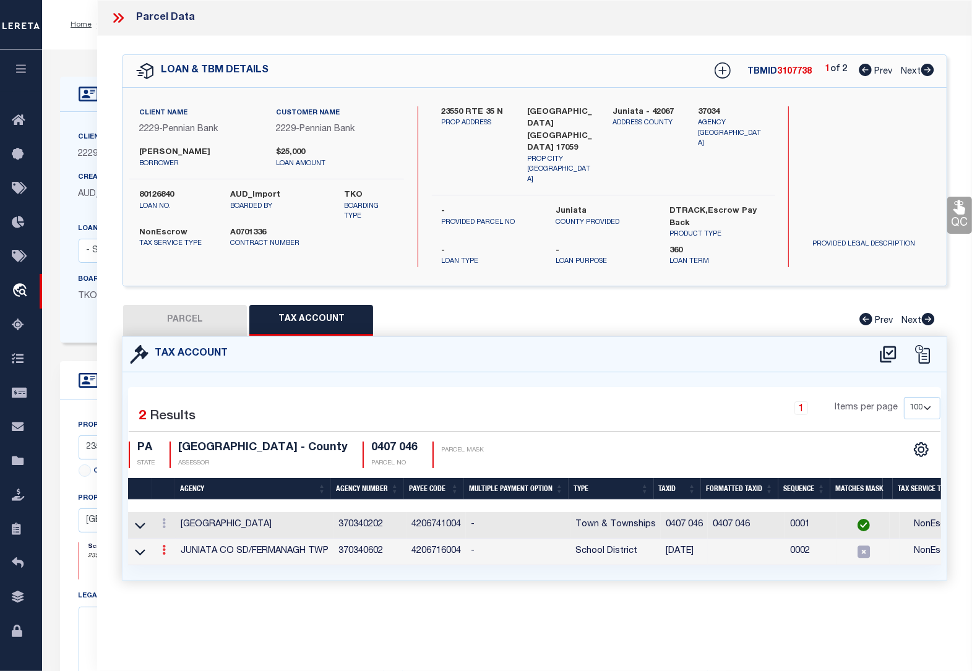
click at [164, 545] on icon at bounding box center [164, 550] width 4 height 10
click at [176, 564] on icon at bounding box center [177, 568] width 9 height 9
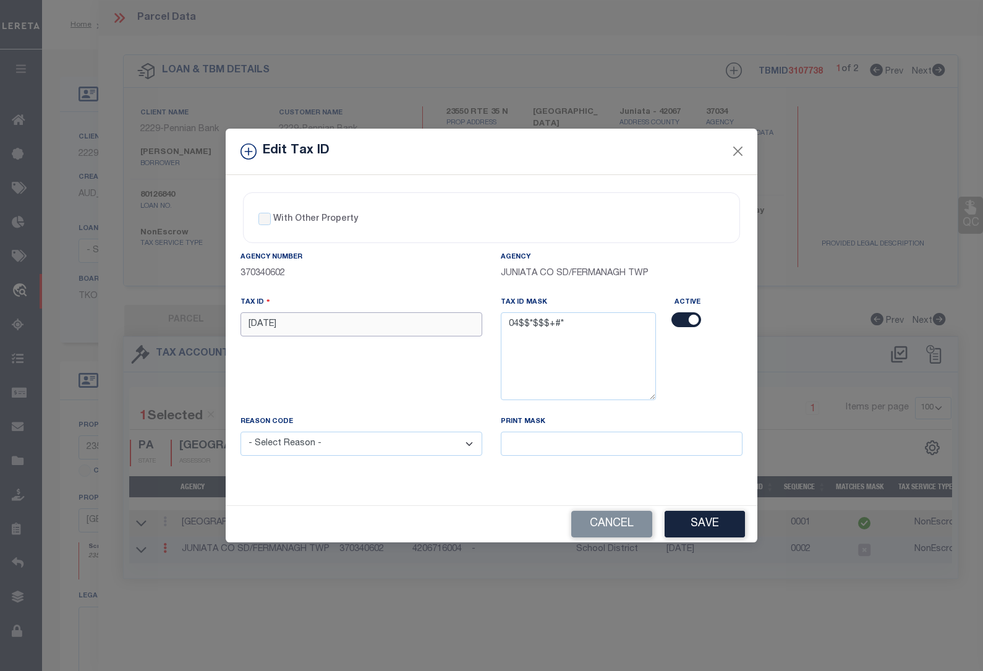
drag, startPoint x: 276, startPoint y: 326, endPoint x: 174, endPoint y: 327, distance: 102.0
click at [174, 327] on div "Edit Tax ID With Other Property With Other Property Type Temporary" at bounding box center [491, 335] width 983 height 671
click at [283, 448] on select "- Select Reason - 099 - Other (Provide additional detail) ACT - Agency Changed …" at bounding box center [362, 444] width 242 height 24
click at [241, 433] on select "- Select Reason - 099 - Other (Provide additional detail) ACT - Agency Changed …" at bounding box center [362, 444] width 242 height 24
click at [709, 520] on button "Save" at bounding box center [705, 524] width 80 height 27
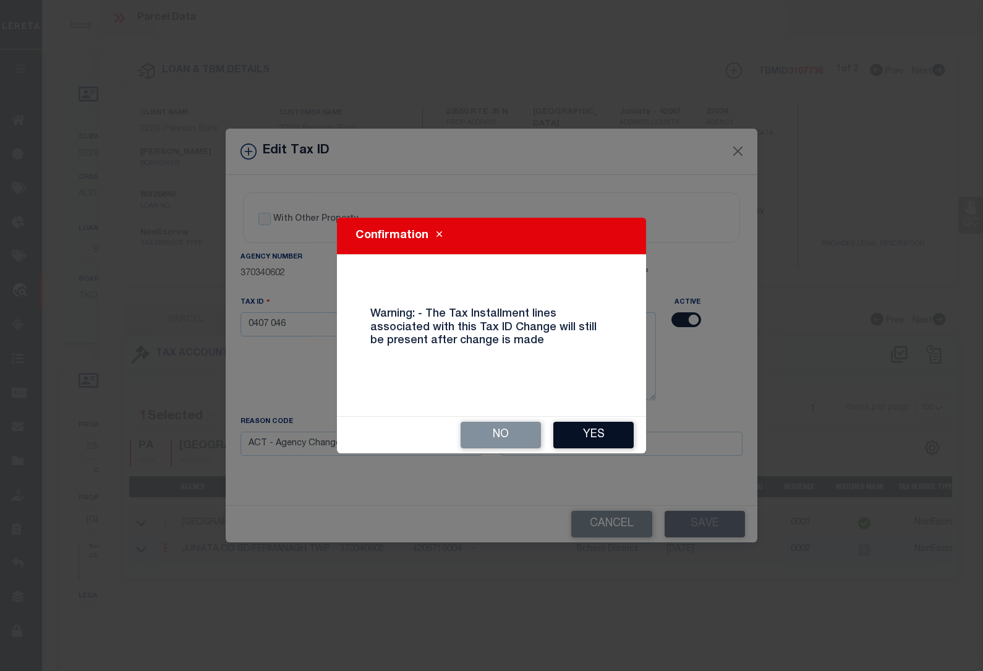
click at [610, 425] on button "Yes" at bounding box center [593, 435] width 80 height 27
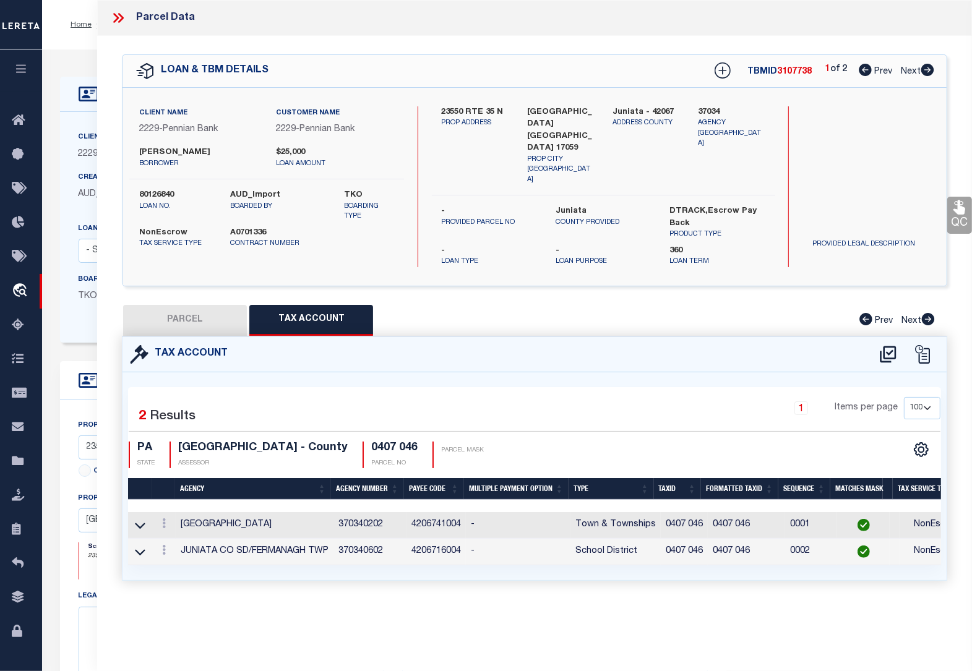
click at [110, 19] on icon at bounding box center [118, 18] width 16 height 16
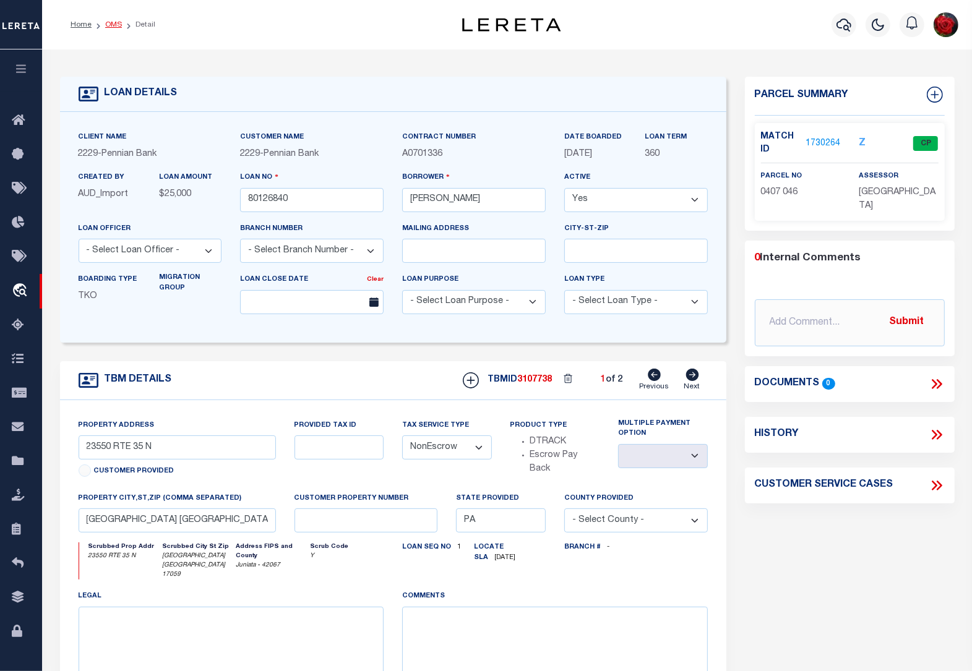
click at [109, 23] on link "OMS" at bounding box center [113, 24] width 17 height 7
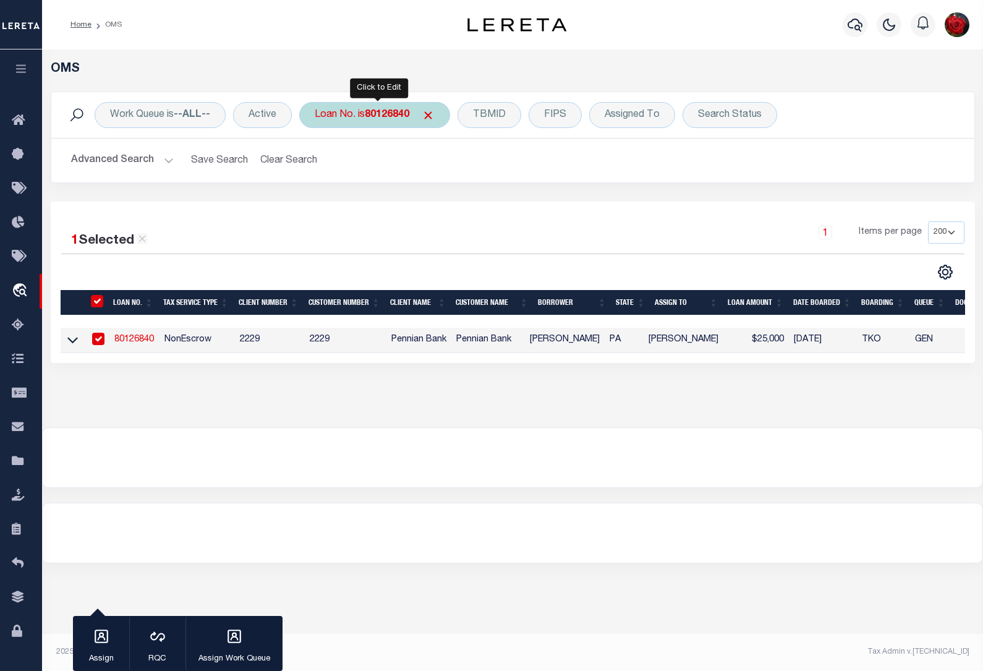
click at [399, 116] on b "80126840" at bounding box center [387, 115] width 45 height 10
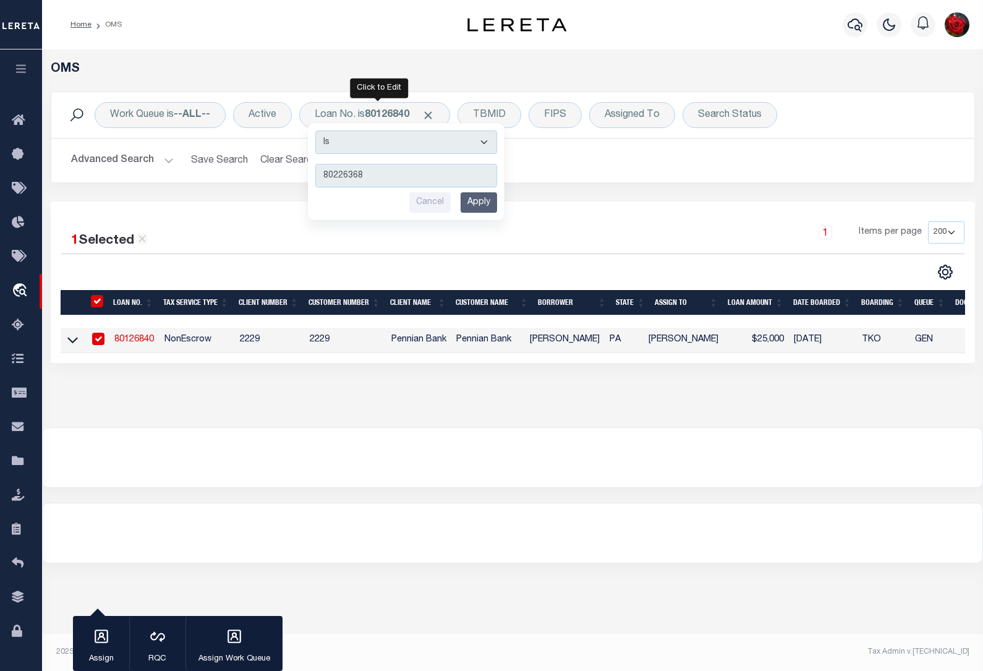
click at [479, 202] on input "Apply" at bounding box center [479, 202] width 36 height 20
